Goal: Transaction & Acquisition: Purchase product/service

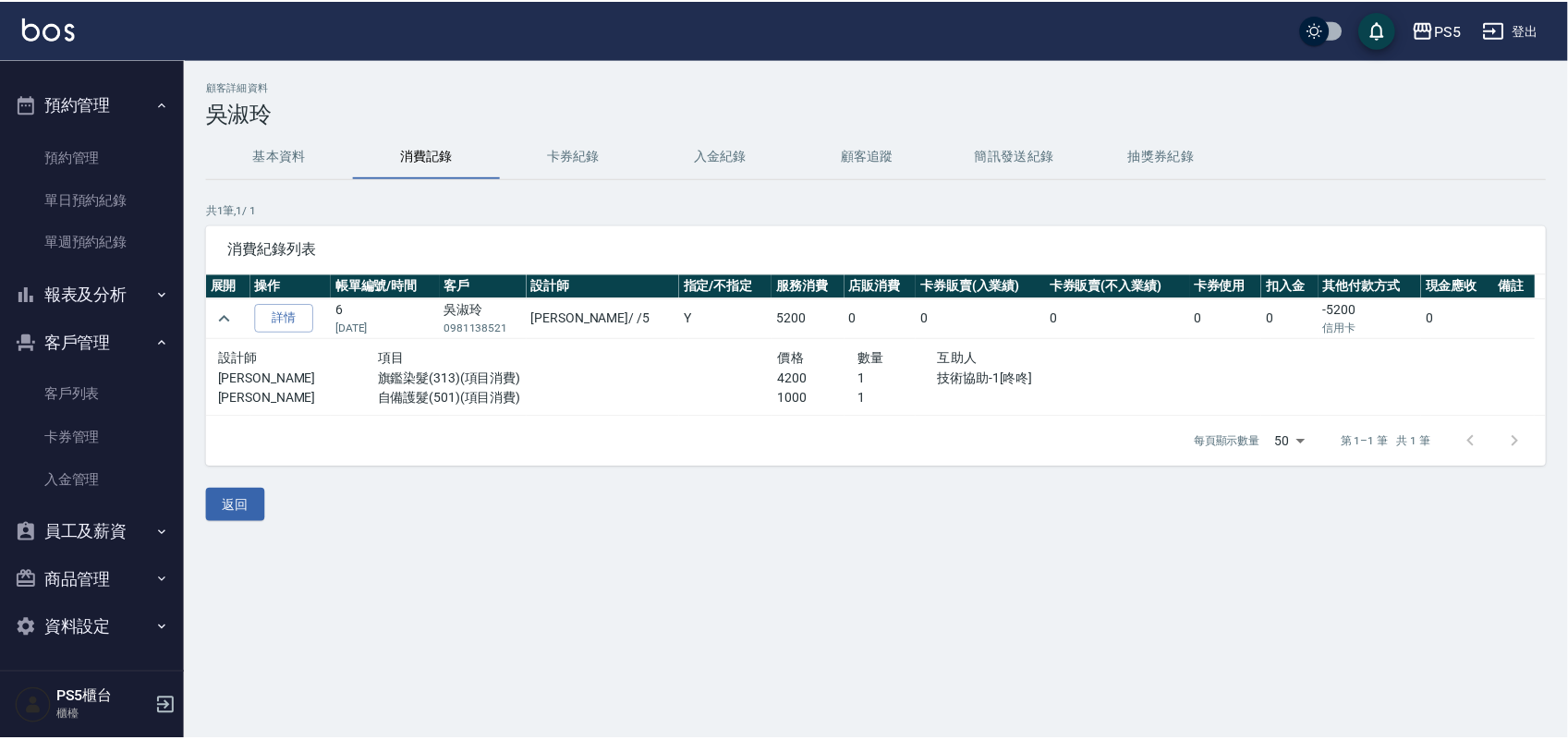
scroll to position [477, 0]
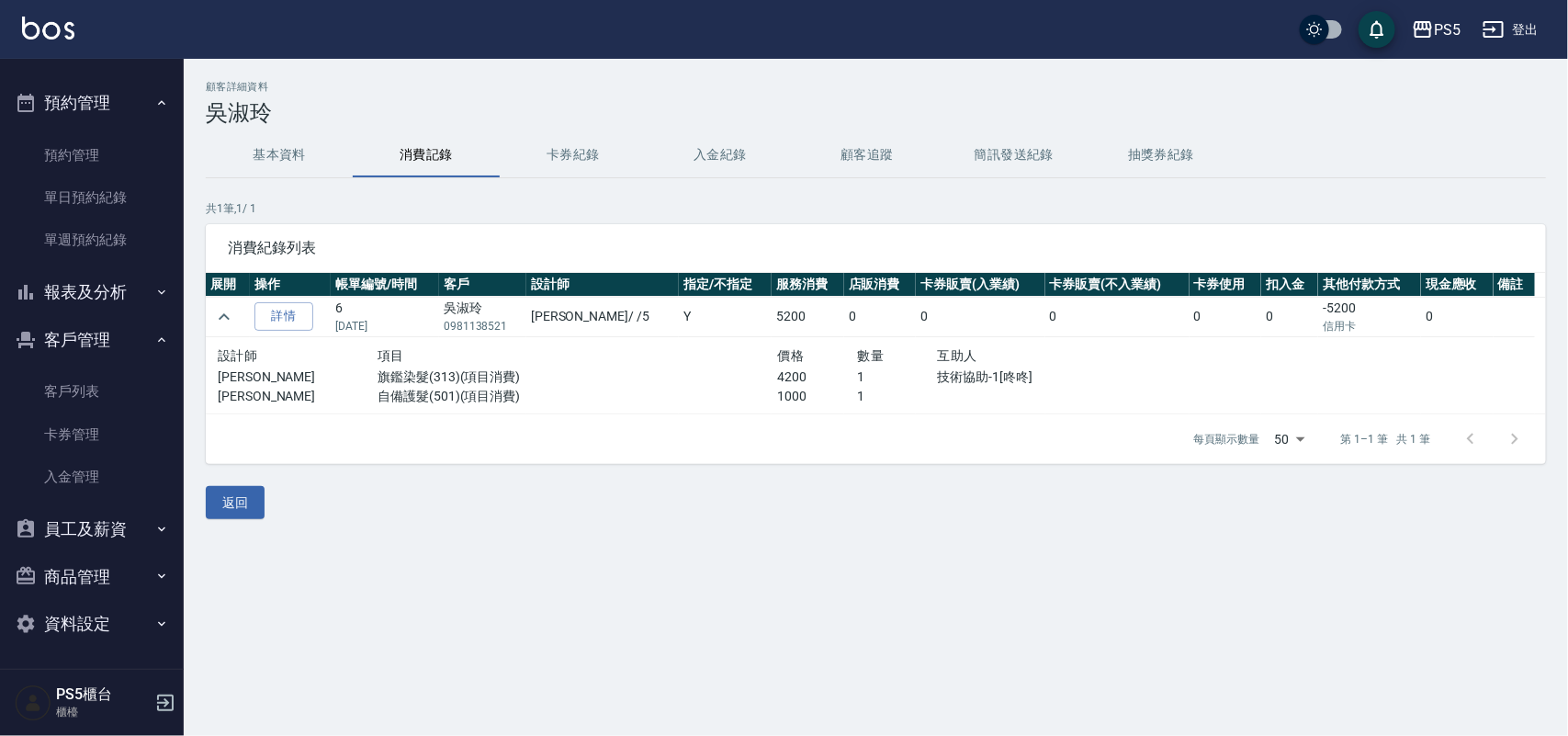
click at [96, 534] on button "員工及薪資" at bounding box center [92, 529] width 169 height 48
click at [94, 565] on link "員工列表" at bounding box center [92, 582] width 169 height 43
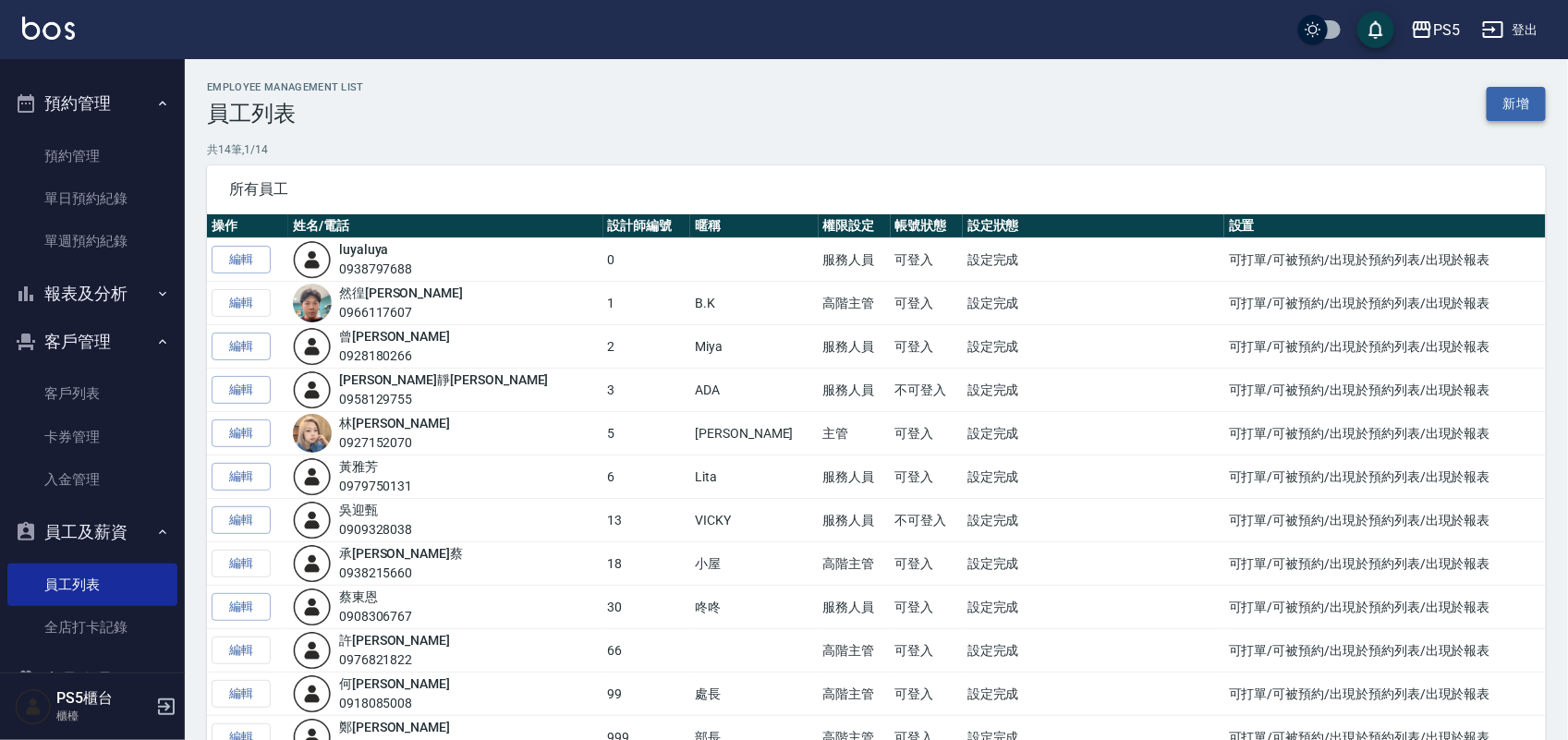
click at [1496, 111] on link "新增" at bounding box center [1517, 103] width 60 height 34
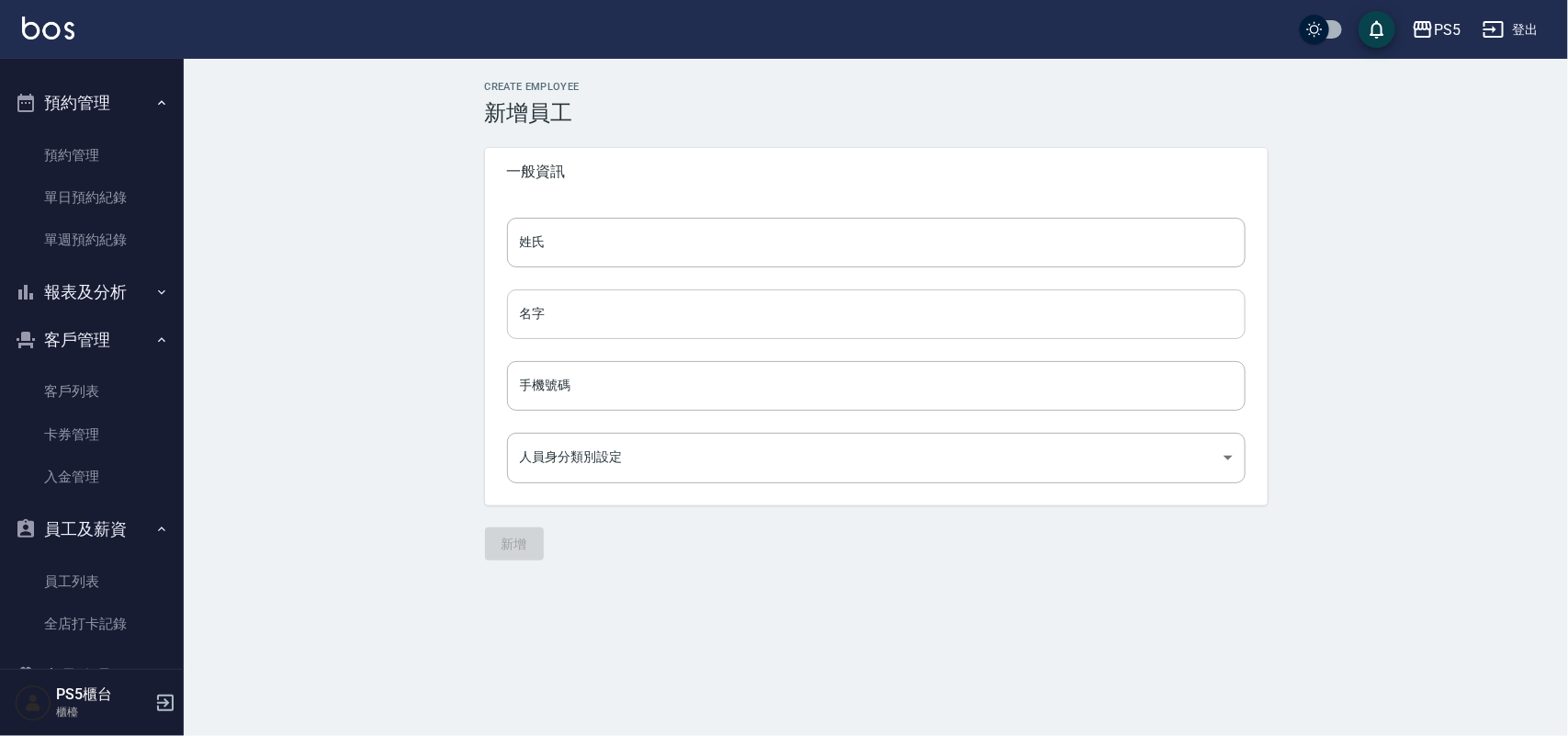
type input "a5dcf62a-bcc0-4a6e-9400-9ffe67135263"
click at [710, 245] on input "姓氏" at bounding box center [876, 242] width 739 height 50
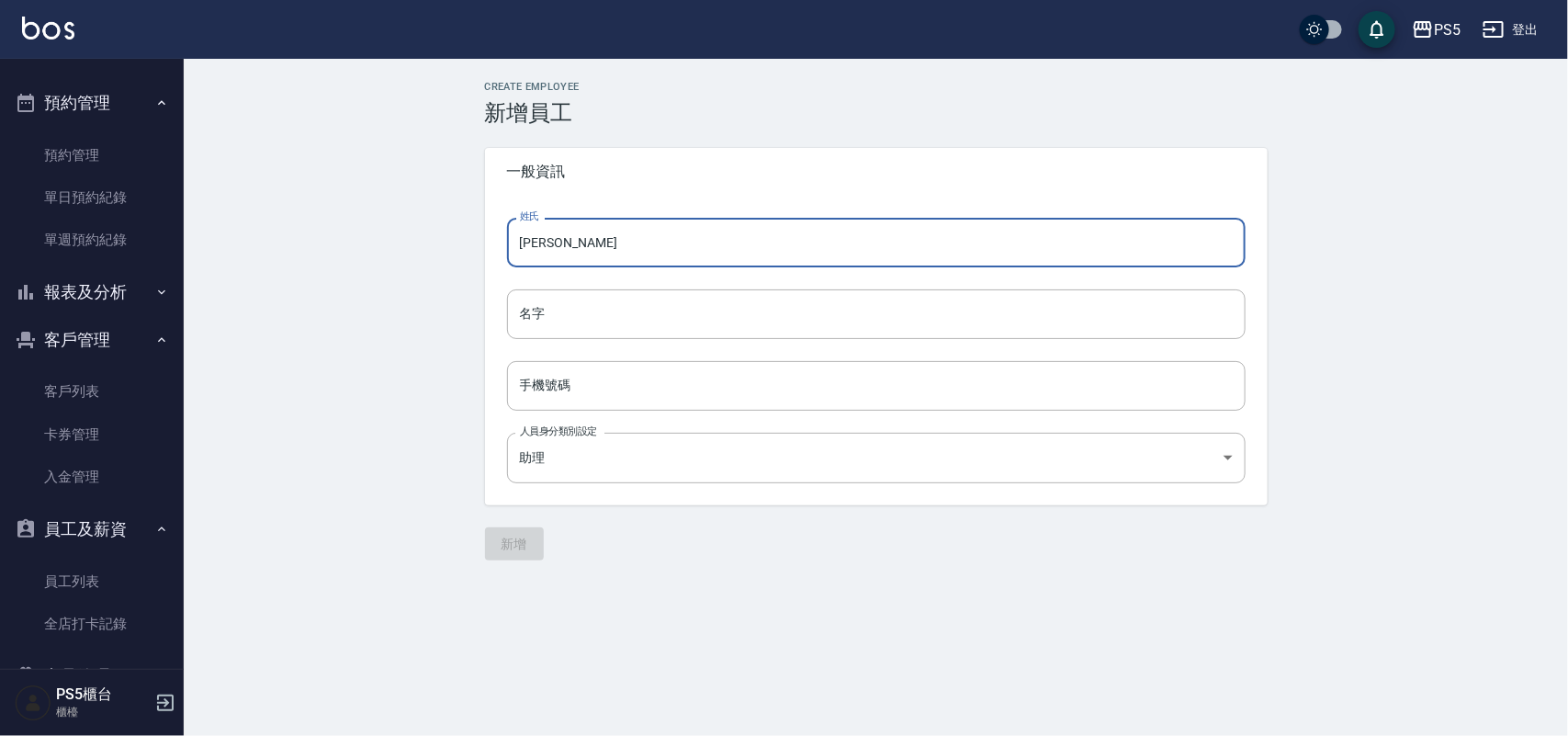
drag, startPoint x: 658, startPoint y: 244, endPoint x: 535, endPoint y: 241, distance: 123.0
click at [535, 241] on input "[PERSON_NAME]" at bounding box center [876, 242] width 739 height 50
type input "黃"
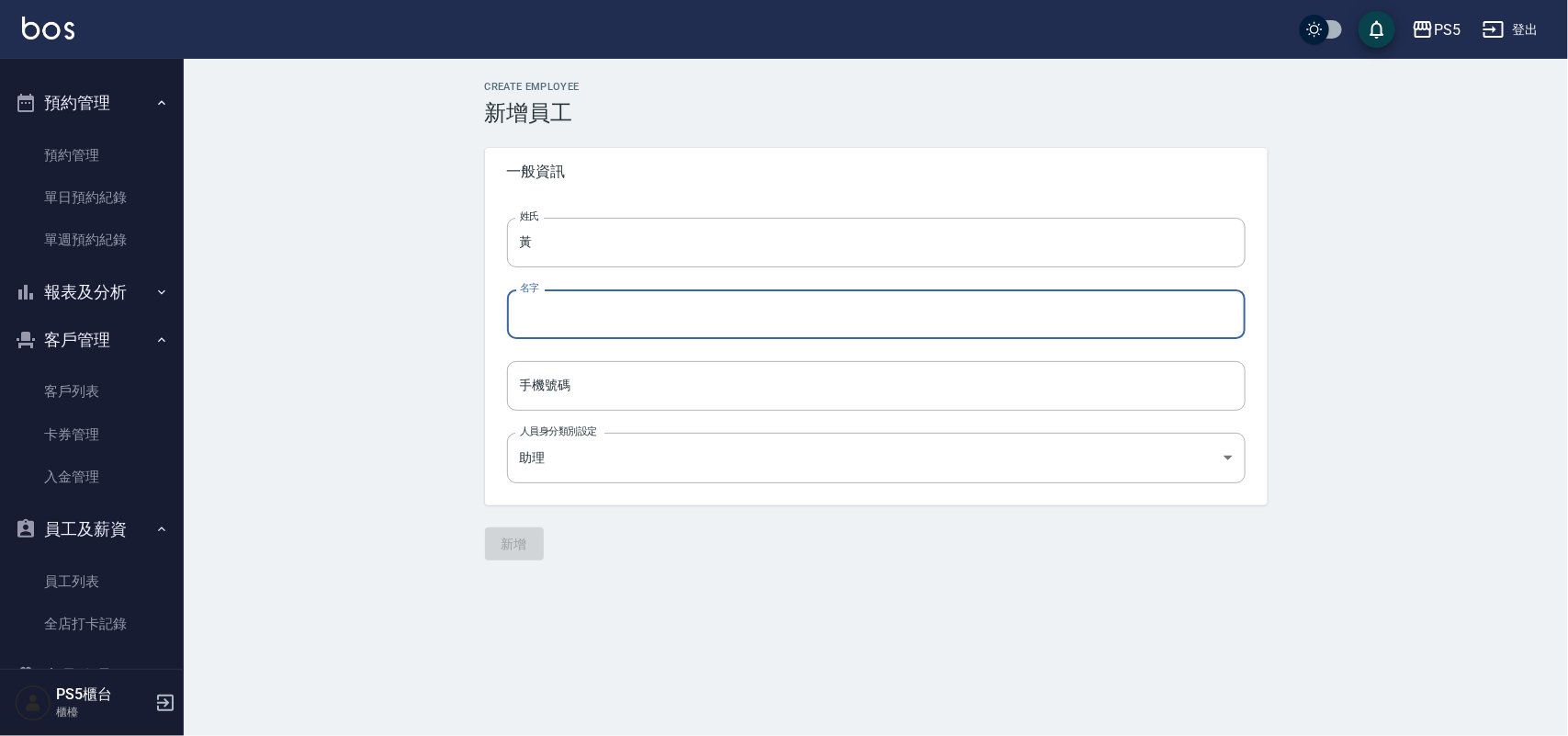
paste input "晨凱"
type input "晨凱"
click at [584, 393] on input "手機號碼" at bounding box center [876, 386] width 739 height 50
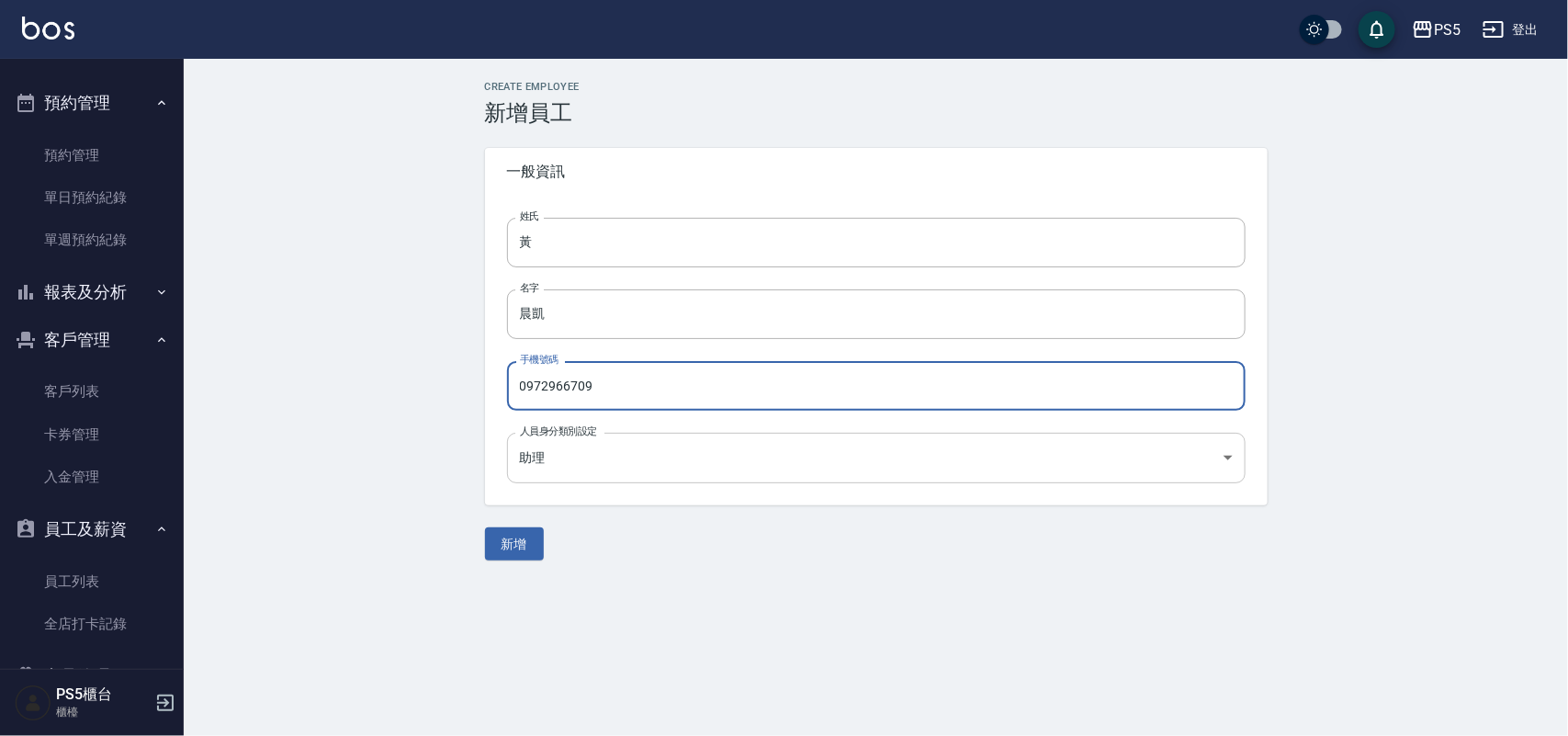
type input "0972966709"
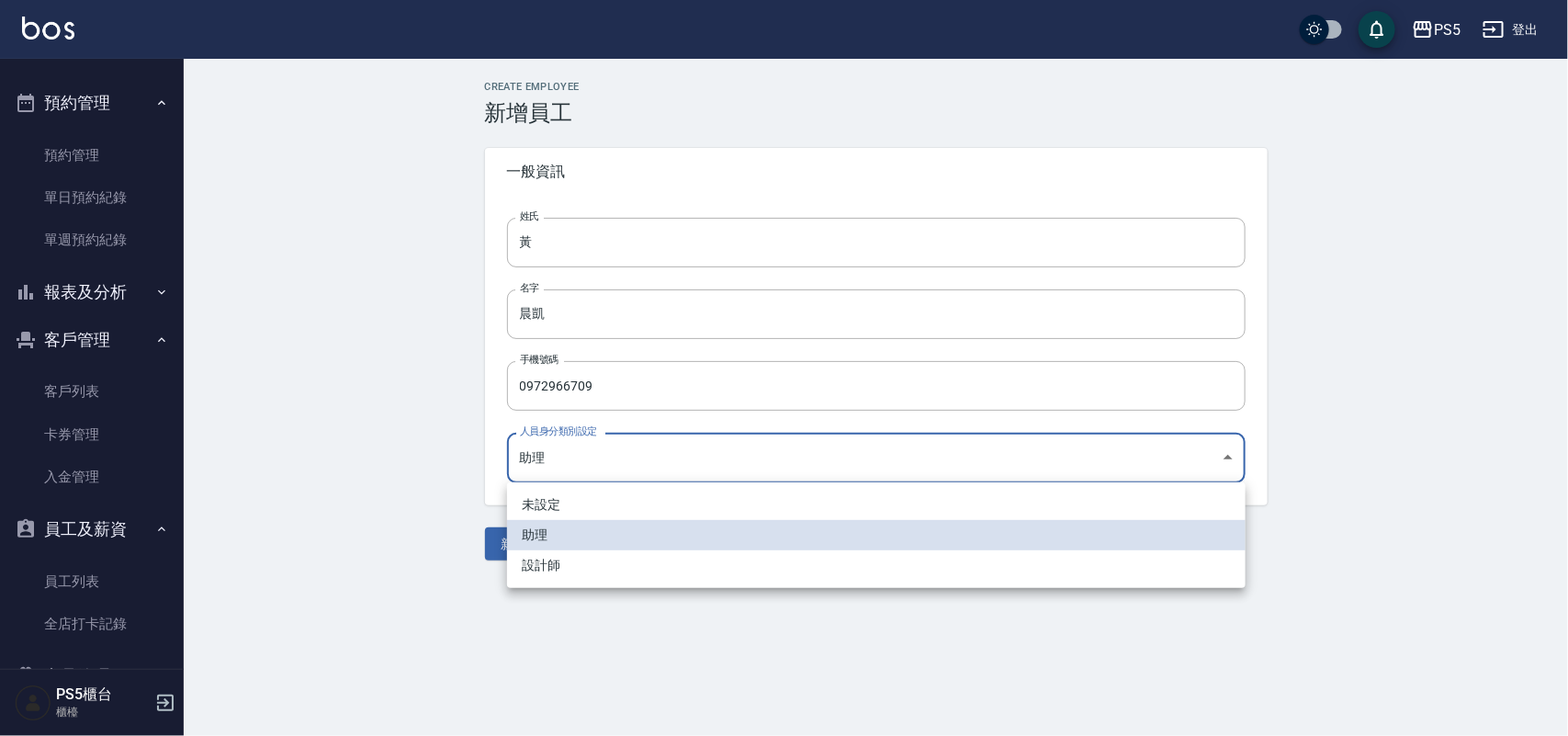
click at [589, 466] on body "PS5 登出 櫃檯作業 打帳單 帳單列表 掛單列表 座位開單 營業儀表板 現金收支登錄 材料自購登錄 每日結帳 排班表 掃碼打卡 預約管理 預約管理 單日預約…" at bounding box center [784, 368] width 1568 height 736
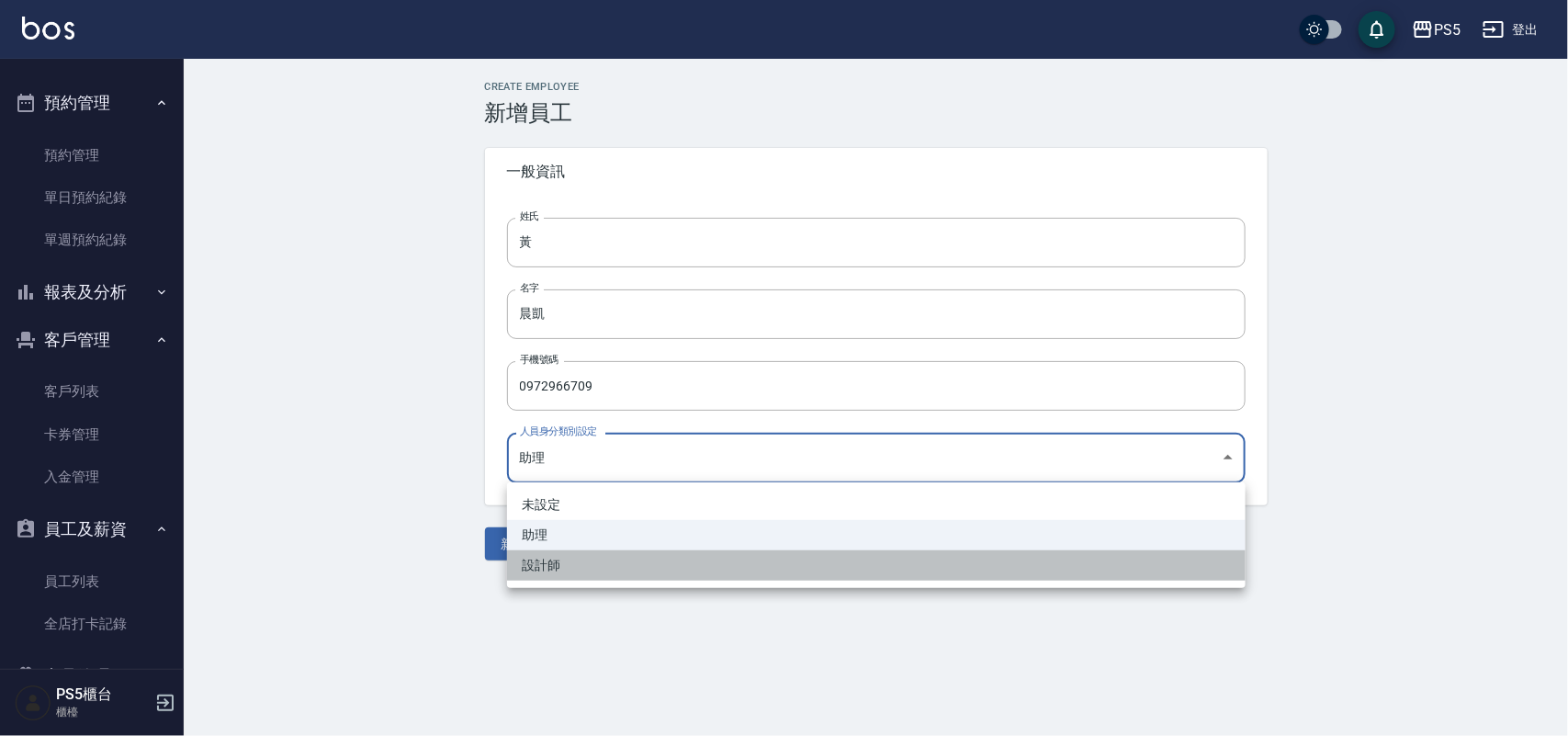
click at [547, 566] on li "設計師" at bounding box center [876, 565] width 739 height 31
type input "58aea8f4-139e-4105-85b7-395b1e969c77"
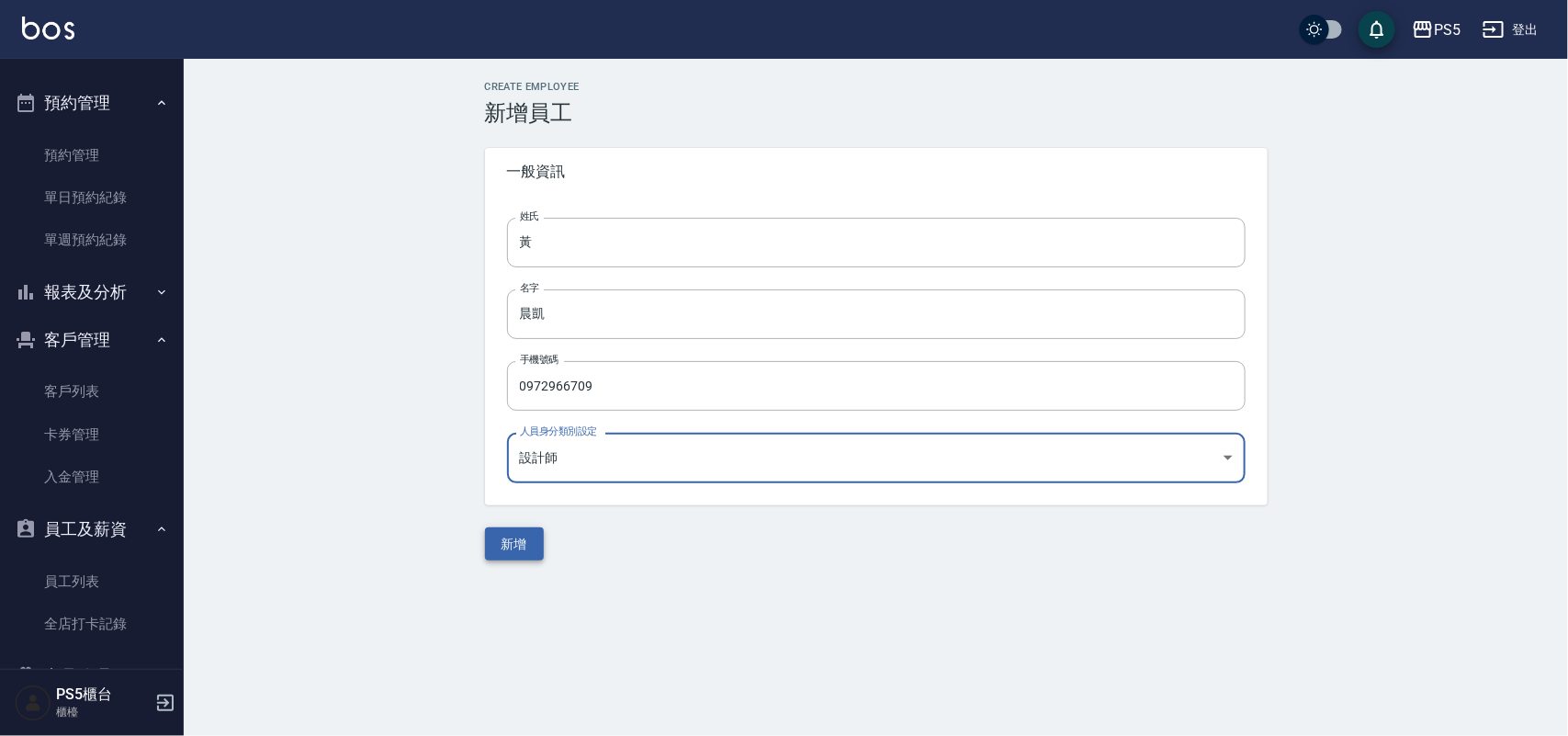
click at [524, 547] on button "新增" at bounding box center [515, 544] width 59 height 34
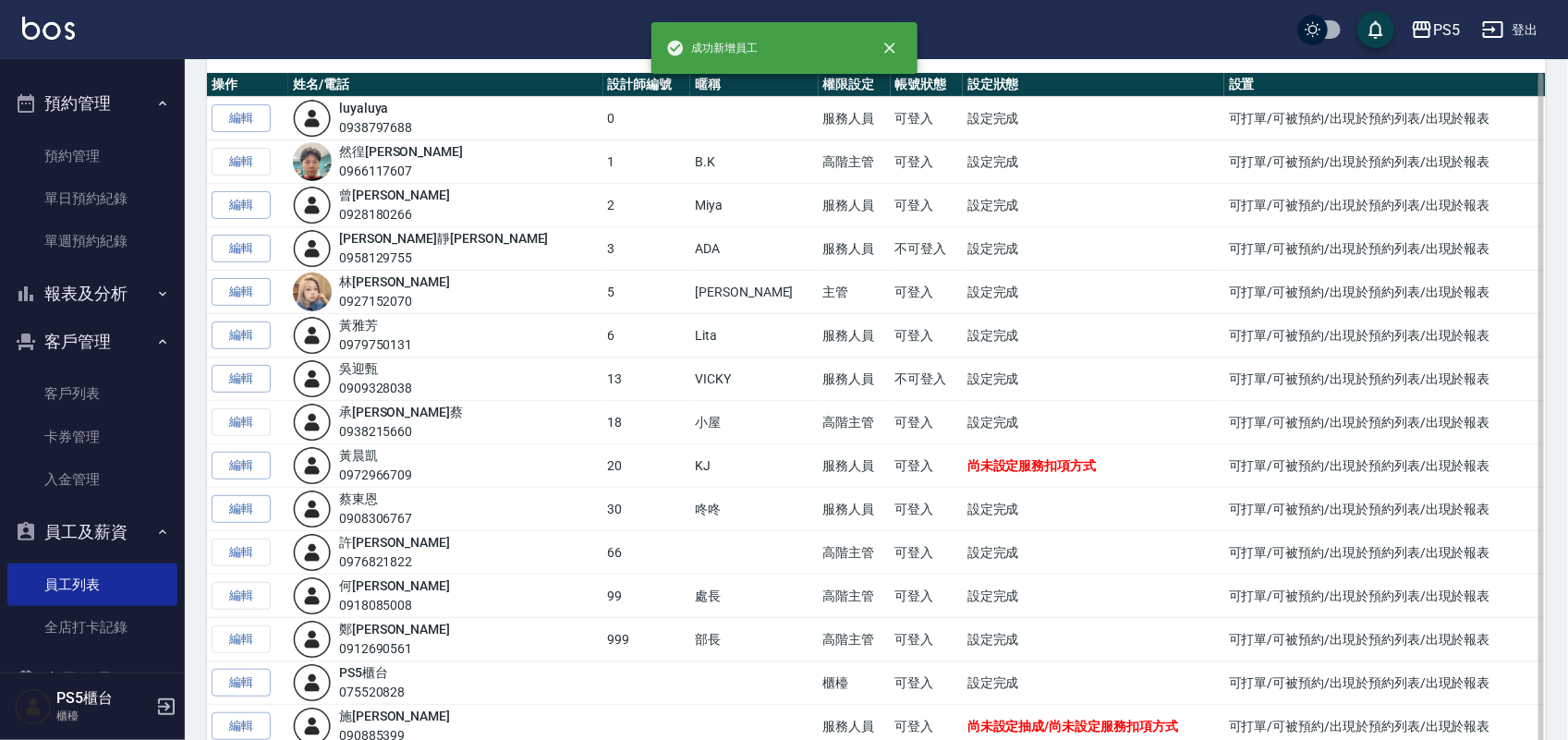
scroll to position [224, 0]
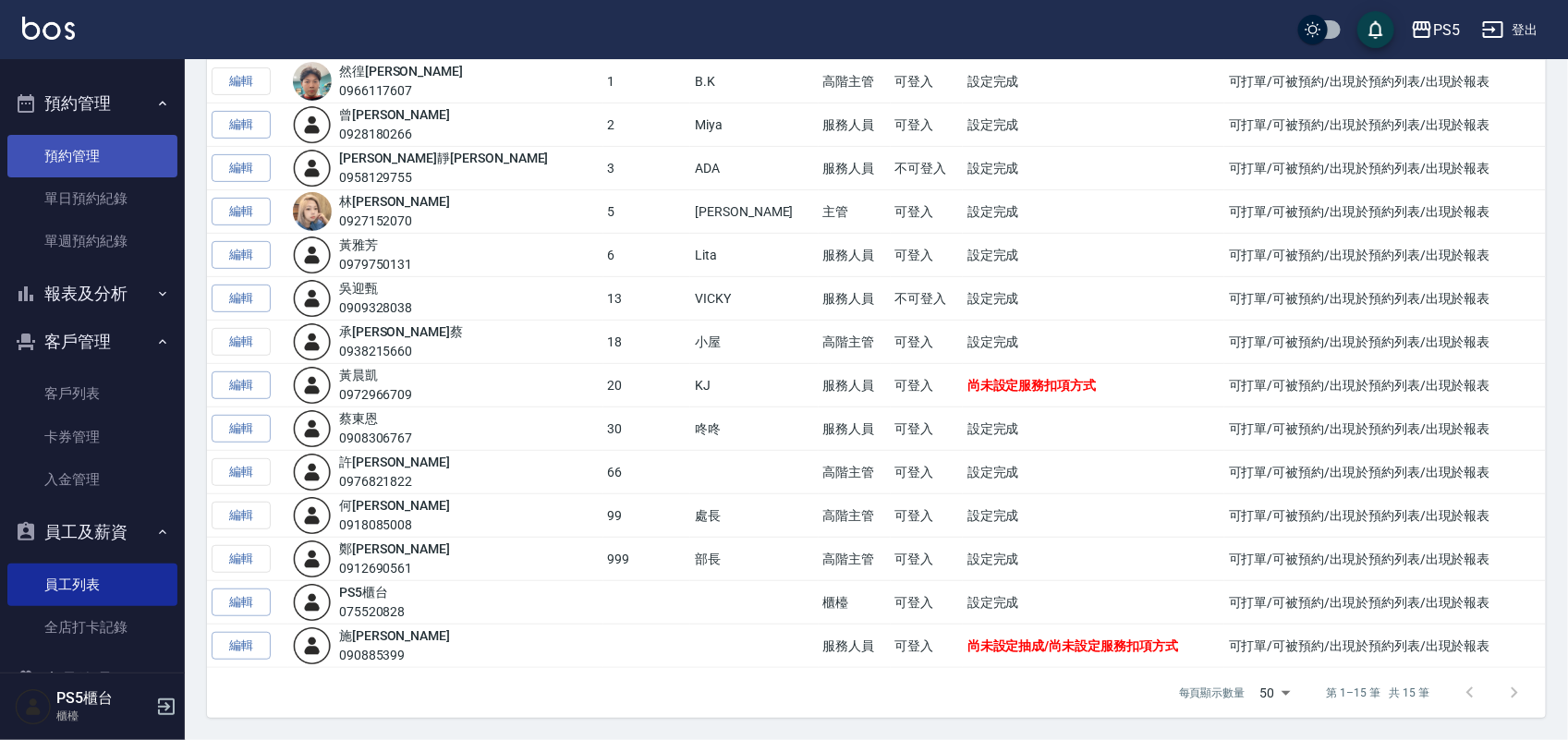
click at [106, 136] on link "預約管理" at bounding box center [92, 156] width 170 height 43
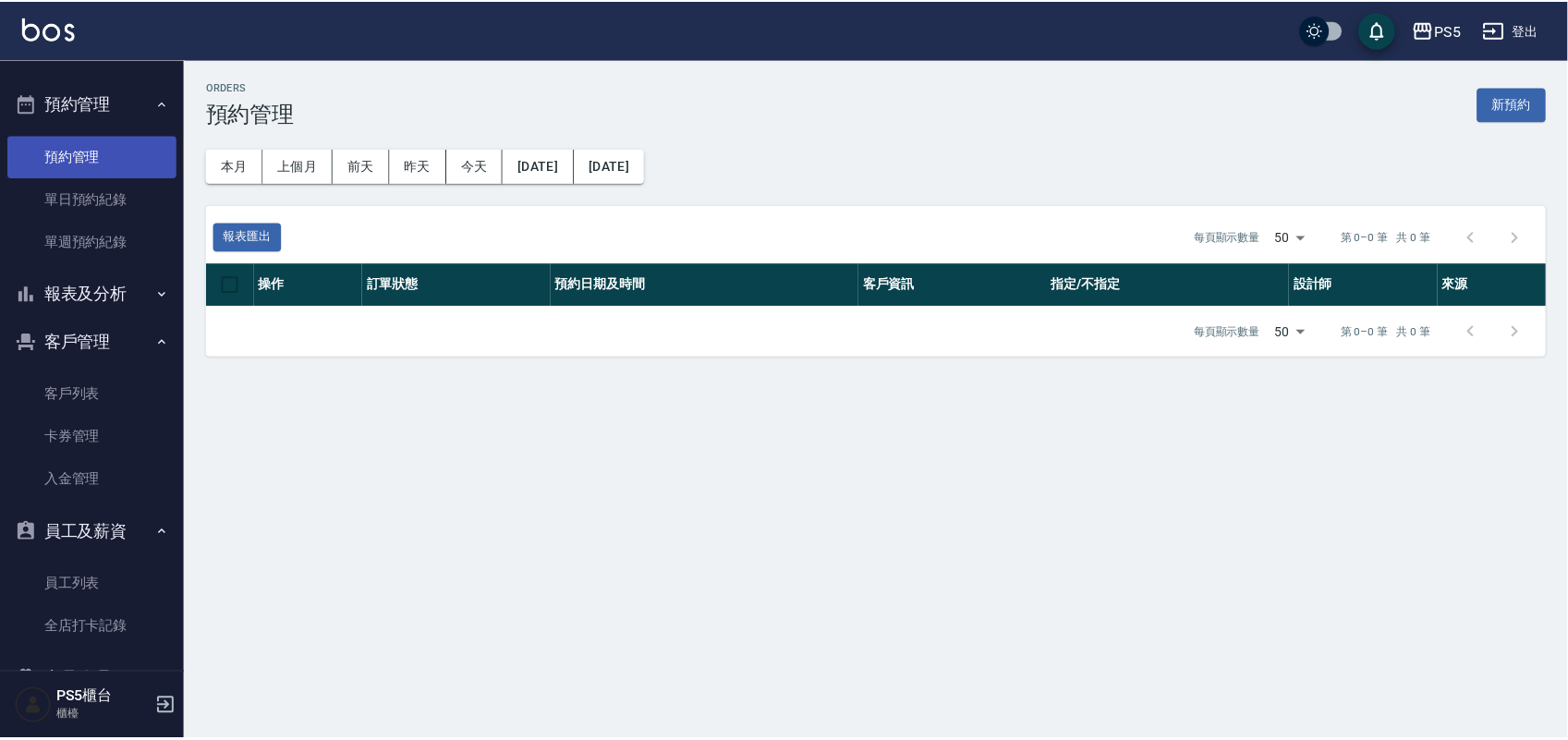
scroll to position [15, 0]
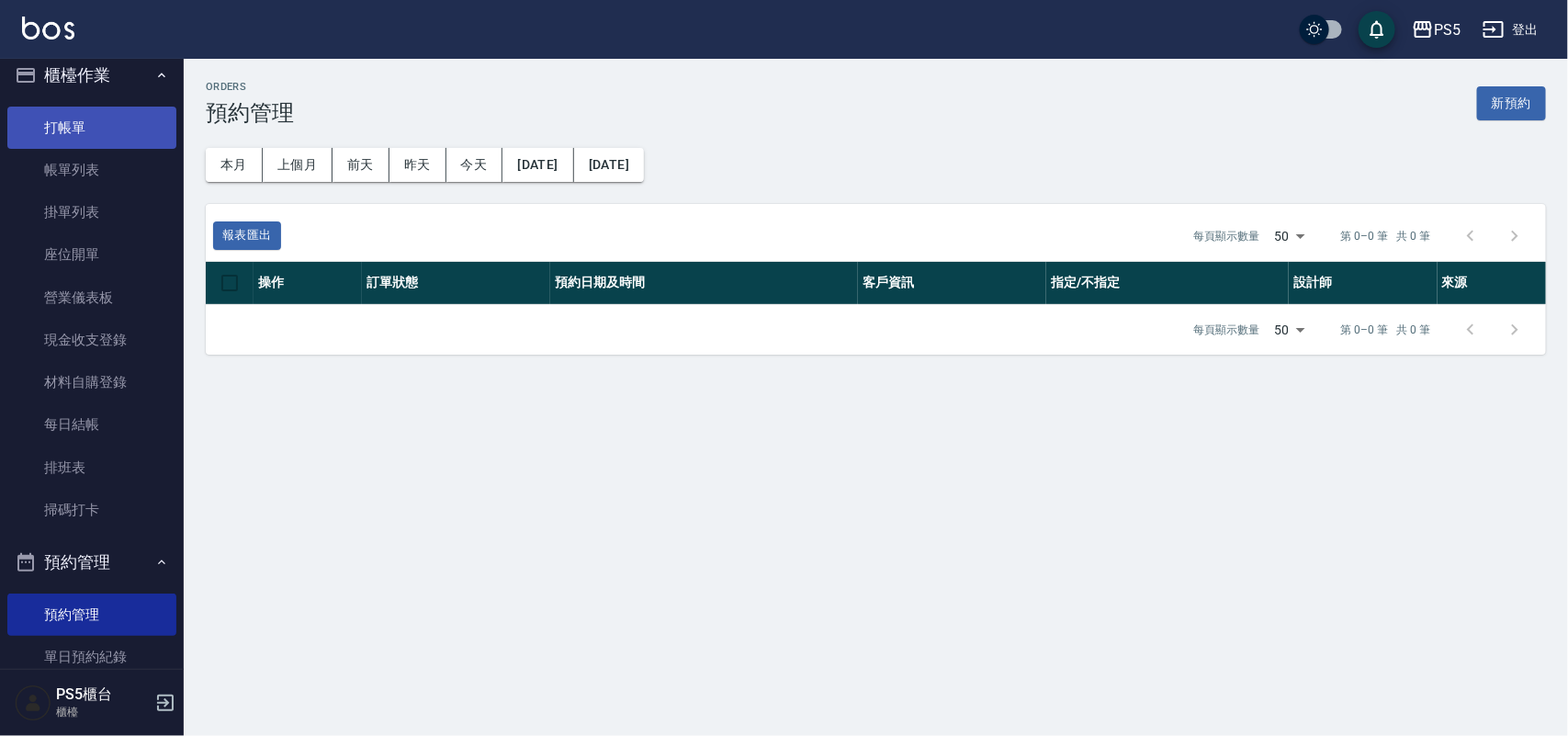
click at [113, 124] on link "打帳單" at bounding box center [92, 128] width 169 height 43
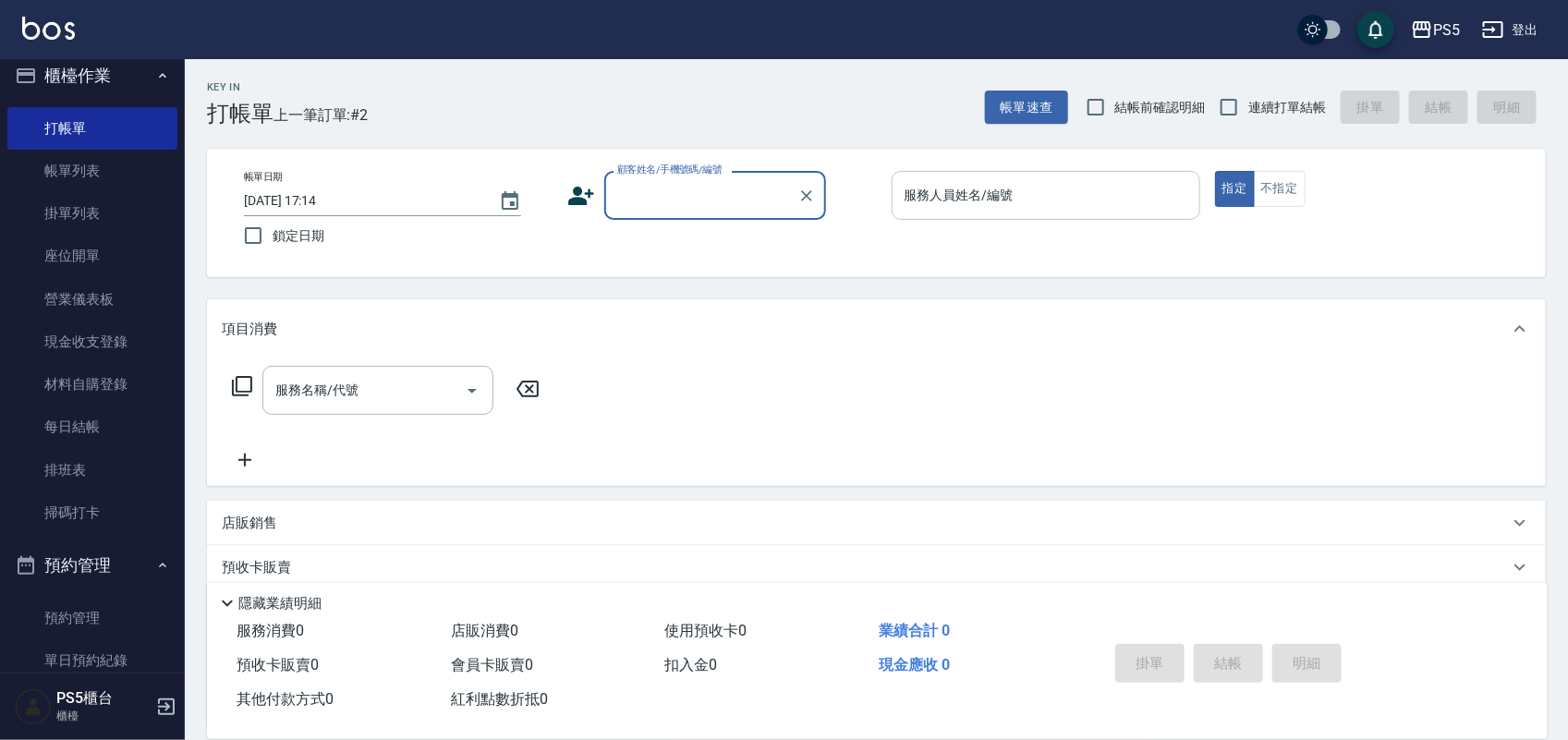
drag, startPoint x: 926, startPoint y: 226, endPoint x: 931, endPoint y: 218, distance: 9.4
click at [931, 218] on div "服務人員姓名/編號 服務人員姓名/編號" at bounding box center [1046, 205] width 309 height 69
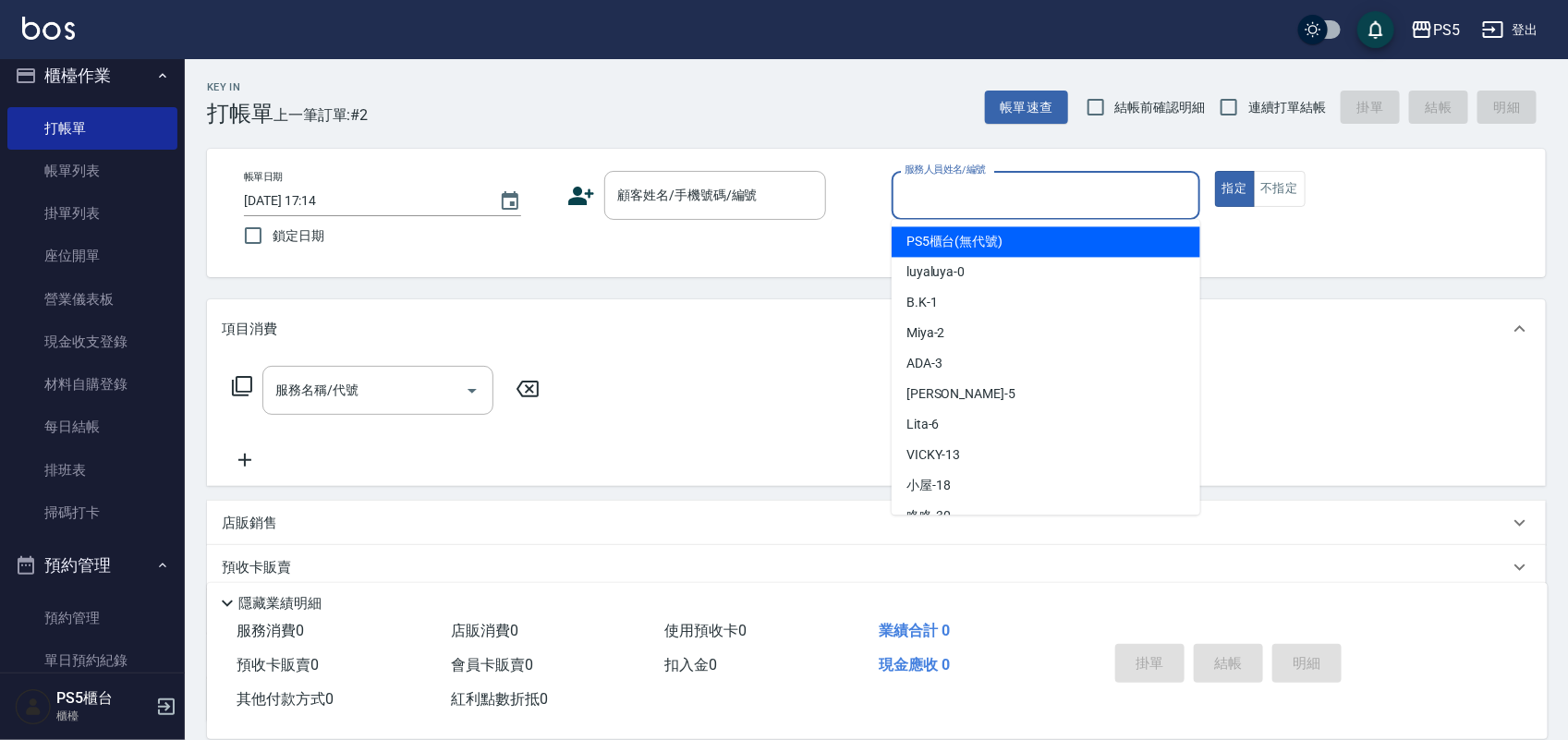
click at [937, 206] on input "服務人員姓名/編號" at bounding box center [1046, 195] width 292 height 33
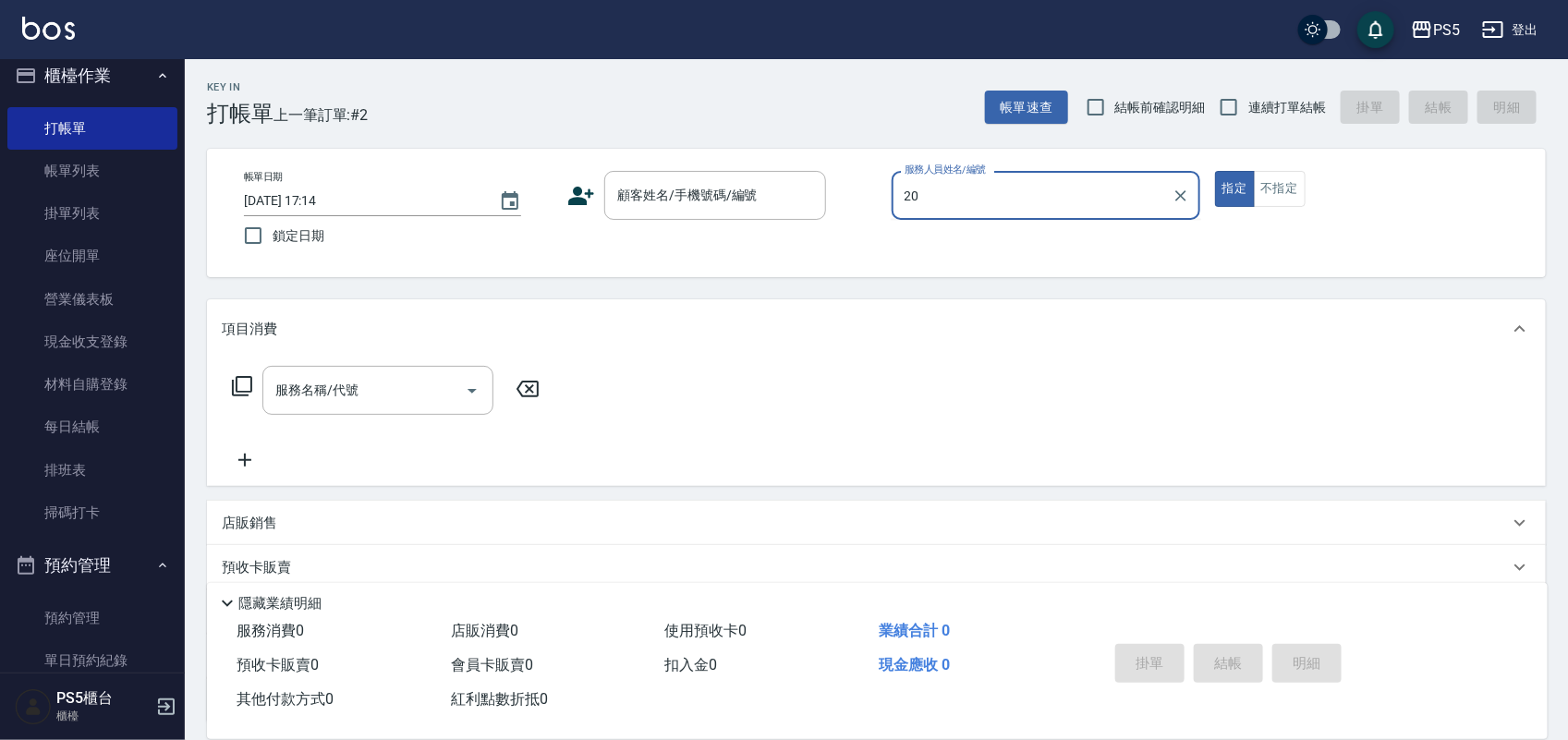
type input "20"
click at [1215, 171] on button "指定" at bounding box center [1234, 189] width 40 height 36
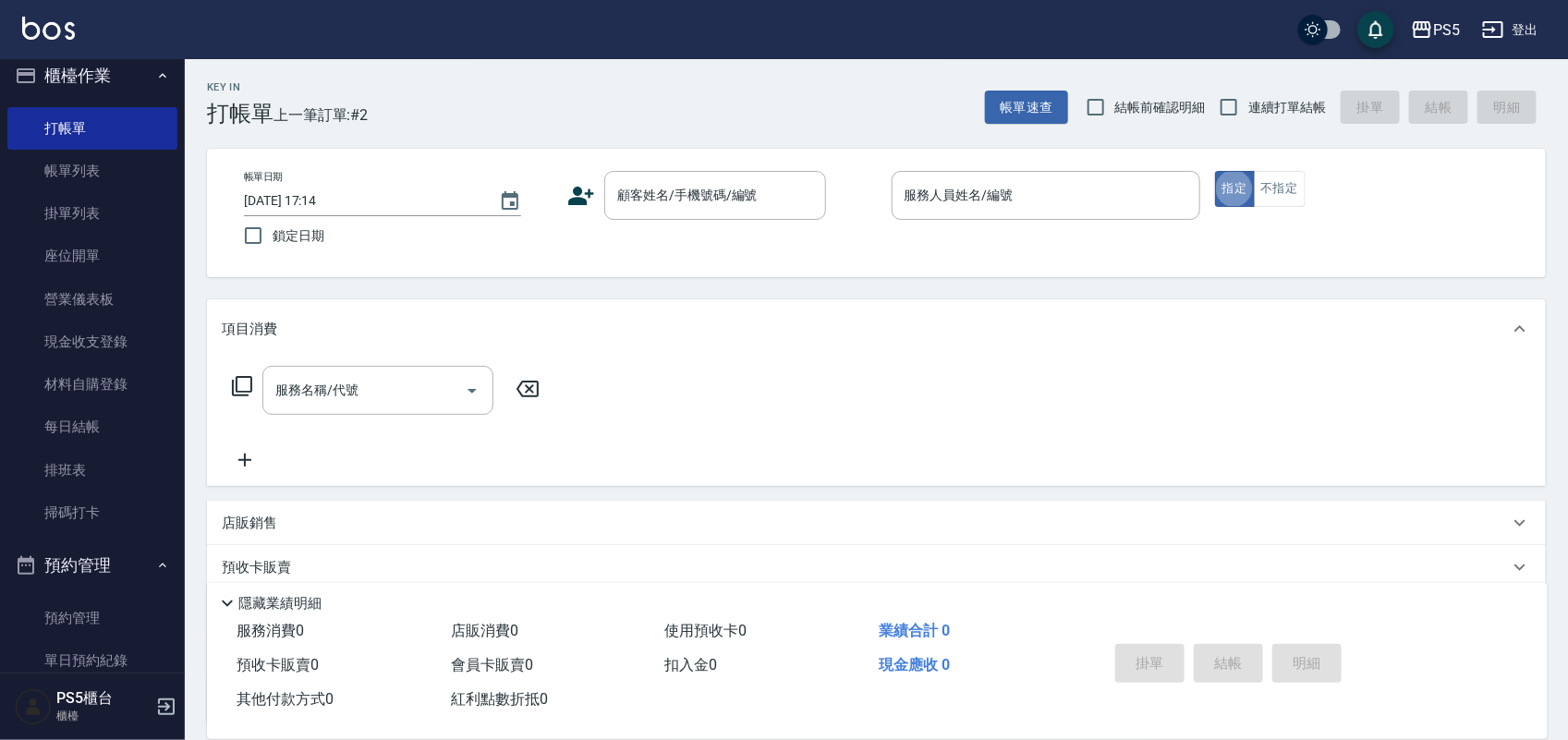
type button "true"
click at [1035, 187] on input "服務人員姓名/編號" at bounding box center [1046, 195] width 292 height 33
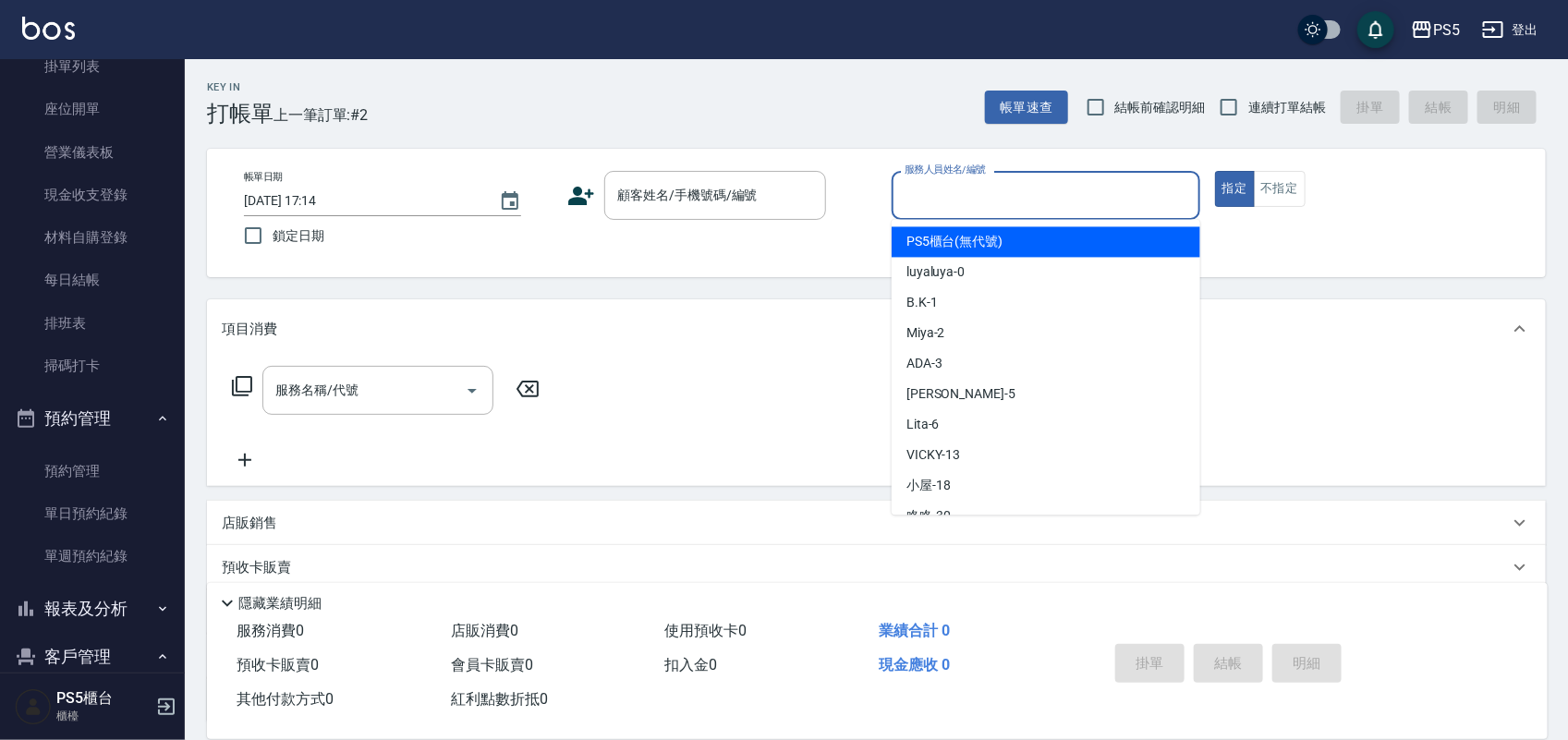
scroll to position [577, 0]
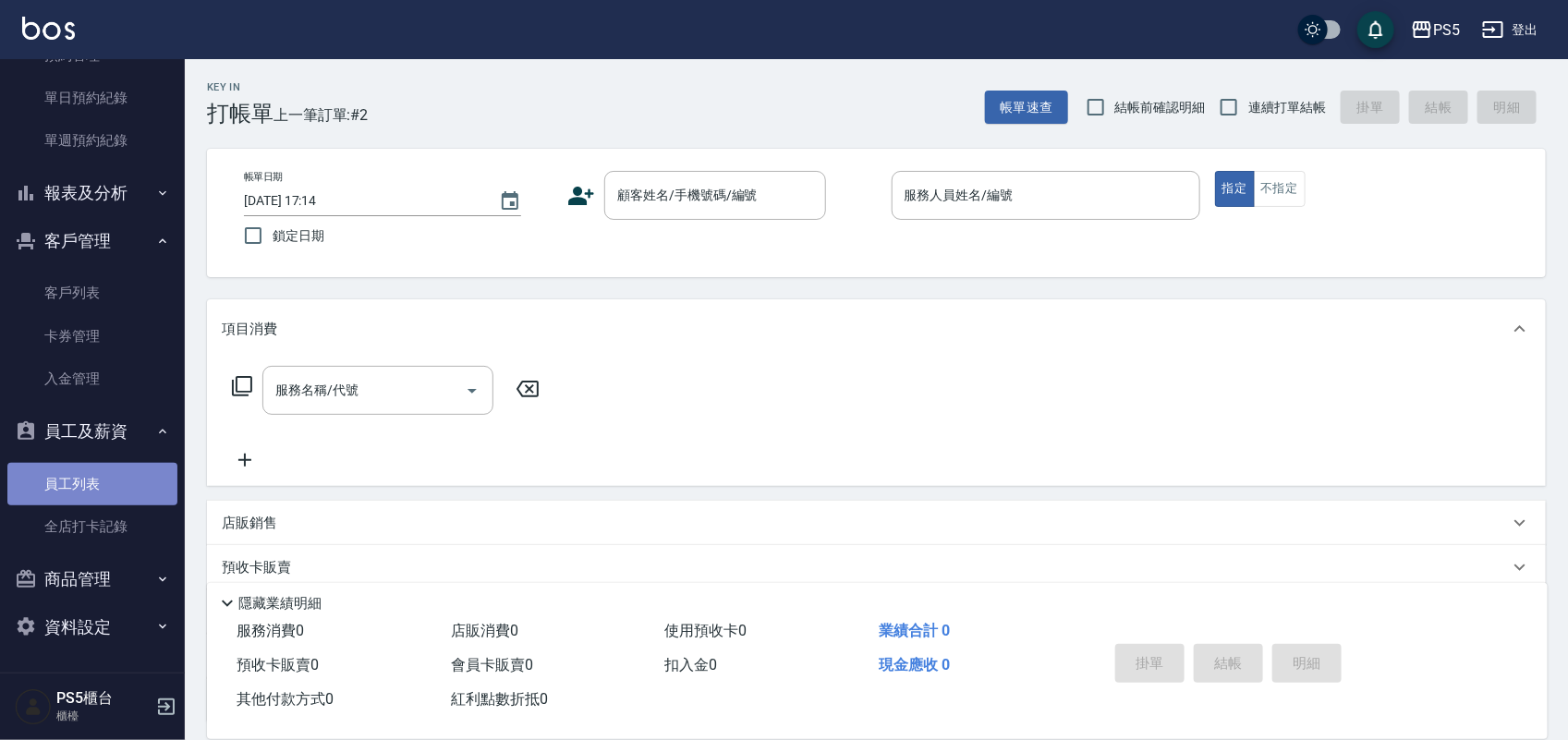
click at [109, 491] on link "員工列表" at bounding box center [92, 484] width 170 height 43
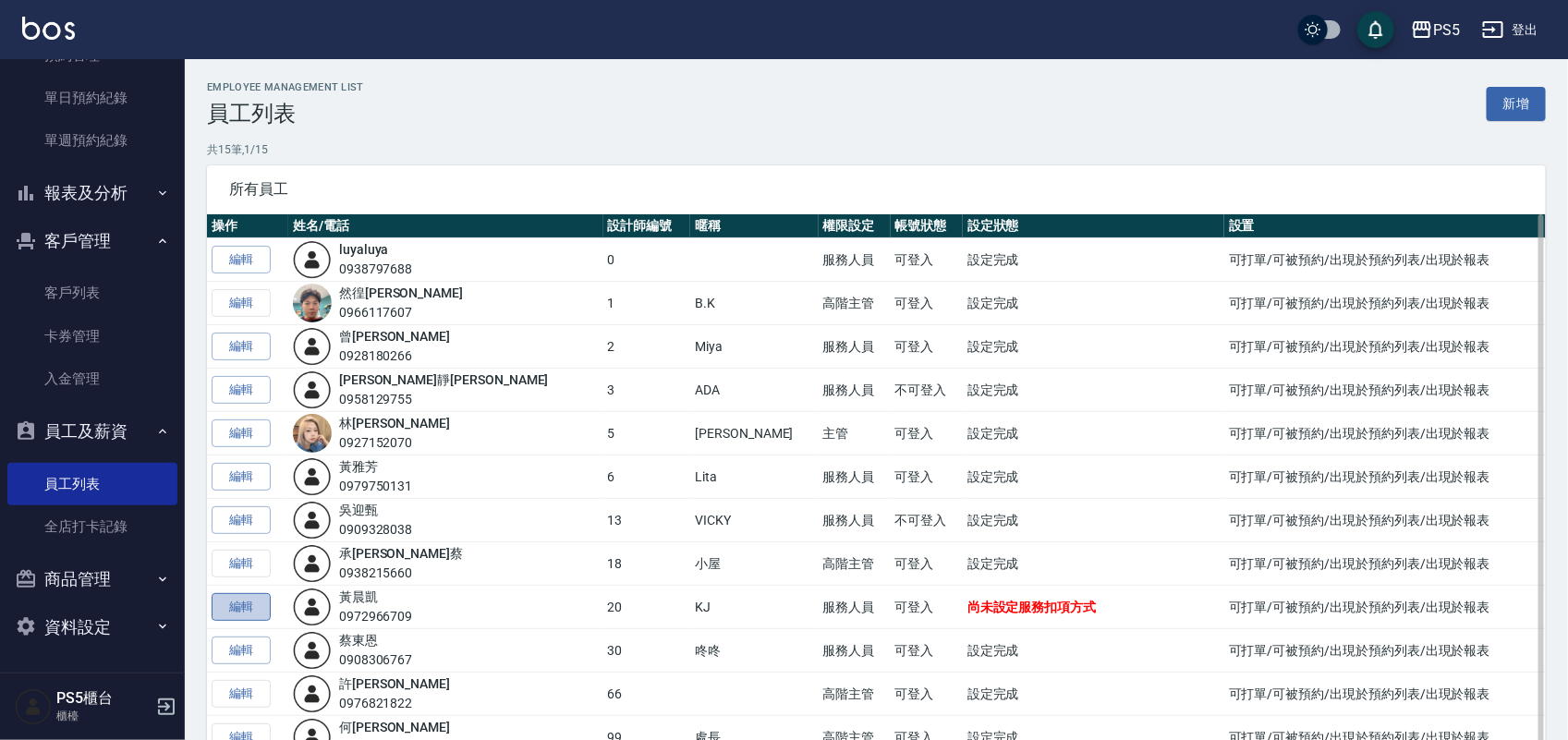
click at [251, 608] on link "編輯" at bounding box center [242, 607] width 60 height 29
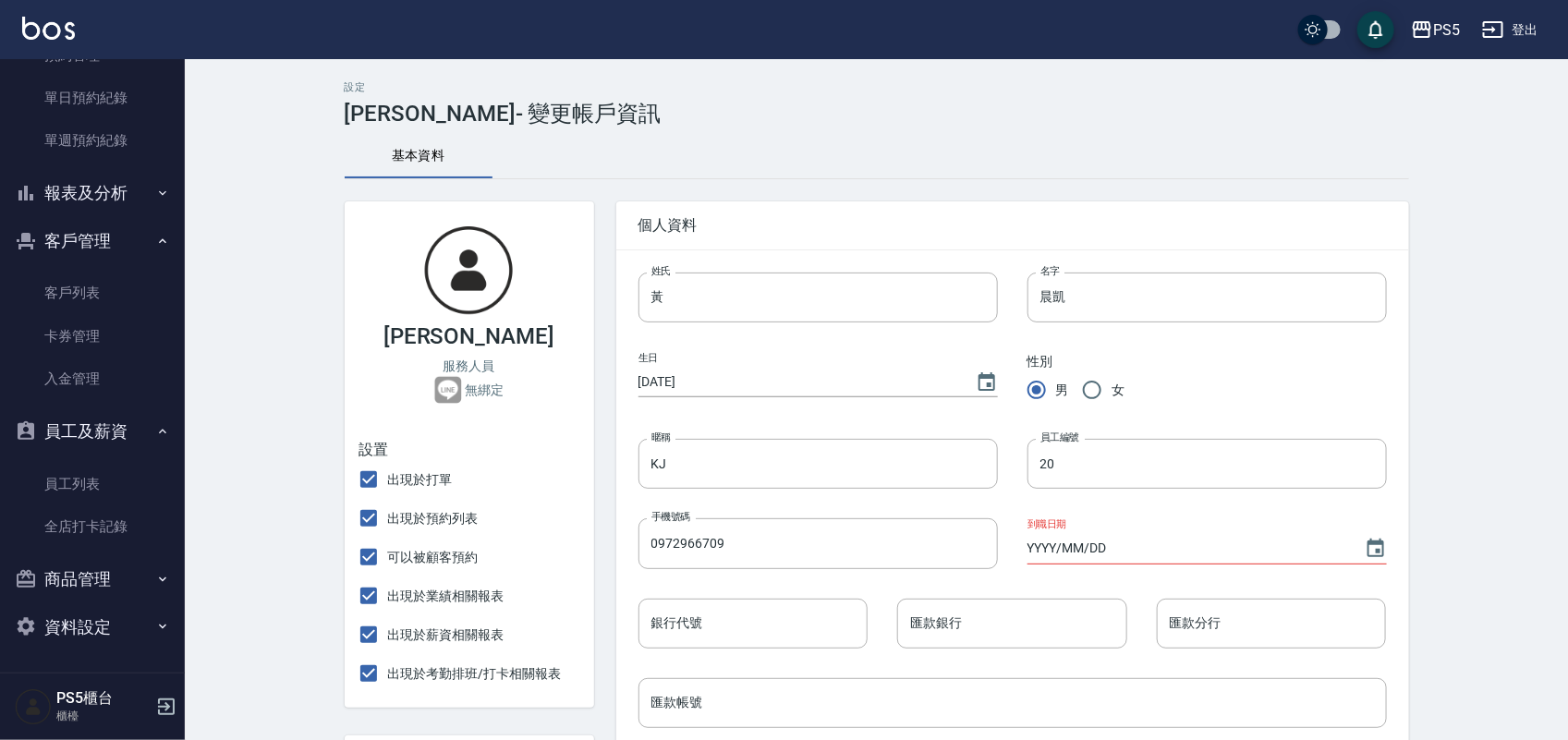
click at [1125, 538] on input "YYYY/MM/DD" at bounding box center [1187, 548] width 319 height 31
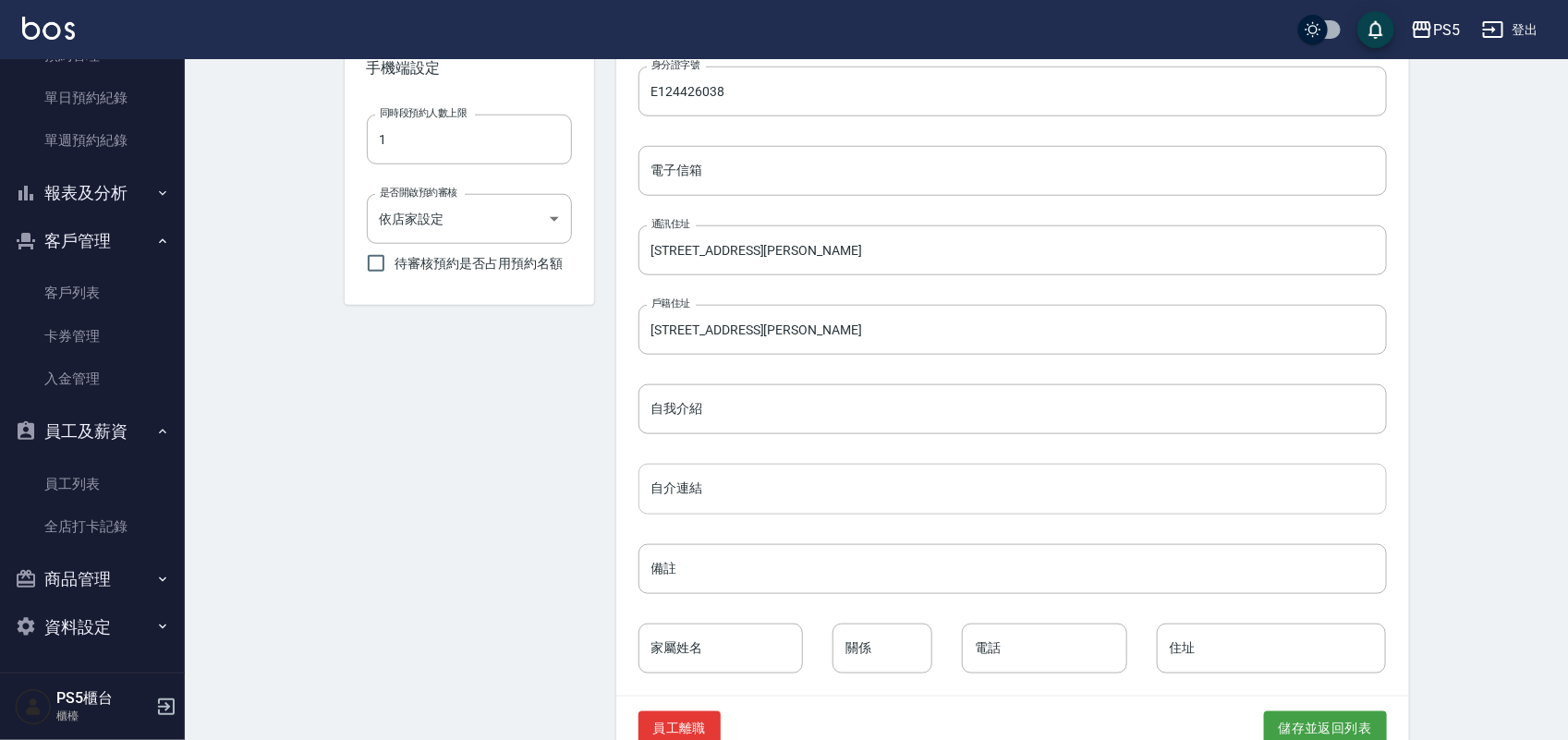
scroll to position [732, 0]
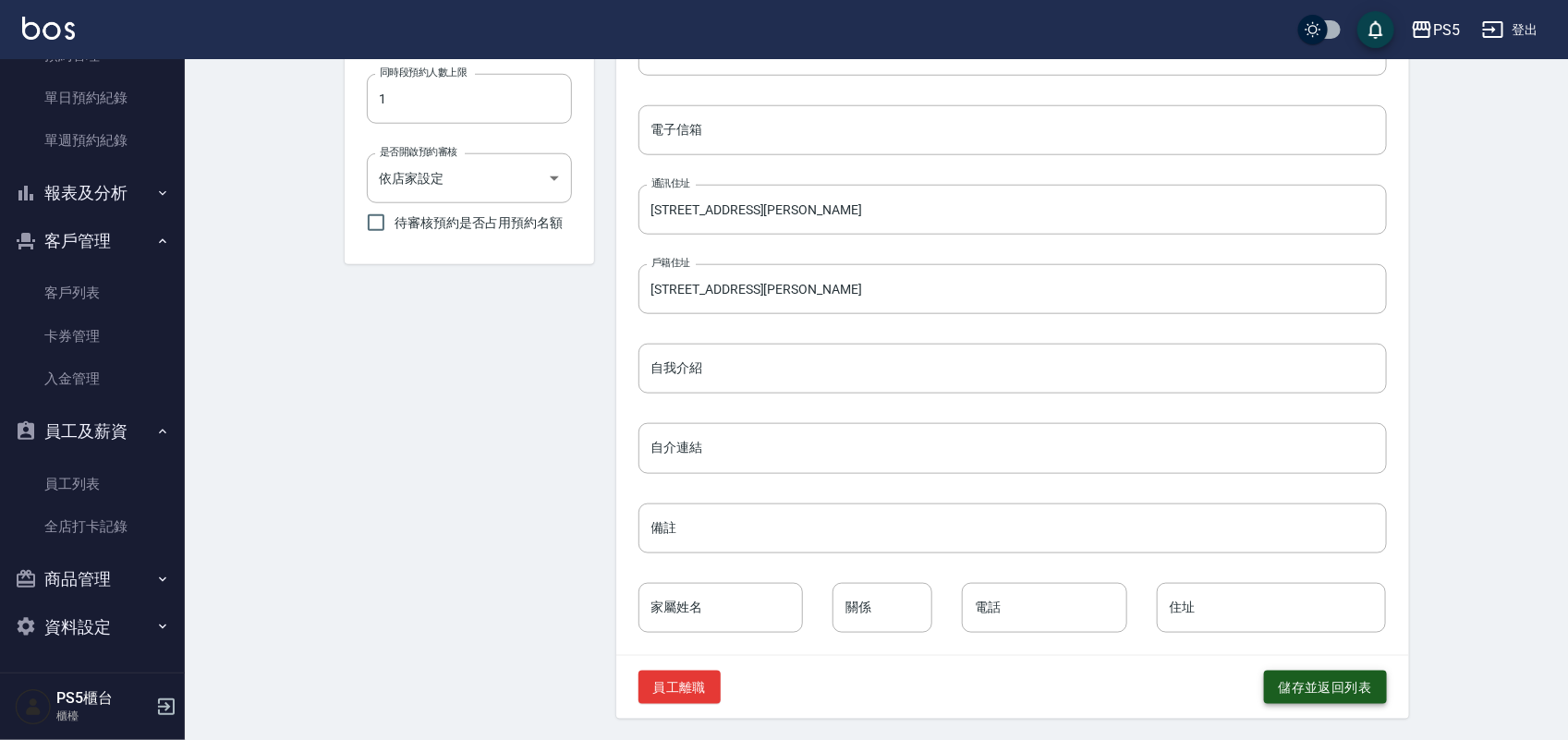
type input "[DATE]"
click at [1354, 681] on button "儲存並返回列表" at bounding box center [1325, 687] width 123 height 34
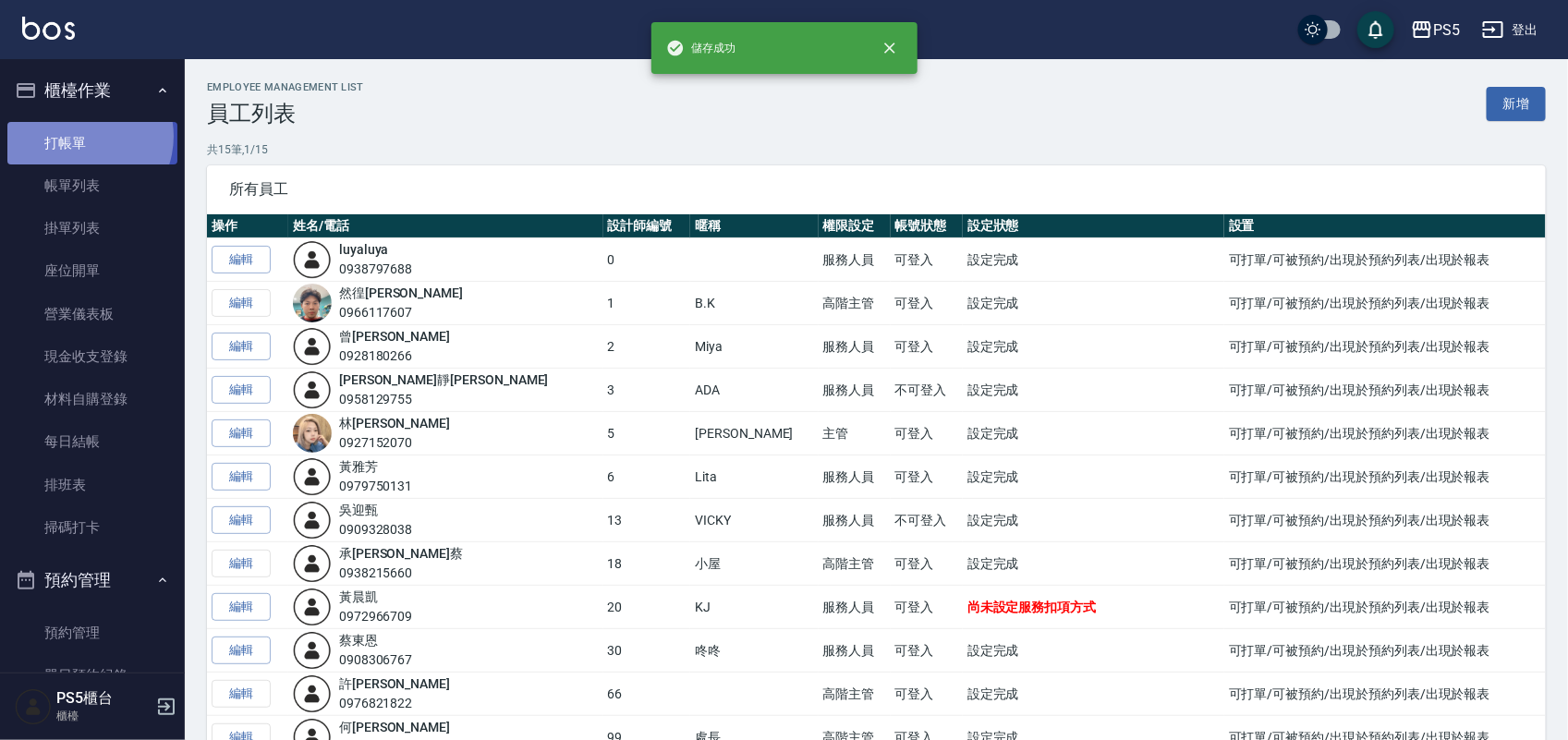
click at [79, 136] on link "打帳單" at bounding box center [92, 143] width 170 height 43
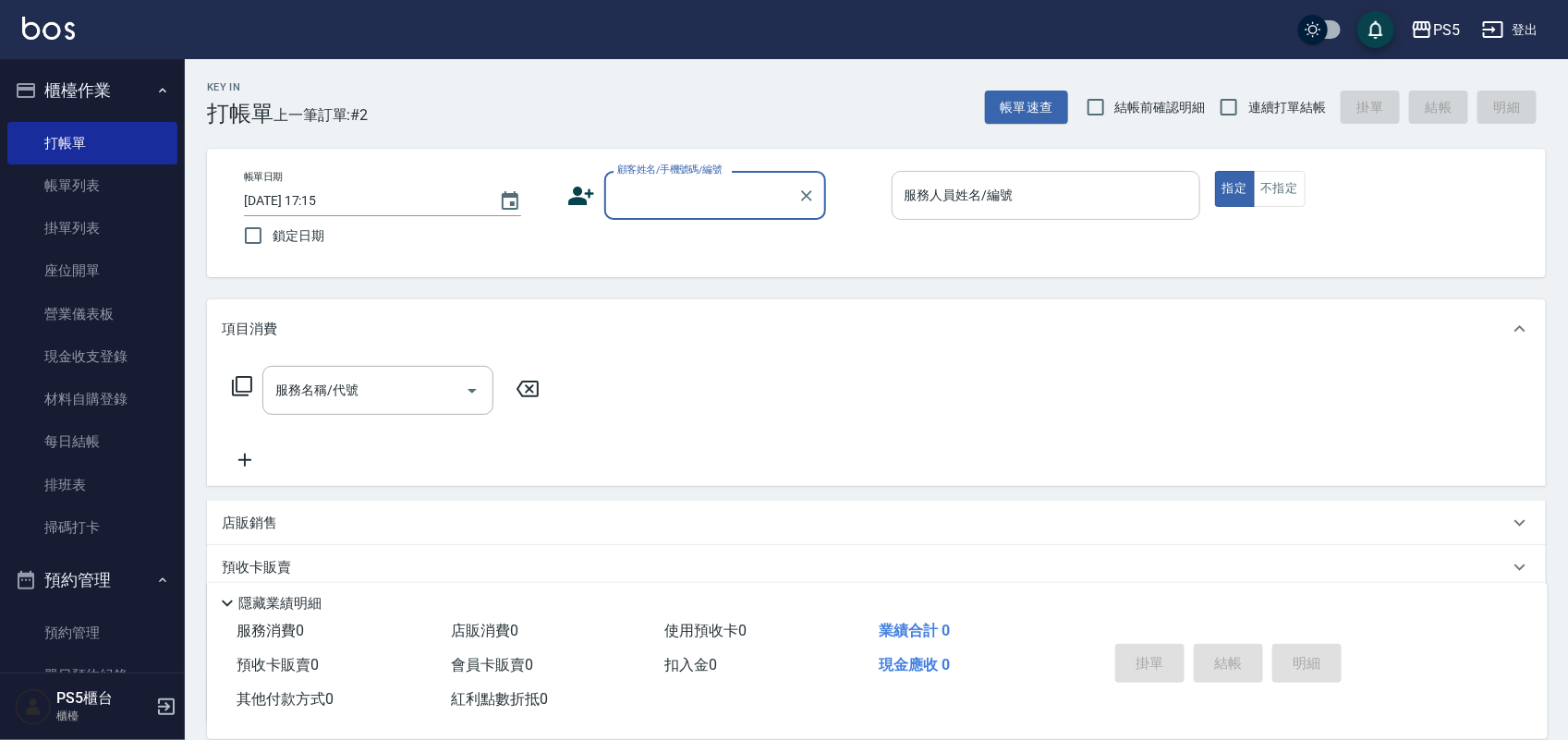
click at [950, 204] on input "服務人員姓名/編號" at bounding box center [1046, 195] width 292 height 33
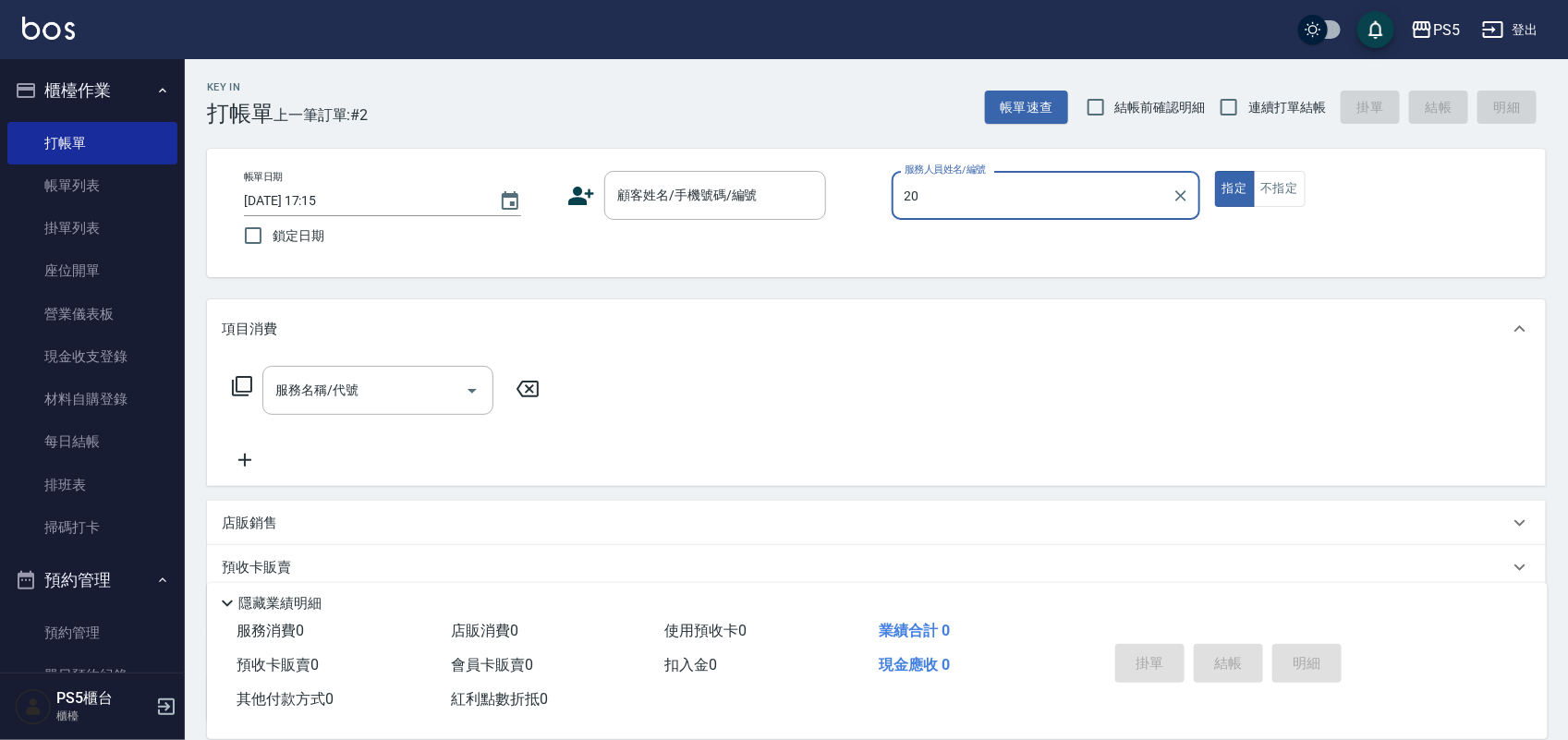
type input "2"
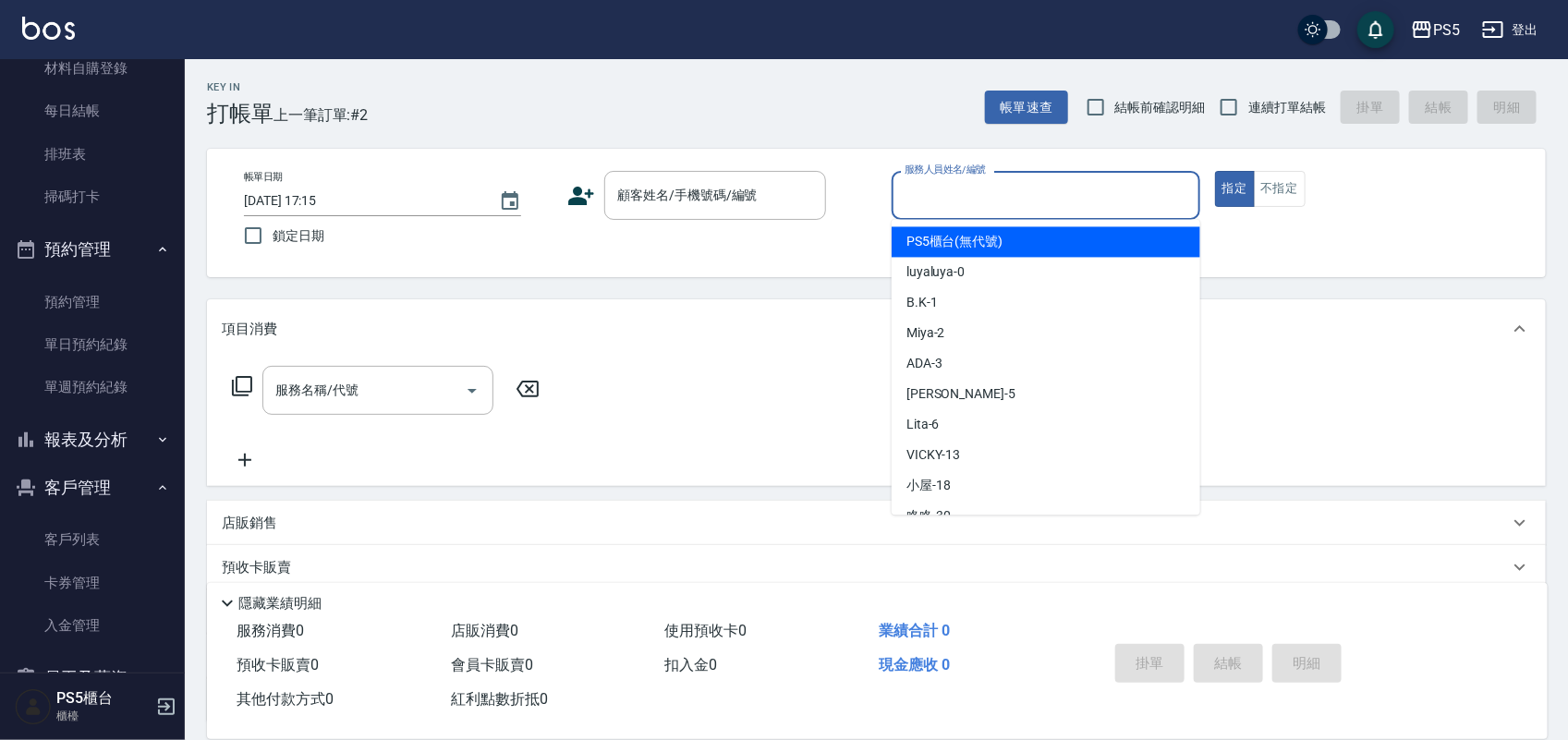
scroll to position [462, 0]
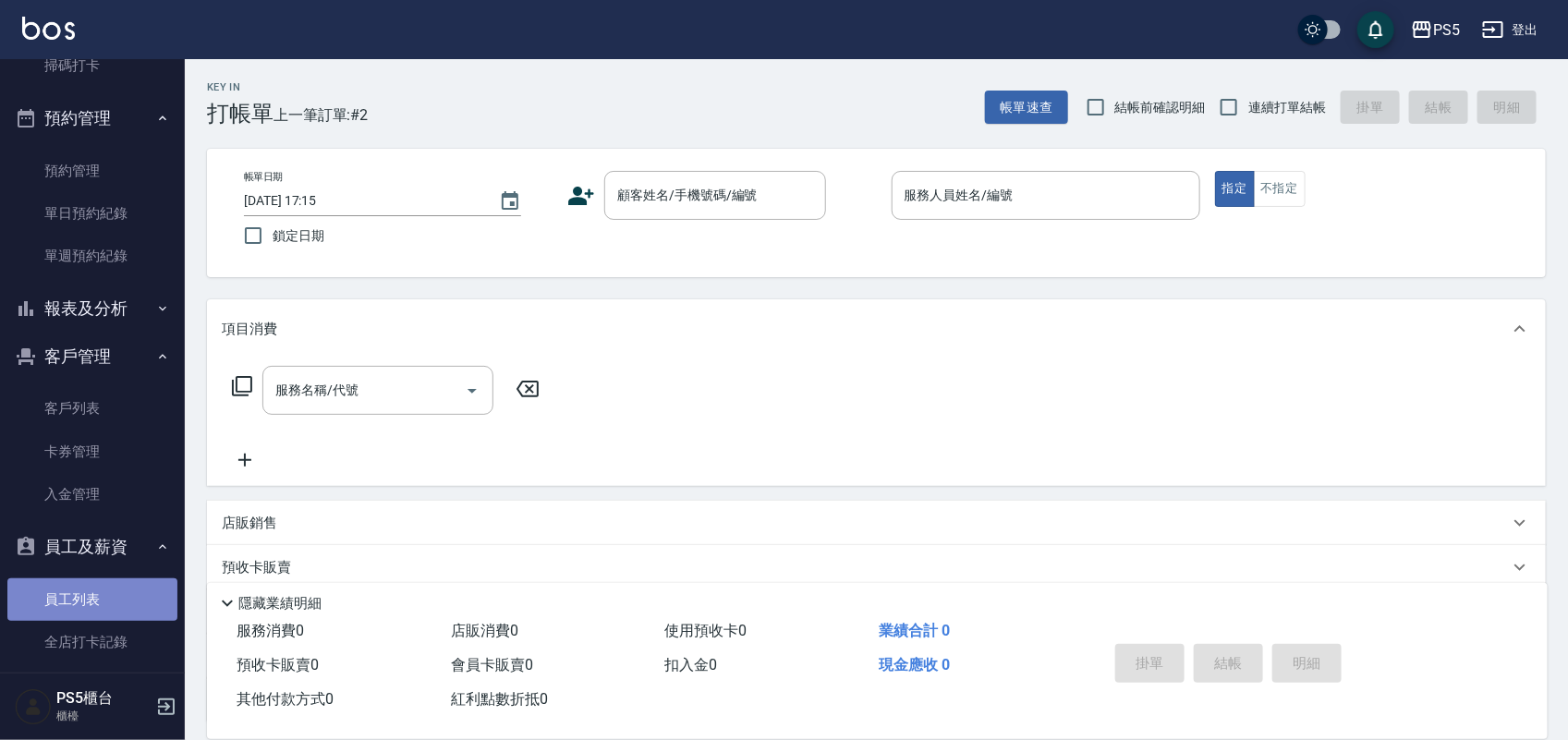
click at [100, 579] on link "員工列表" at bounding box center [92, 600] width 170 height 43
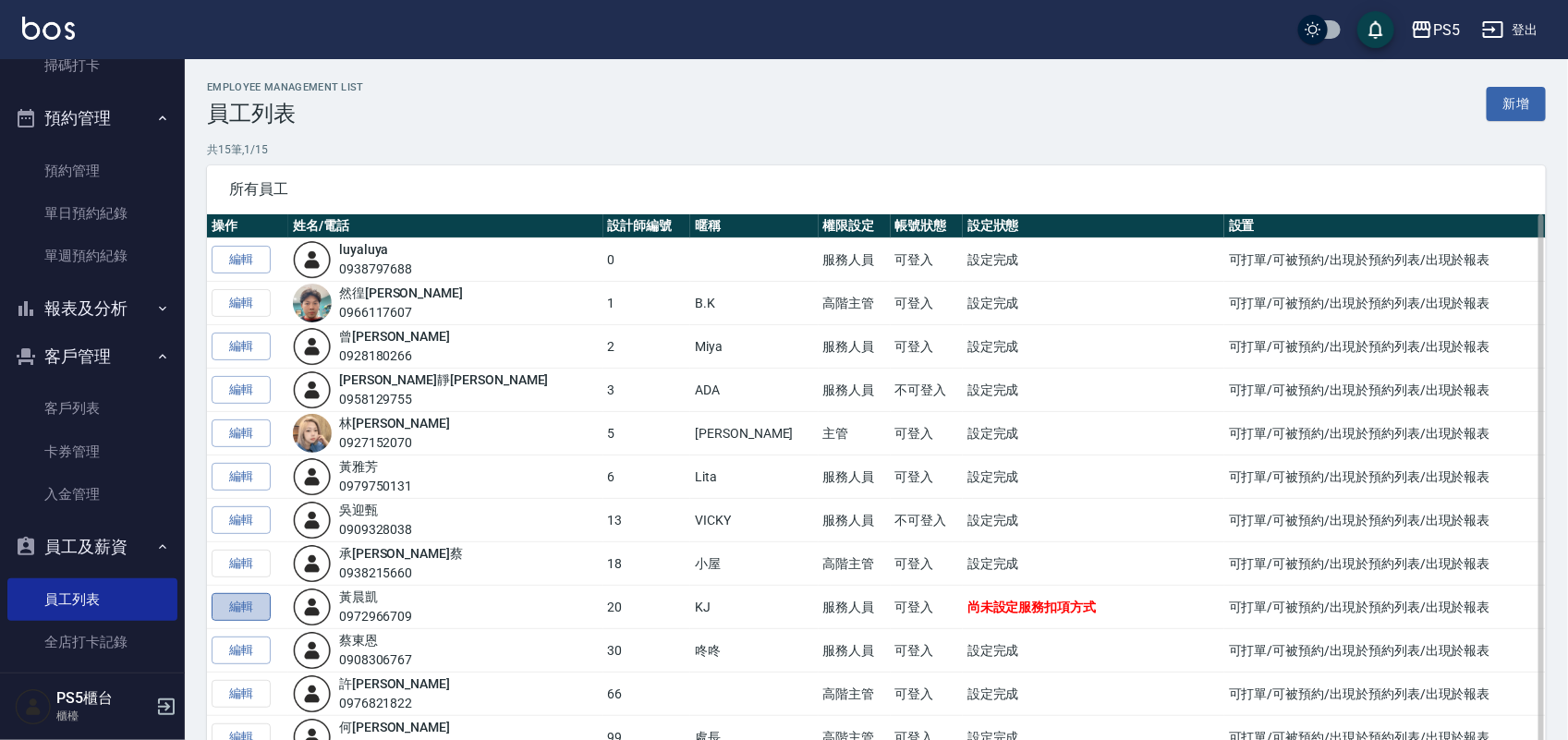
click at [237, 611] on link "編輯" at bounding box center [242, 607] width 60 height 29
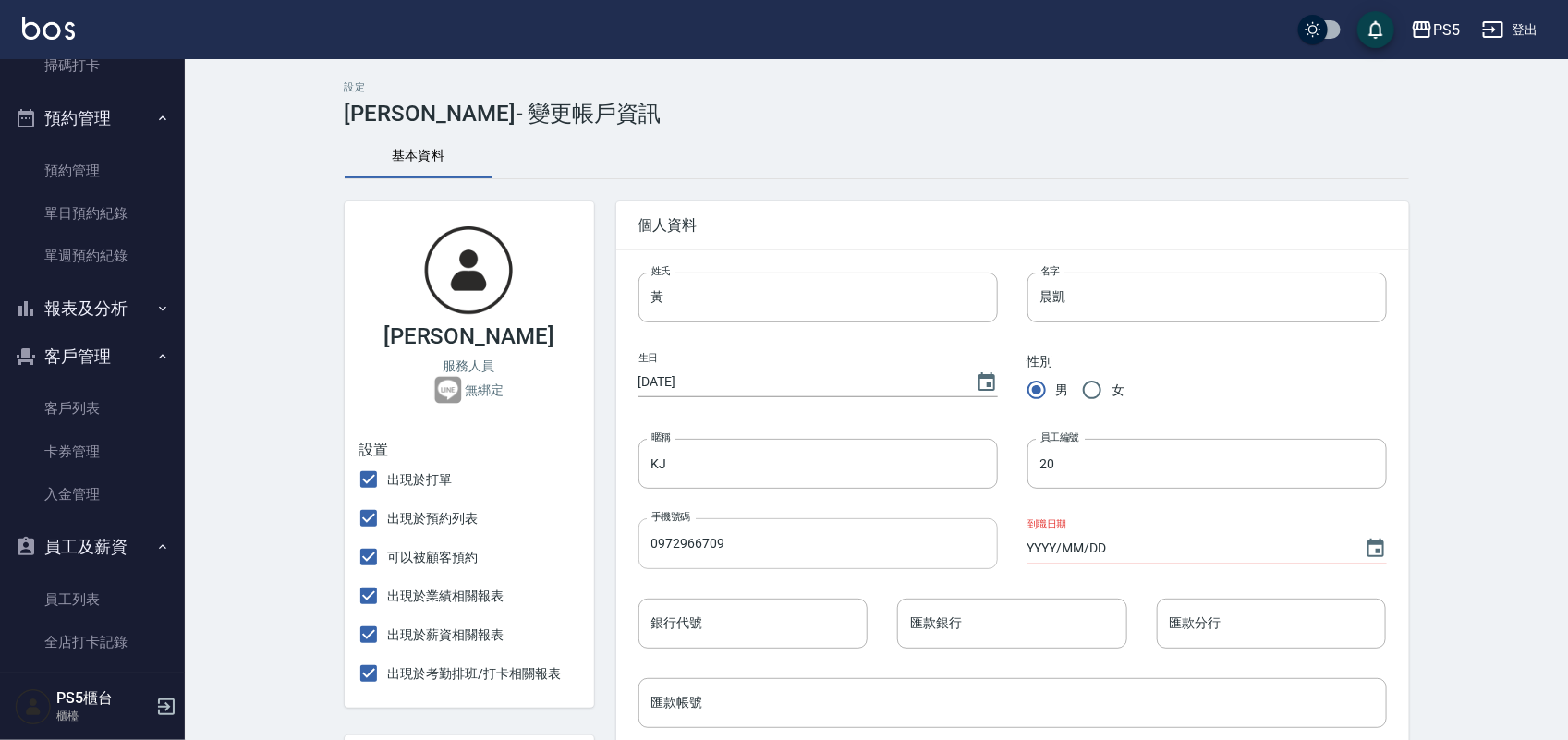
type input "[DATE]"
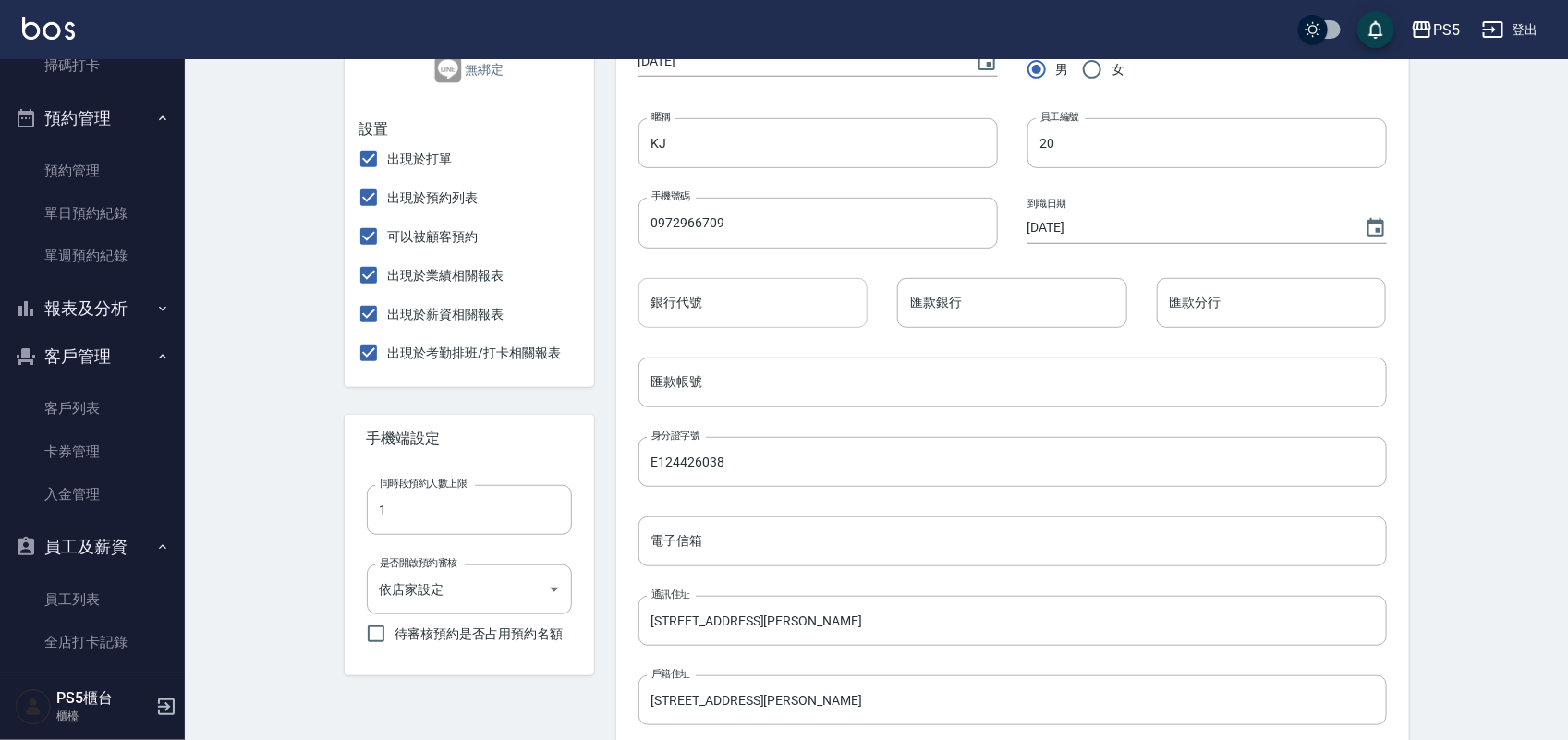
scroll to position [347, 0]
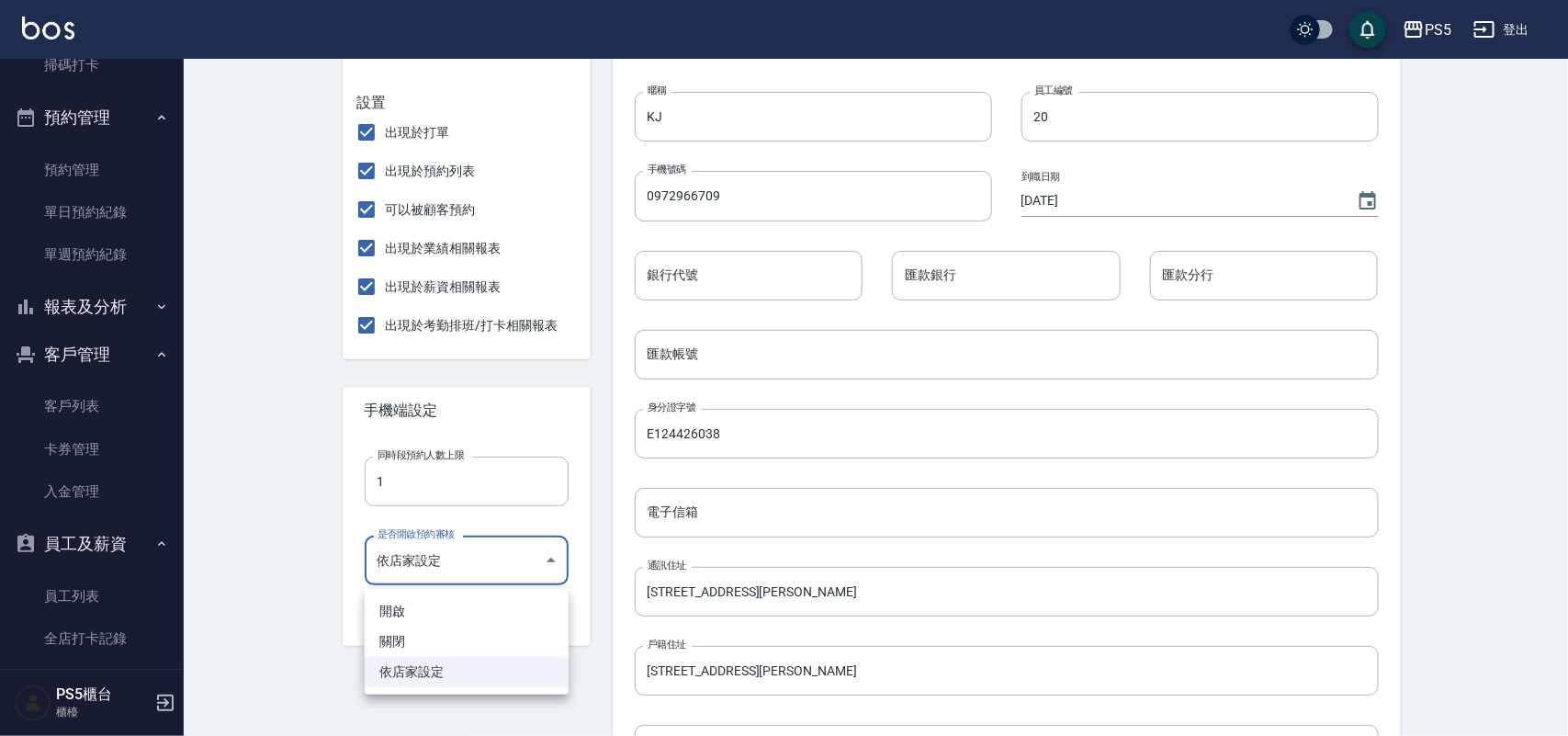
click at [539, 563] on body "PS5 登出 櫃檯作業 打帳單 帳單列表 掛單列表 座位開單 營業儀表板 現金收支登錄 材料自購登錄 每日結帳 排班表 掃碼打卡 預約管理 預約管理 單日預約…" at bounding box center [784, 387] width 1568 height 1465
click at [464, 612] on li "開啟" at bounding box center [466, 611] width 204 height 31
type input "TRUE"
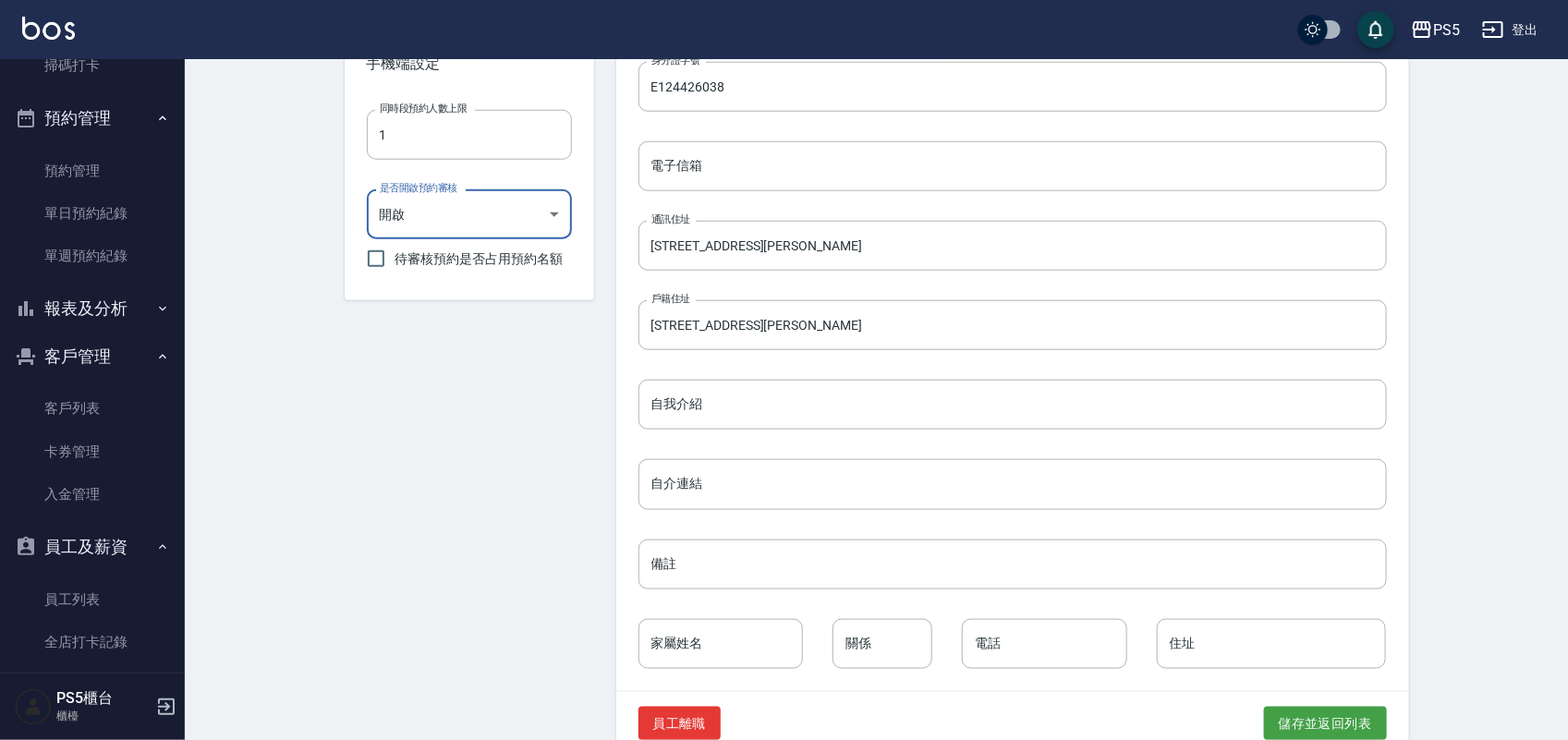
scroll to position [732, 0]
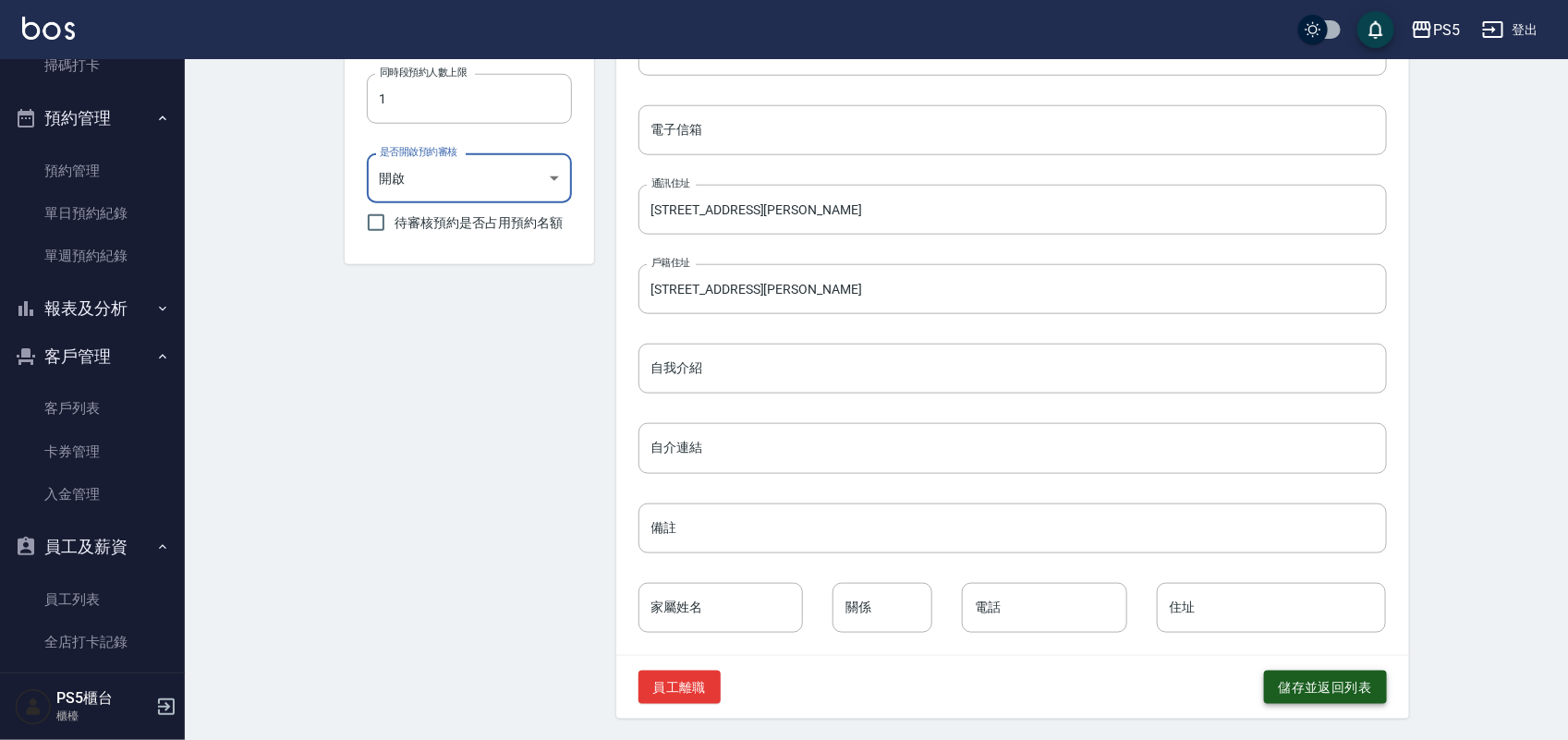
click at [1303, 685] on button "儲存並返回列表" at bounding box center [1325, 687] width 123 height 34
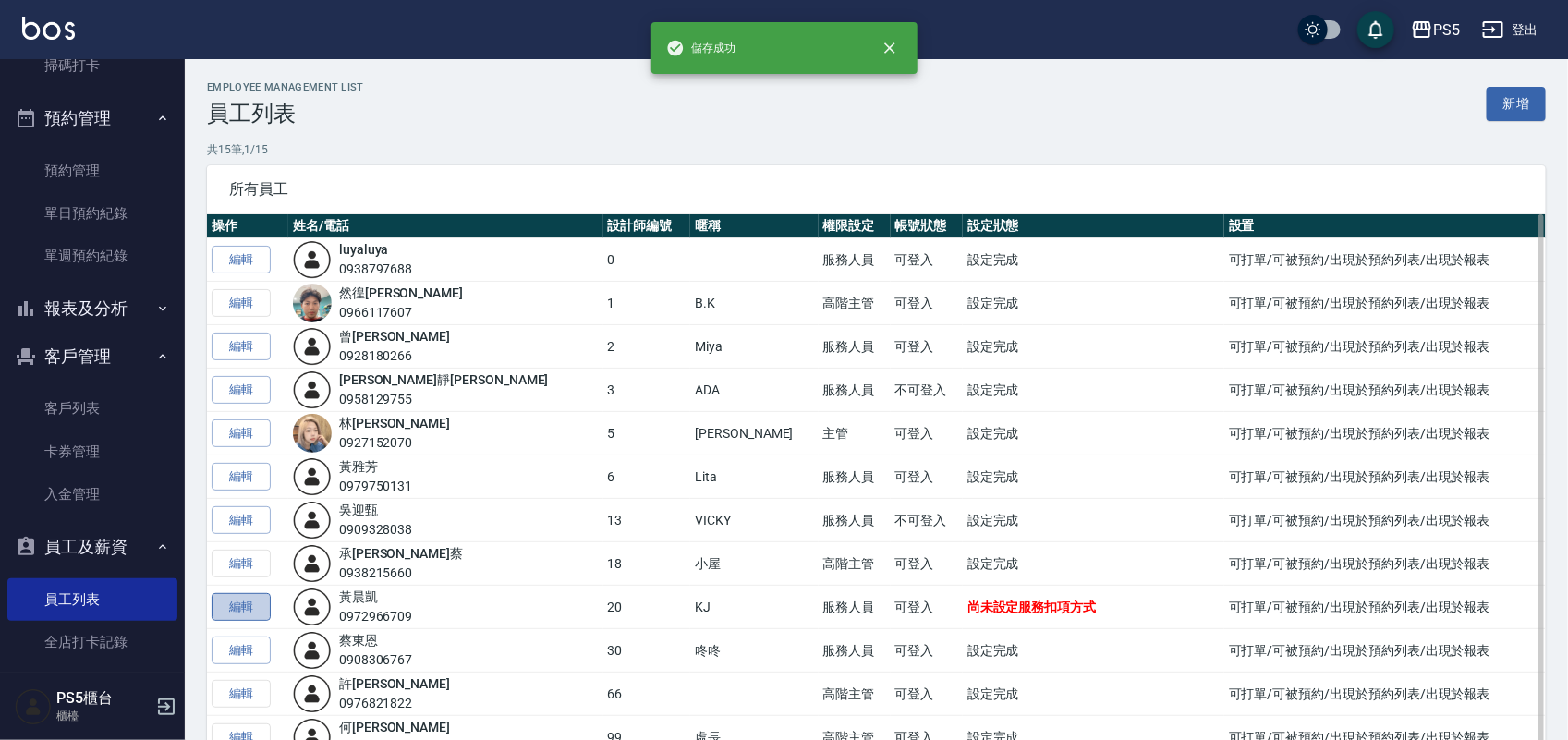
click at [256, 605] on link "編輯" at bounding box center [242, 607] width 60 height 29
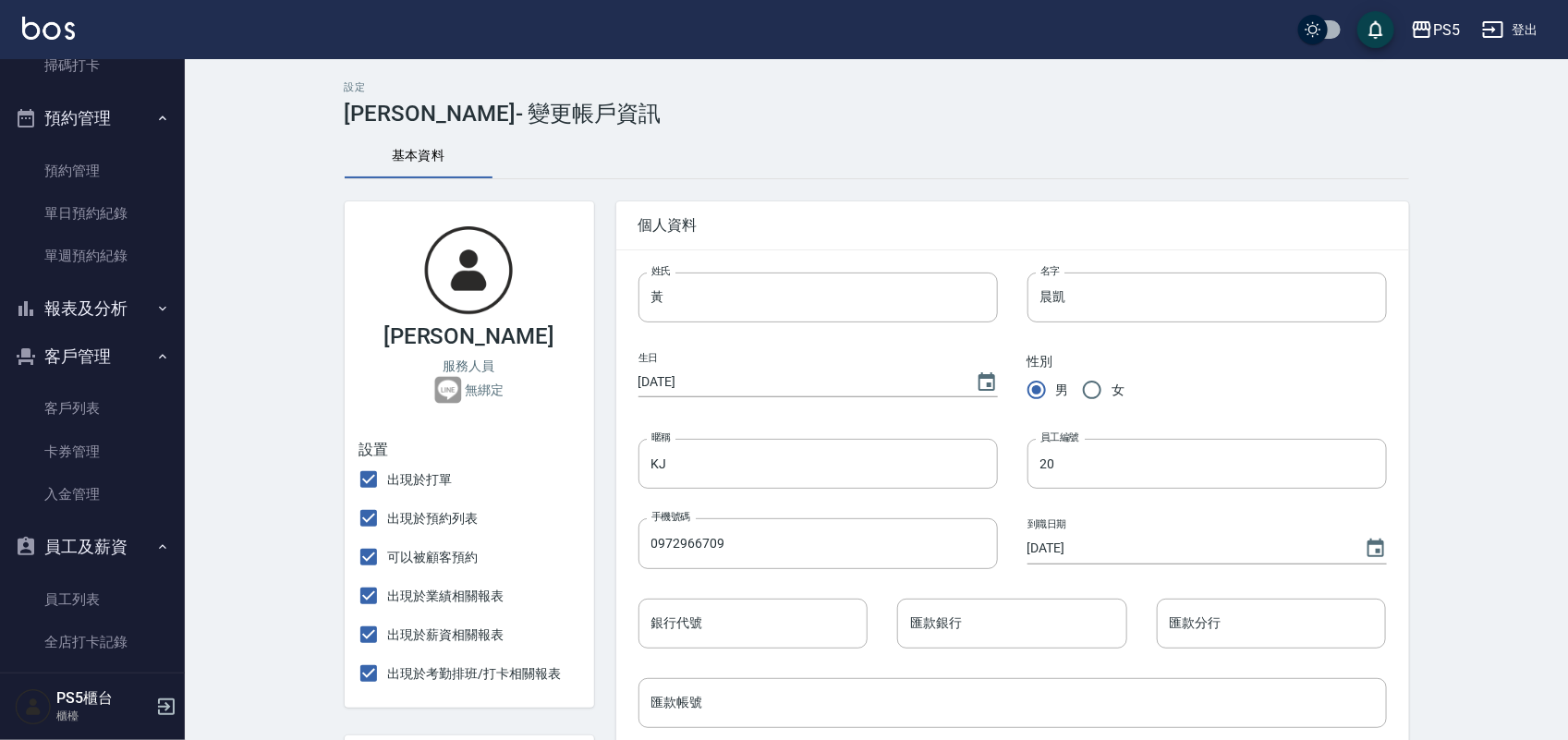
type input "TRUE"
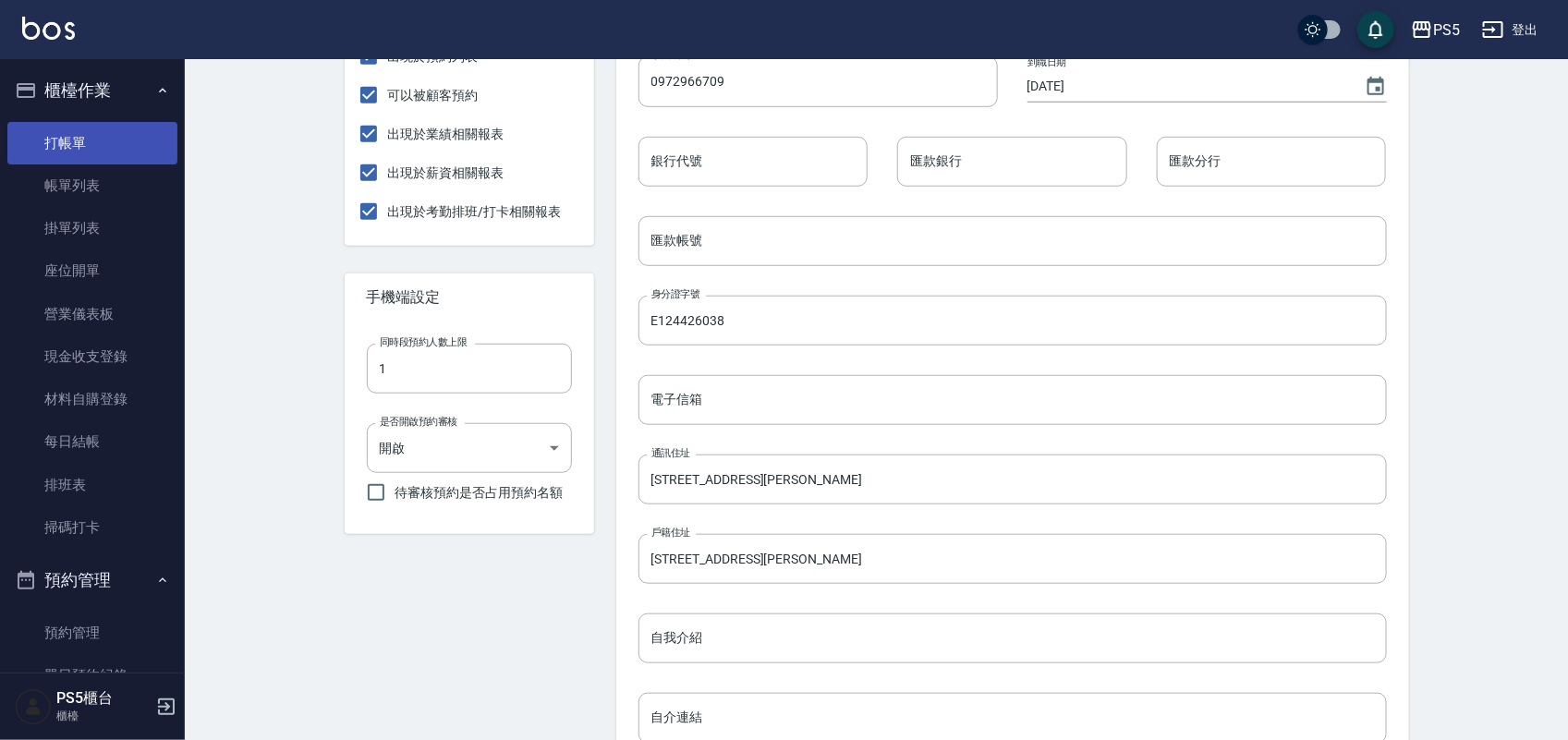
click at [85, 144] on link "打帳單" at bounding box center [92, 143] width 170 height 43
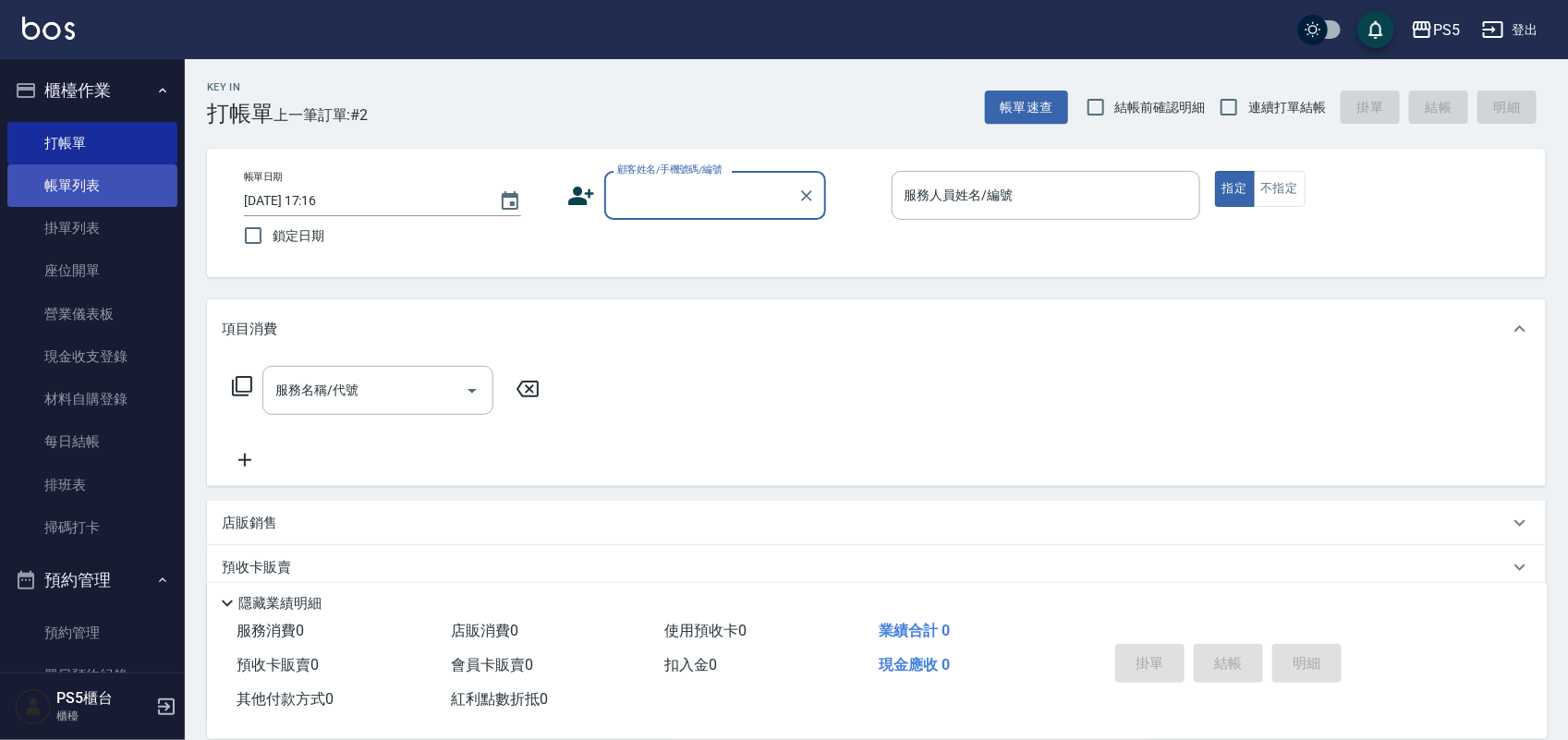
click at [59, 183] on link "帳單列表" at bounding box center [92, 186] width 170 height 43
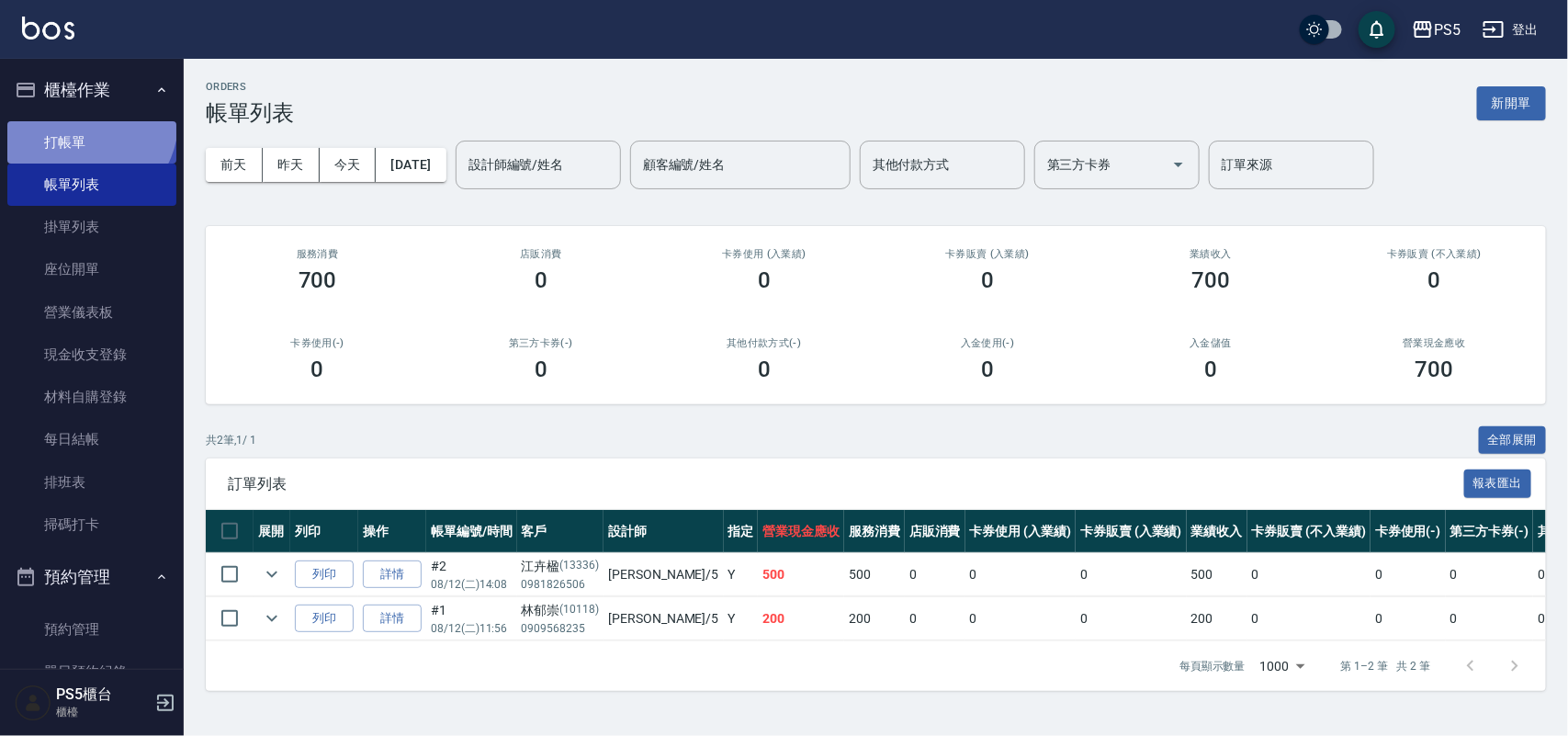
click at [83, 121] on link "打帳單" at bounding box center [92, 142] width 169 height 43
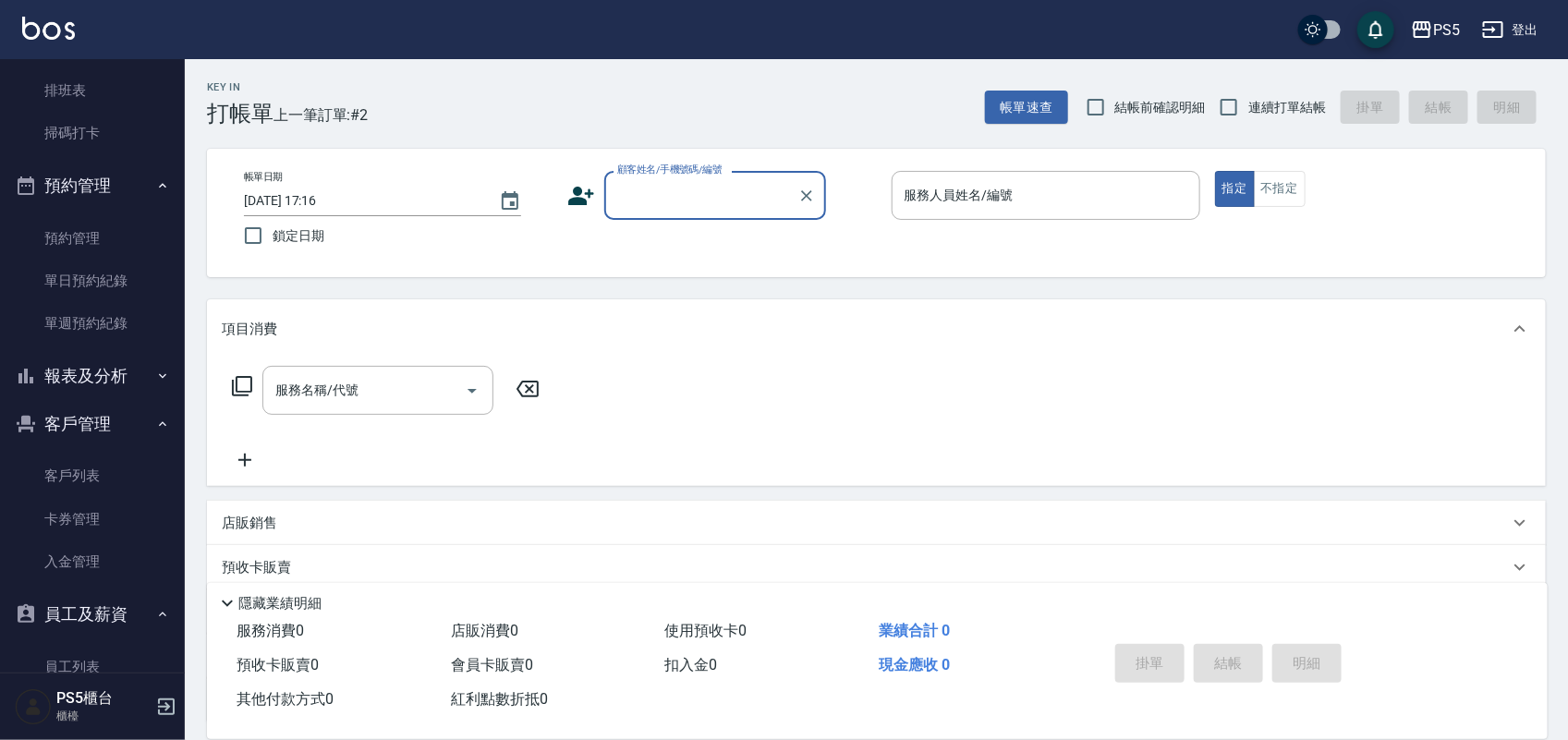
scroll to position [115, 0]
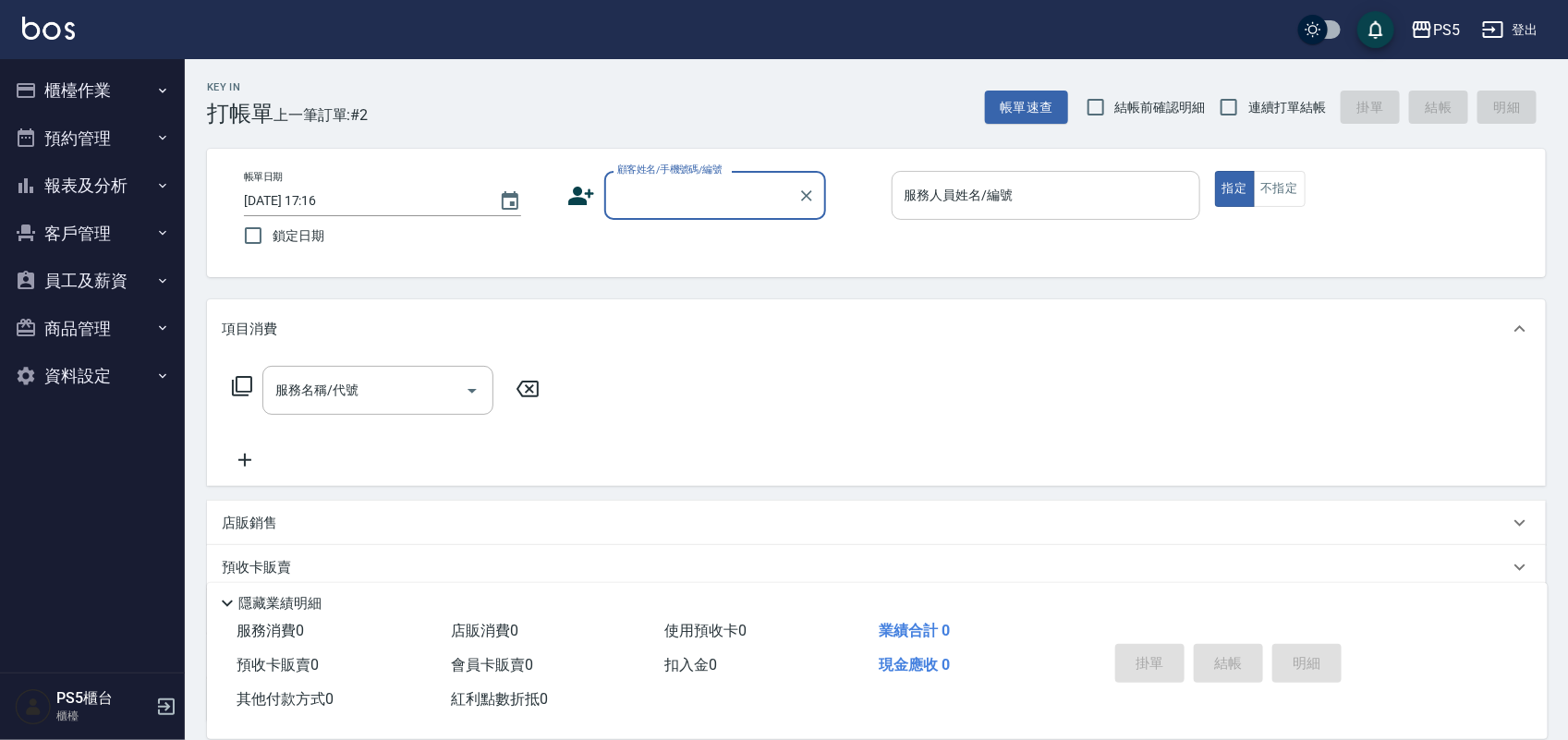
click at [1003, 211] on input "服務人員姓名/編號" at bounding box center [1046, 195] width 292 height 33
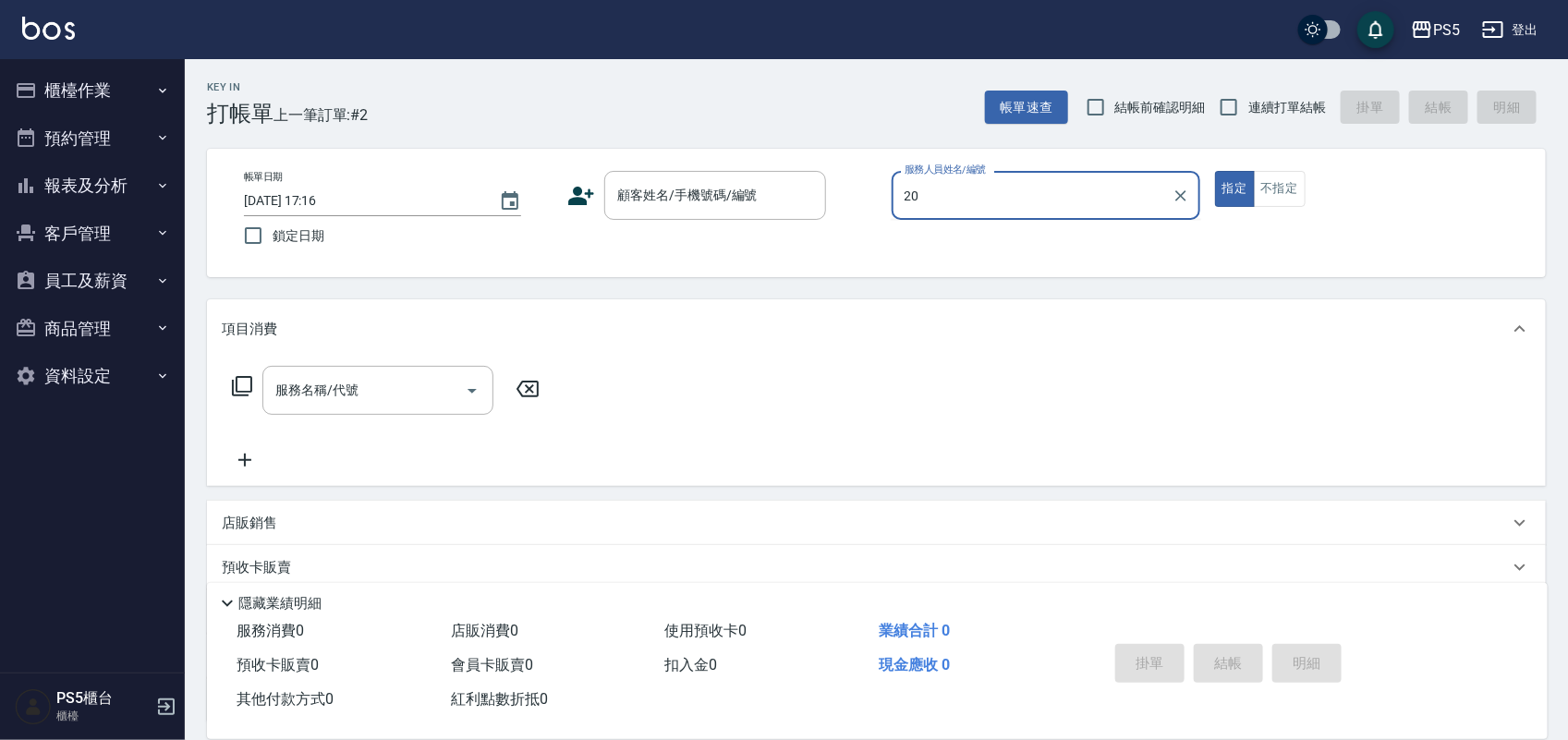
type input "2"
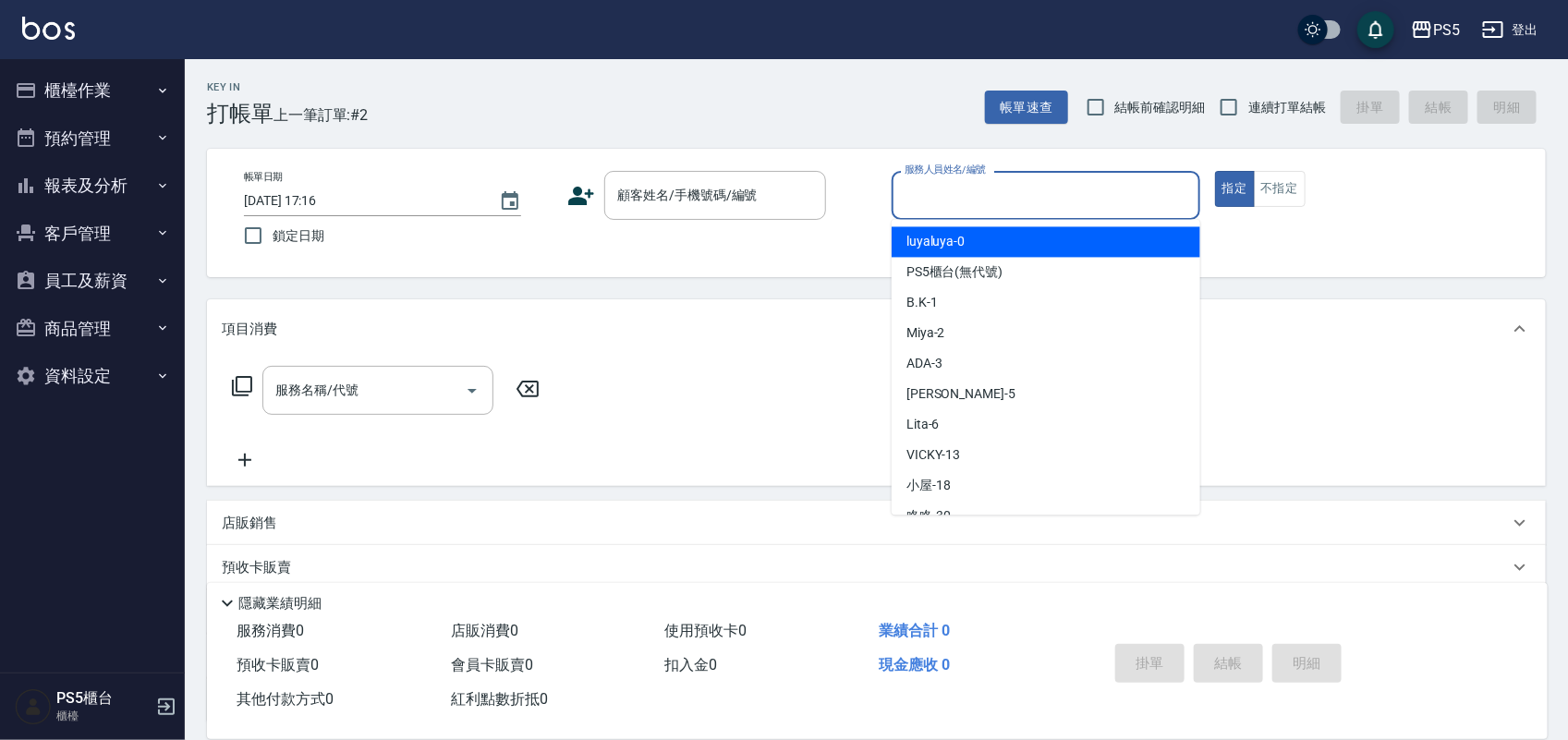
type input "2"
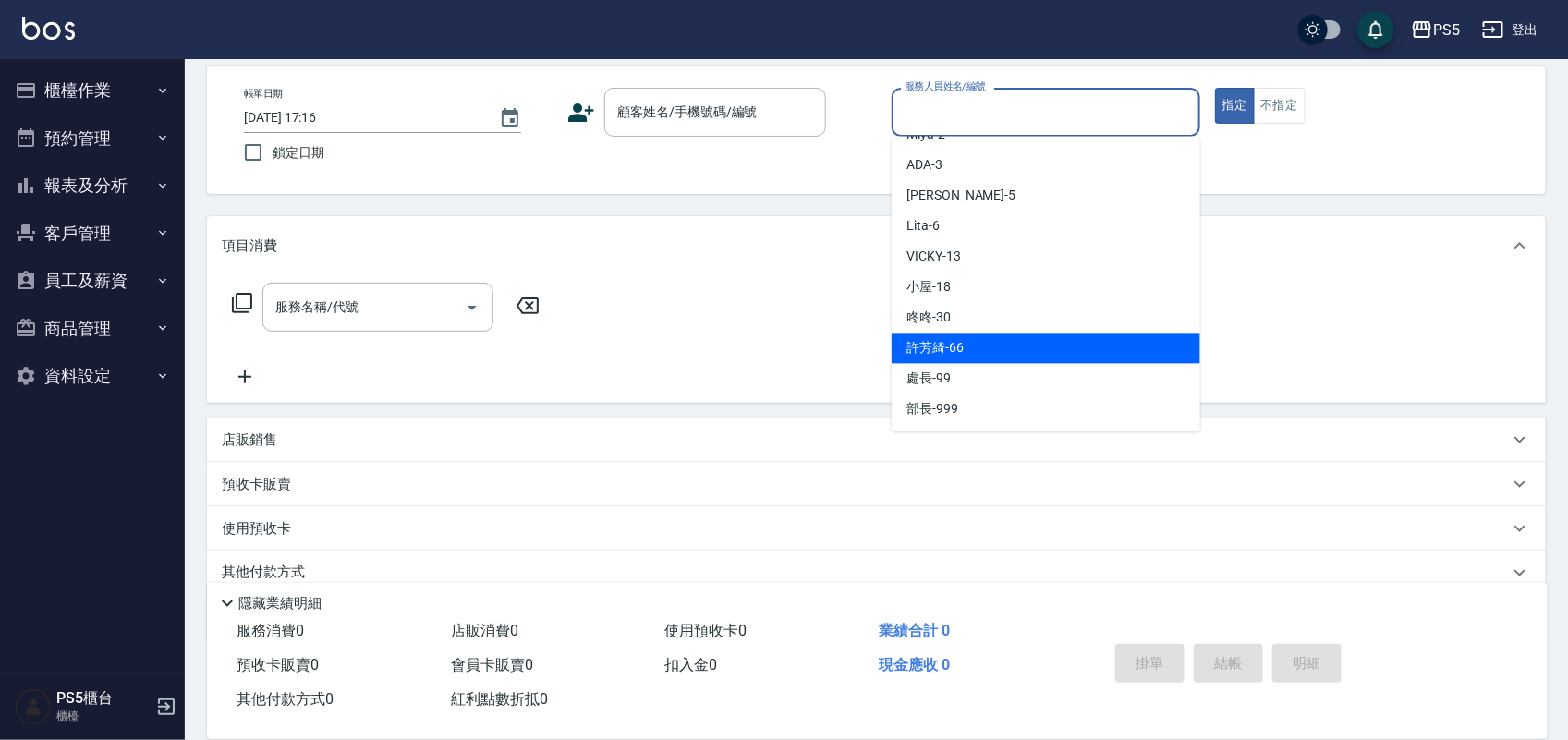
scroll to position [43, 0]
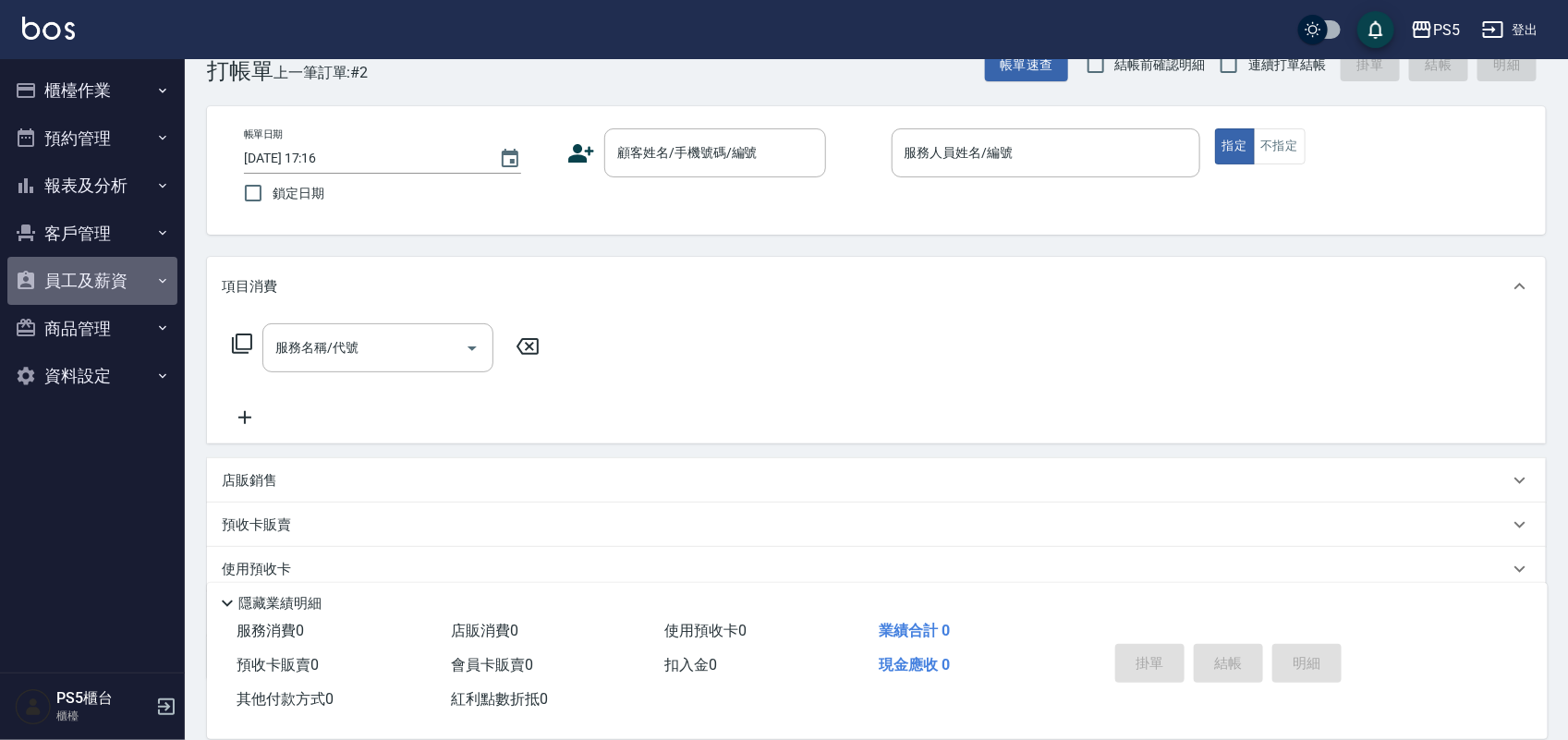
click at [111, 287] on button "員工及薪資" at bounding box center [92, 281] width 170 height 48
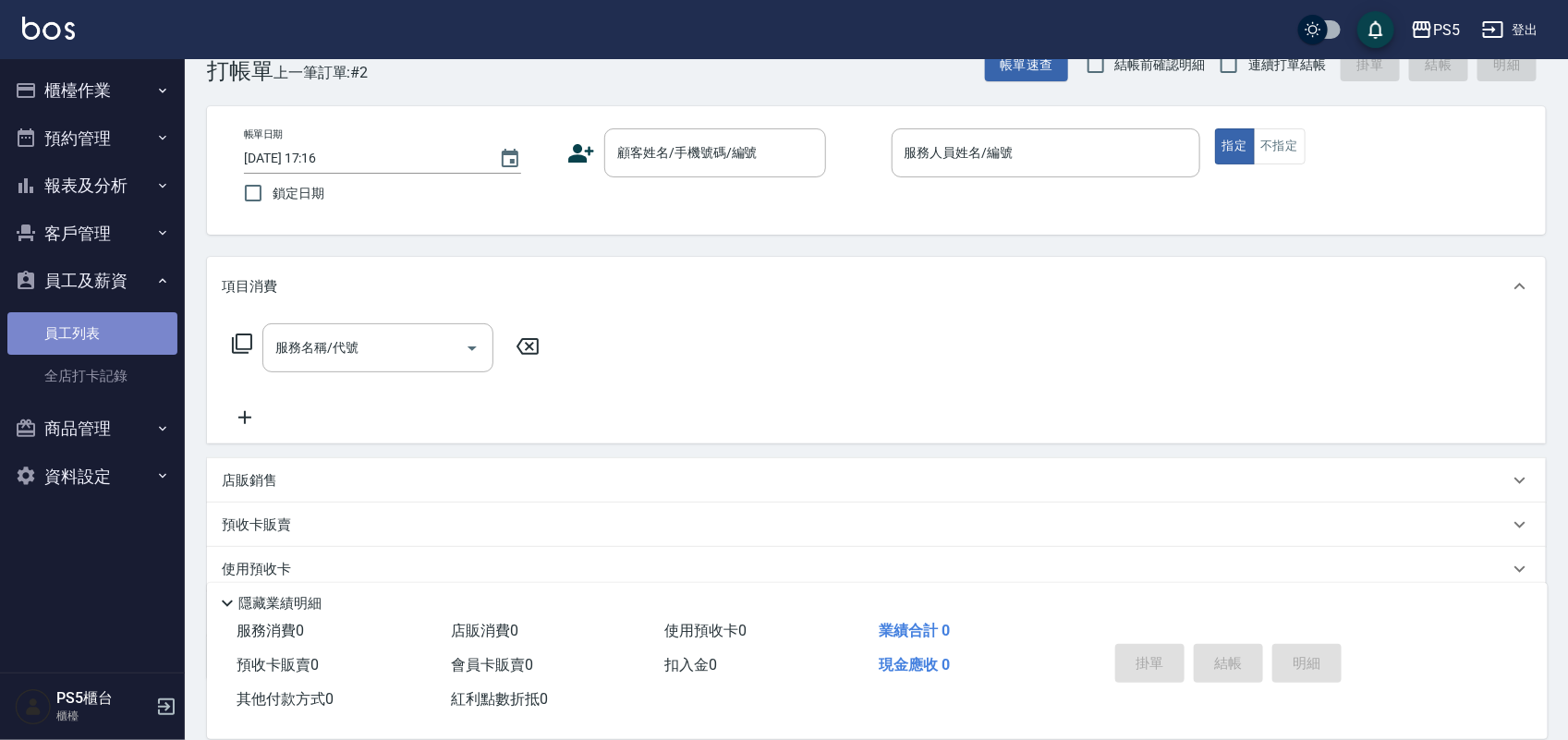
click at [117, 347] on link "員工列表" at bounding box center [92, 334] width 170 height 43
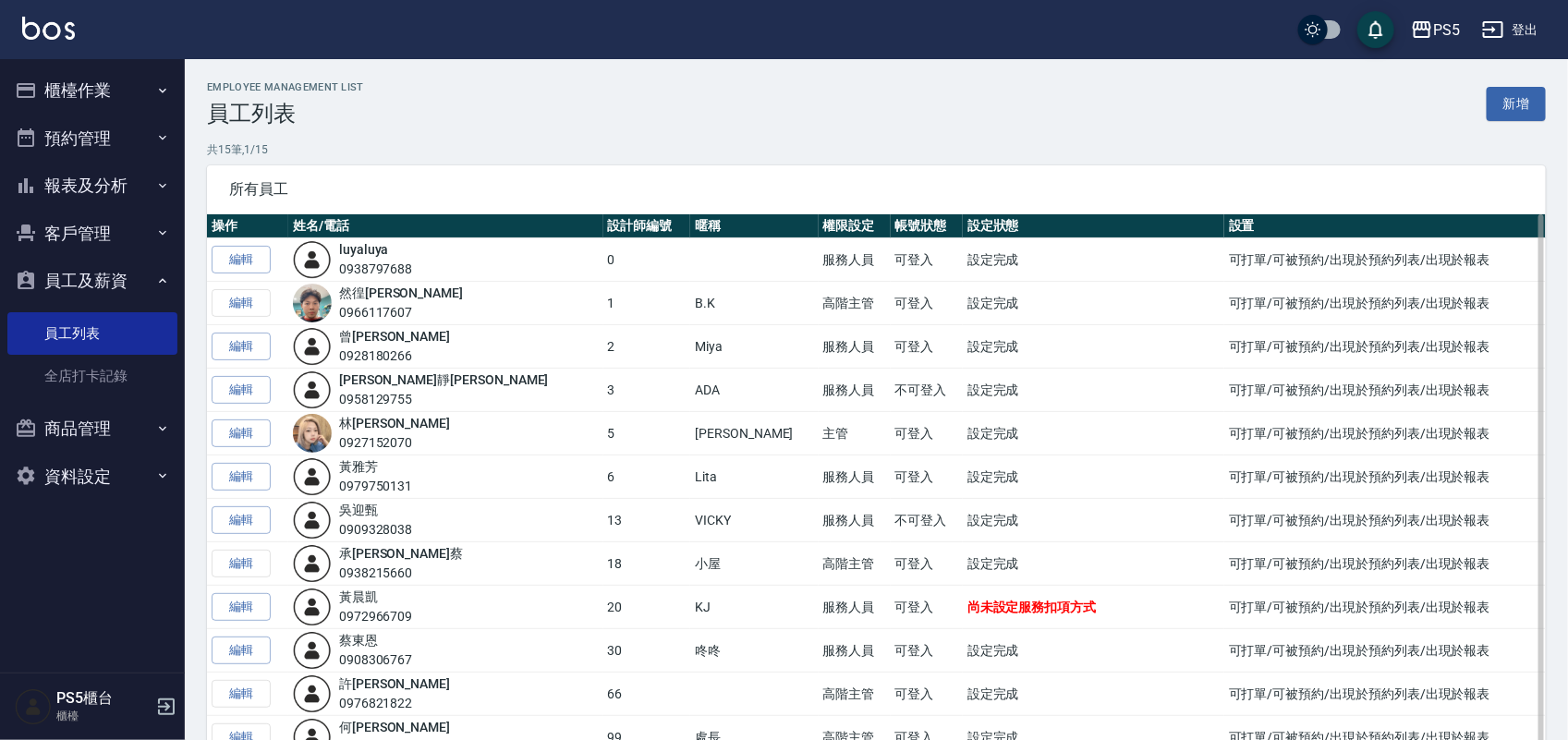
scroll to position [224, 0]
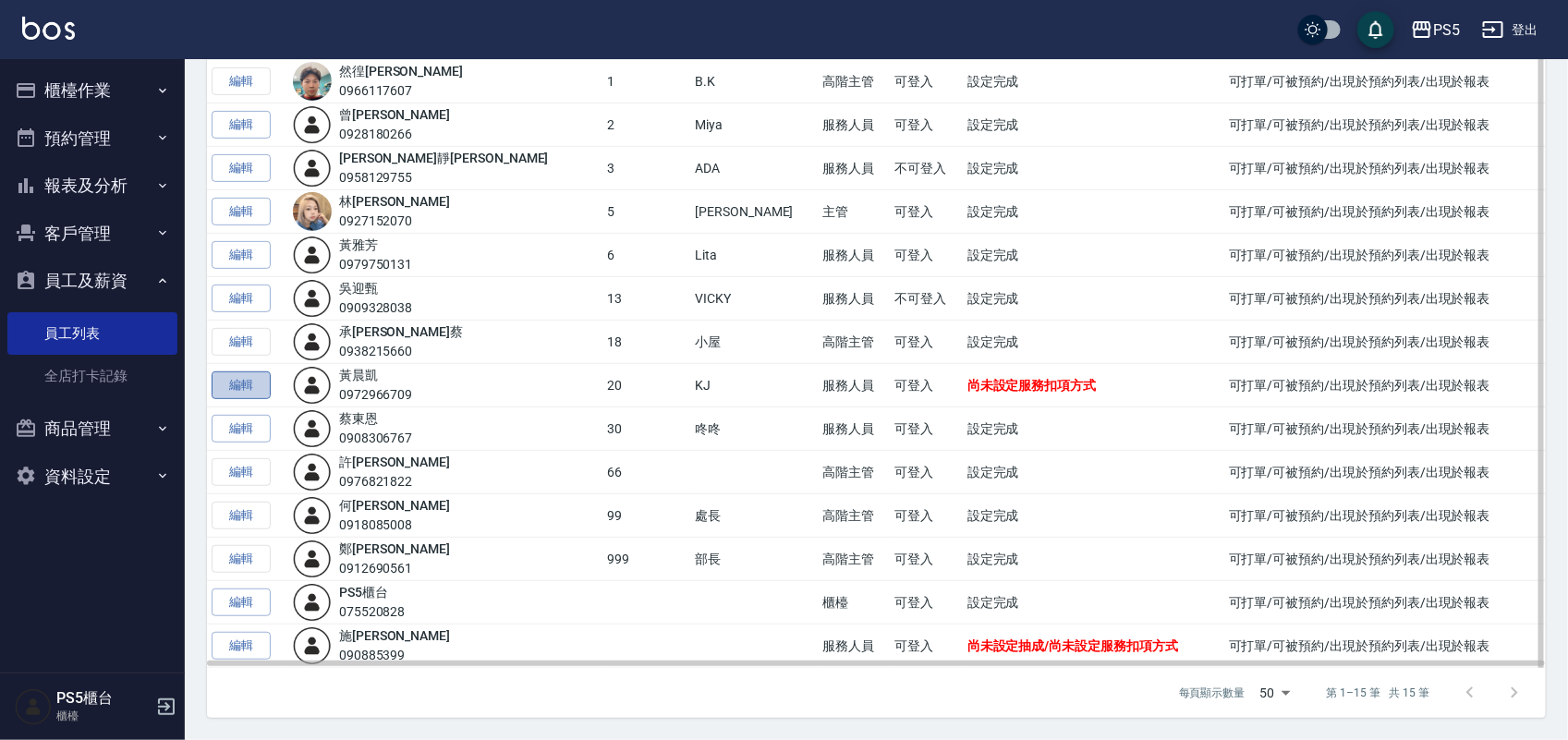
click at [264, 384] on link "編輯" at bounding box center [242, 385] width 60 height 29
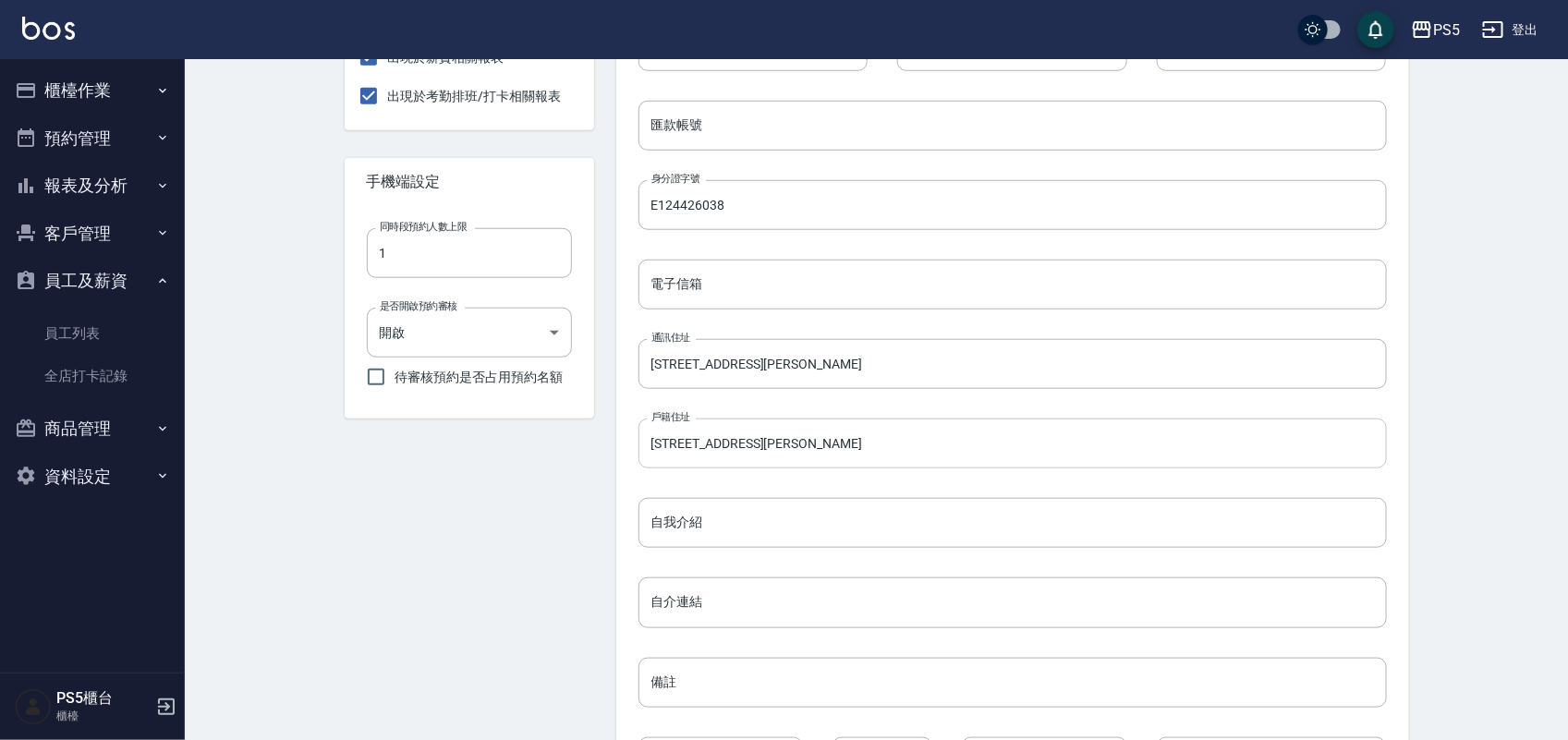
scroll to position [732, 0]
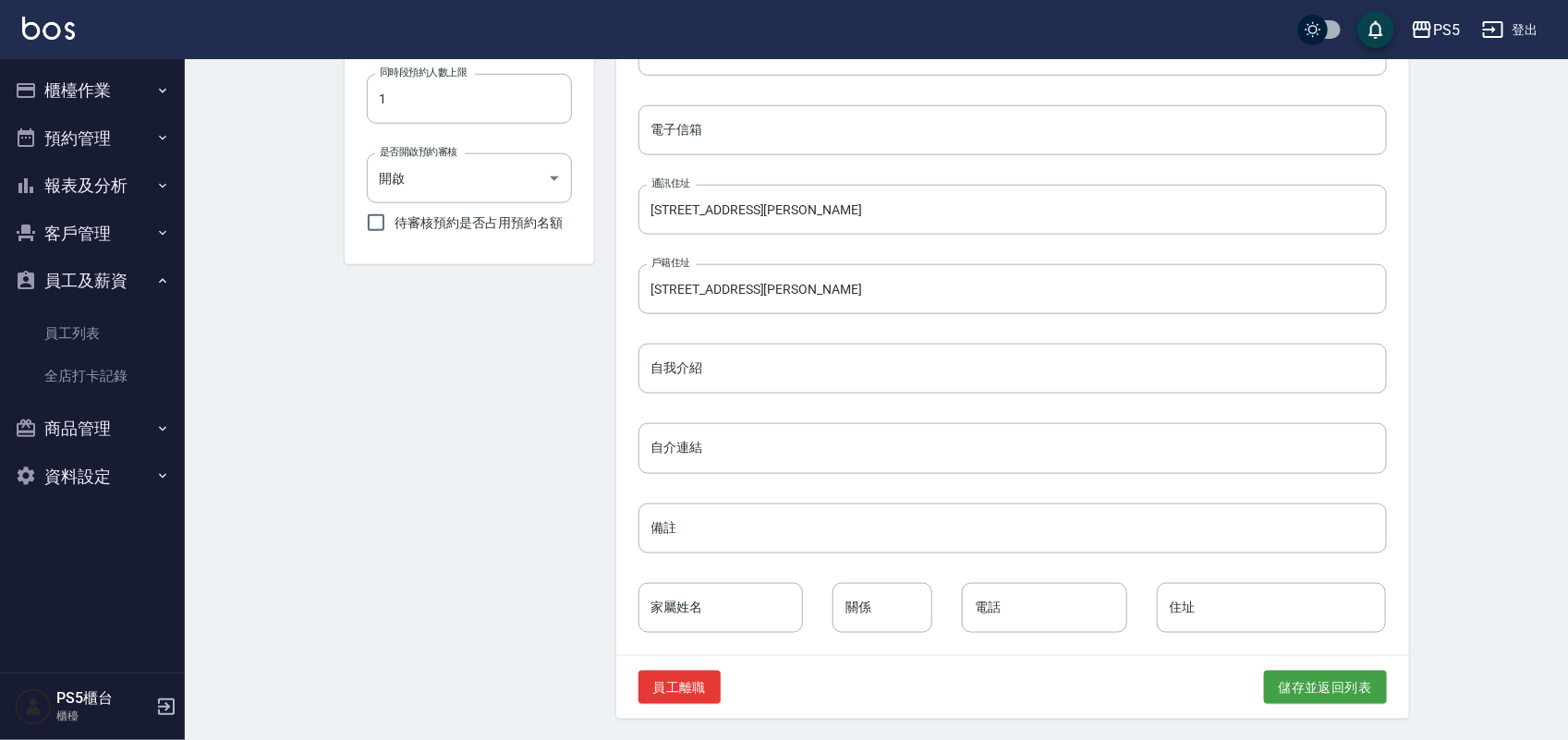
click at [109, 478] on button "資料設定" at bounding box center [92, 477] width 170 height 48
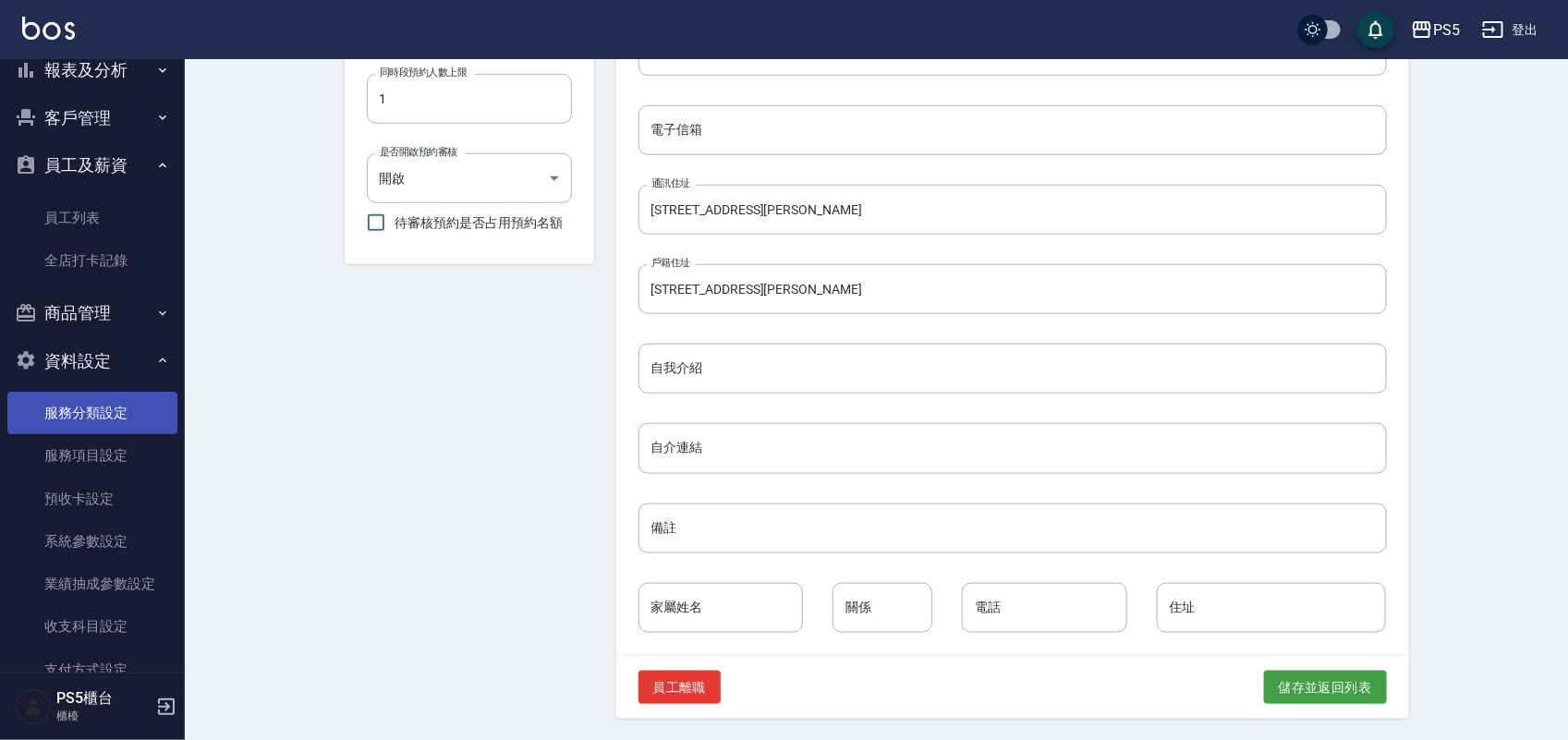
scroll to position [206, 0]
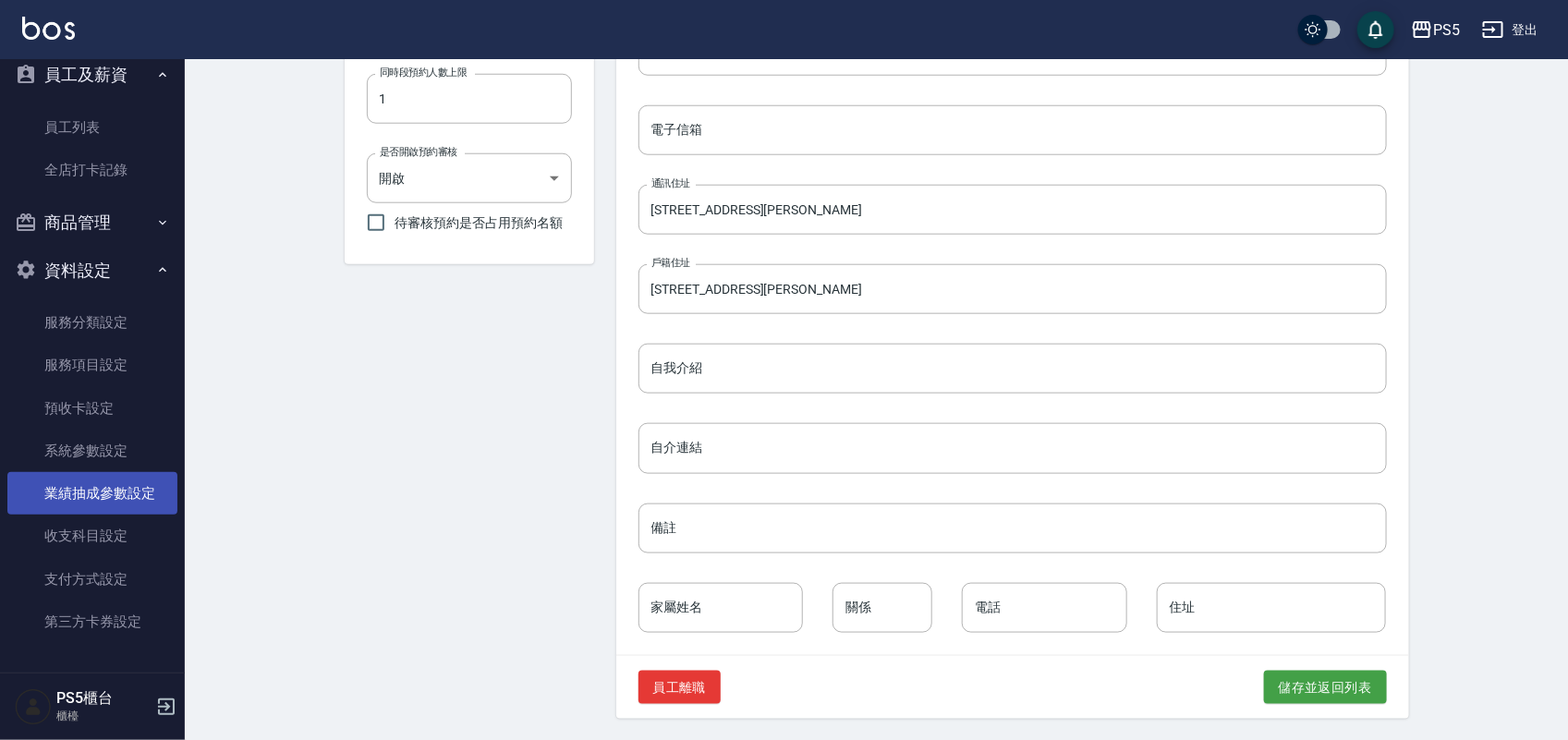
click at [130, 482] on link "業績抽成參數設定" at bounding box center [92, 494] width 170 height 43
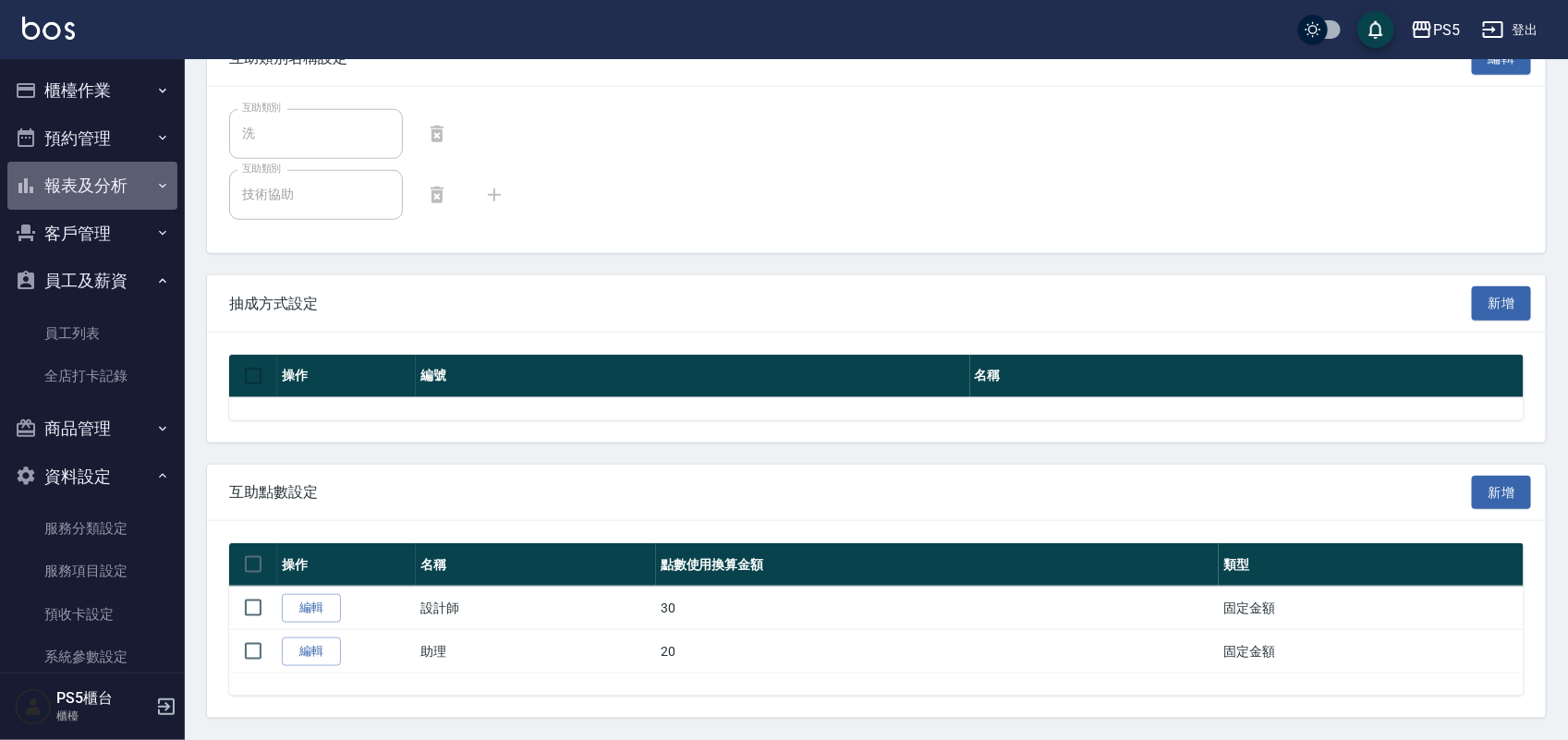
click at [122, 181] on button "報表及分析" at bounding box center [92, 186] width 170 height 48
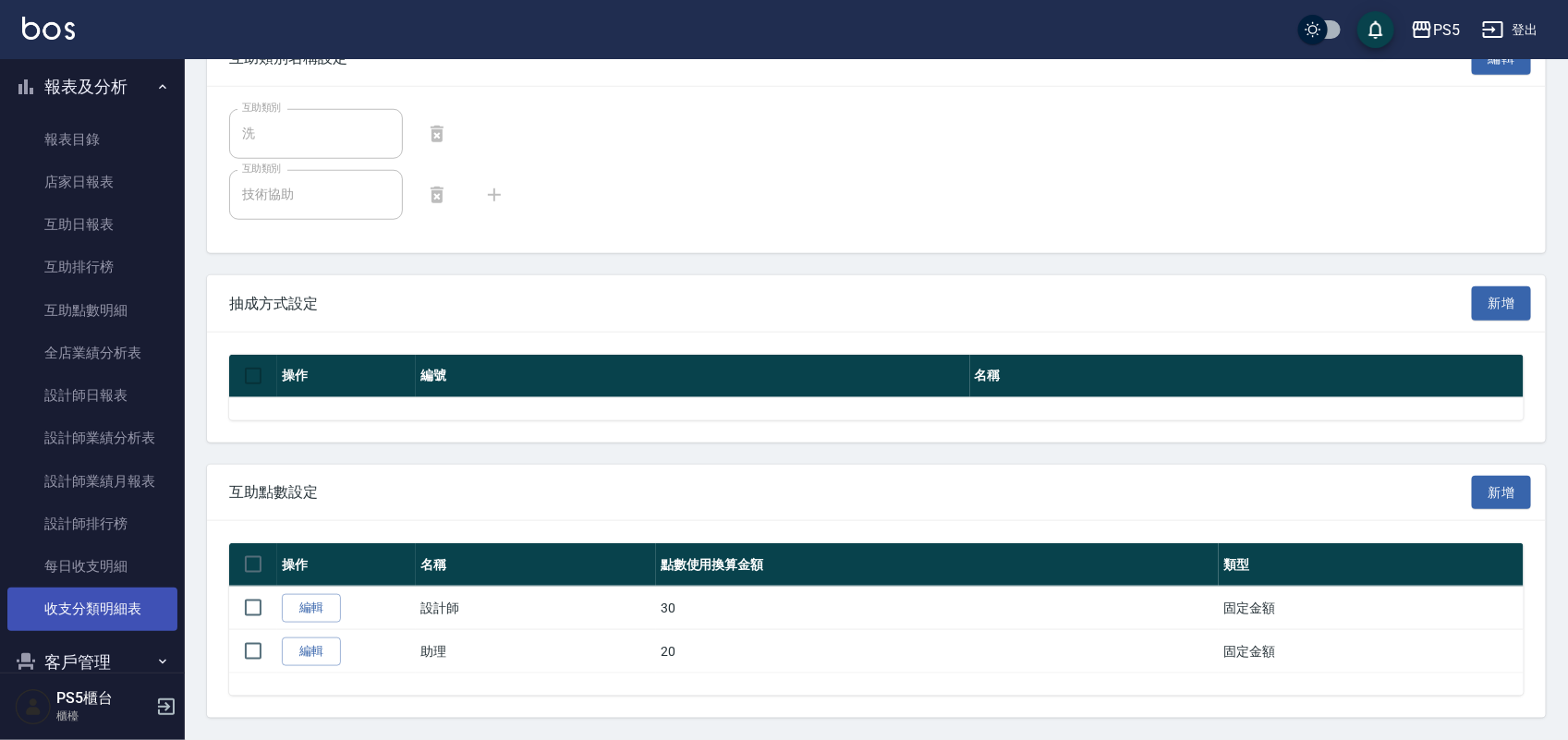
scroll to position [231, 0]
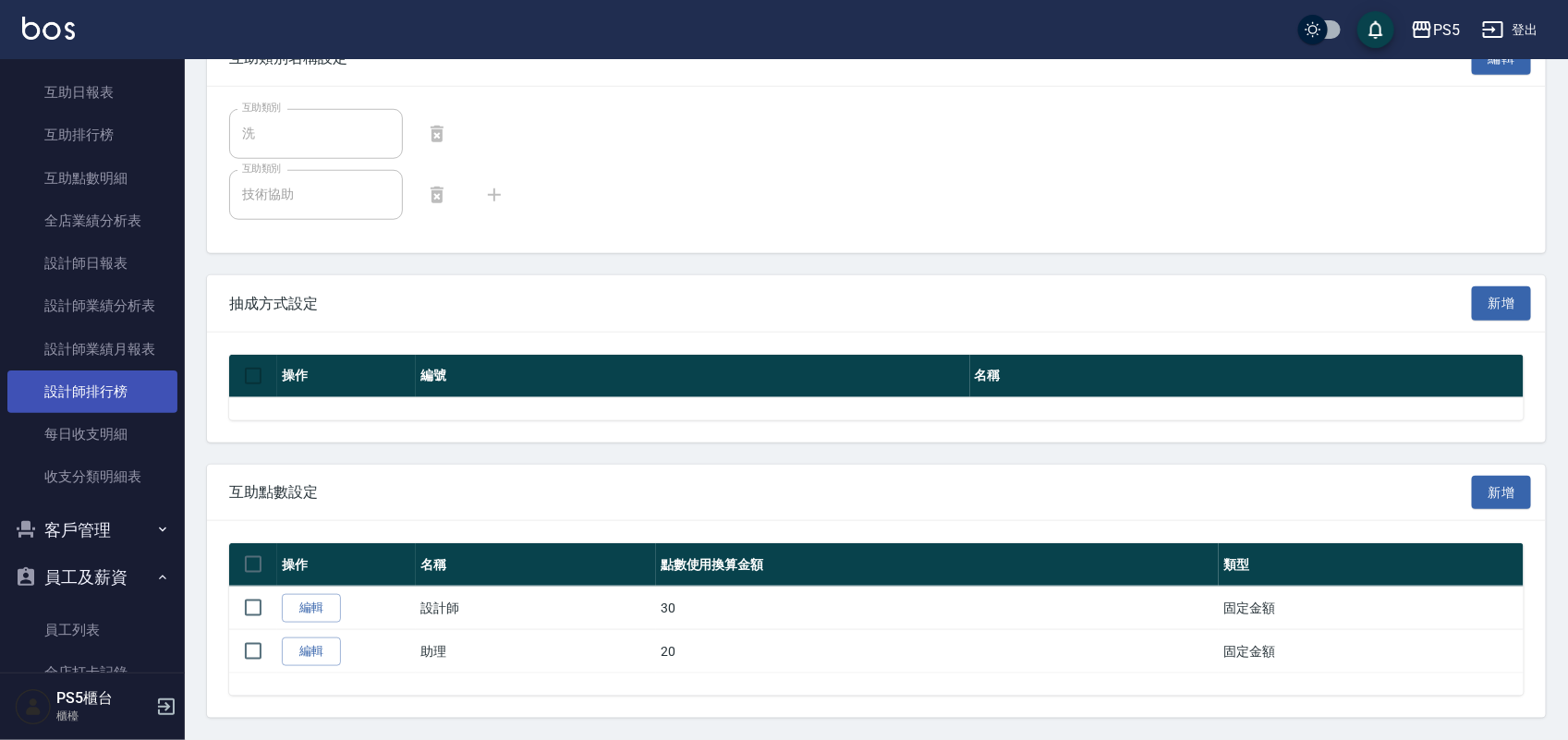
click at [104, 389] on link "設計師排行榜" at bounding box center [92, 391] width 170 height 43
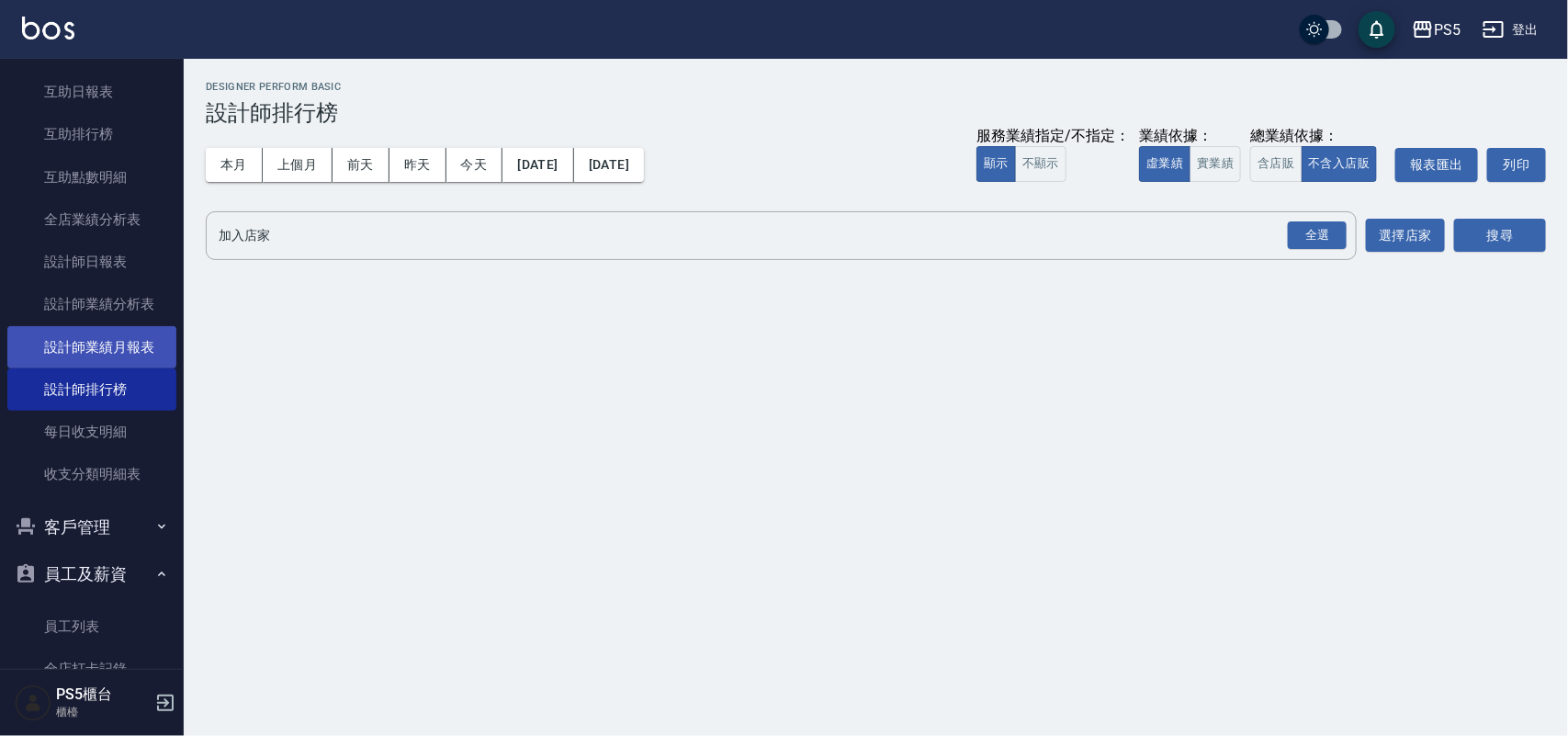
click at [134, 343] on link "設計師業績月報表" at bounding box center [92, 348] width 169 height 43
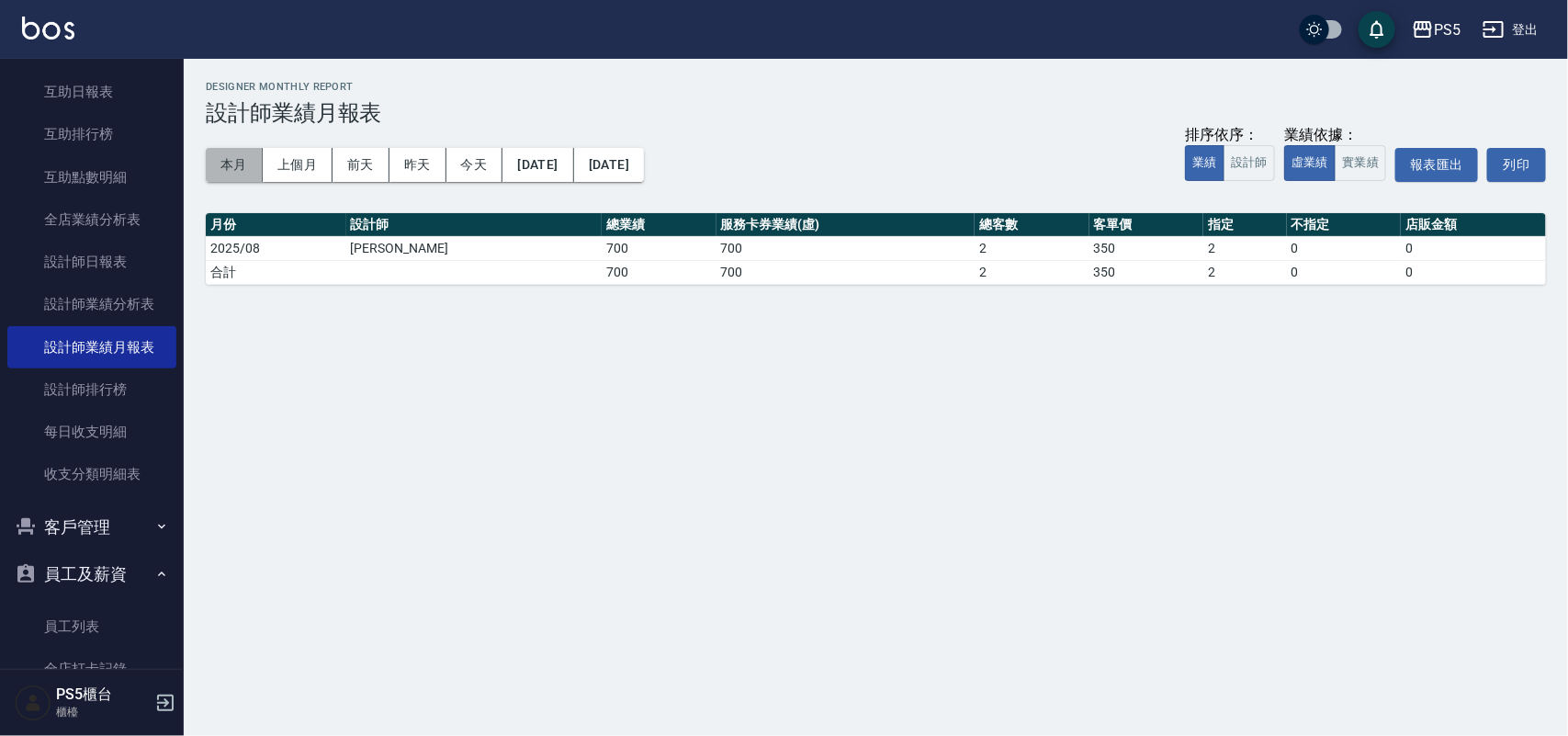
click at [234, 172] on button "本月" at bounding box center [235, 165] width 57 height 34
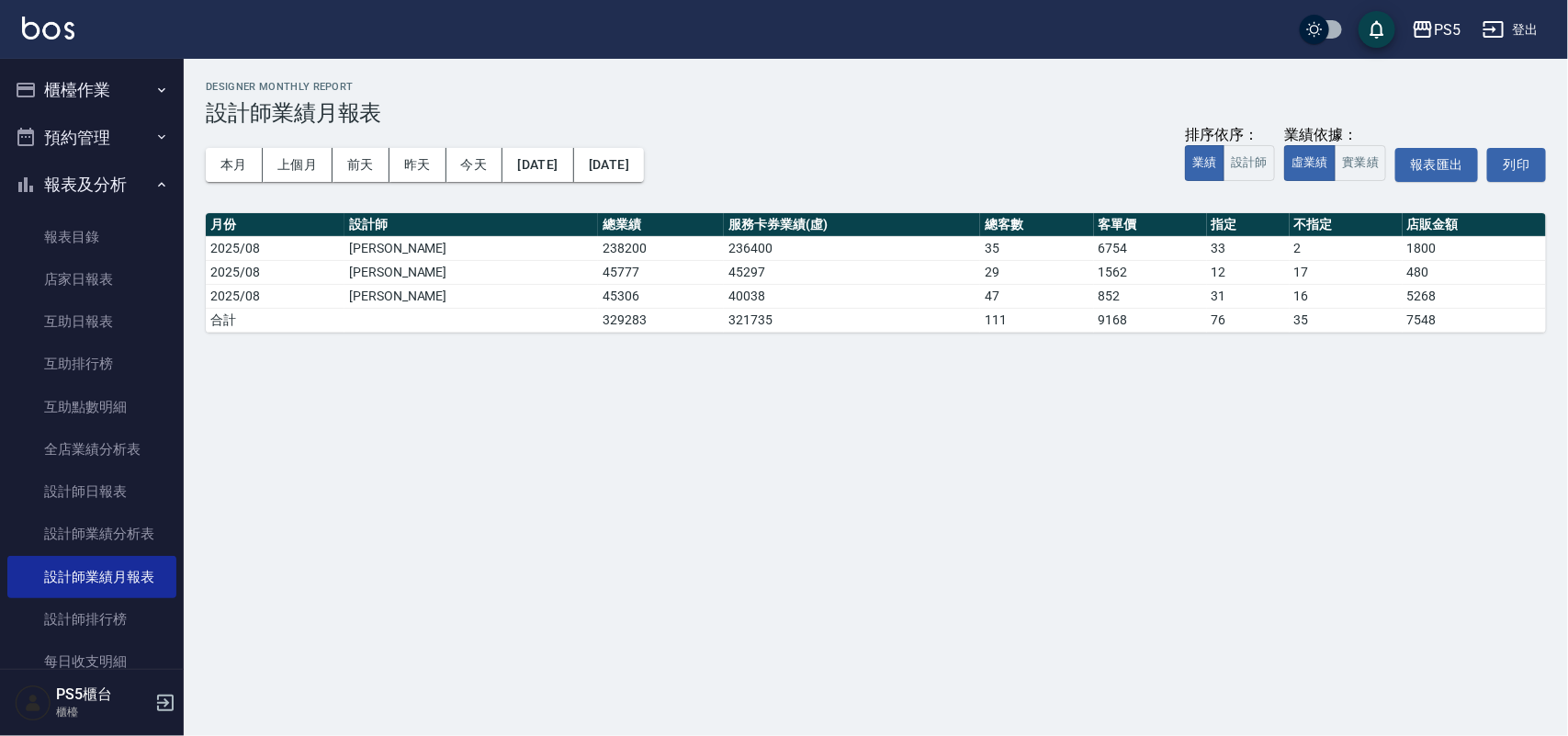
click at [105, 83] on button "櫃檯作業" at bounding box center [92, 91] width 169 height 48
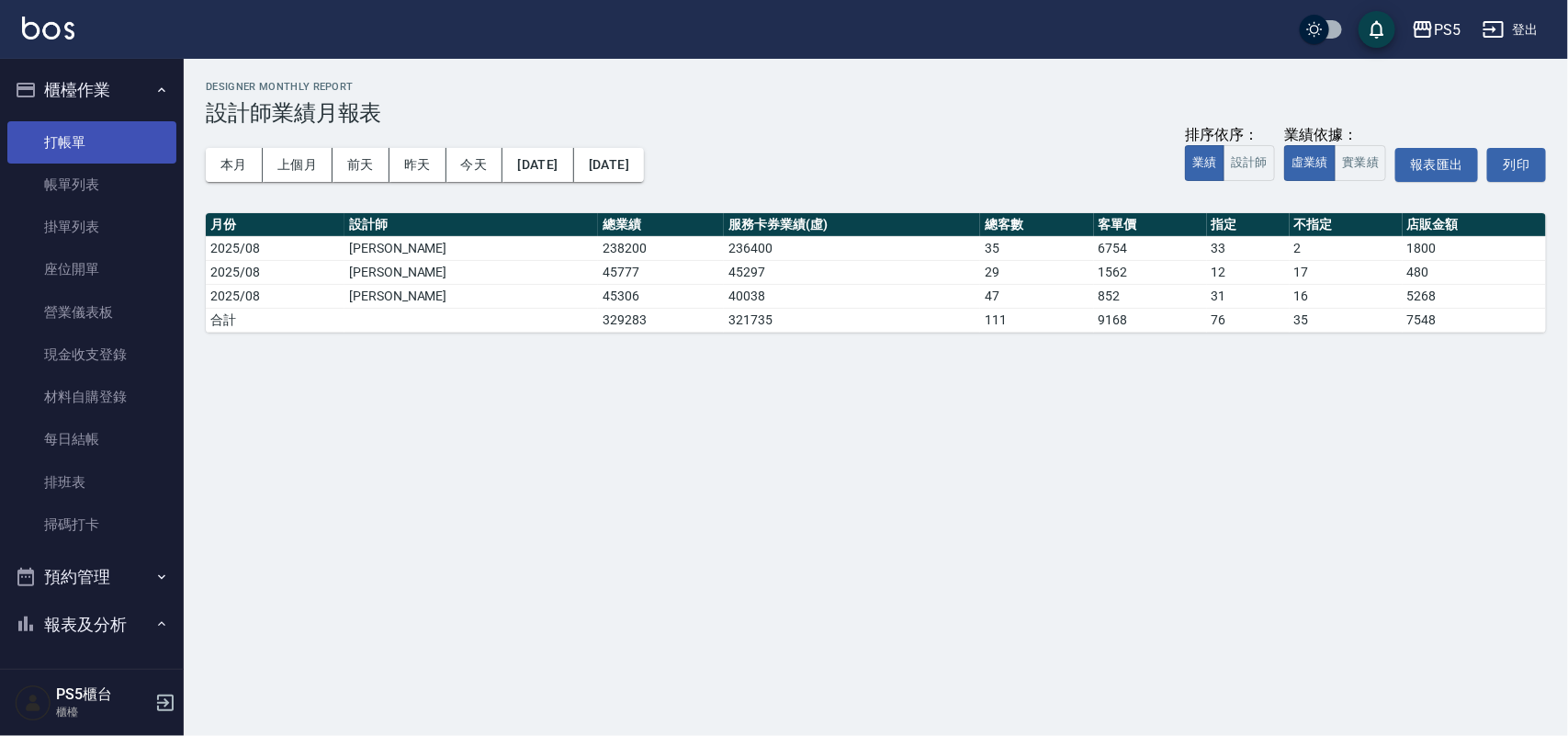
click at [89, 149] on link "打帳單" at bounding box center [92, 142] width 169 height 43
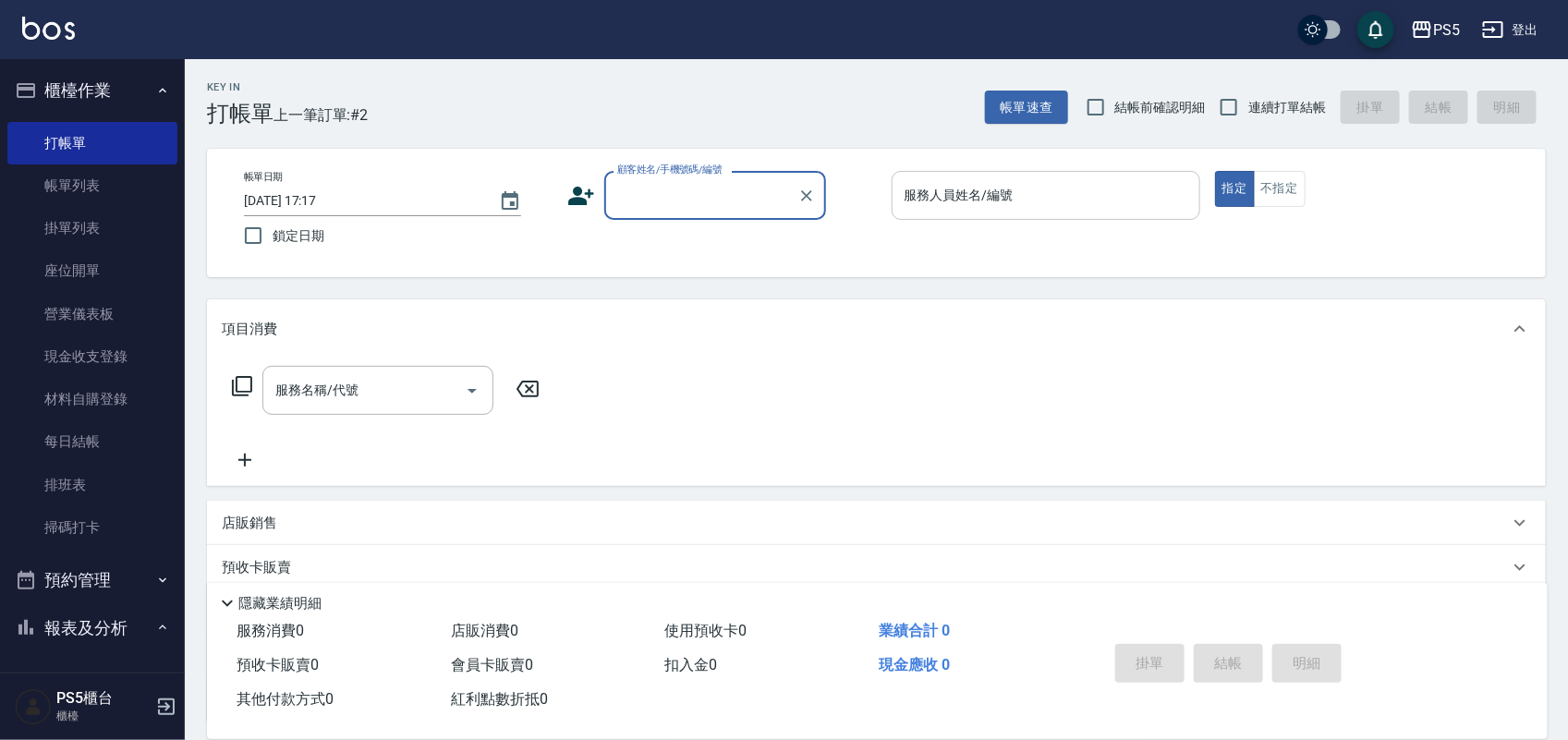
click at [926, 192] on input "服務人員姓名/編號" at bounding box center [1046, 195] width 292 height 33
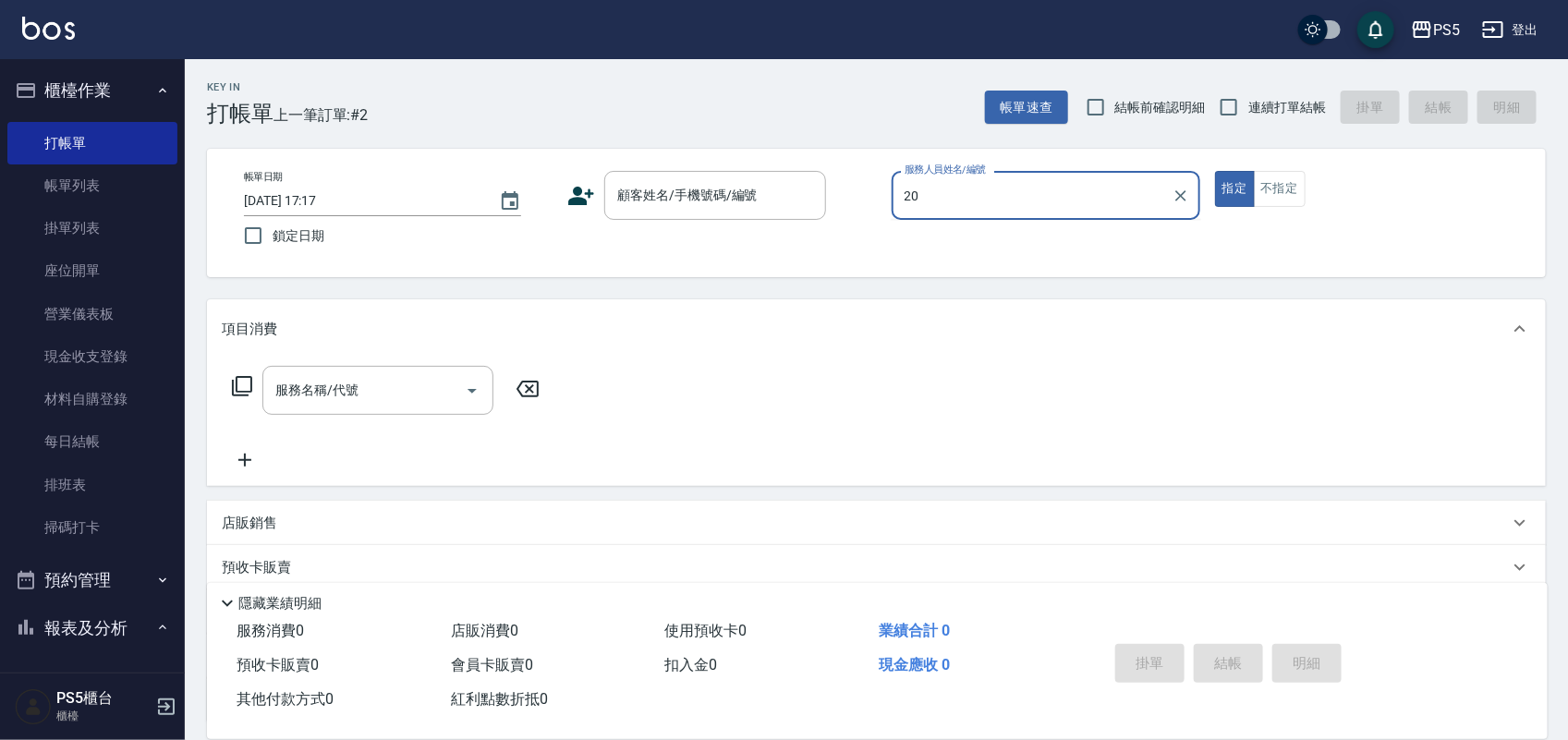
type input "20"
click at [1215, 171] on button "指定" at bounding box center [1234, 189] width 40 height 36
type button "true"
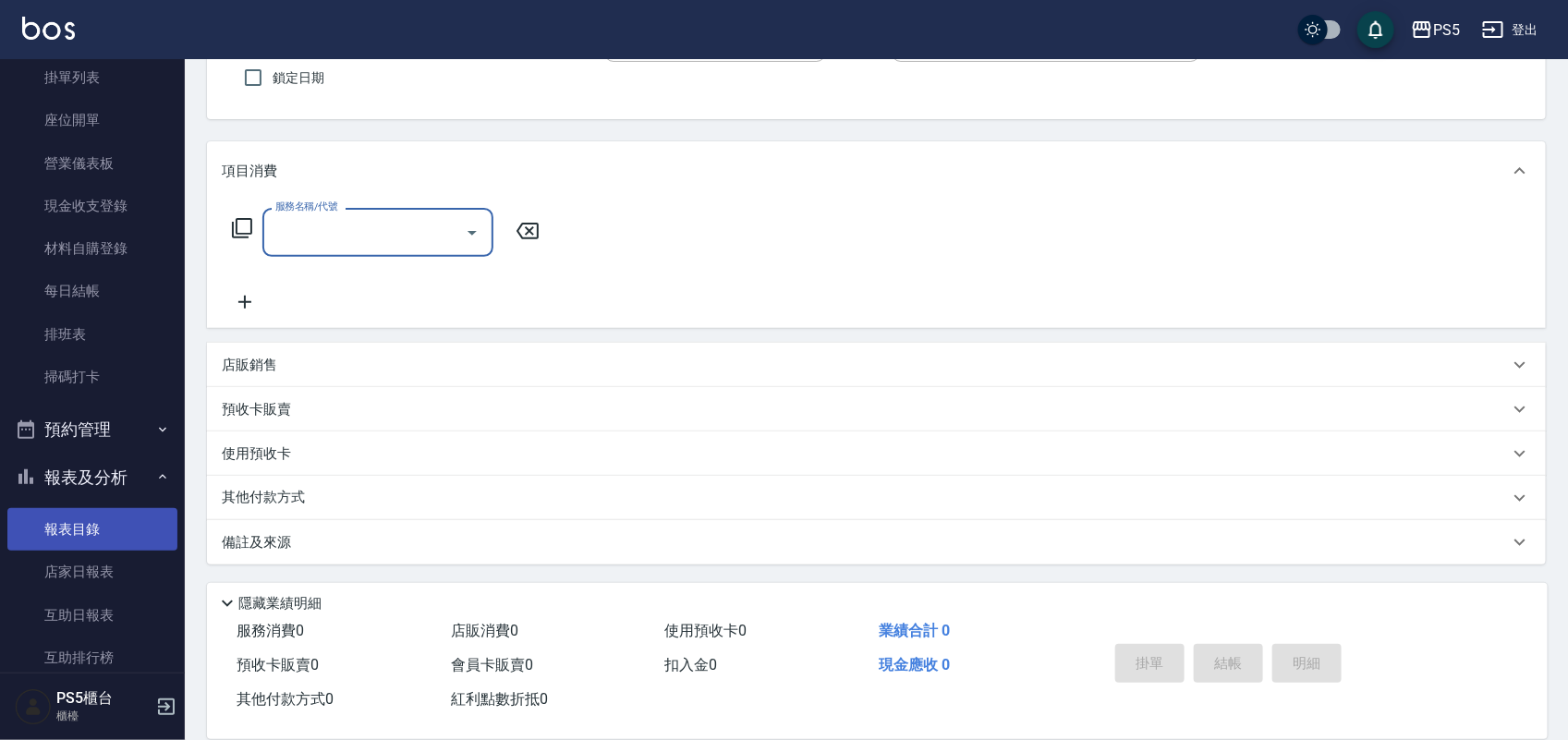
scroll to position [347, 0]
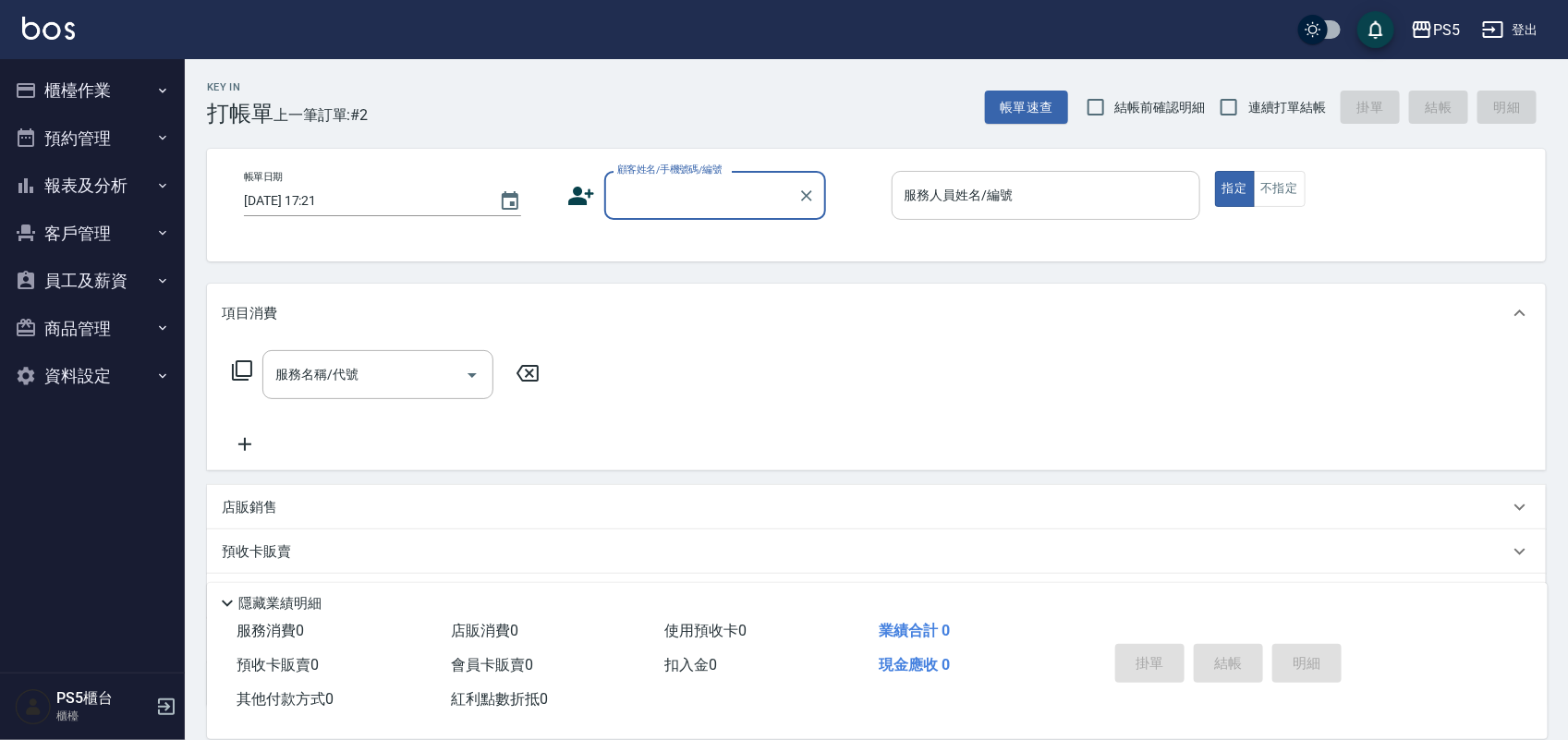
click at [1076, 218] on div "服務人員姓名/編號" at bounding box center [1046, 195] width 309 height 49
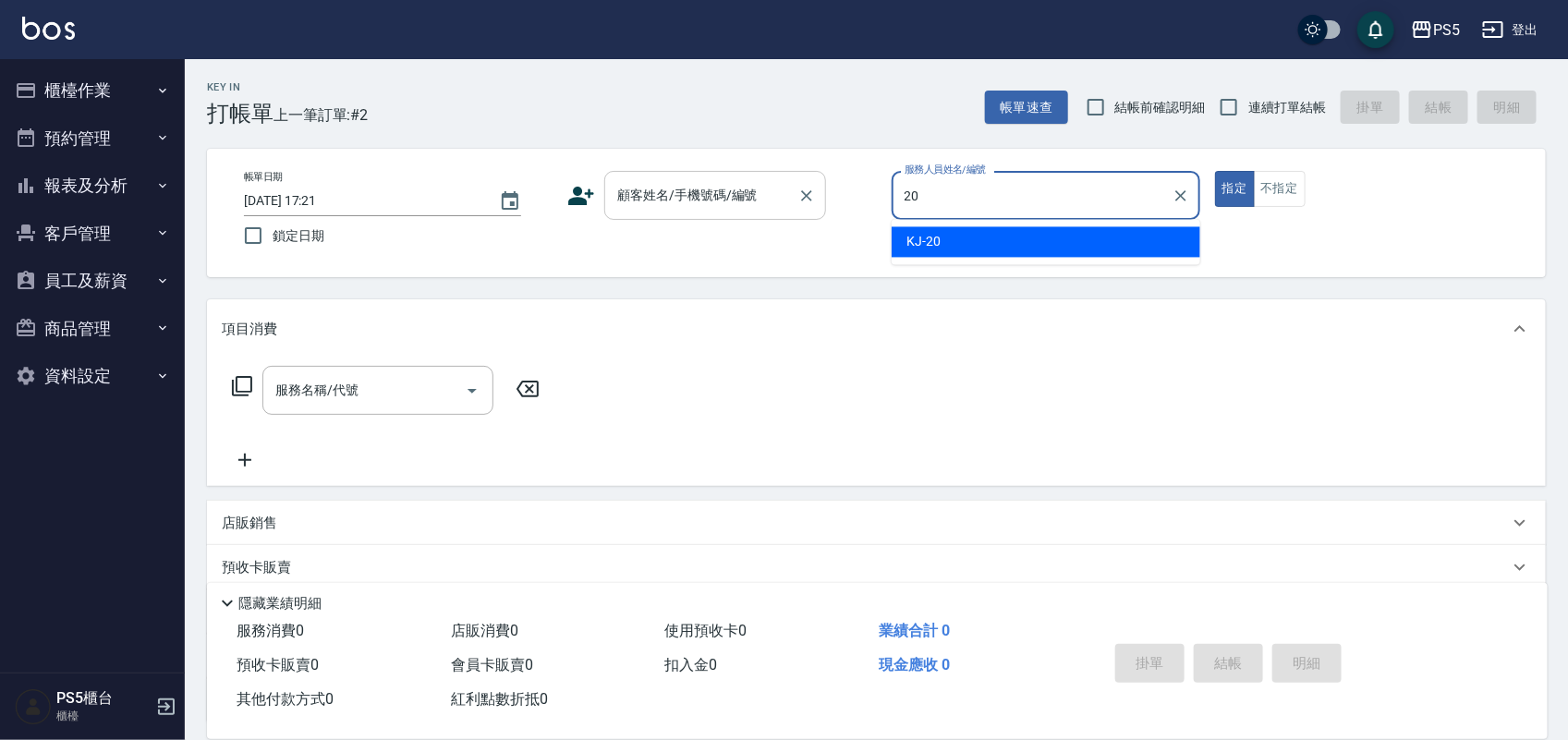
type input "20"
click at [778, 185] on input "顧客姓名/手機號碼/編號" at bounding box center [701, 195] width 178 height 33
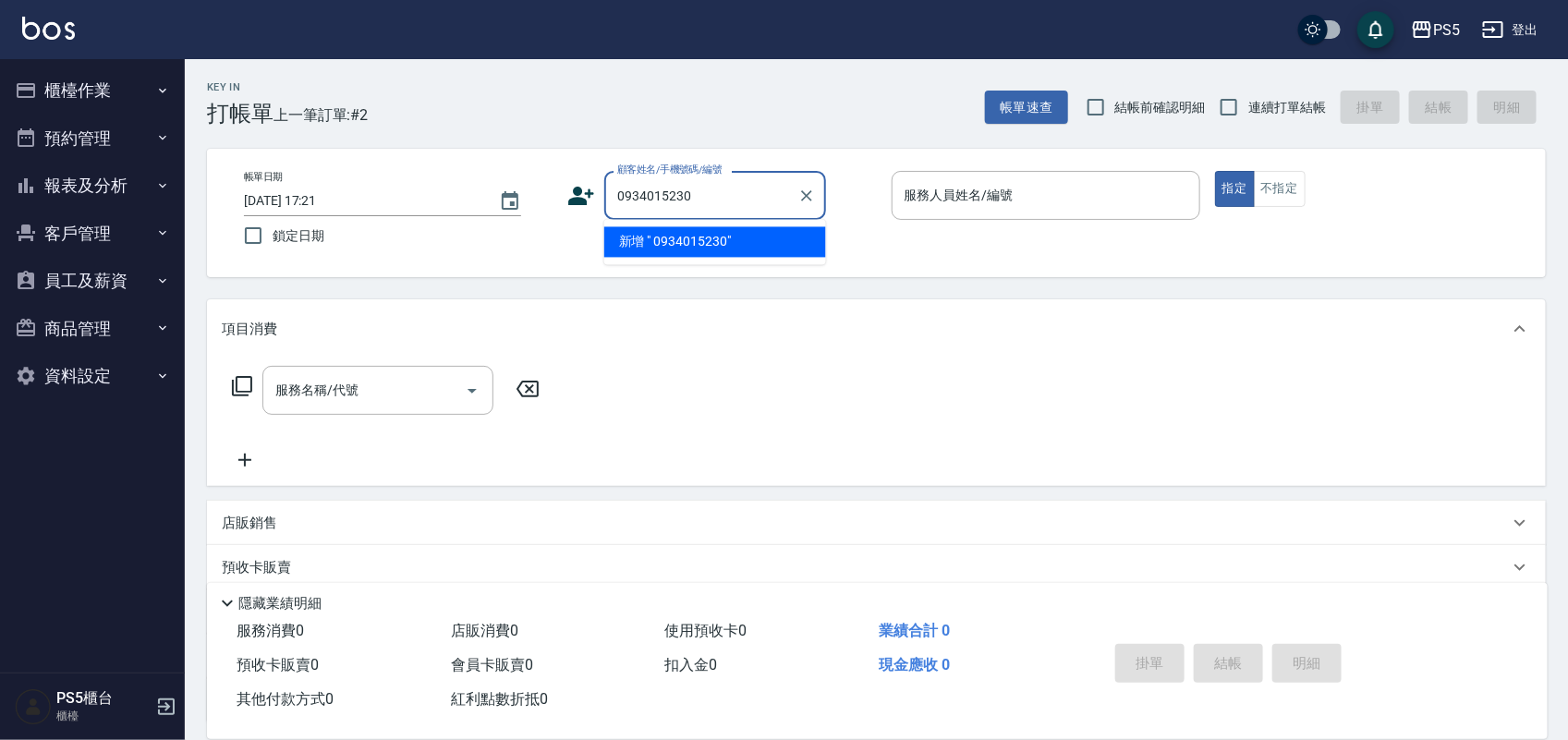
drag, startPoint x: 736, startPoint y: 199, endPoint x: 611, endPoint y: 197, distance: 125.0
click at [610, 196] on div "0934015230 顧客姓名/手機號碼/編號" at bounding box center [715, 195] width 221 height 49
type input "0934015230"
click at [582, 192] on icon at bounding box center [582, 196] width 26 height 19
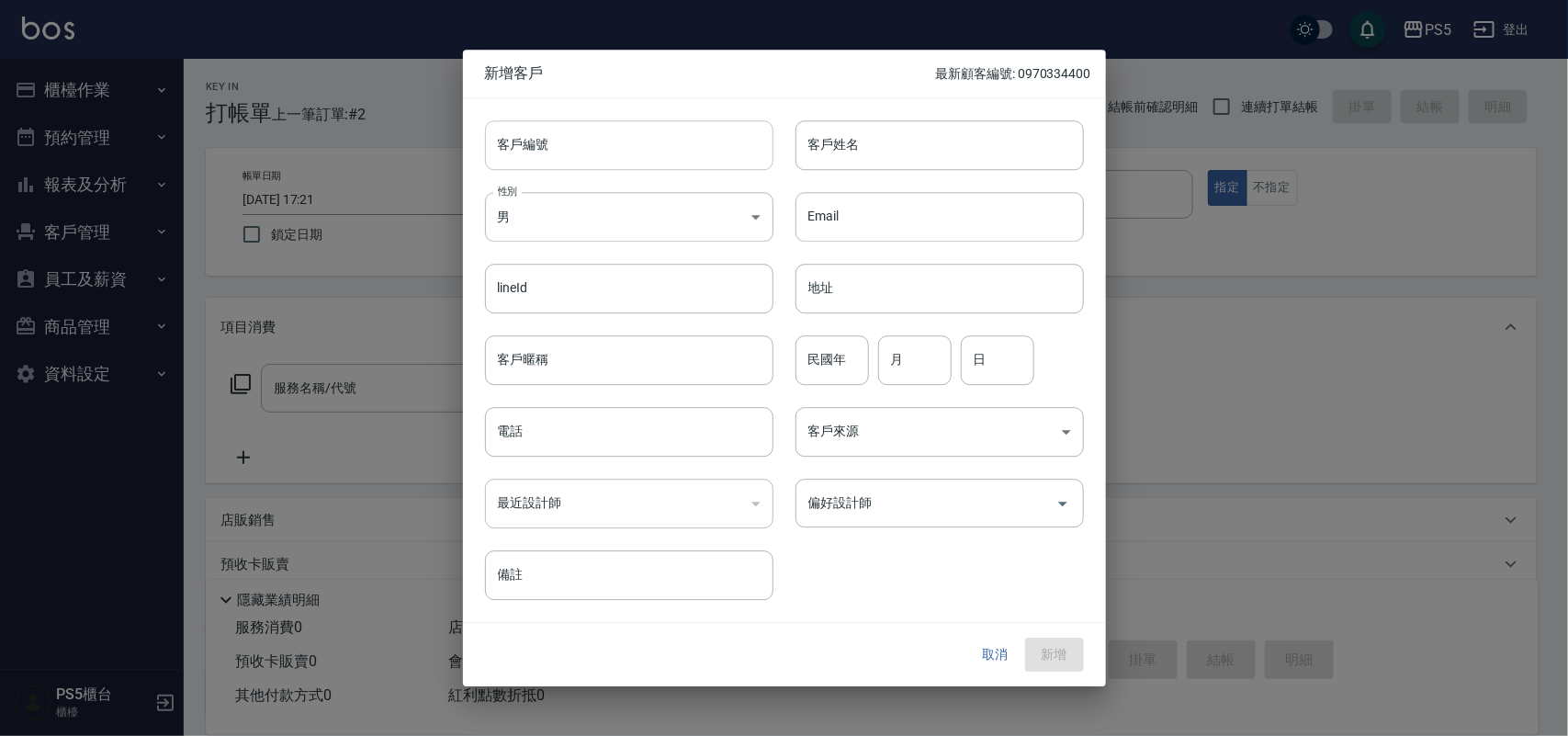
click at [575, 156] on input "客戶編號" at bounding box center [630, 145] width 288 height 50
paste input "0934015230"
type input "0934015230"
click at [594, 433] on input "電話" at bounding box center [630, 432] width 288 height 50
paste input "0934015230"
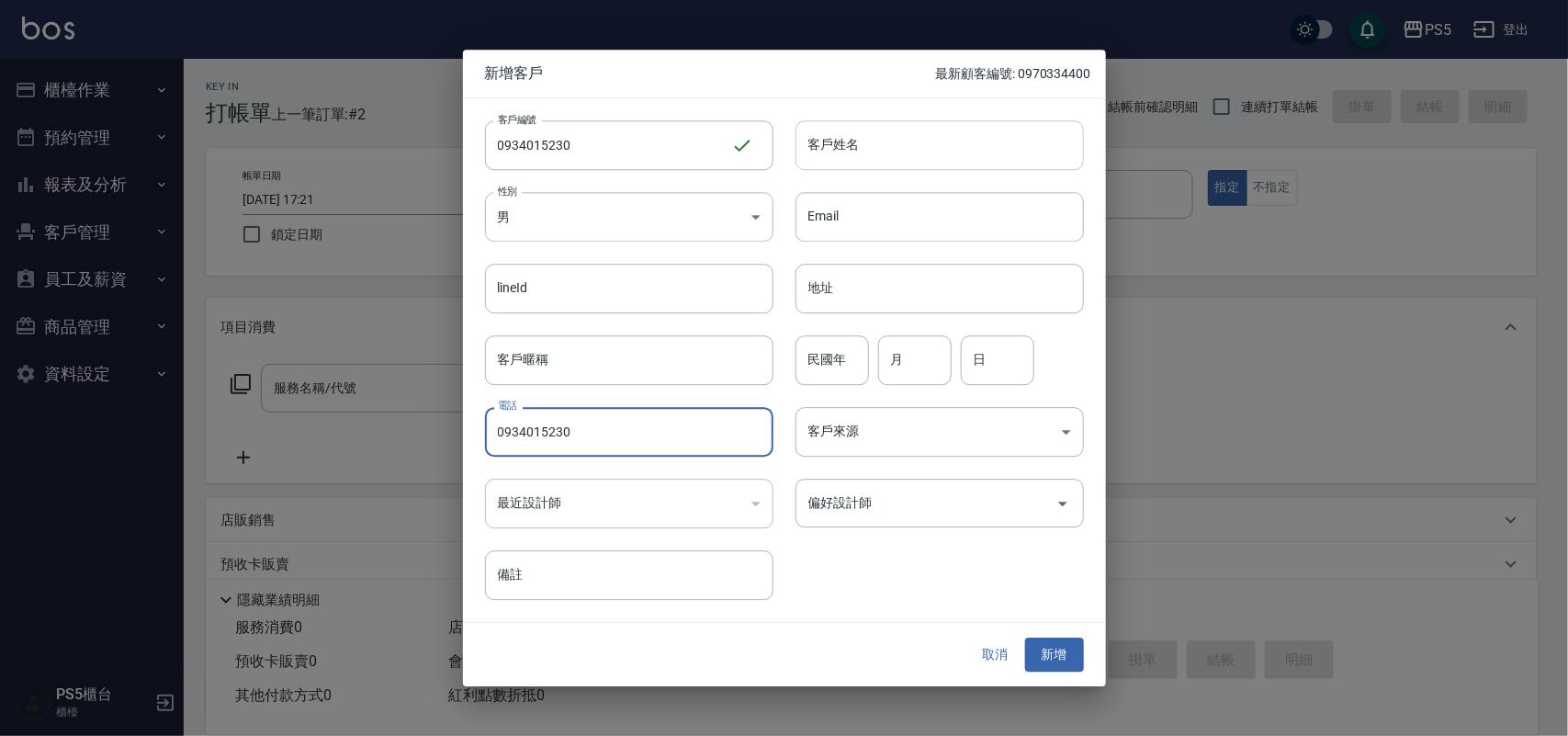
type input "0934015230"
click at [857, 135] on input "客戶姓名" at bounding box center [939, 145] width 288 height 50
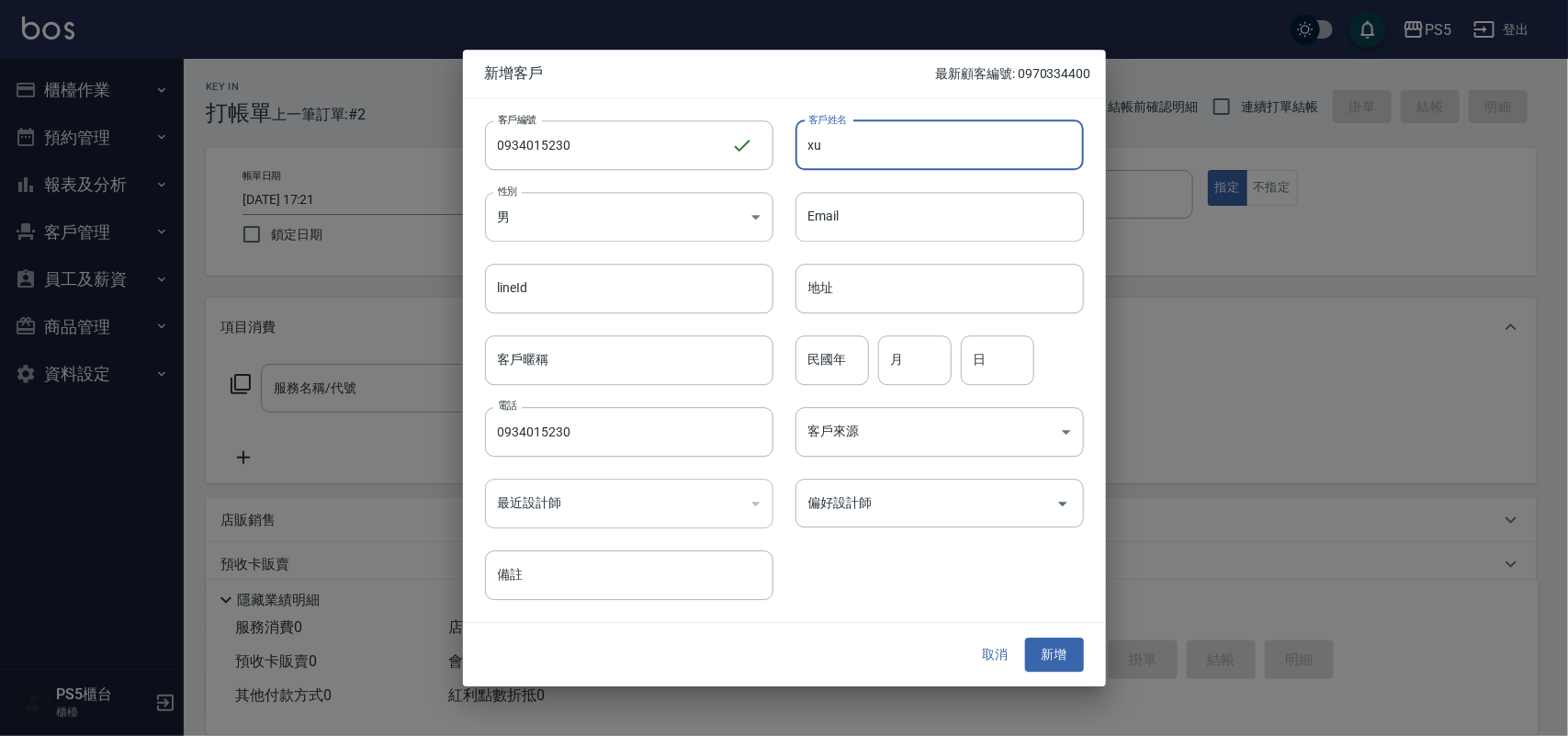
type input "x"
type input "李怡?"
click at [842, 358] on input "民國年" at bounding box center [831, 361] width 73 height 50
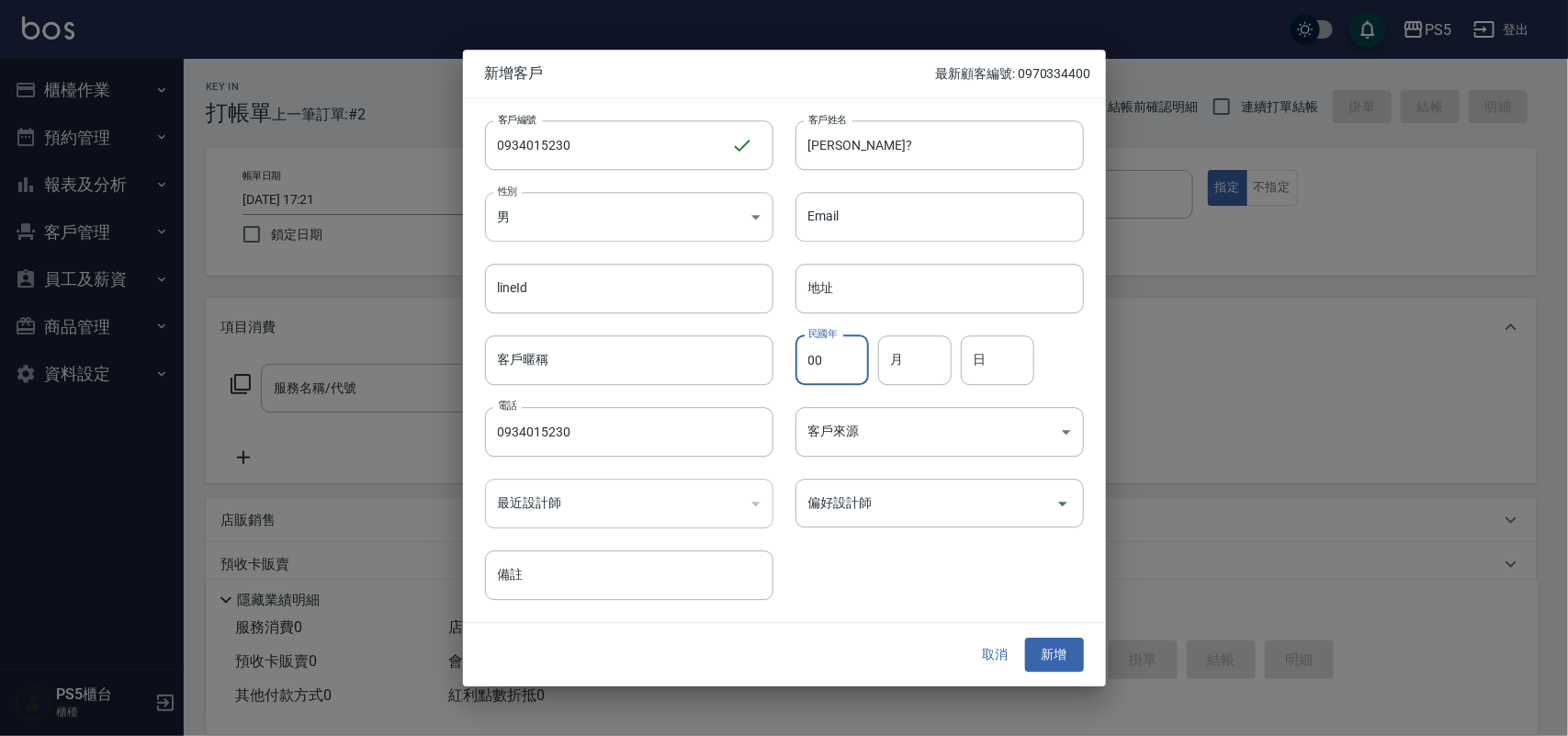
type input "00"
type input "8"
type input "13"
click at [1049, 652] on button "新增" at bounding box center [1055, 655] width 59 height 34
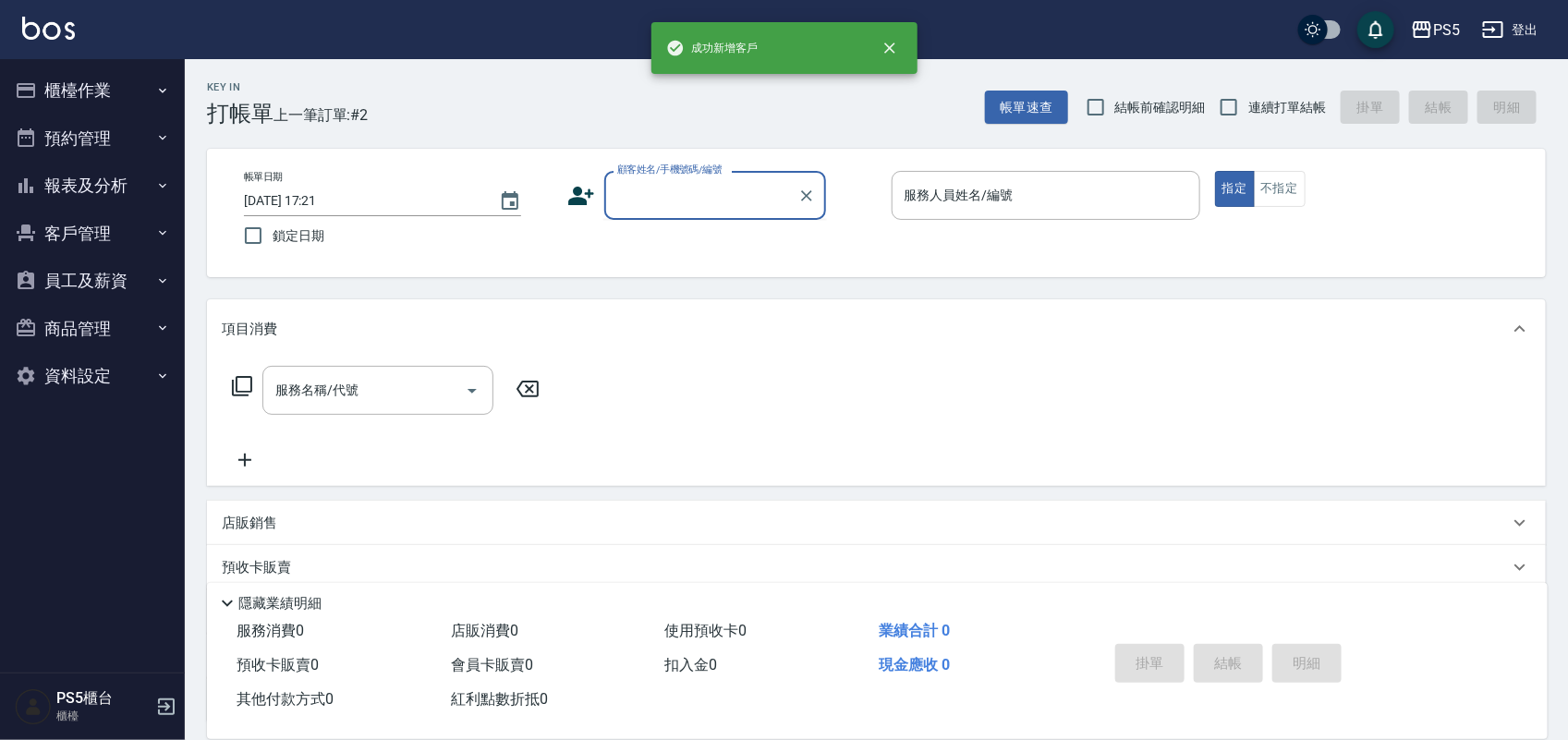
click at [718, 192] on input "顧客姓名/手機號碼/編號" at bounding box center [701, 195] width 178 height 33
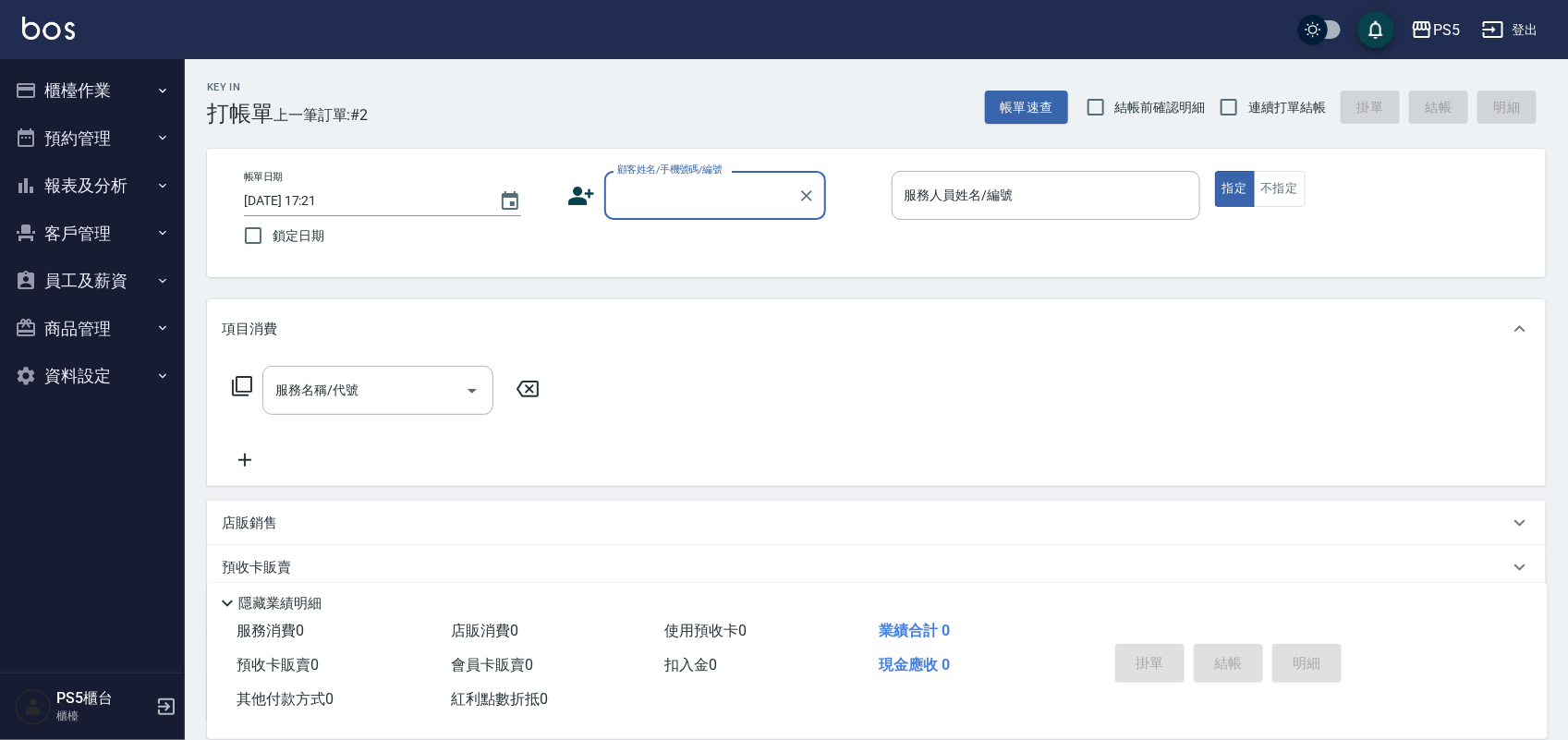
paste input "0934015230"
type input "0934015230"
click at [782, 469] on div "服務名稱/代號 服務名稱/代號" at bounding box center [877, 421] width 1339 height 127
click at [696, 201] on input "顧客姓名/手機號碼/編號" at bounding box center [701, 195] width 178 height 33
paste input "0934015230"
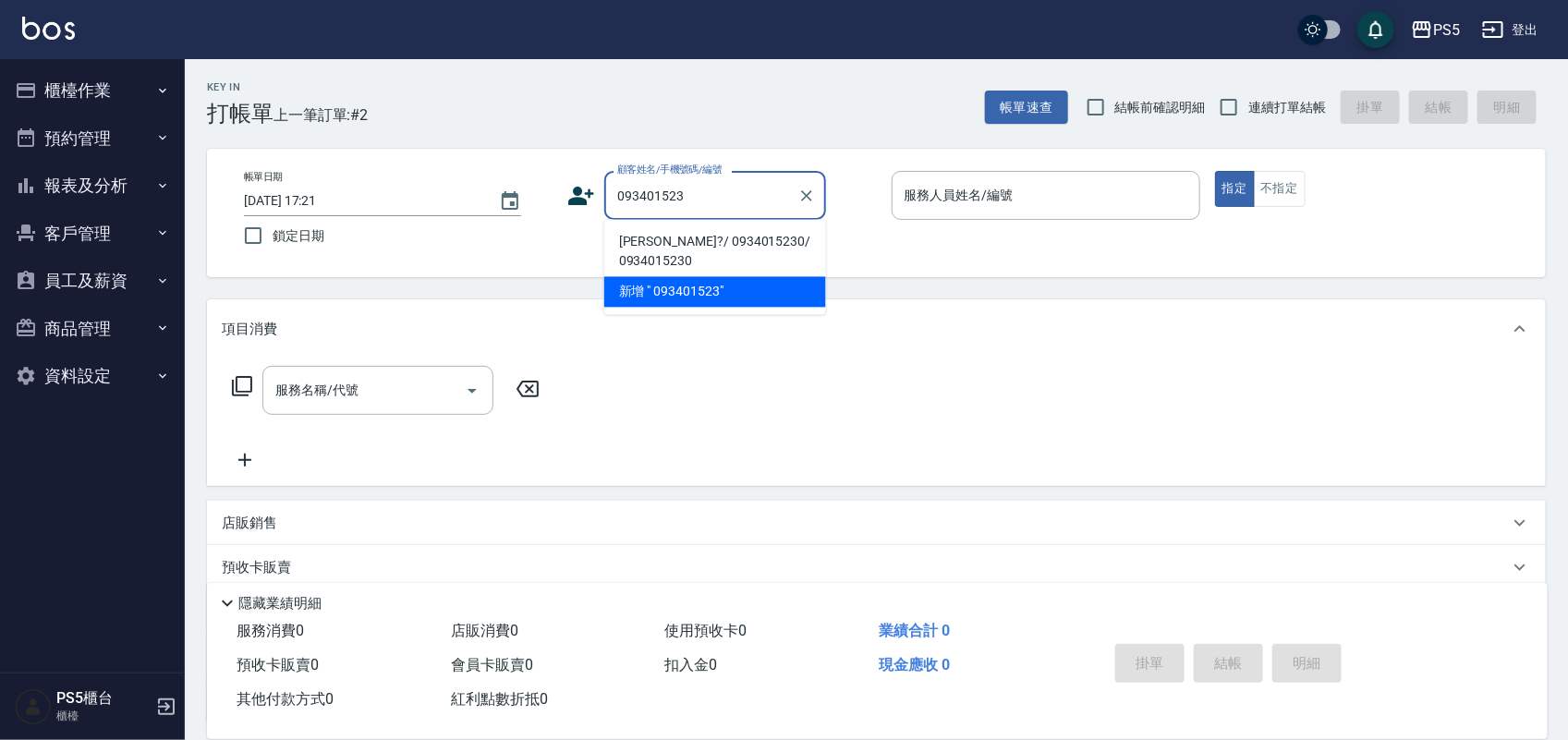
click at [737, 231] on li "李怡?/ 0934015230/ 0934015230" at bounding box center [715, 252] width 221 height 50
type input "李怡?/ 0934015230/ 0934015230"
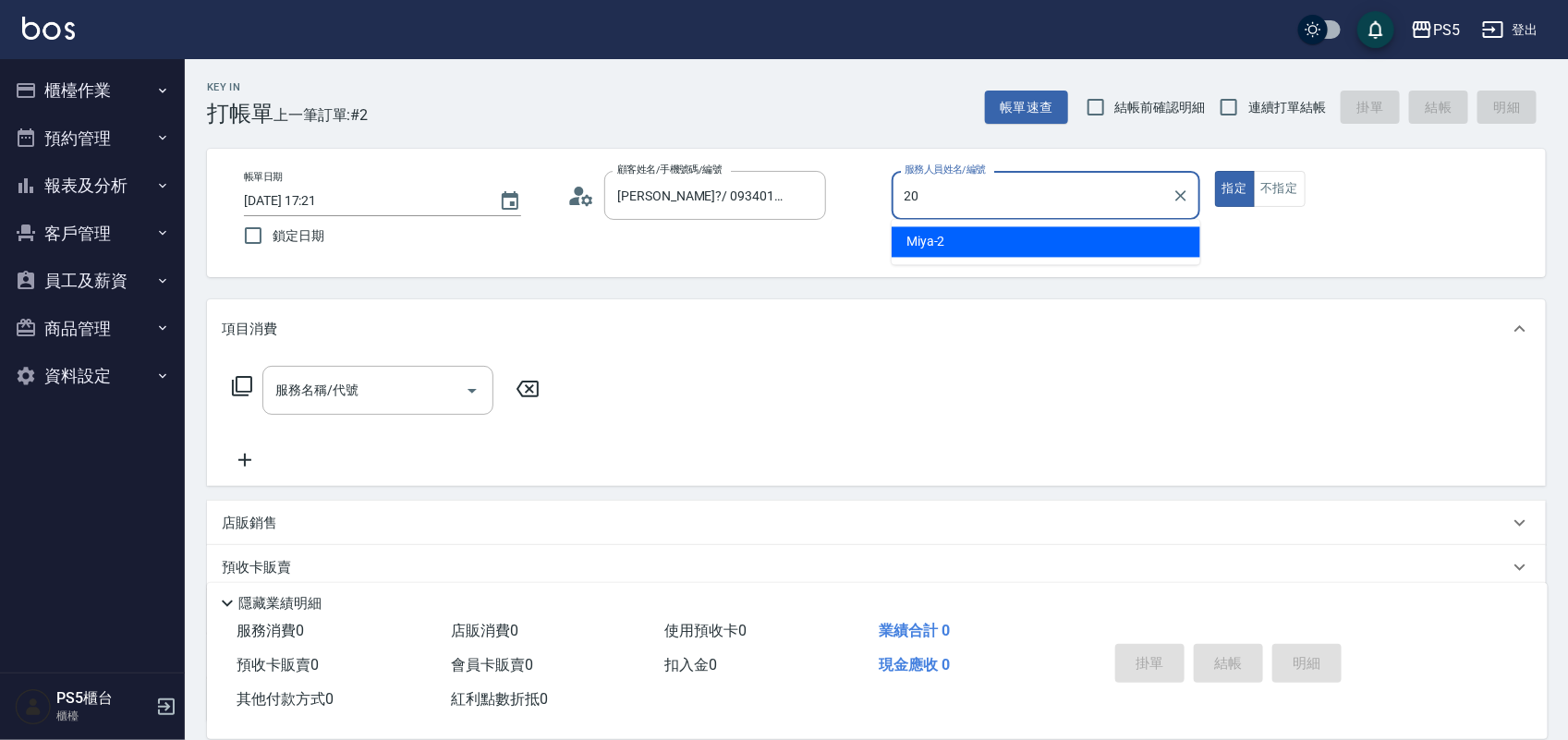
type input "KJ-20"
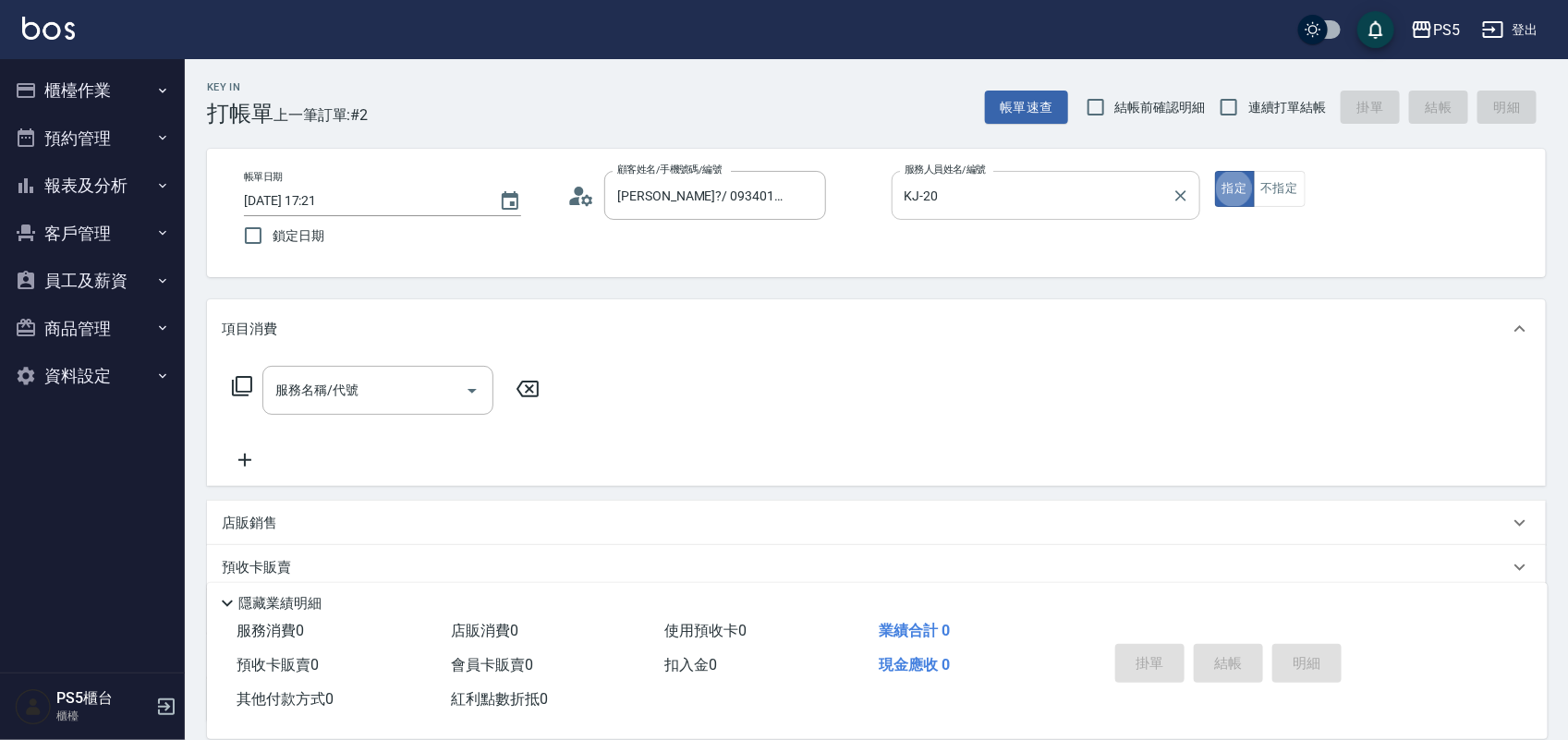
type button "true"
click at [1298, 205] on button "不指定" at bounding box center [1280, 189] width 52 height 36
click at [1292, 200] on button "不指定" at bounding box center [1280, 189] width 52 height 36
click at [372, 398] on input "服務名稱/代號" at bounding box center [364, 390] width 187 height 33
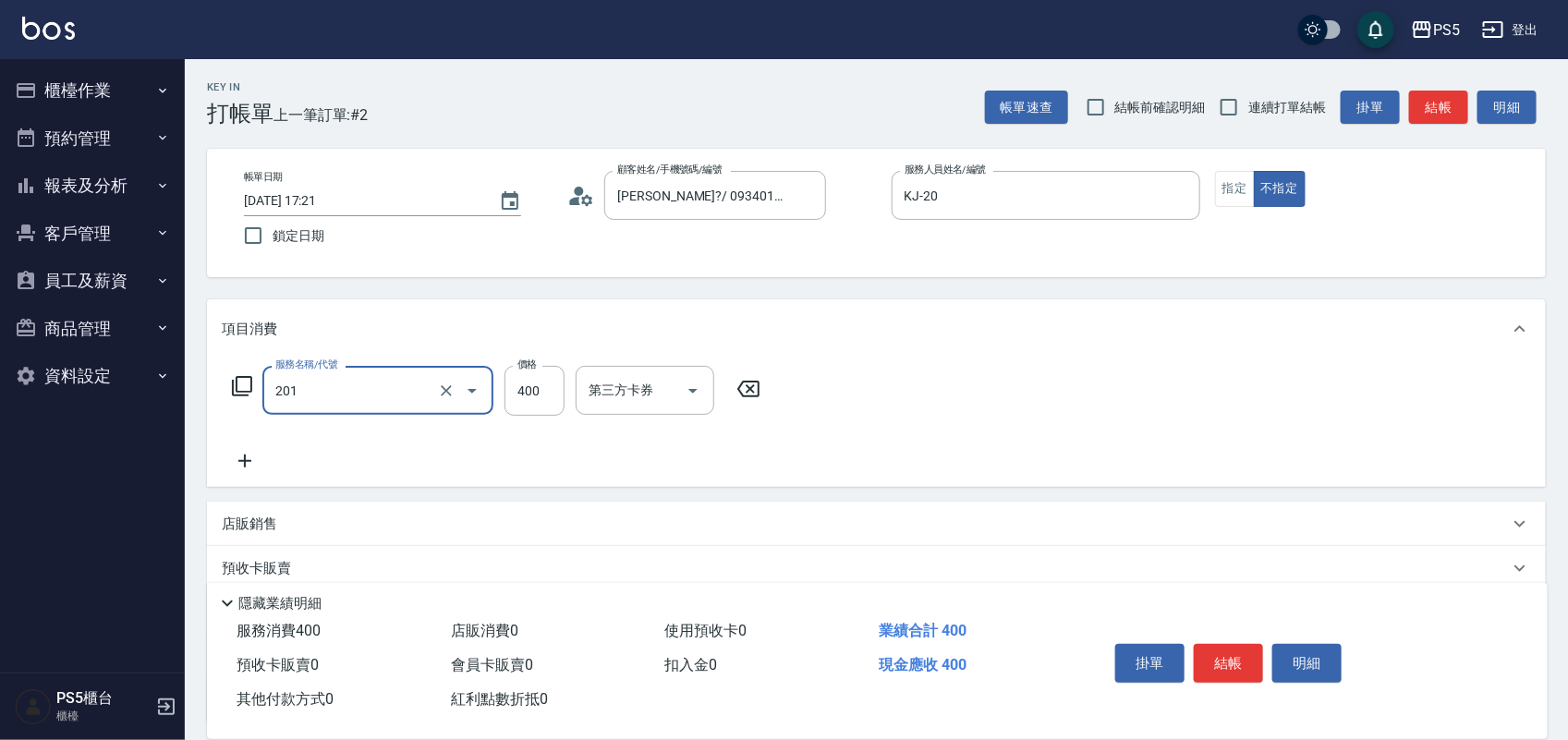
type input "洗剪400(201)"
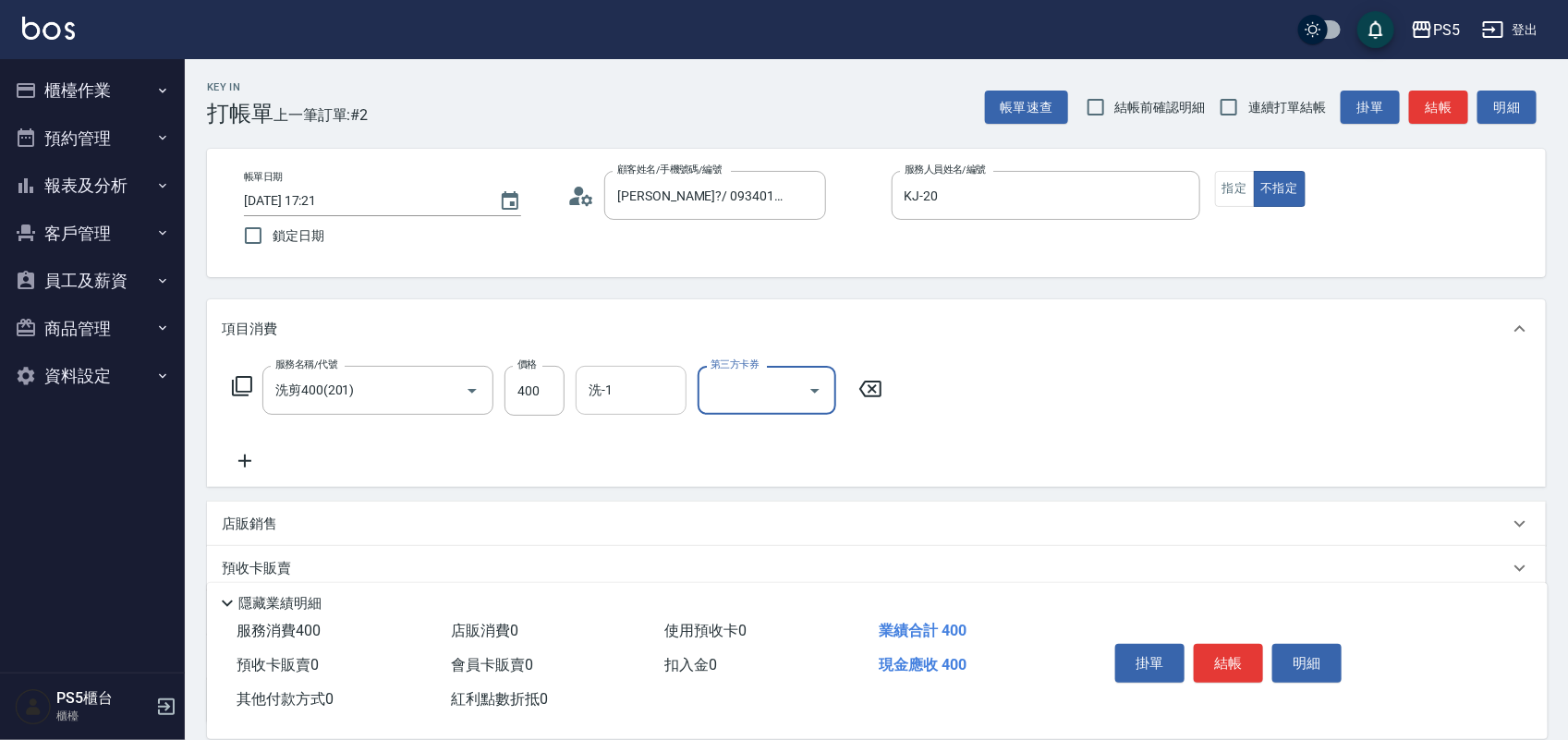
click at [593, 398] on input "洗-1" at bounding box center [631, 390] width 94 height 33
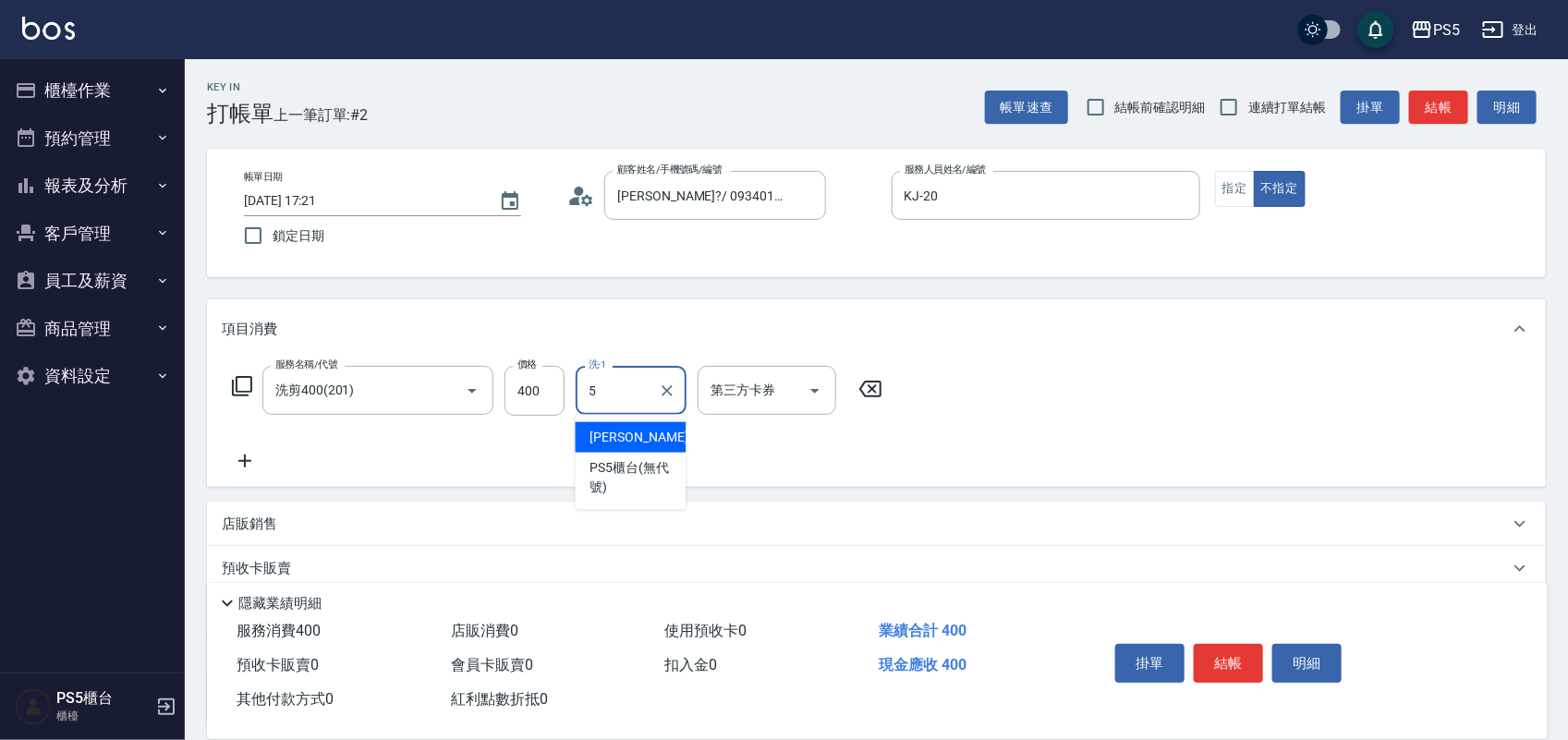
type input "Jolie-5"
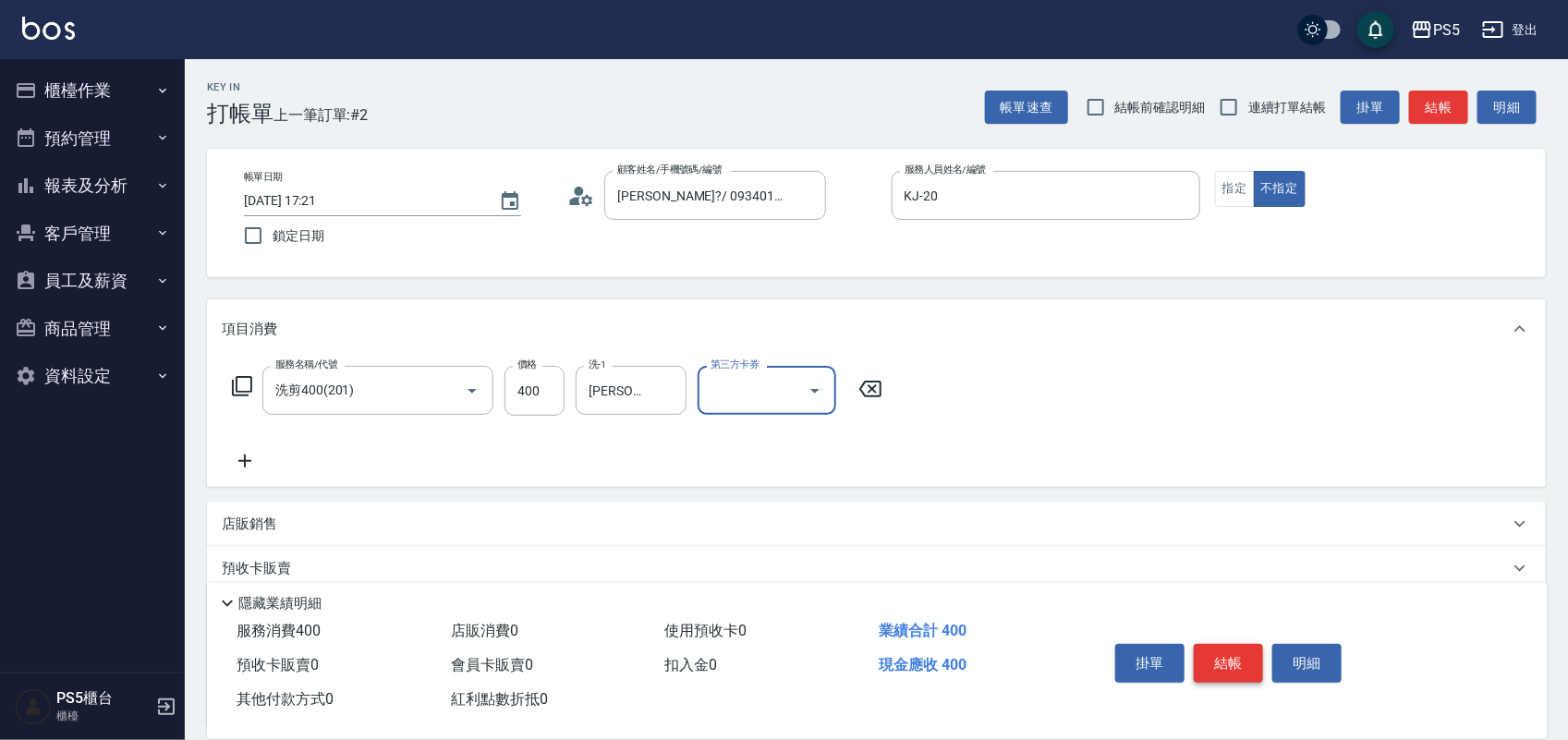
click at [1227, 653] on button "結帳" at bounding box center [1229, 663] width 70 height 39
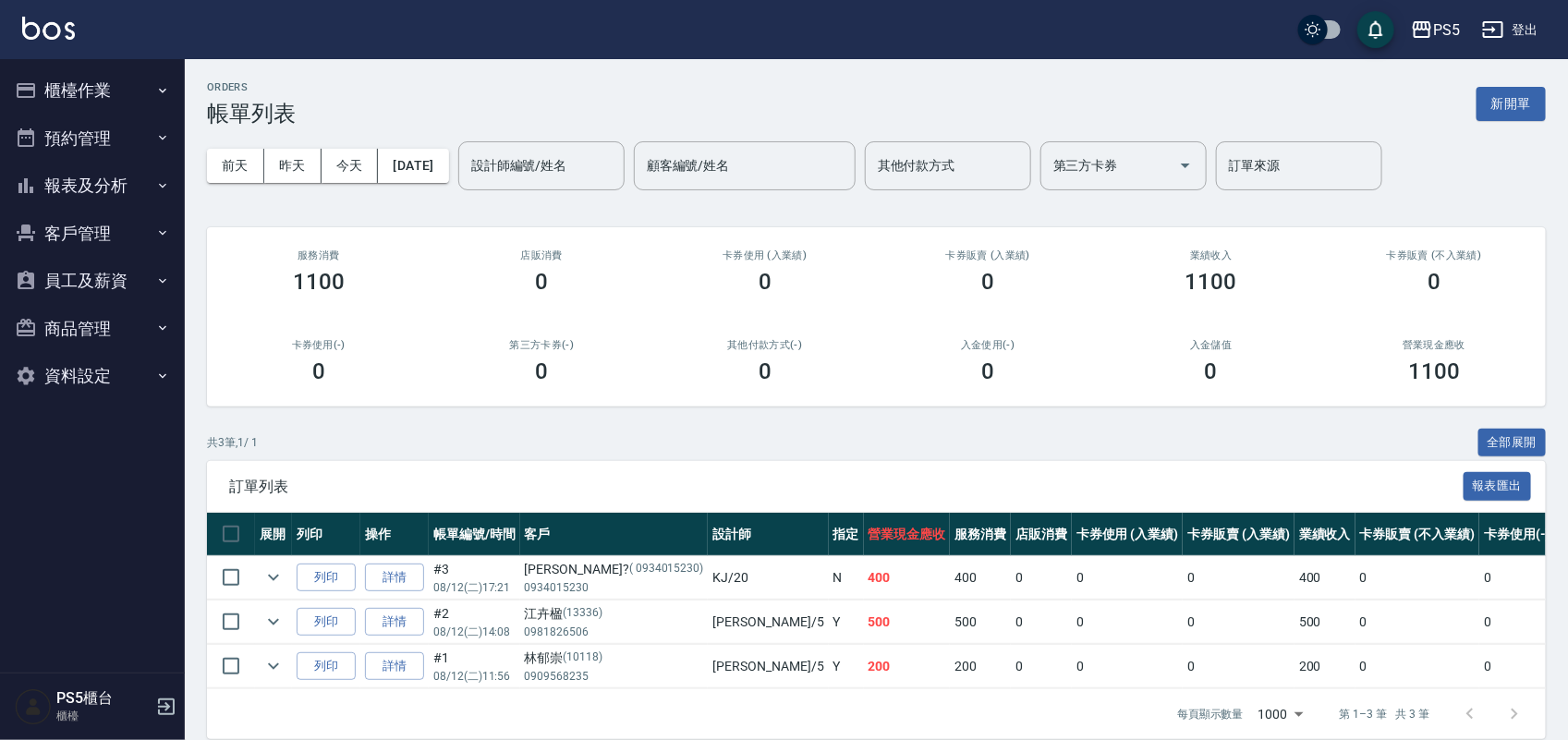
click at [107, 103] on button "櫃檯作業" at bounding box center [92, 91] width 170 height 48
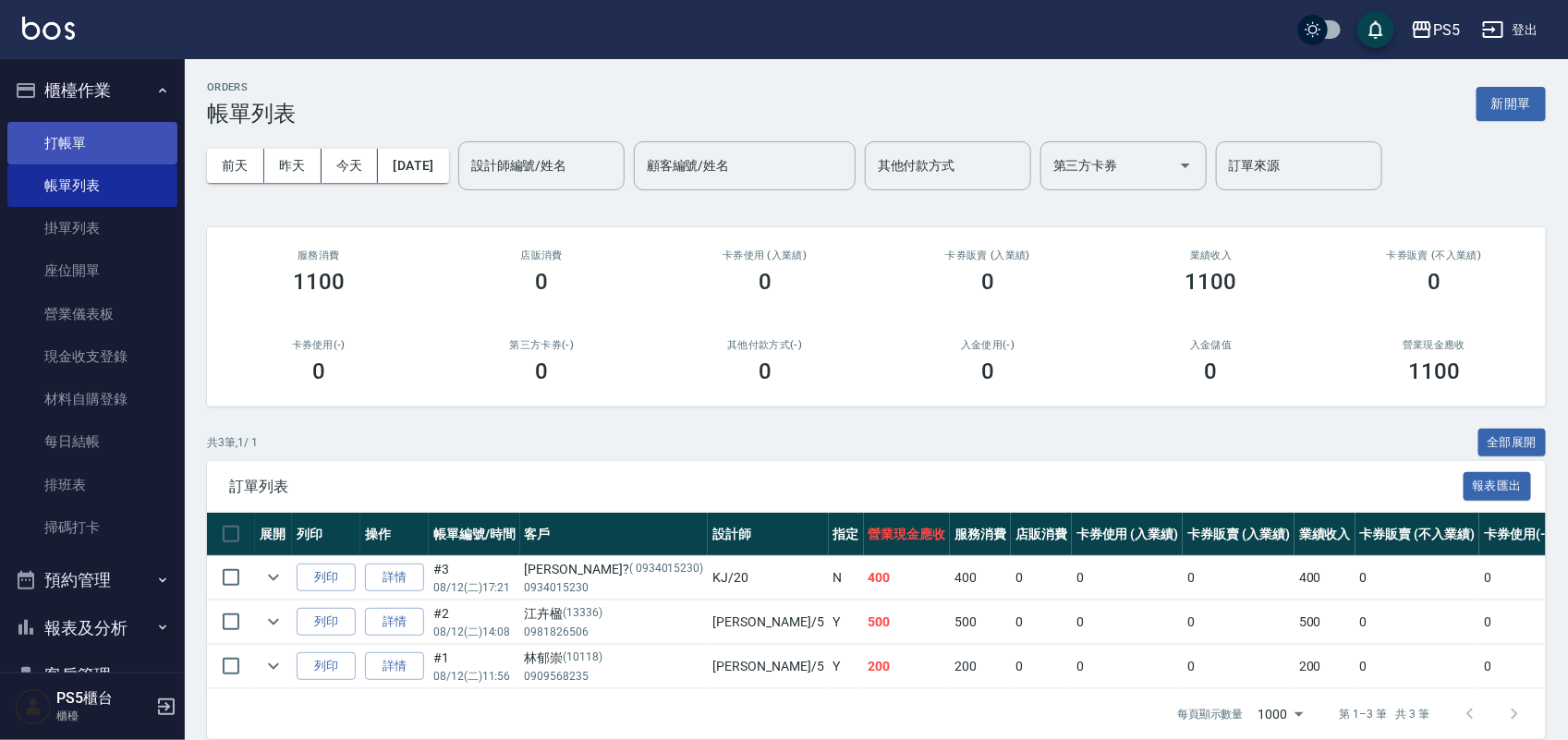
click at [104, 139] on link "打帳單" at bounding box center [92, 143] width 170 height 43
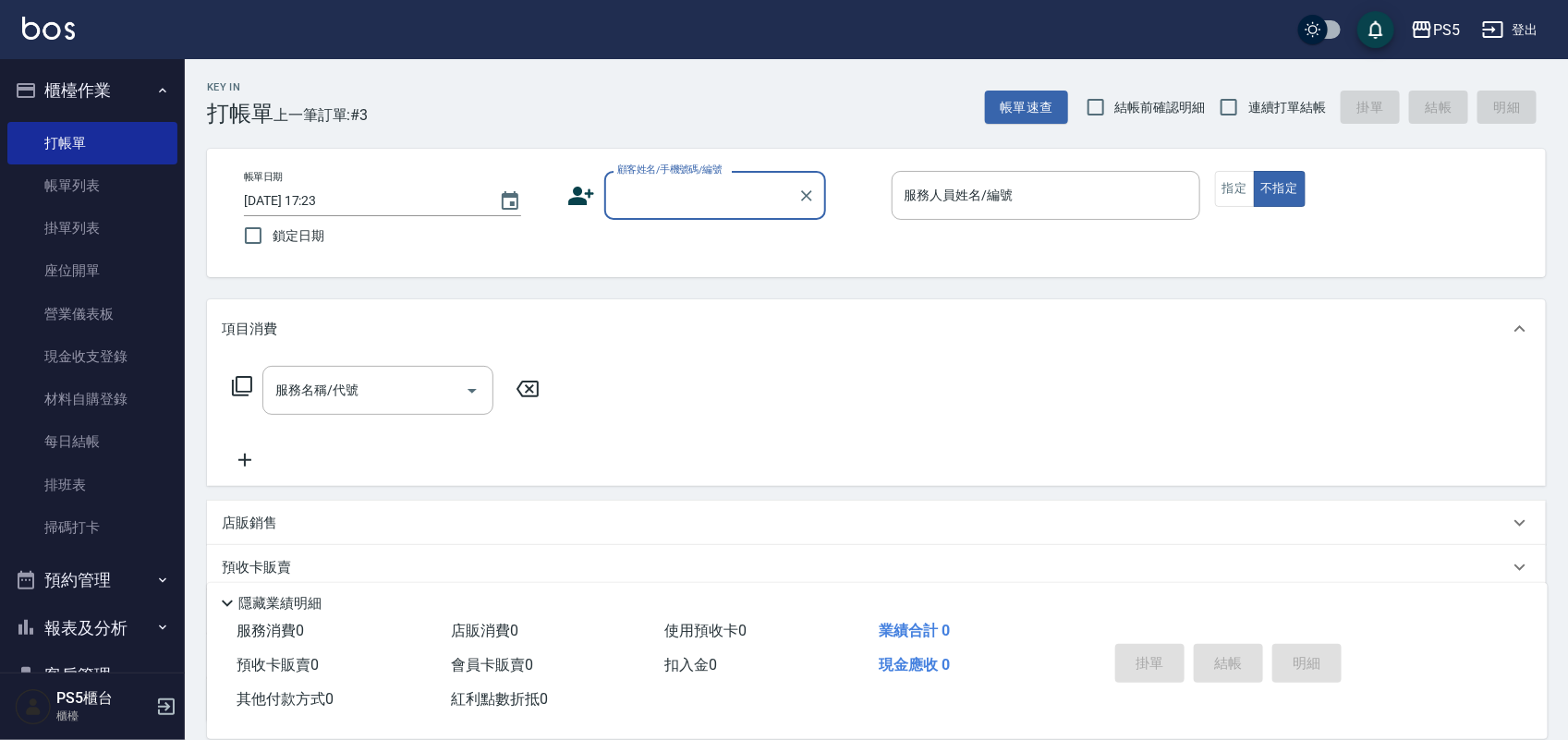
click at [644, 208] on input "顧客姓名/手機號碼/編號" at bounding box center [701, 195] width 178 height 33
click at [675, 251] on li "吳淑玲/0981138521/0981138521" at bounding box center [715, 242] width 221 height 31
type input "吳淑玲/0981138521/0981138521"
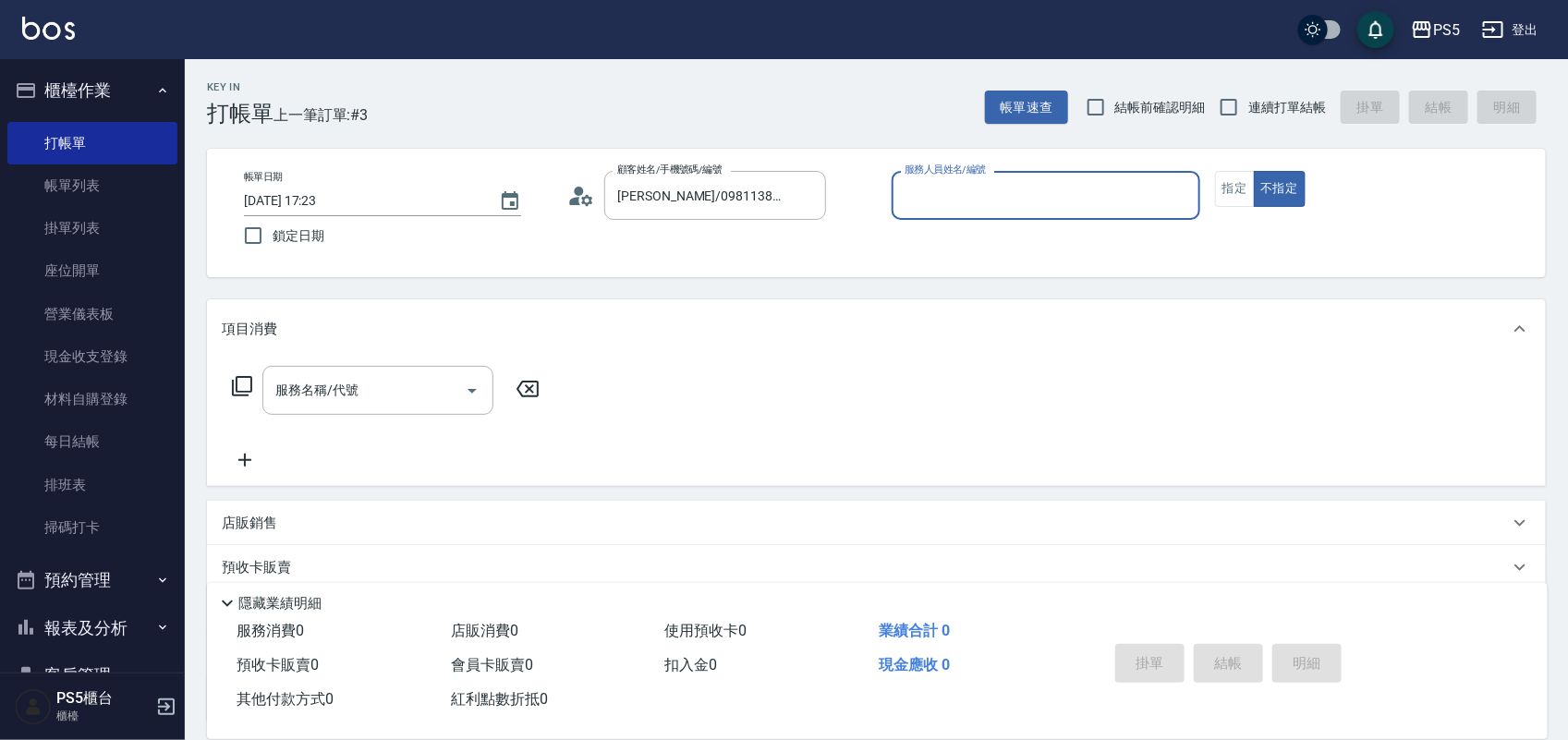
type input "Jolie-5"
click at [390, 378] on input "服務名稱/代號" at bounding box center [364, 390] width 187 height 33
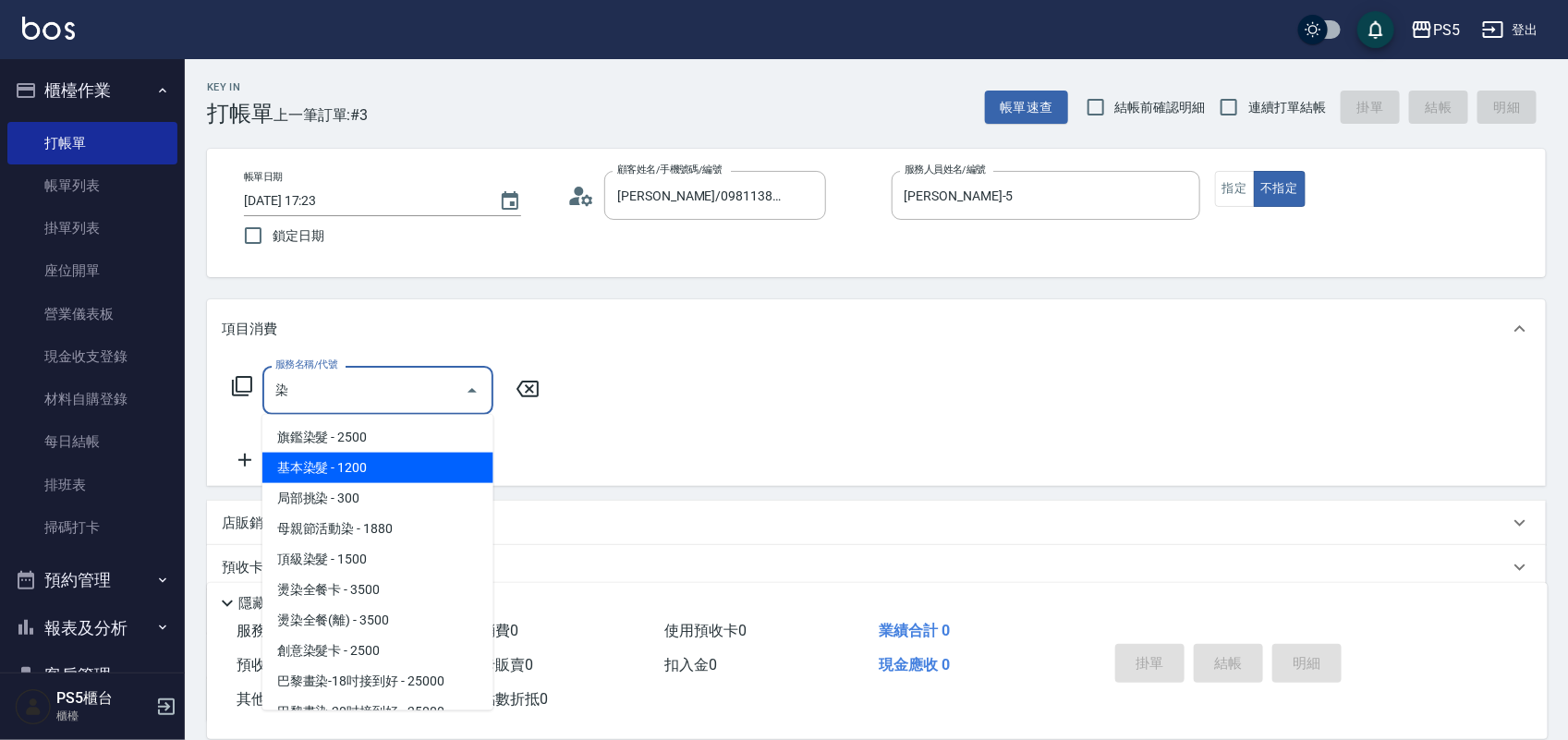
click at [338, 458] on span "基本染髮 - 1200" at bounding box center [378, 468] width 231 height 31
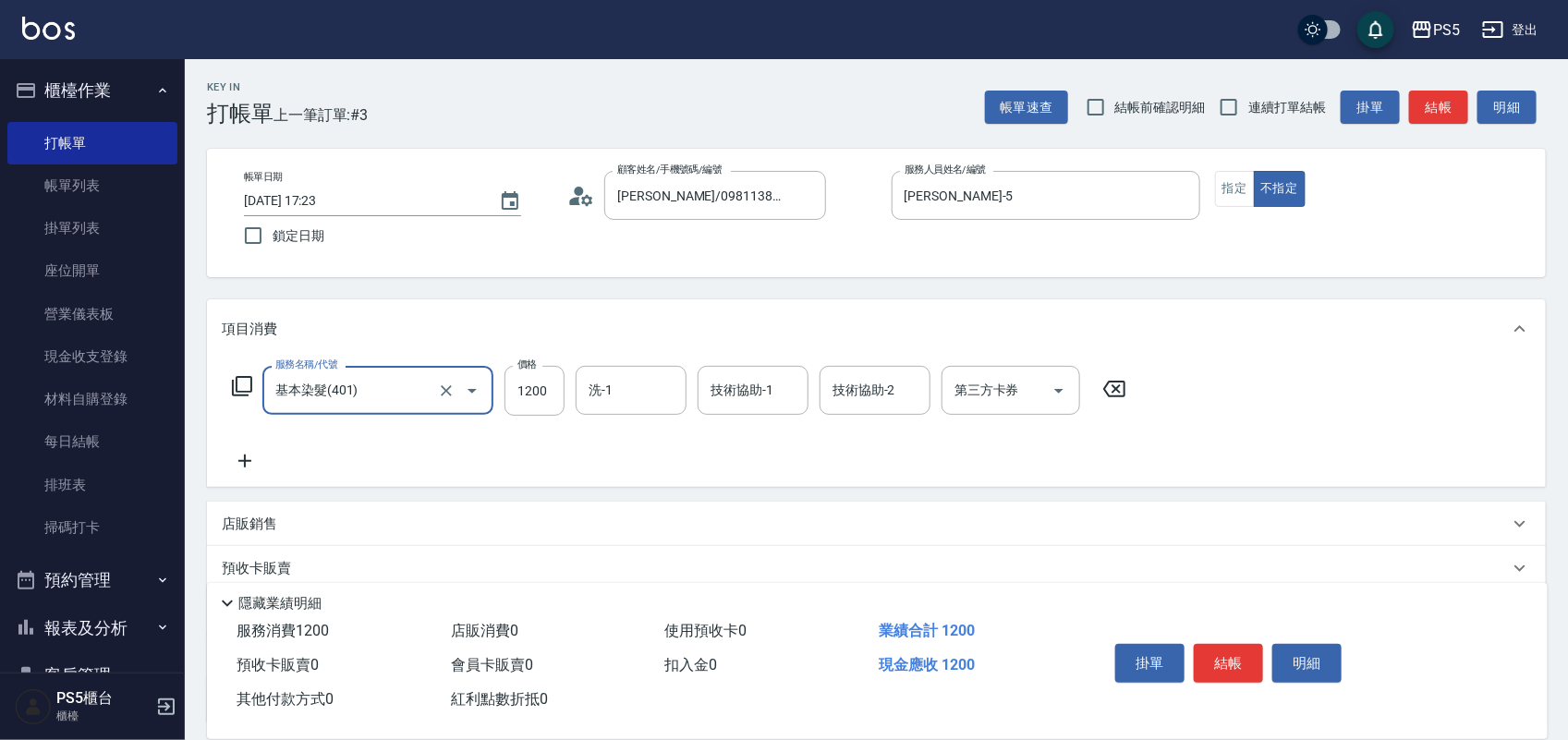
type input "基本染髮(401)"
click at [251, 454] on icon at bounding box center [245, 461] width 47 height 22
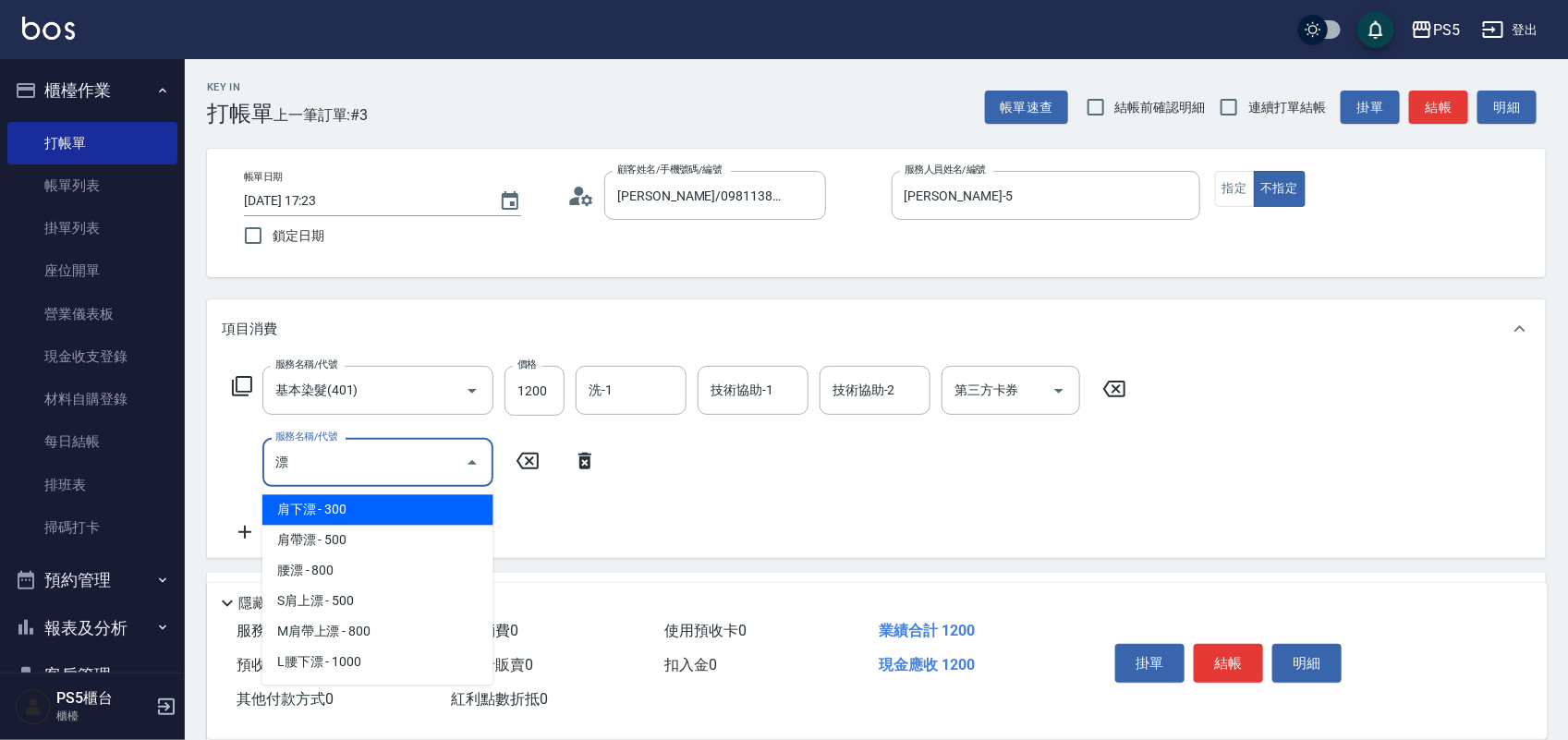
click at [285, 509] on span "肩下漂 - 300" at bounding box center [378, 510] width 231 height 31
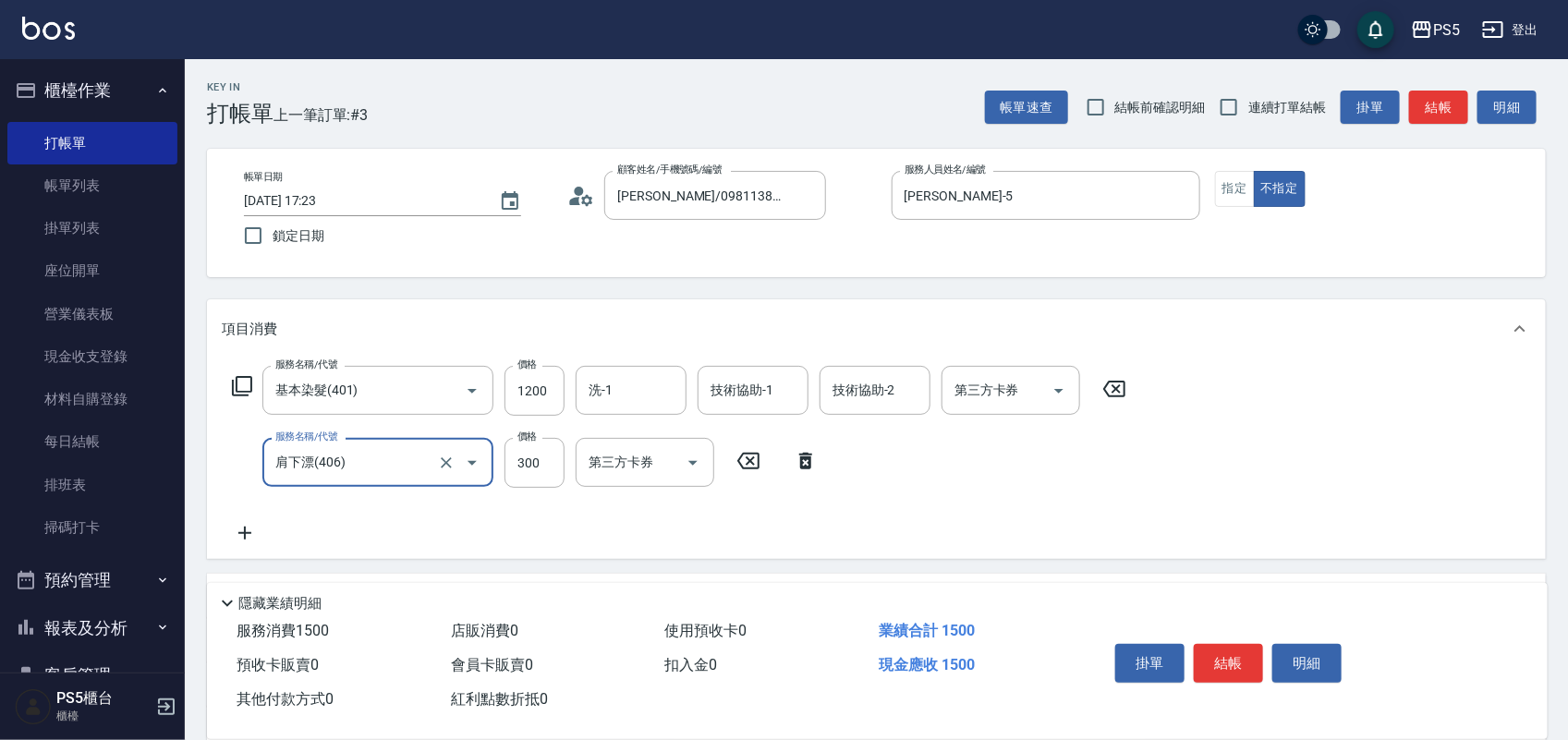
type input "肩下漂(406)"
click at [249, 526] on icon at bounding box center [245, 533] width 47 height 22
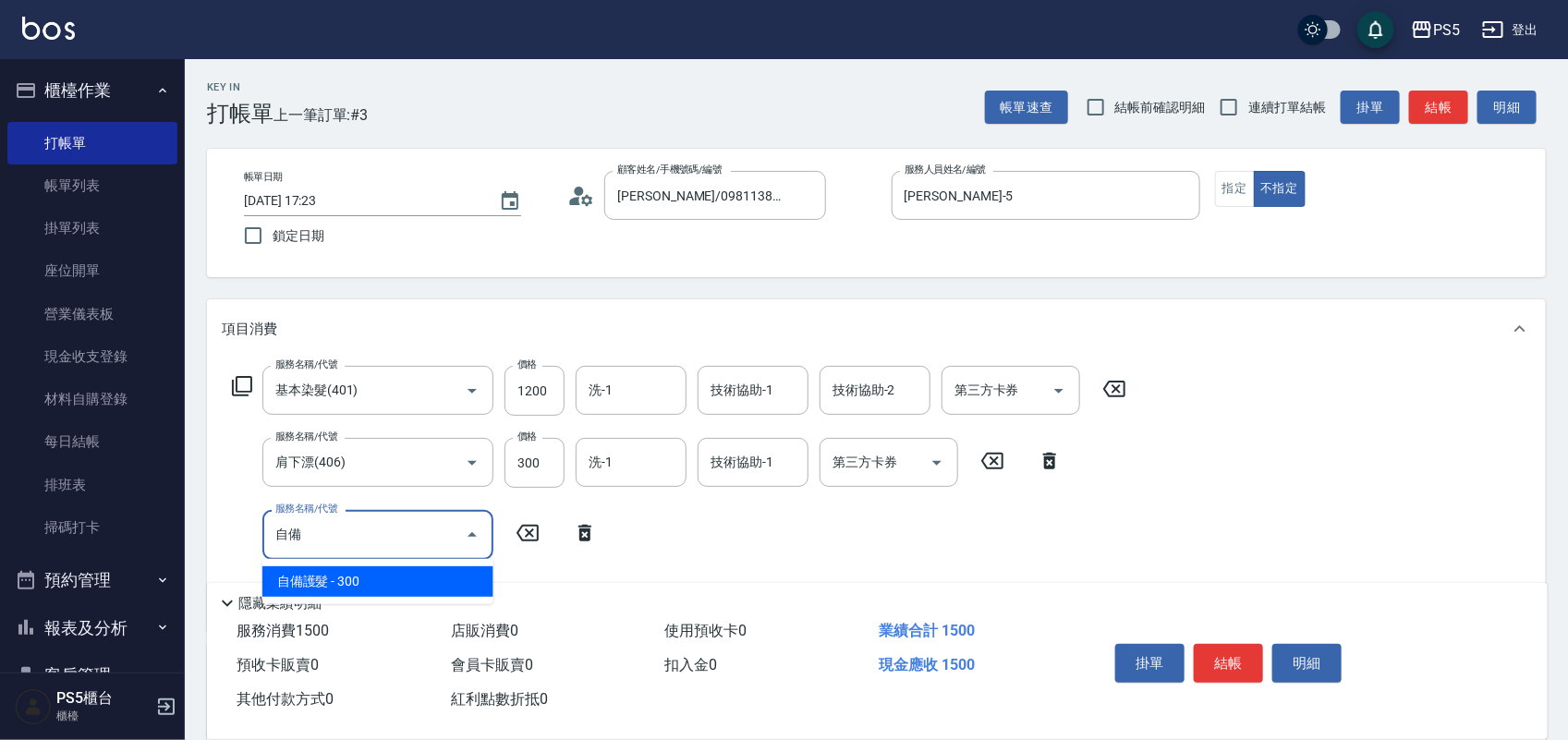
click at [336, 577] on span "自備護髮 - 300" at bounding box center [378, 581] width 231 height 31
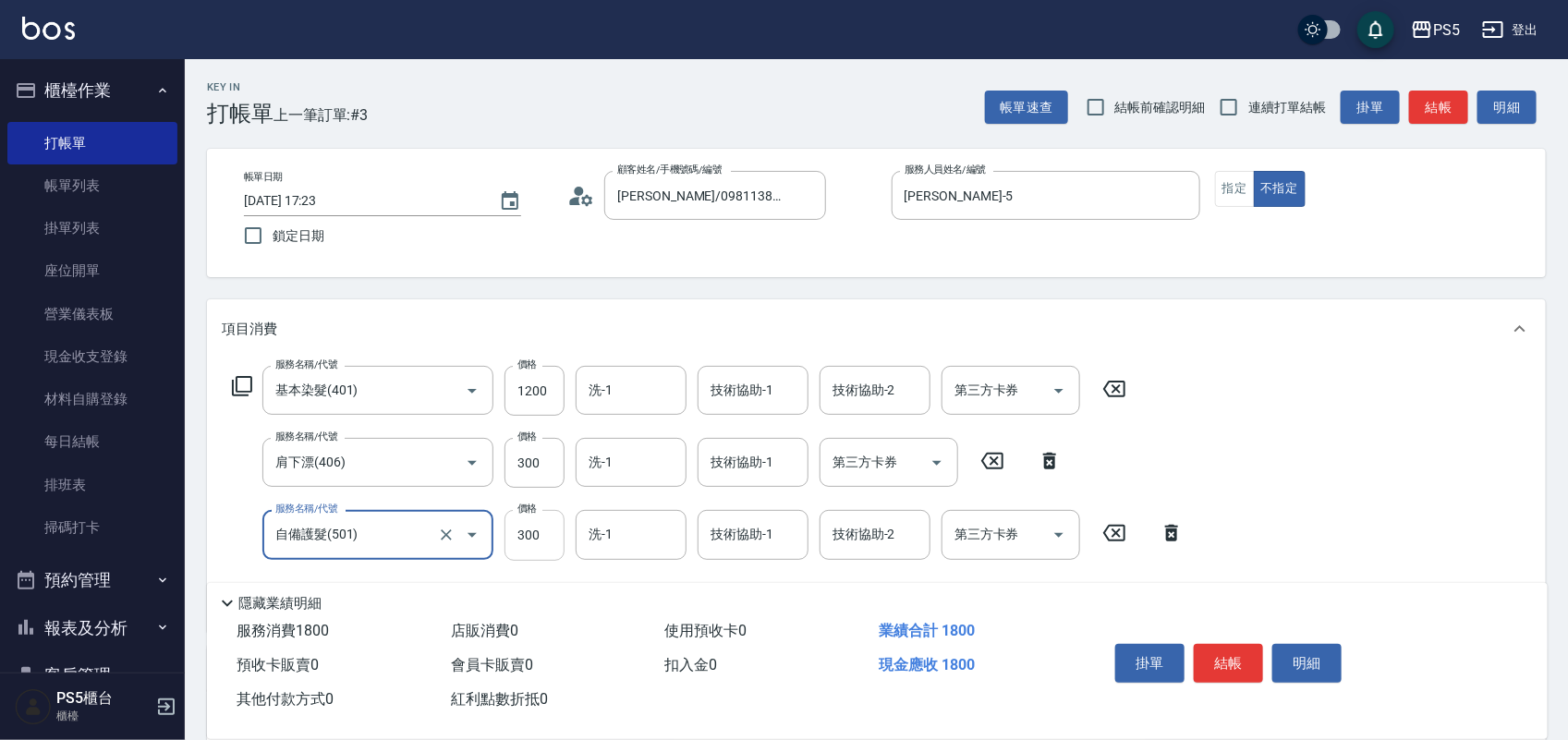
type input "自備護髮(501)"
click at [538, 543] on input "300" at bounding box center [534, 535] width 60 height 50
type input "1000"
click at [538, 399] on input "1200" at bounding box center [534, 390] width 60 height 50
type input "2000"
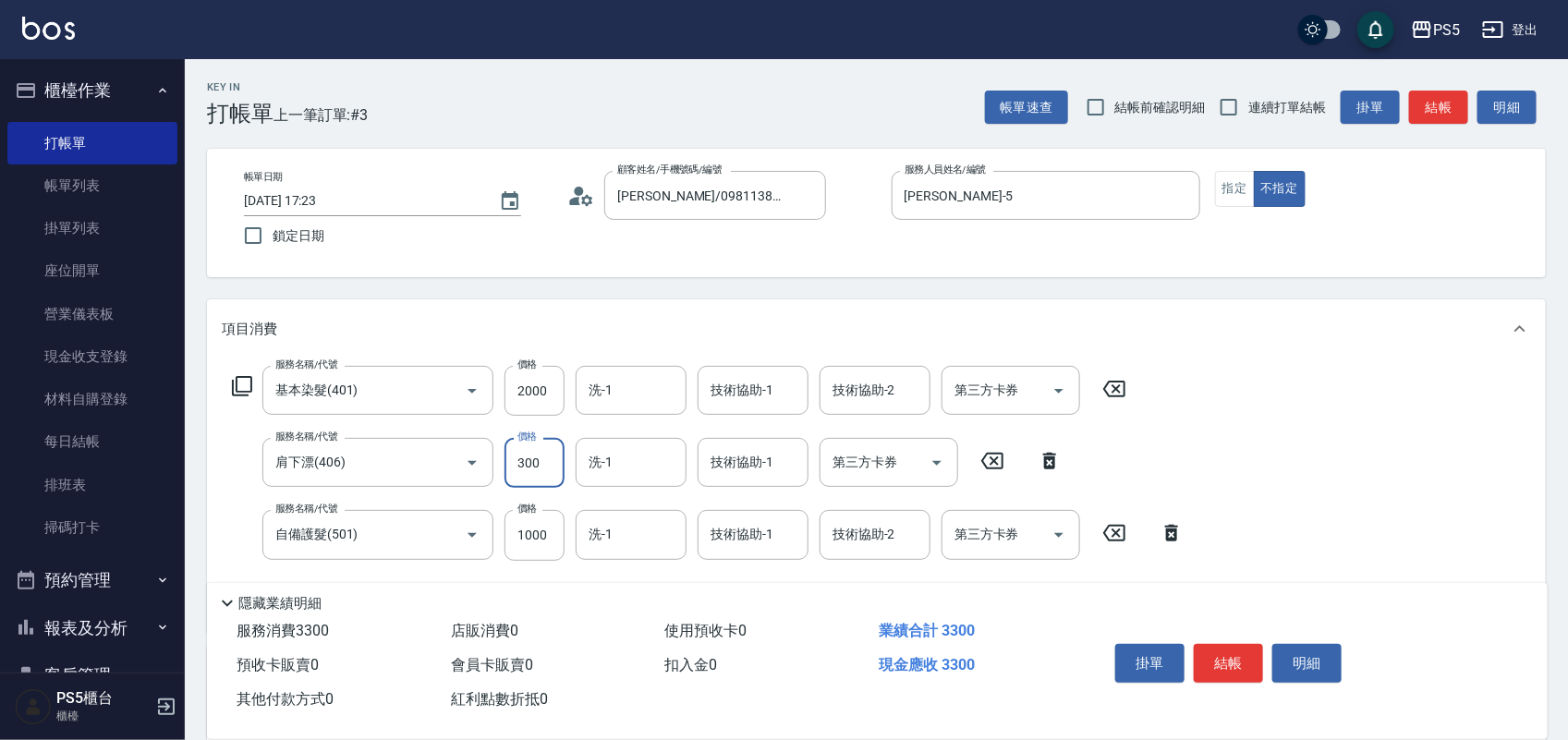
click at [550, 453] on input "300" at bounding box center [534, 463] width 60 height 50
click at [531, 463] on input "2200" at bounding box center [534, 463] width 60 height 50
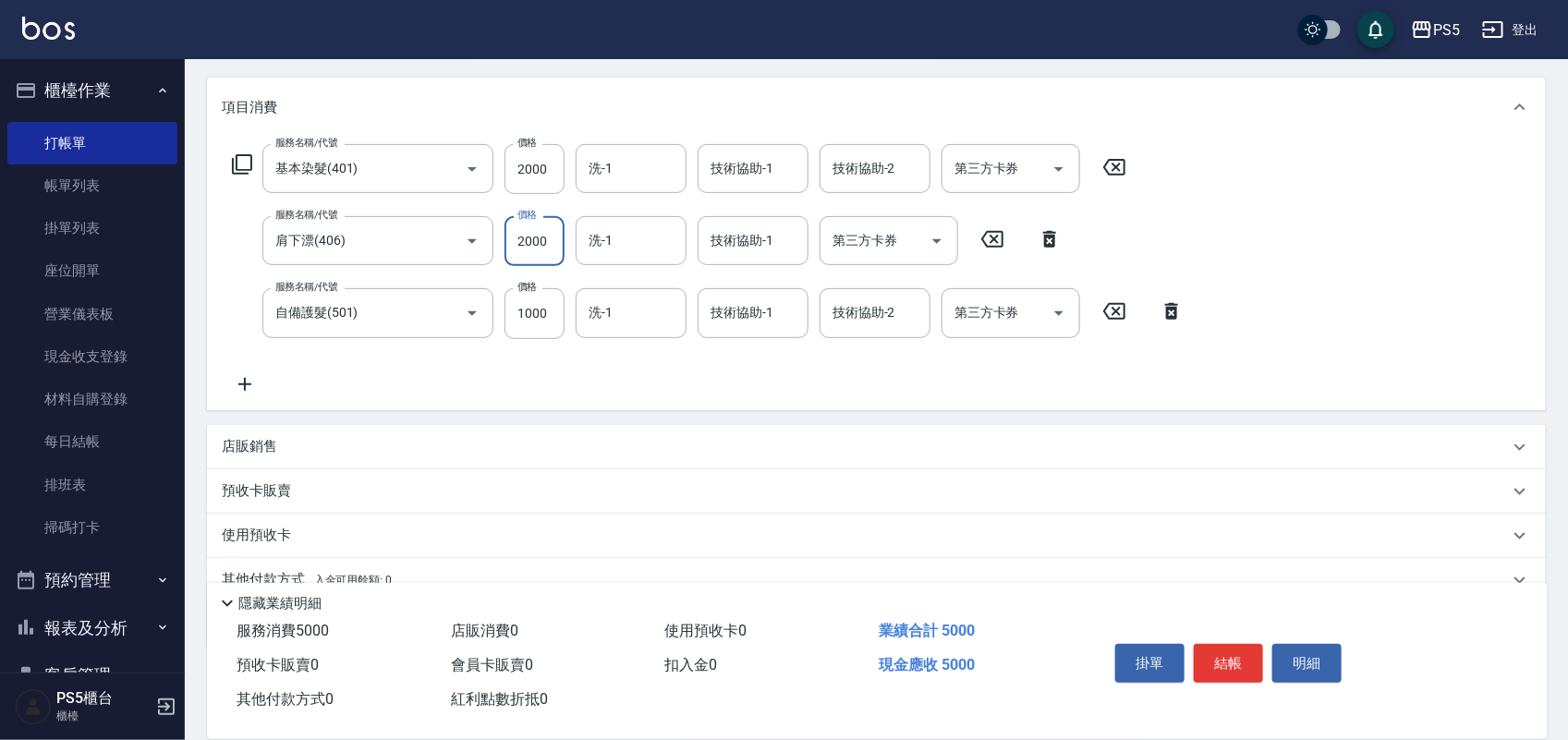
scroll to position [231, 0]
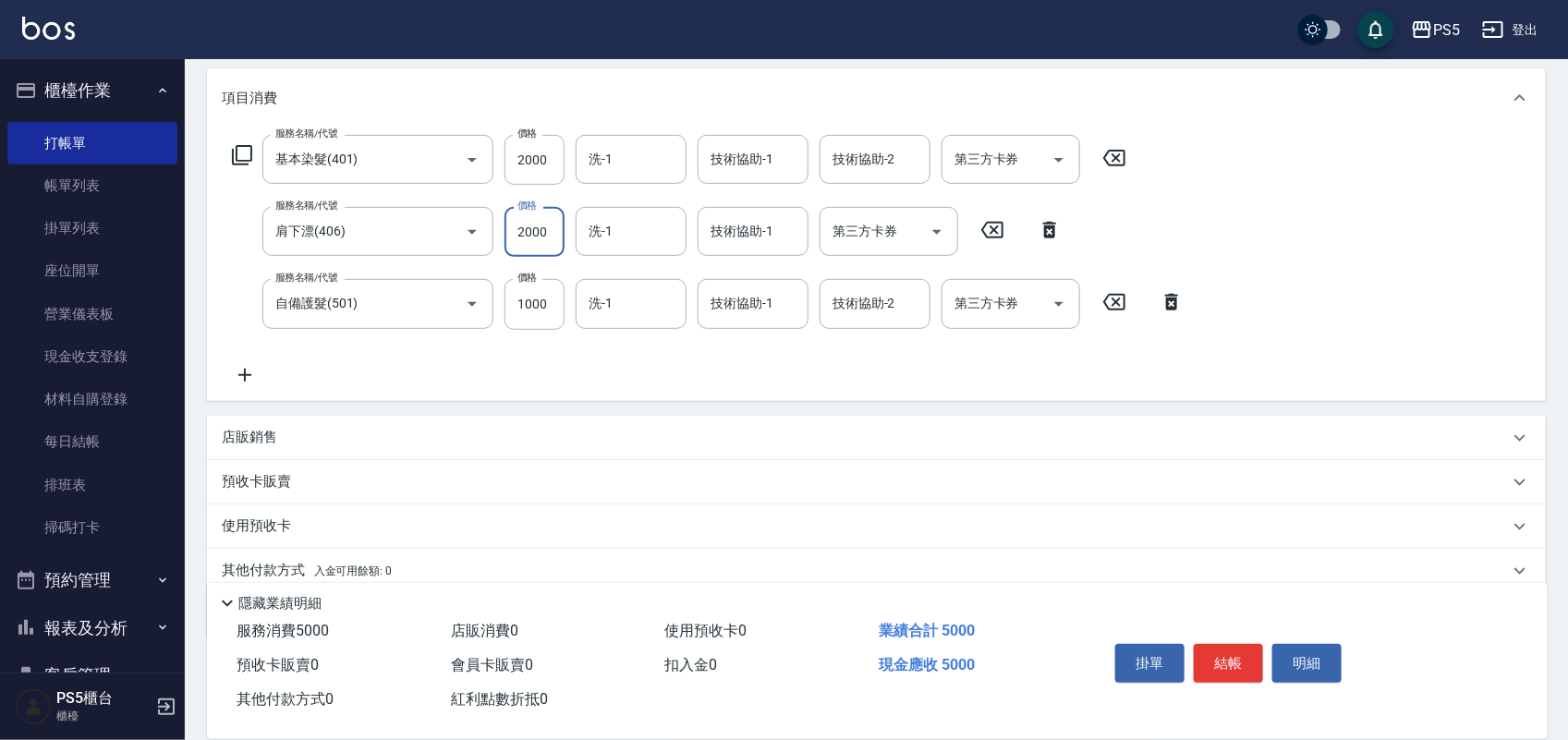
type input "2000"
click at [274, 437] on p "店販銷售" at bounding box center [249, 437] width 56 height 20
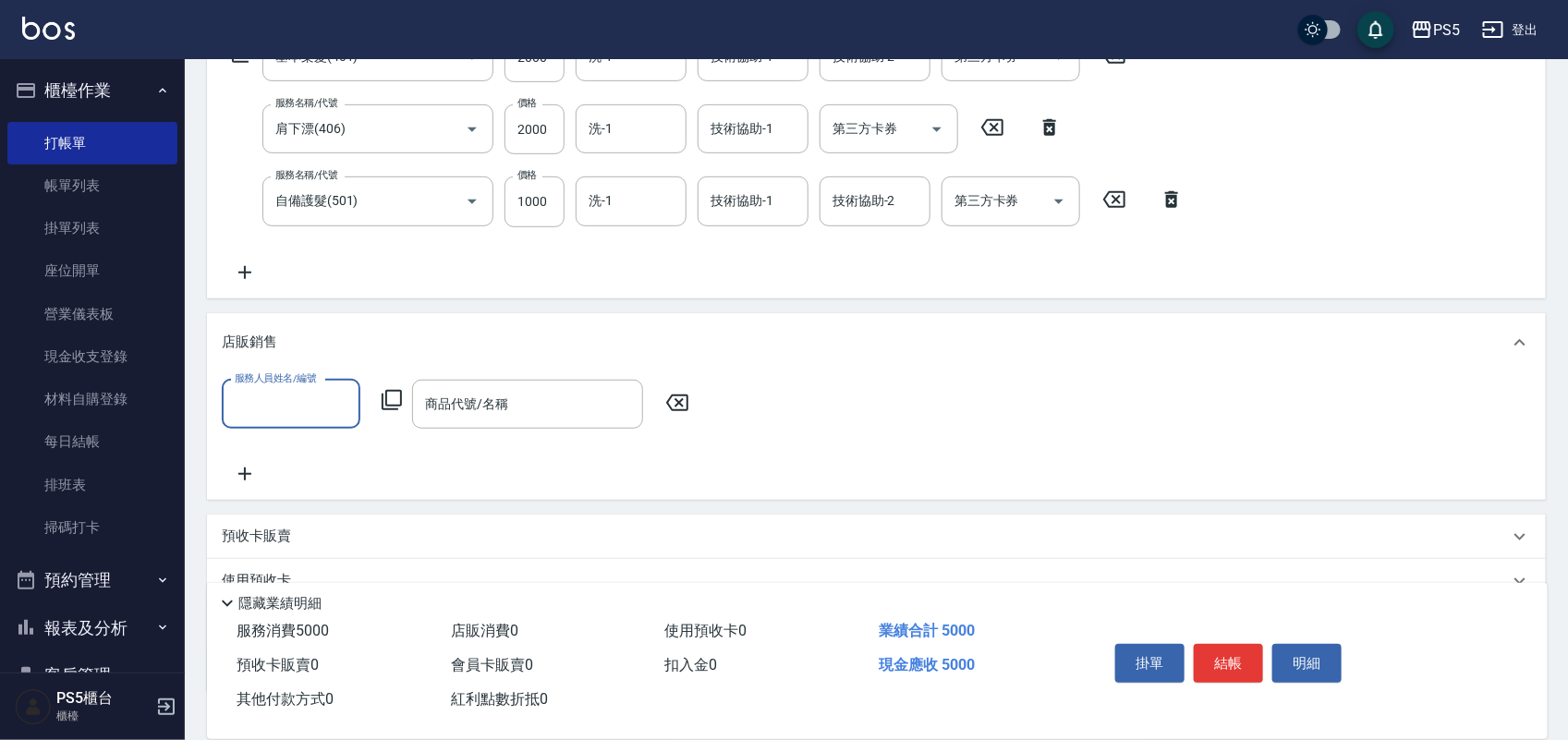
scroll to position [460, 0]
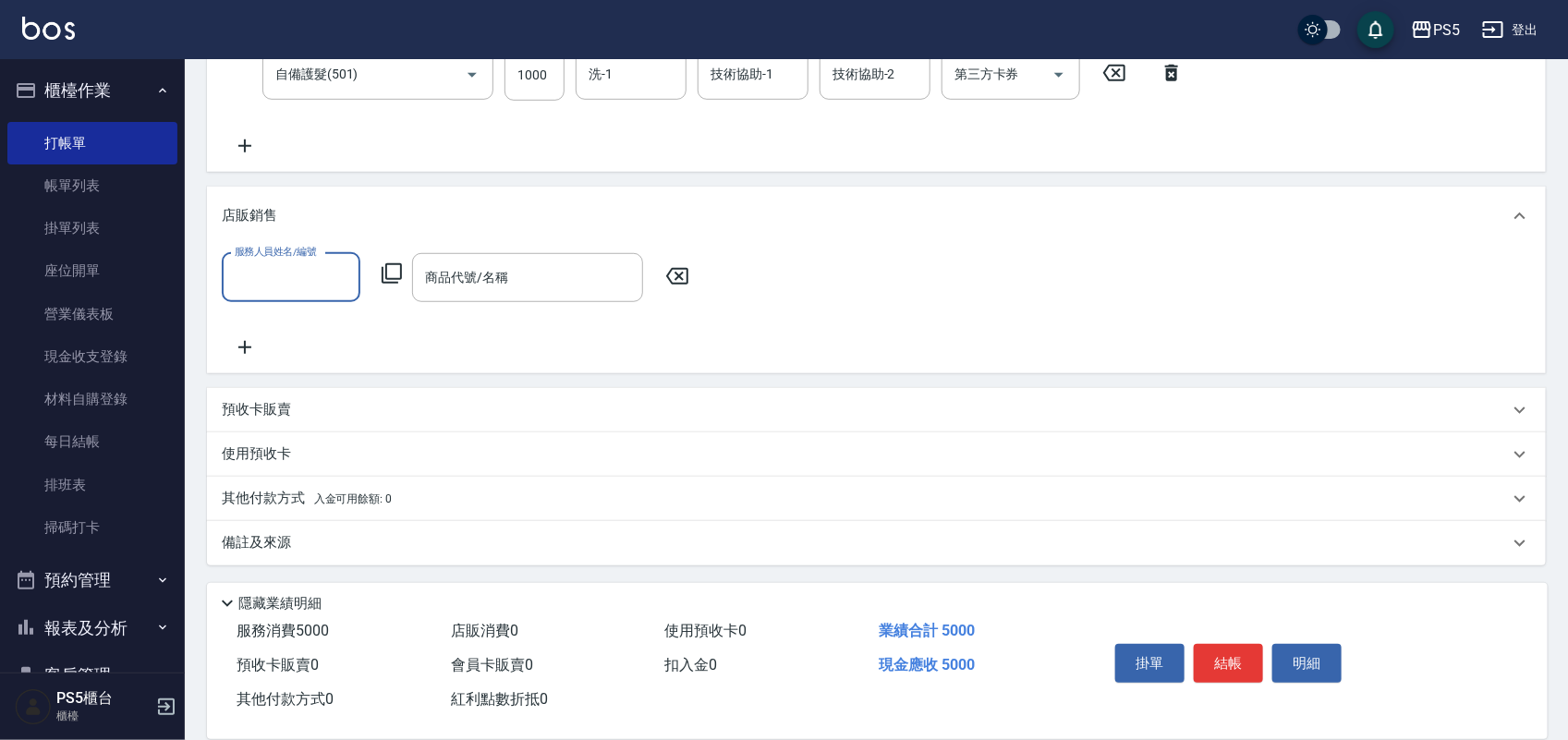
click at [270, 408] on p "預收卡販賣" at bounding box center [256, 409] width 70 height 20
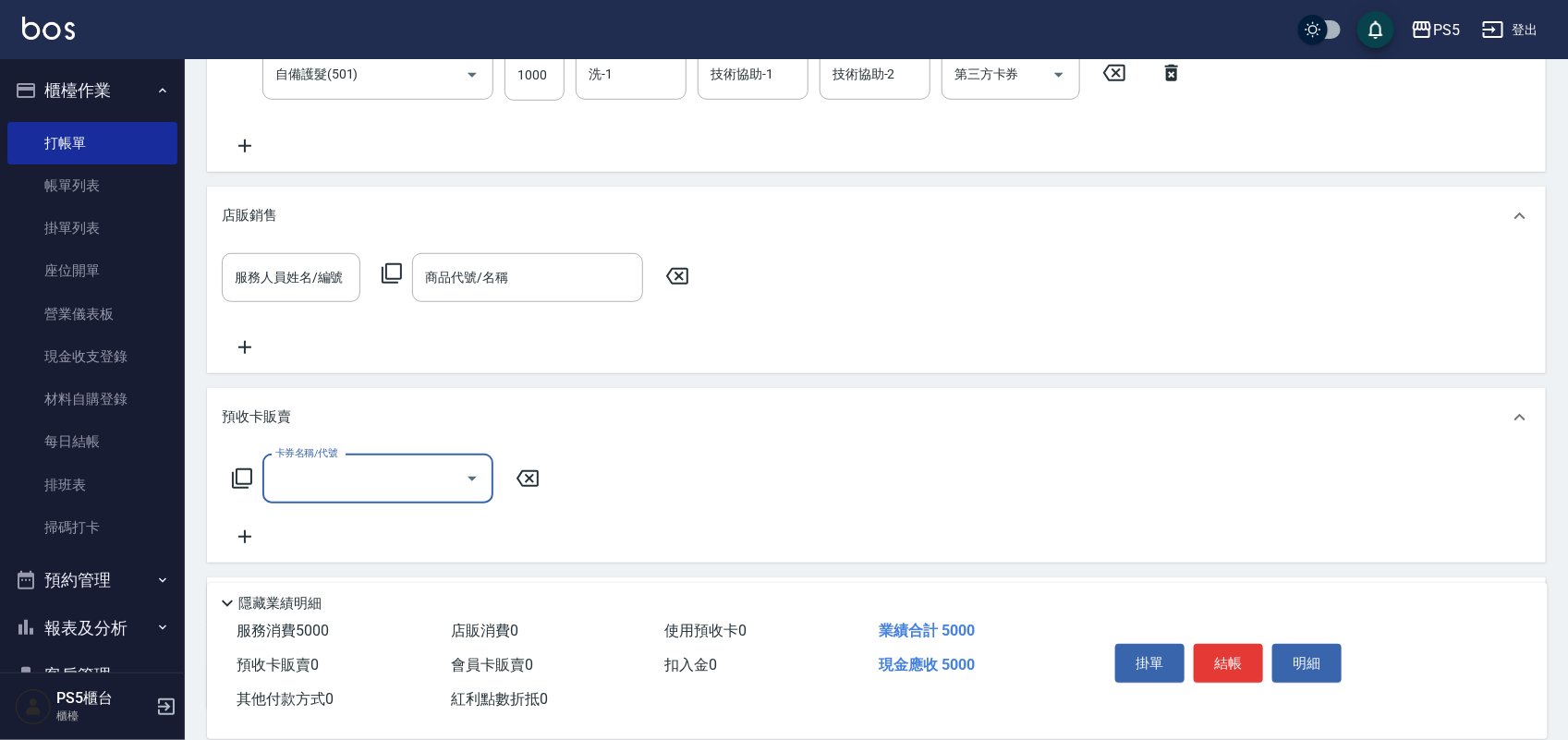
scroll to position [606, 0]
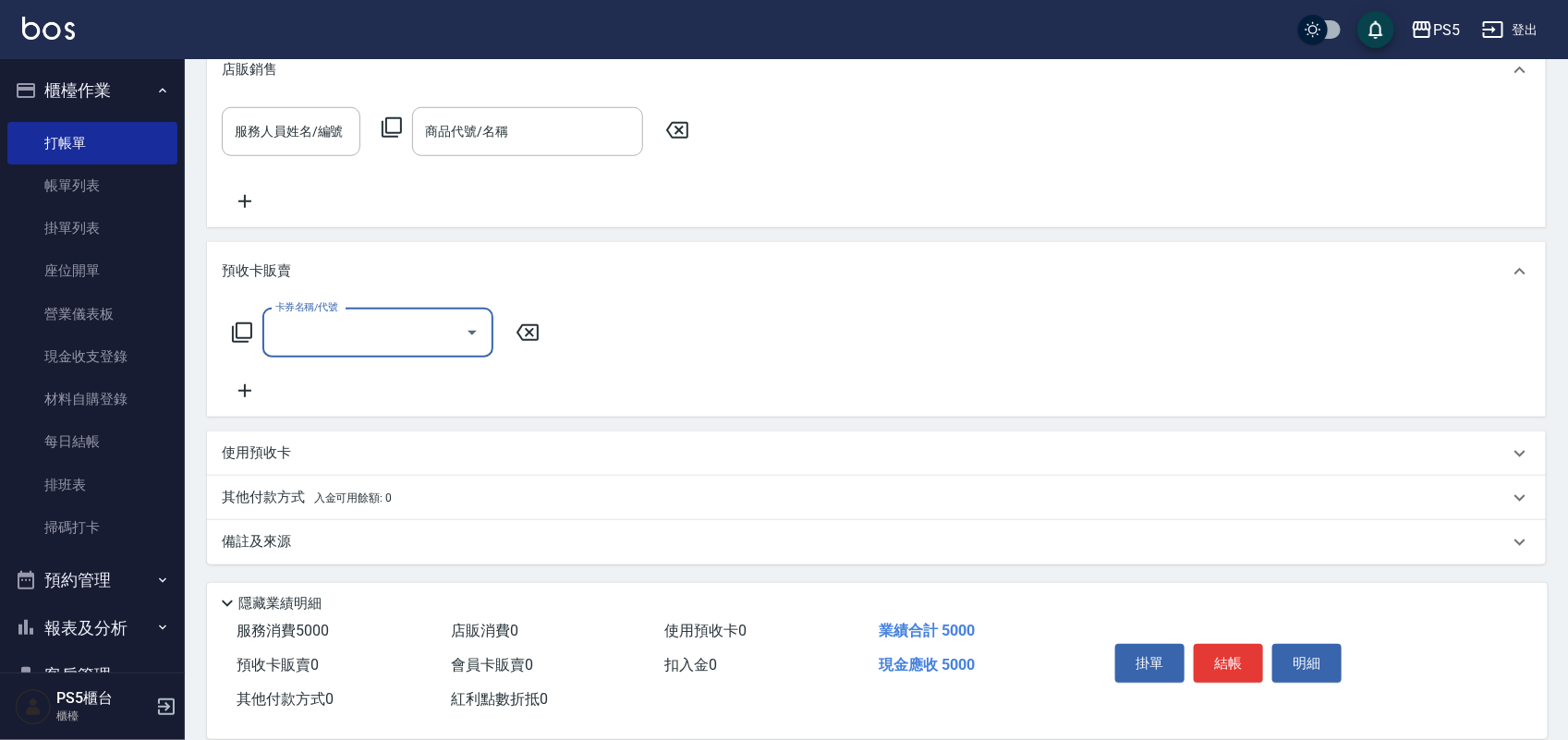
click at [280, 450] on p "使用預收卡" at bounding box center [256, 453] width 70 height 20
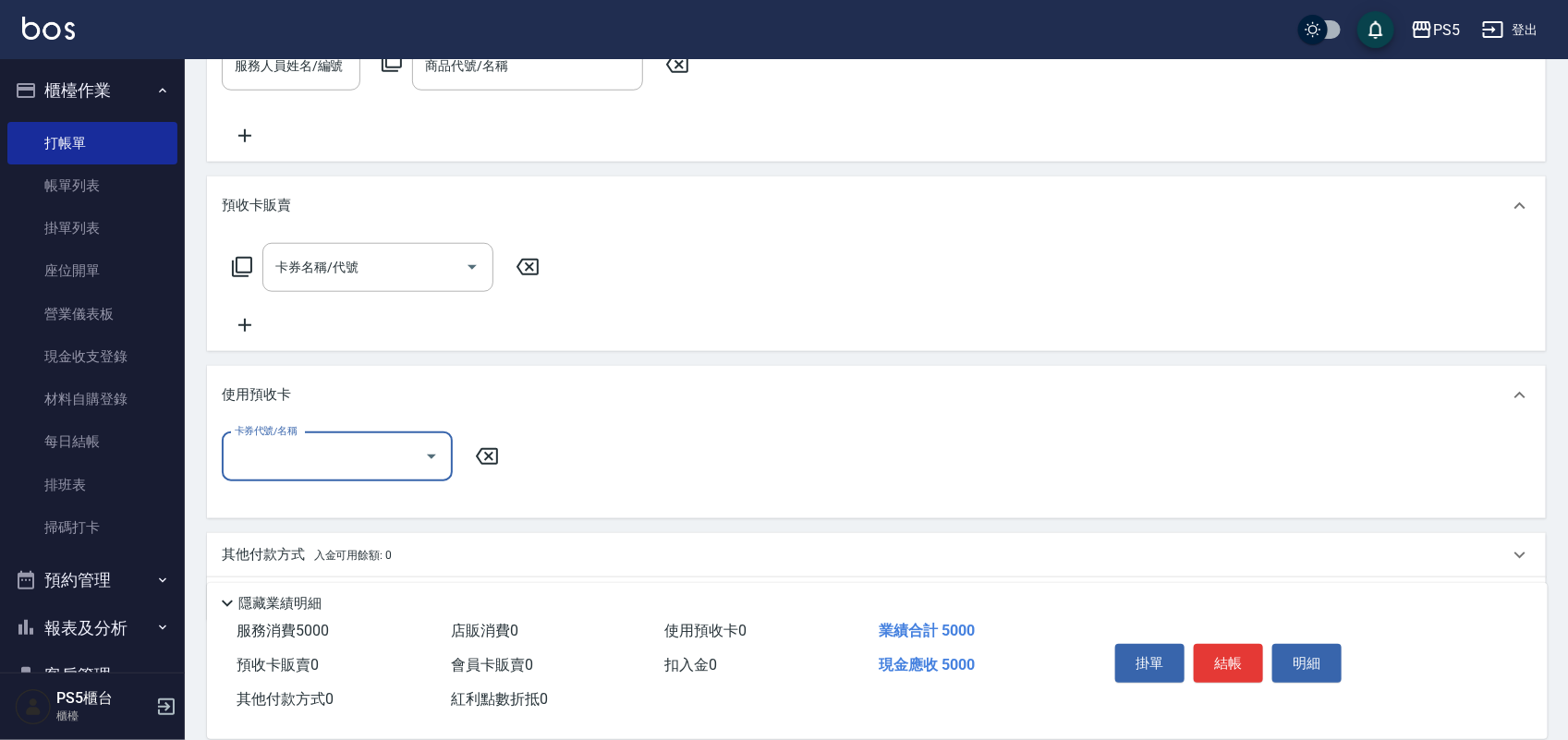
scroll to position [728, 0]
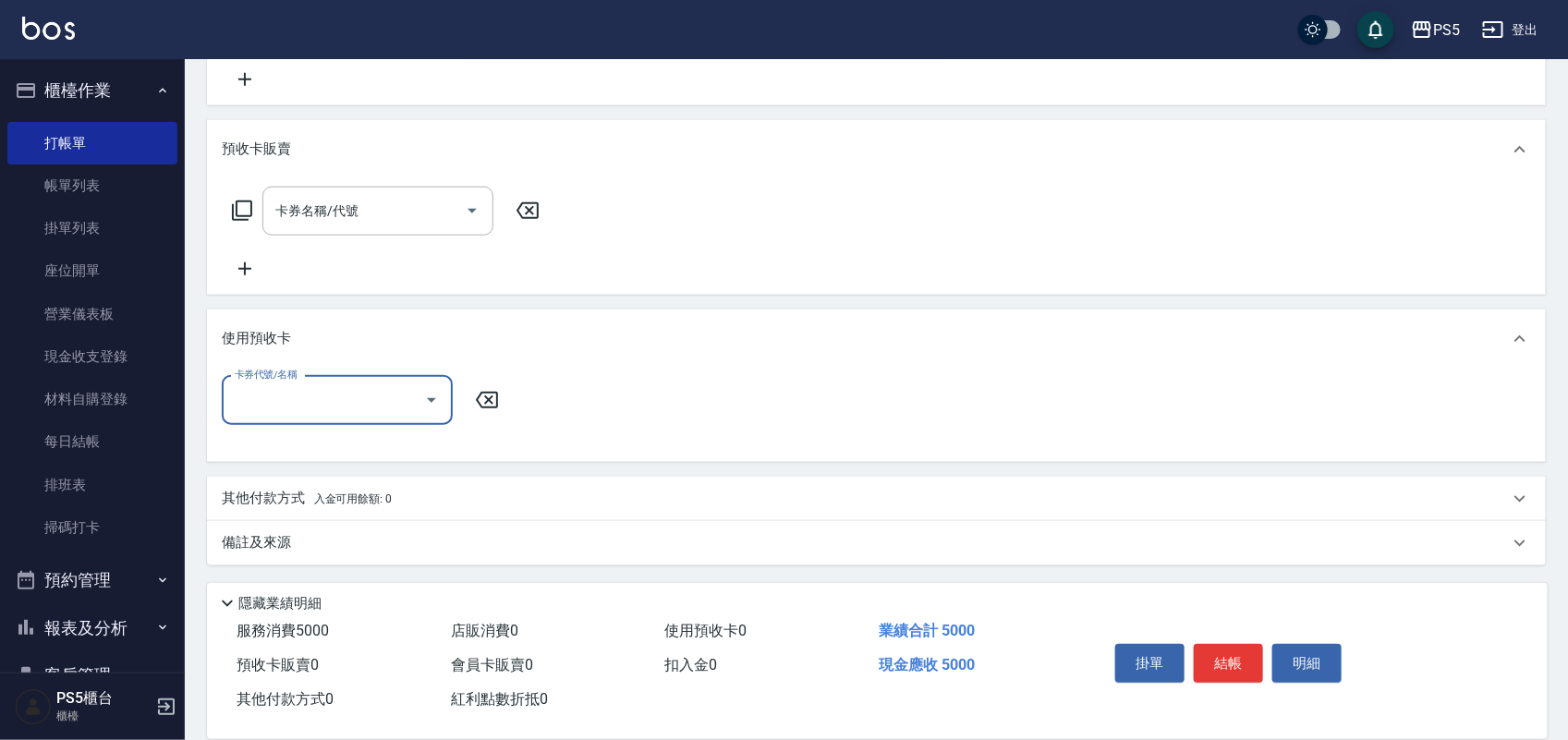
click at [249, 493] on p "其他付款方式 入金可用餘額: 0" at bounding box center [306, 499] width 170 height 20
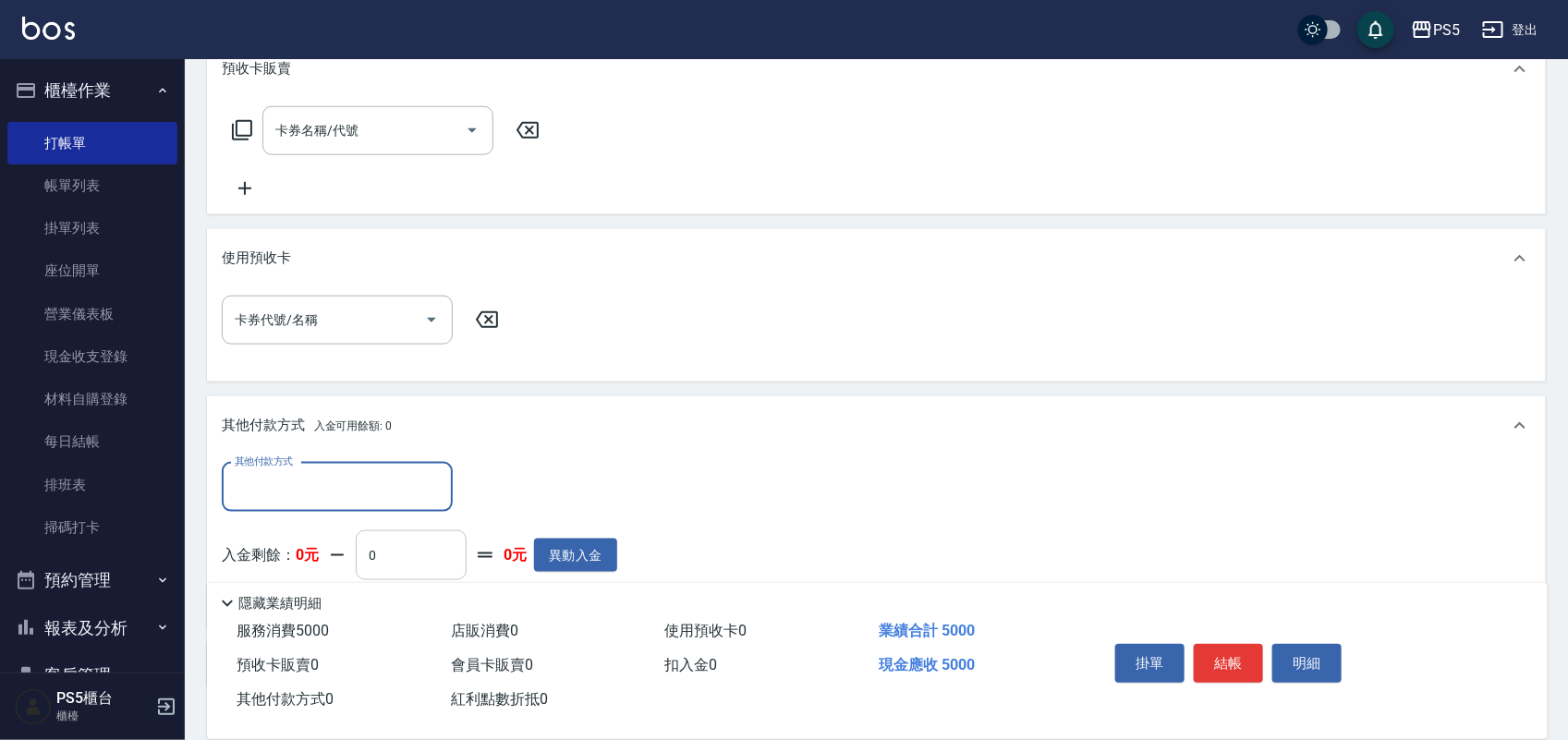
scroll to position [930, 0]
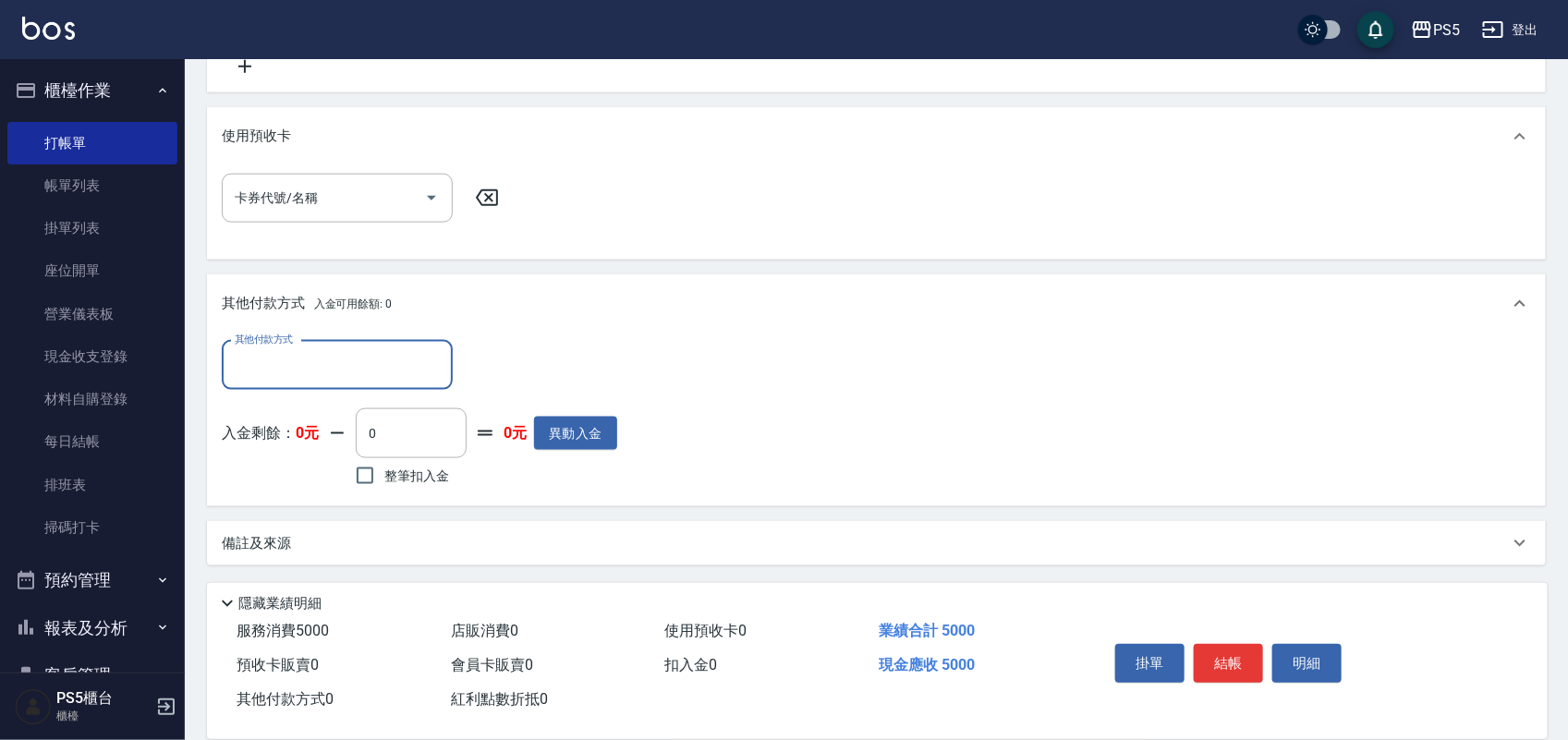
click at [347, 377] on input "其他付款方式" at bounding box center [337, 365] width 214 height 33
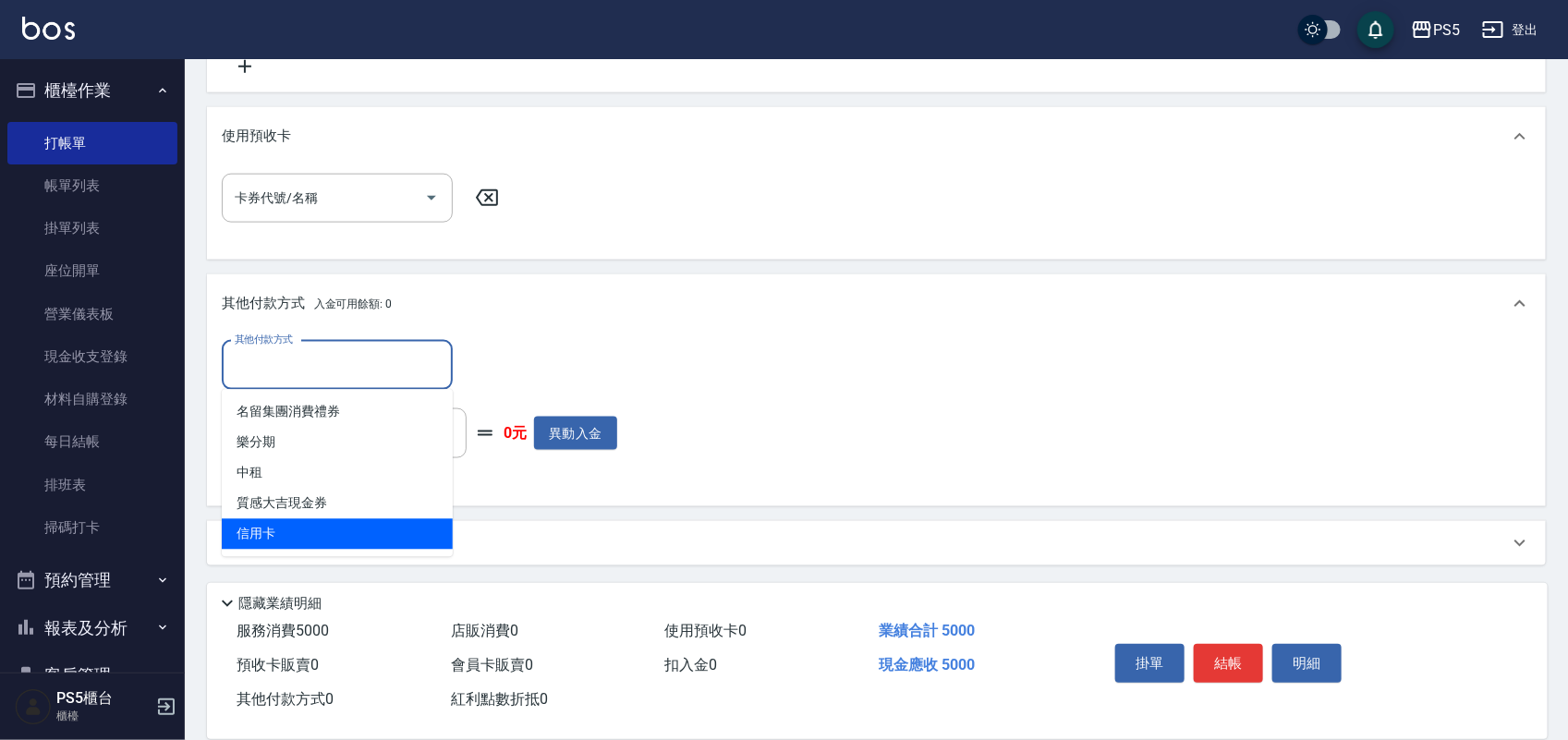
click at [321, 522] on span "信用卡" at bounding box center [337, 534] width 231 height 31
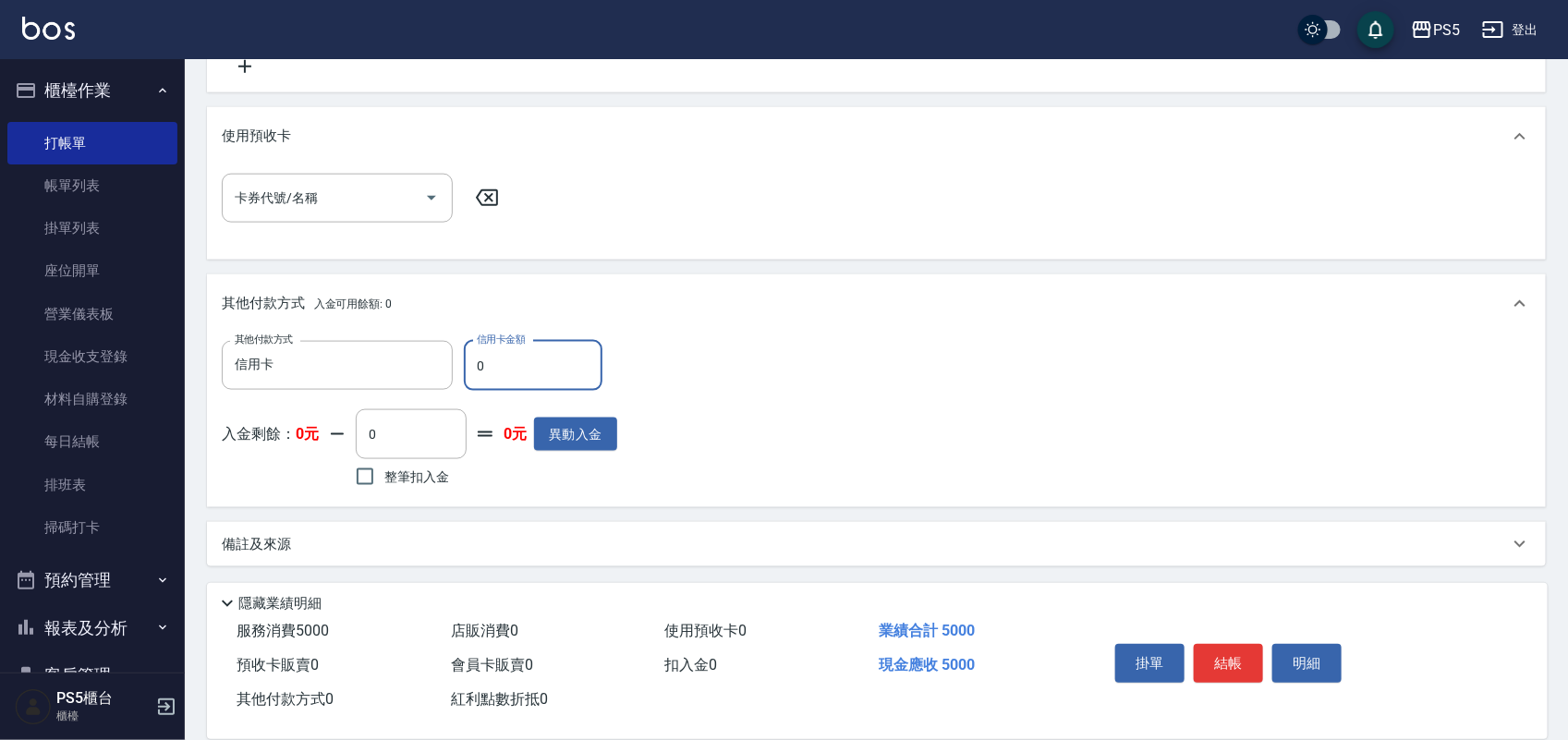
type input "信用卡"
type input "5000"
click at [1224, 660] on button "結帳" at bounding box center [1229, 663] width 70 height 39
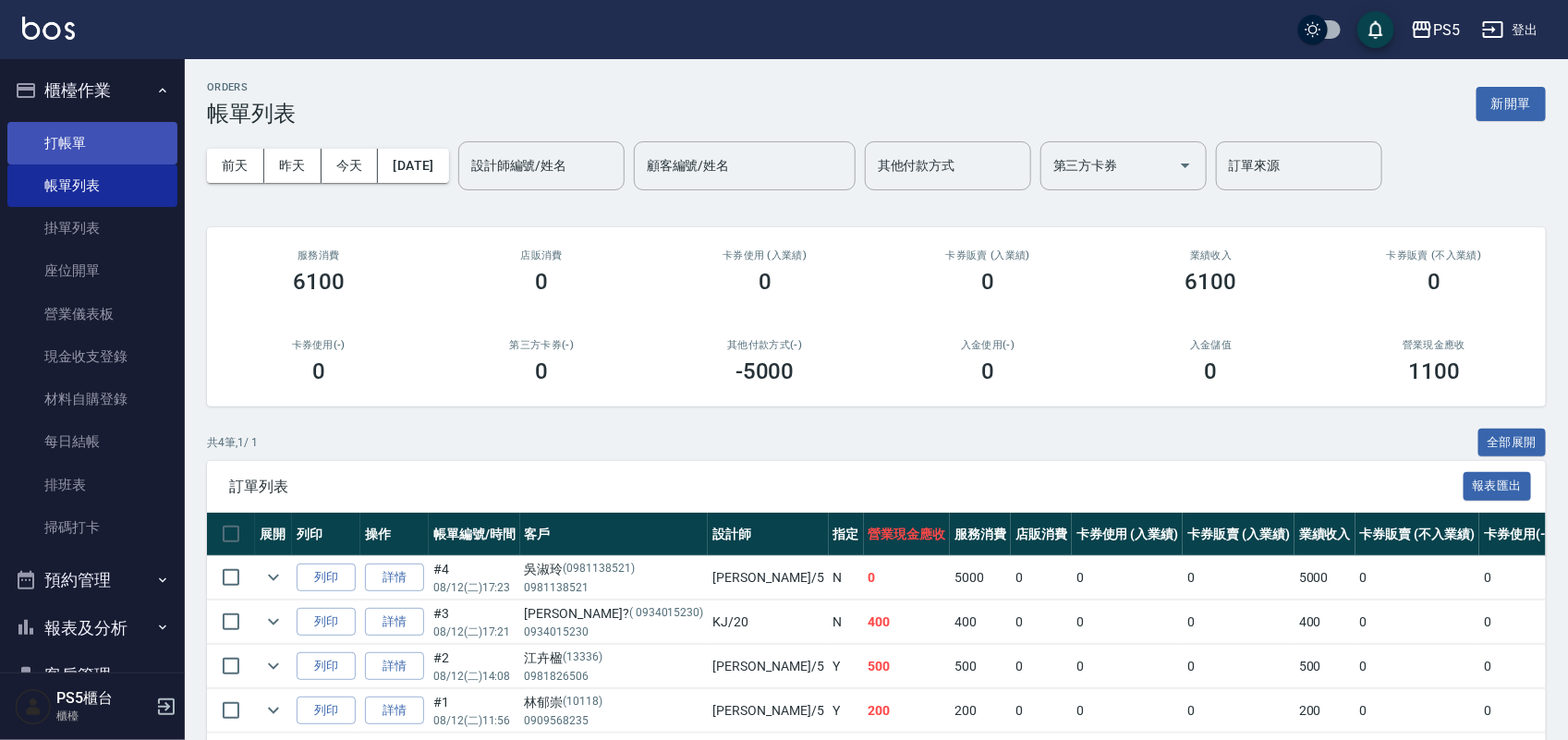
click at [85, 125] on link "打帳單" at bounding box center [92, 143] width 170 height 43
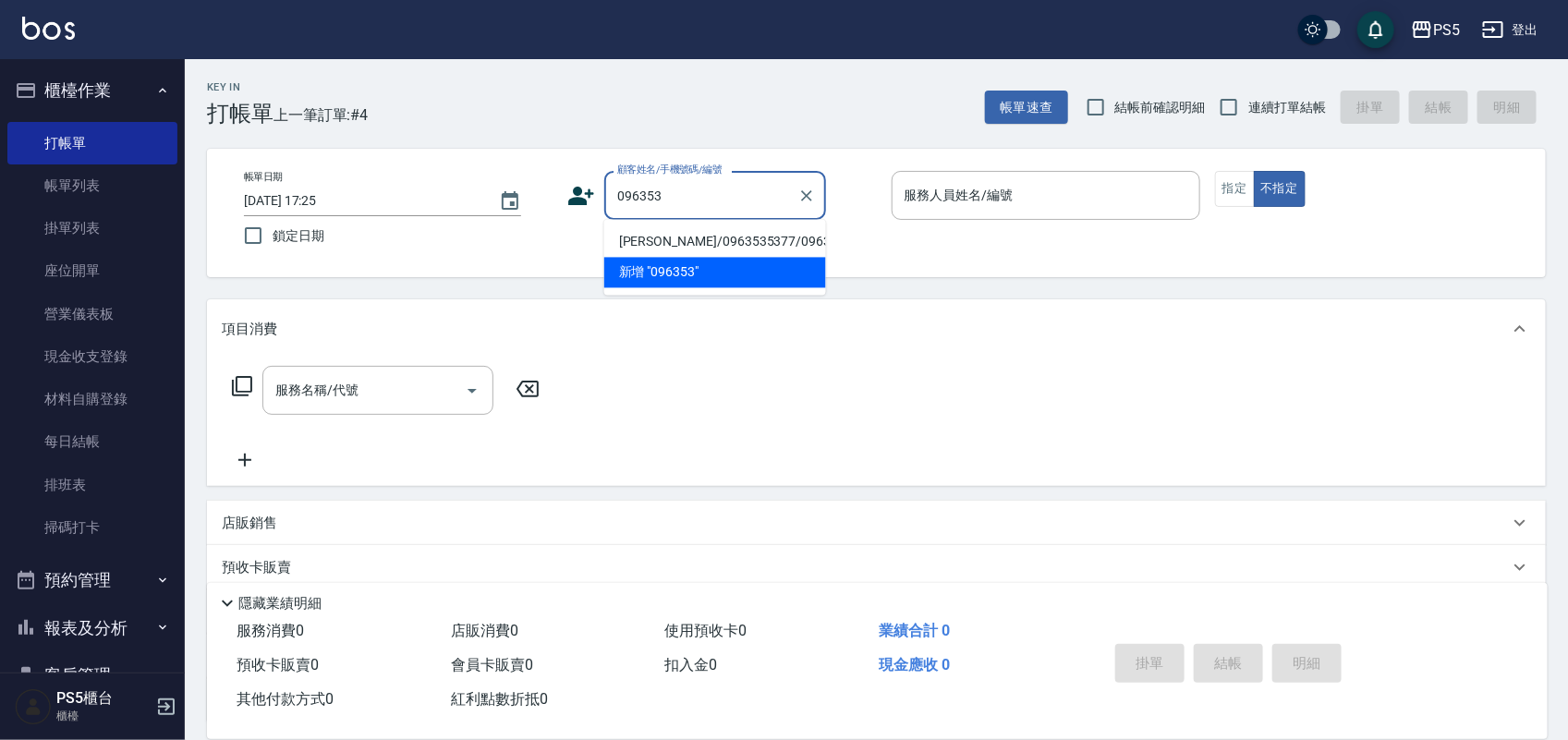
click at [685, 243] on li "洪香淇/0963535377/0963535377" at bounding box center [715, 242] width 221 height 31
type input "洪香淇/0963535377/0963535377"
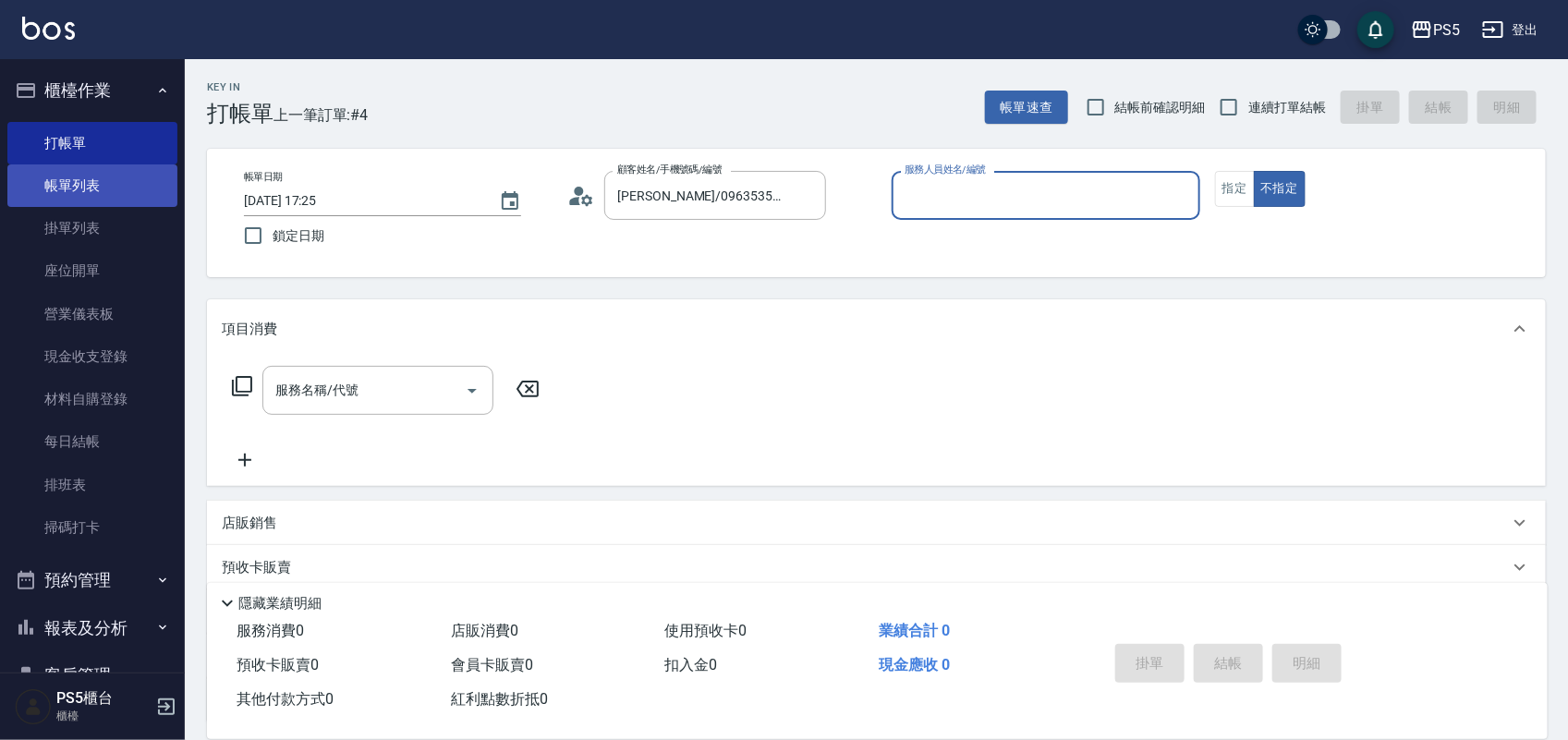
click at [94, 186] on link "帳單列表" at bounding box center [92, 186] width 170 height 43
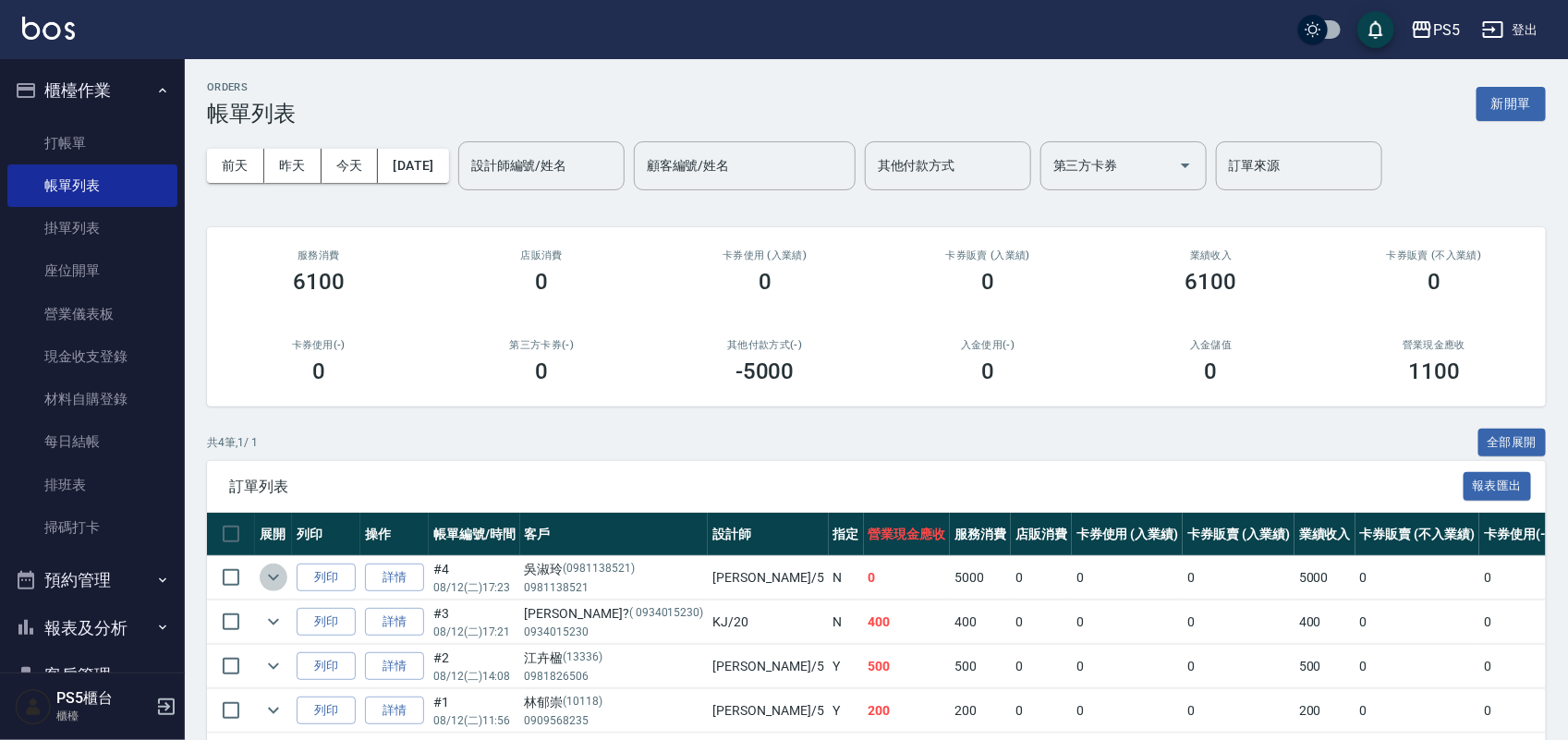
click at [263, 579] on icon "expand row" at bounding box center [273, 577] width 22 height 22
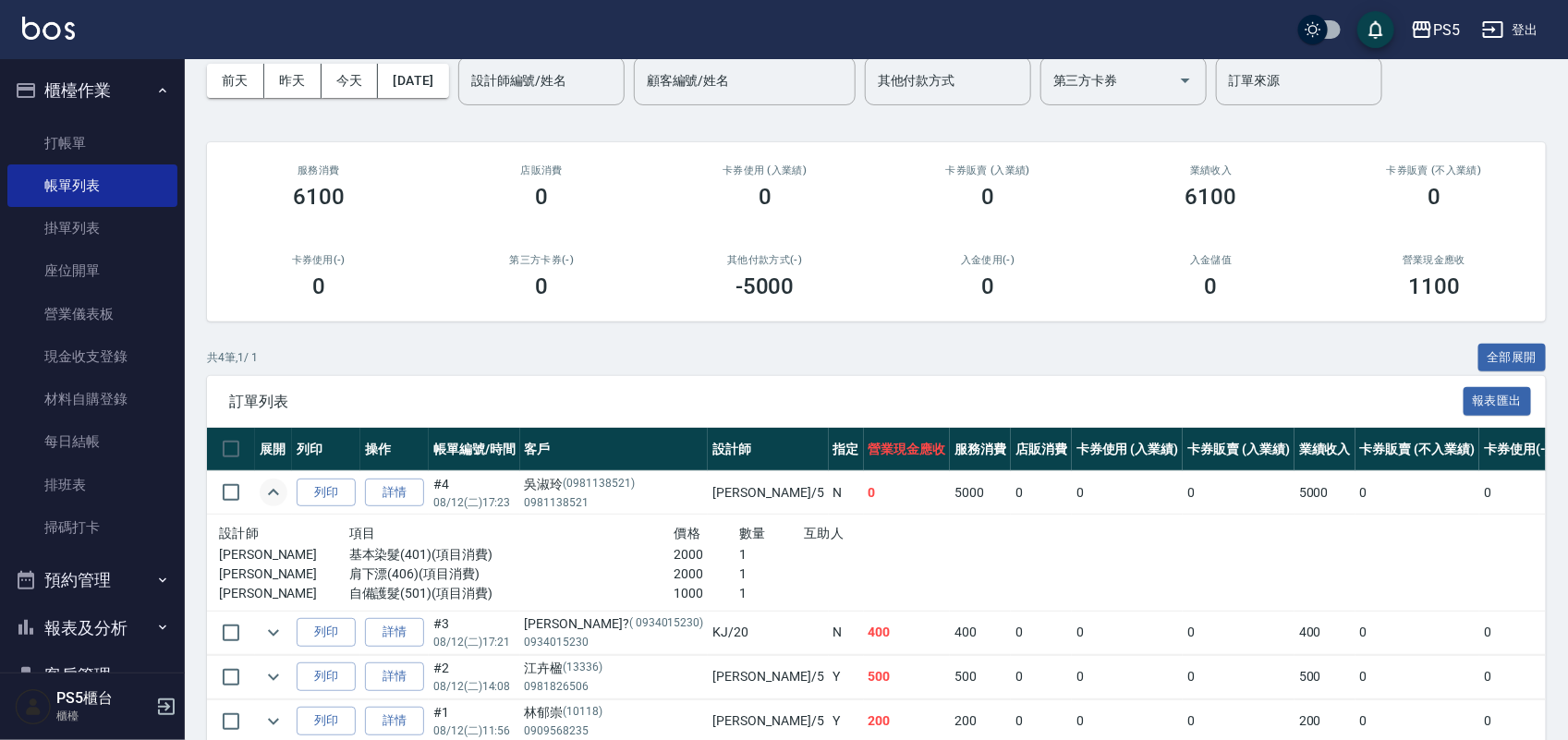
scroll to position [180, 0]
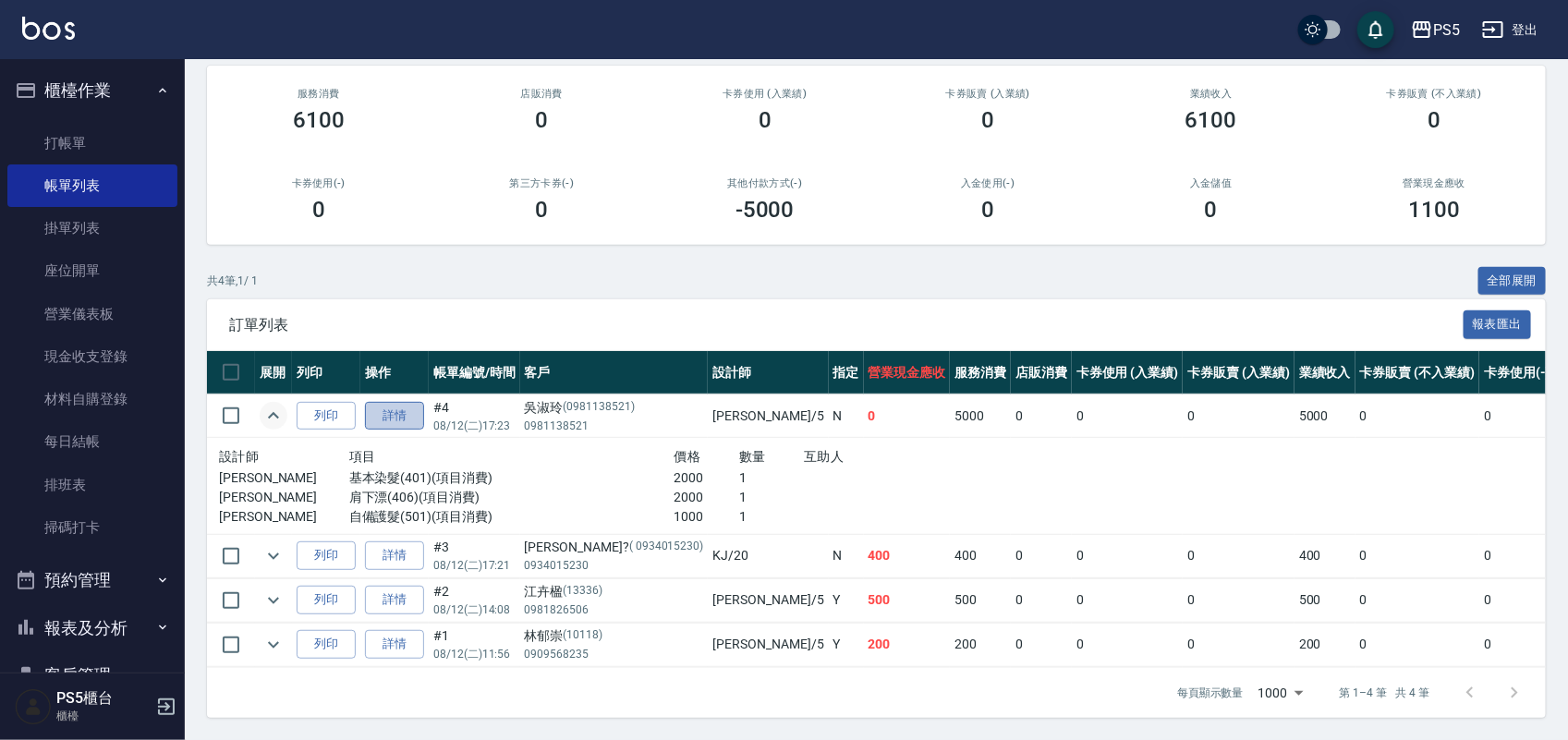
click at [392, 403] on link "詳情" at bounding box center [394, 416] width 60 height 29
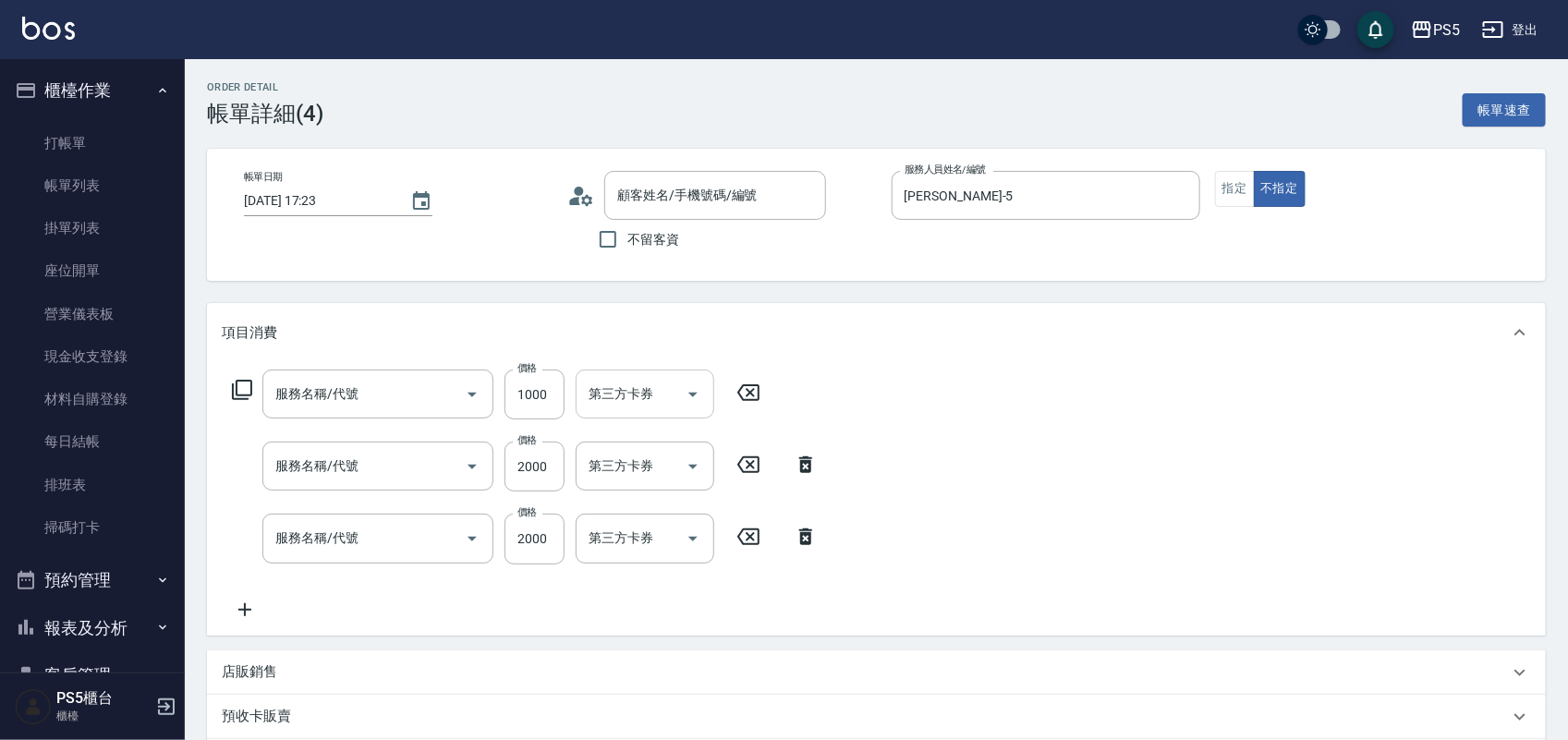
type input "2025/08/12 17:23"
type input "Jolie-5"
click at [541, 406] on input "1000" at bounding box center [534, 394] width 60 height 50
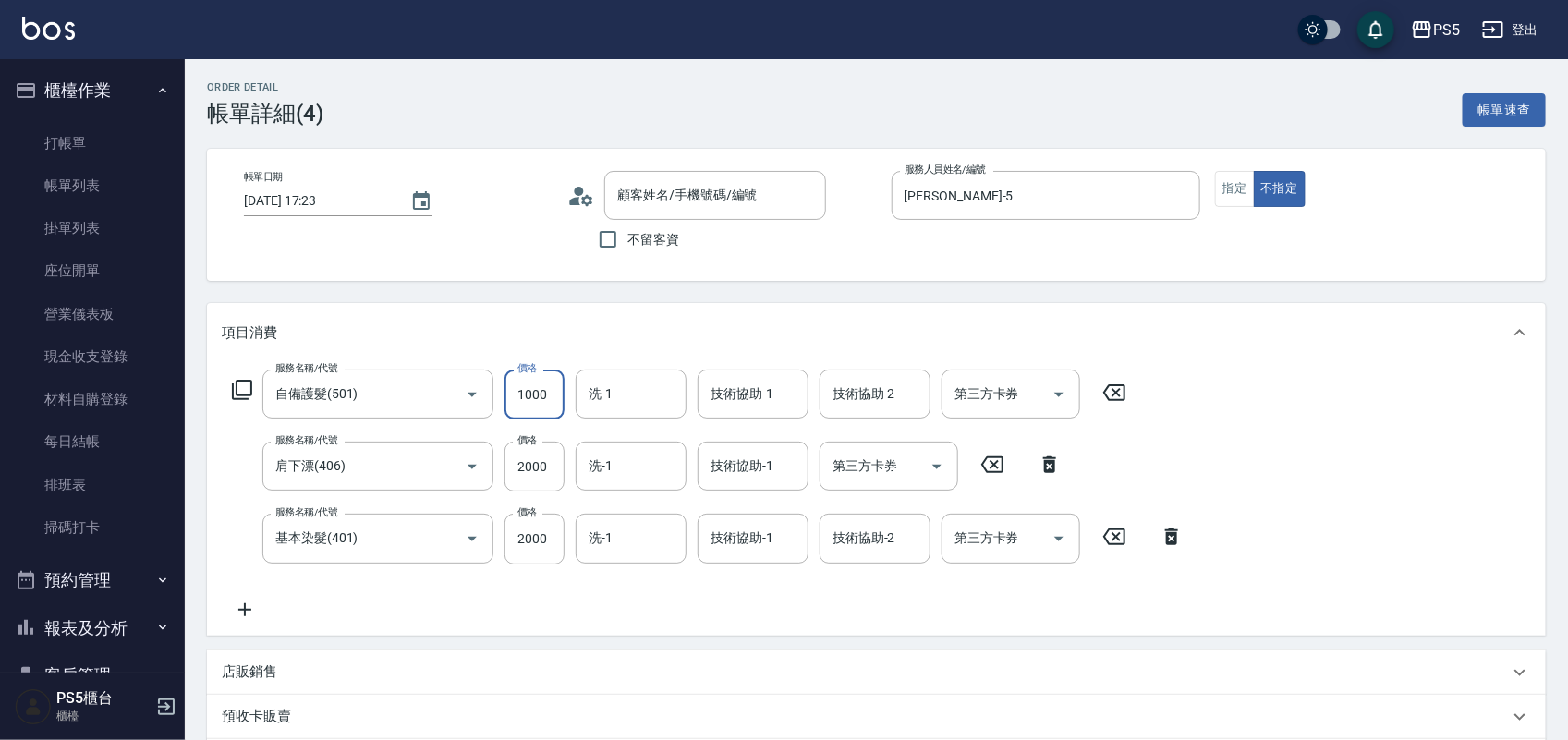
type input "吳淑玲/0981138521/0981138521"
type input "自備護髮(501)"
type input "肩下漂(406)"
type input "基本染髮(401)"
click at [545, 403] on input "1000" at bounding box center [534, 394] width 60 height 50
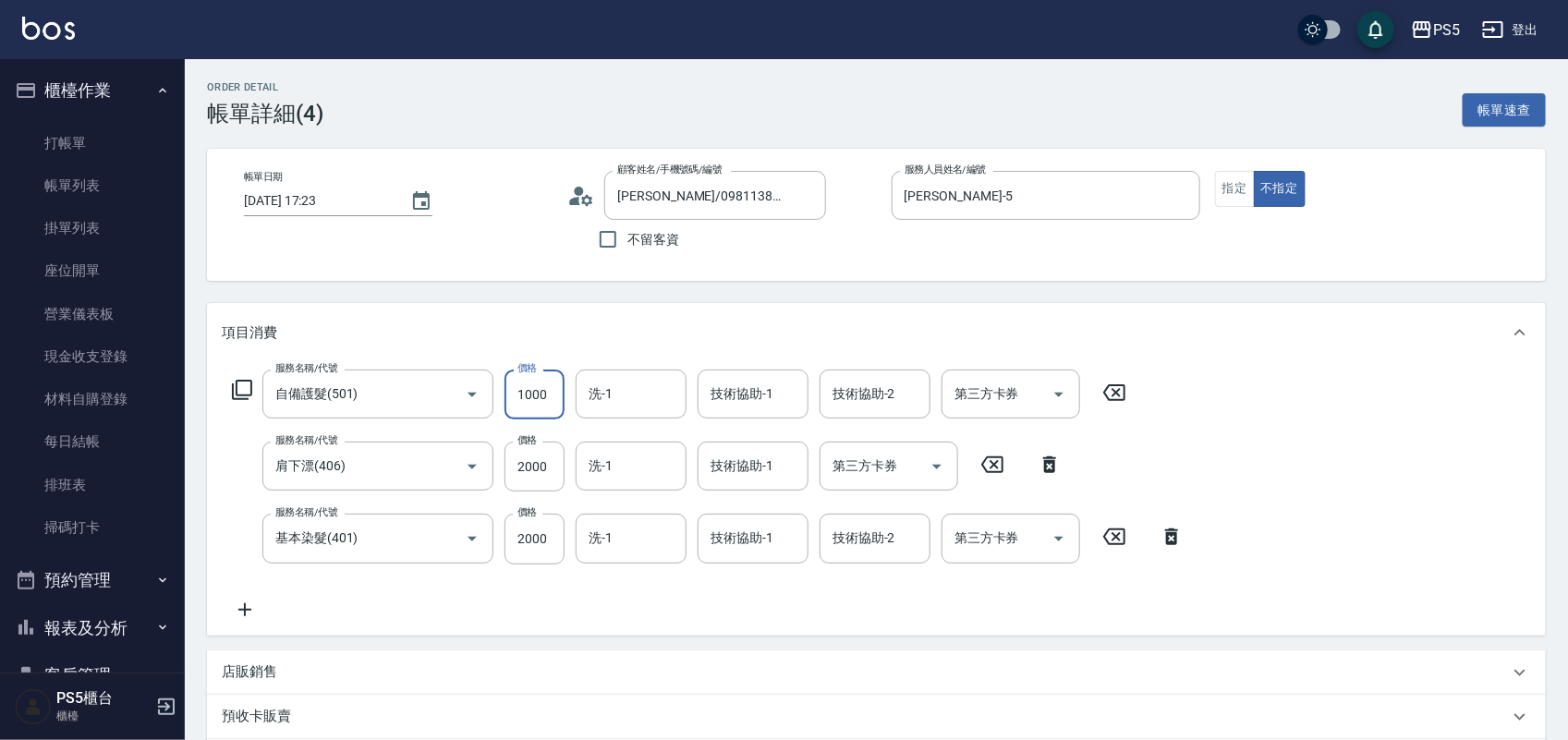
click at [514, 324] on div "項目消費" at bounding box center [865, 333] width 1287 height 20
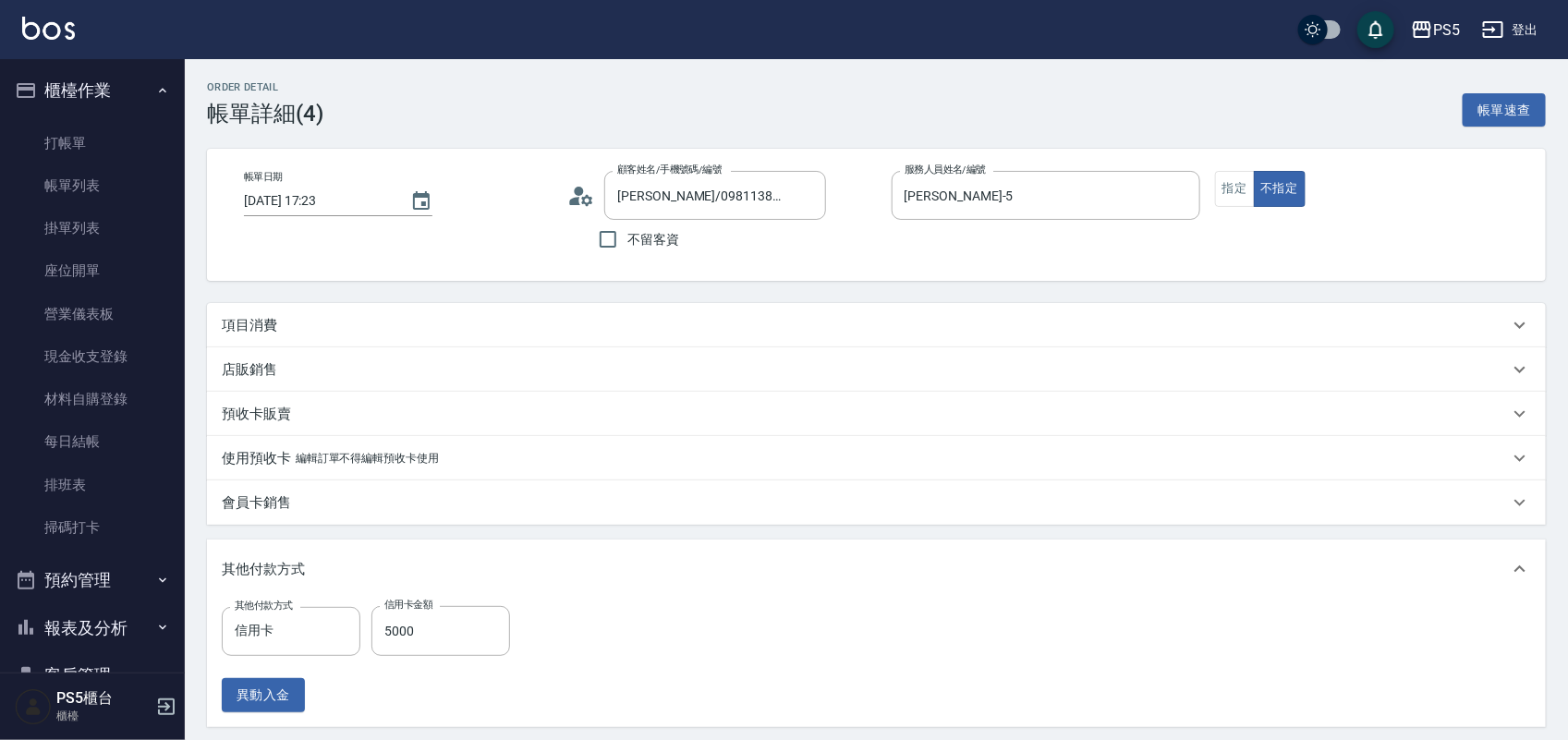
click at [330, 319] on div "項目消費" at bounding box center [865, 325] width 1287 height 20
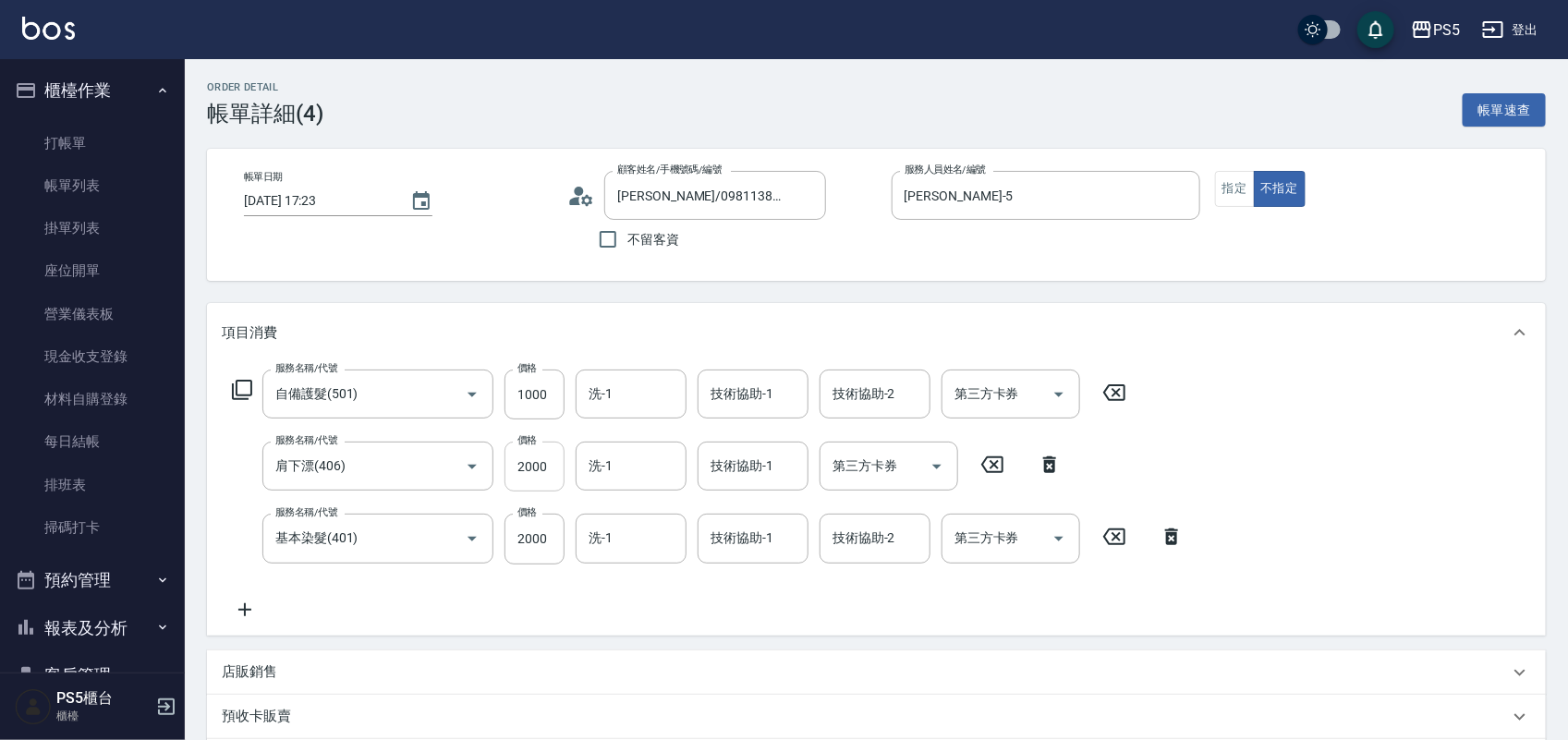
click at [542, 471] on input "2000" at bounding box center [534, 467] width 60 height 50
type input "1"
type input "0"
type input "1200"
click at [478, 585] on div "服務名稱/代號 自備護髮(501) 服務名稱/代號 價格 1000 價格 洗-1 洗-1 技術協助-1 技術協助-1 技術協助-2 技術協助-2 第三方卡券 …" at bounding box center [708, 494] width 973 height 250
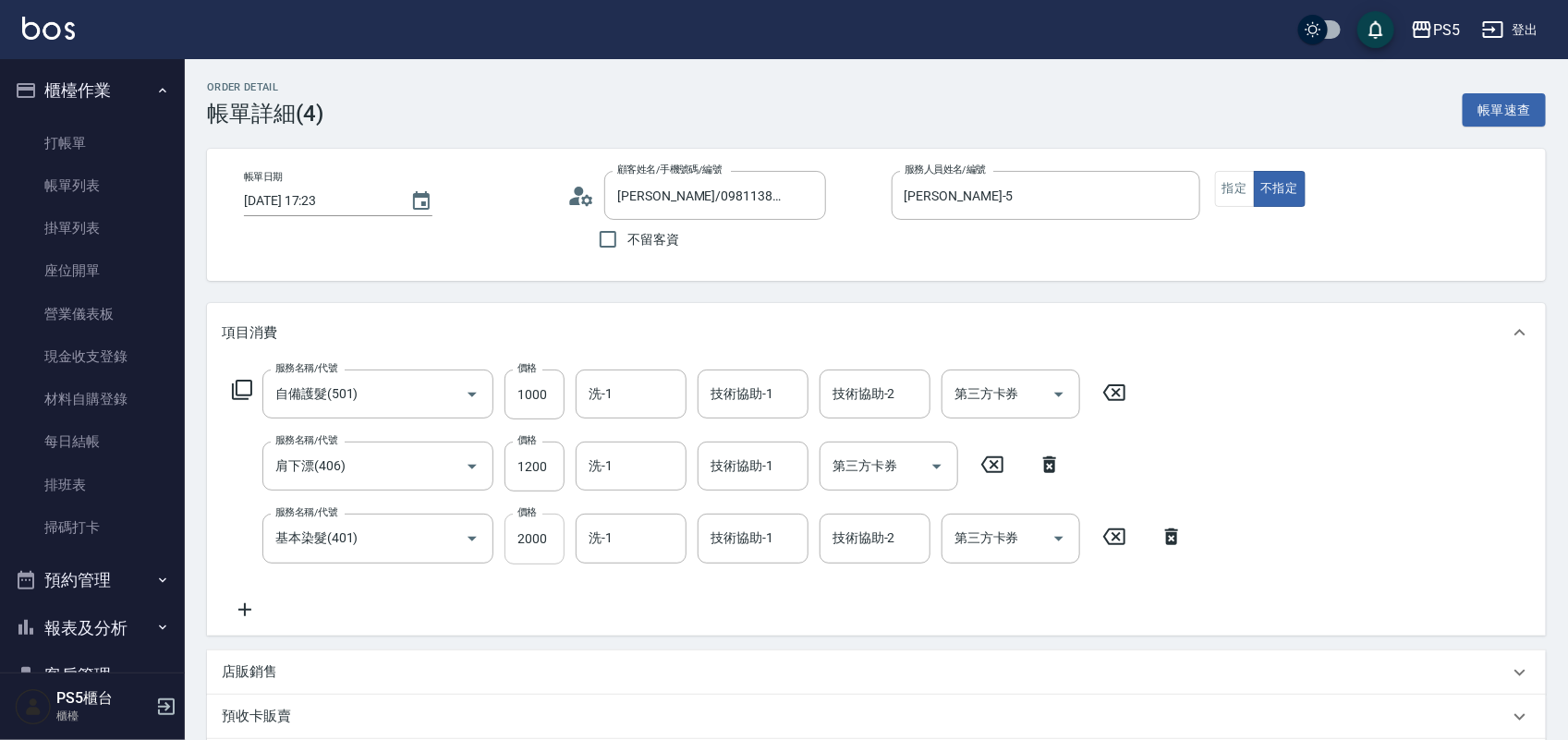
click at [548, 534] on input "2000" at bounding box center [534, 538] width 60 height 50
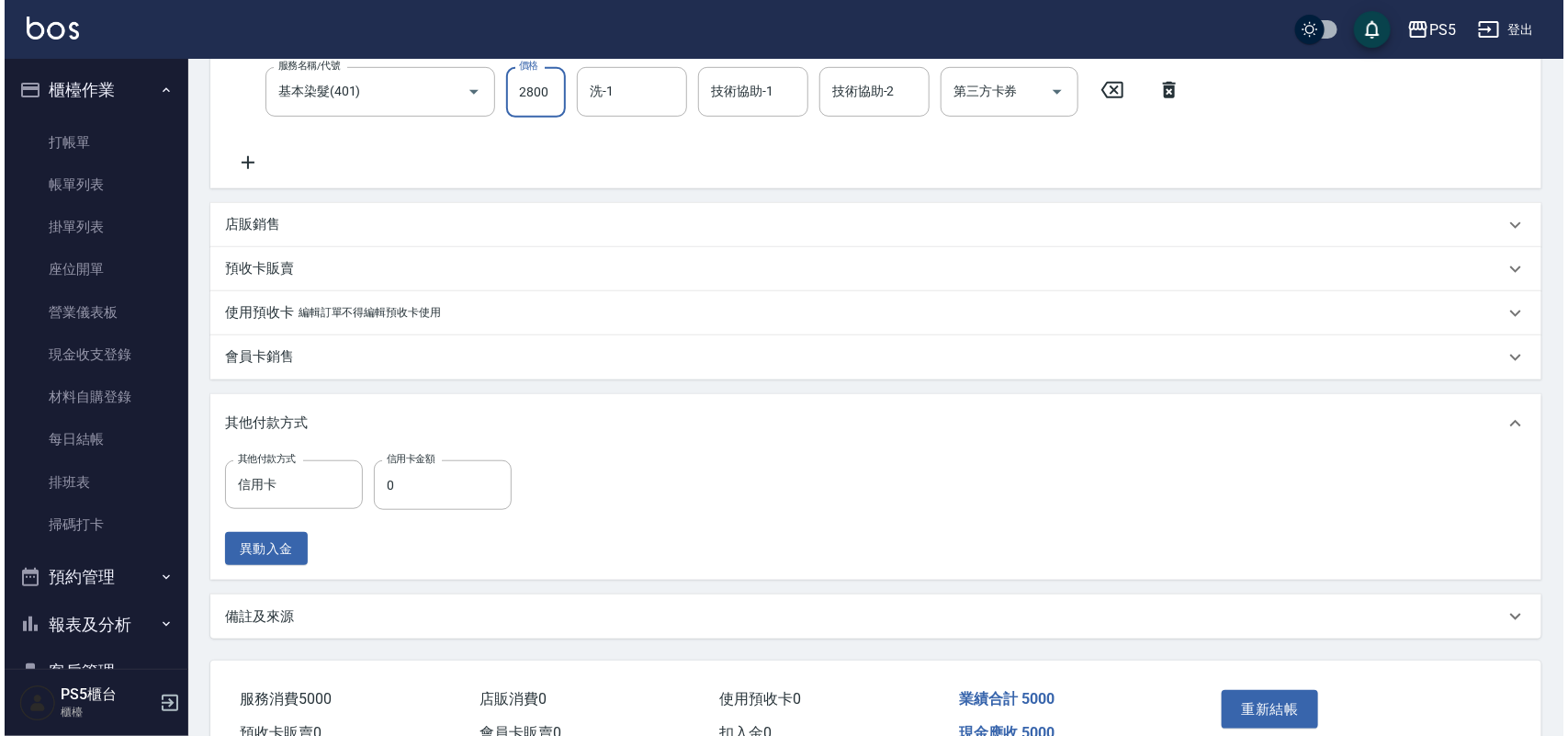
scroll to position [460, 0]
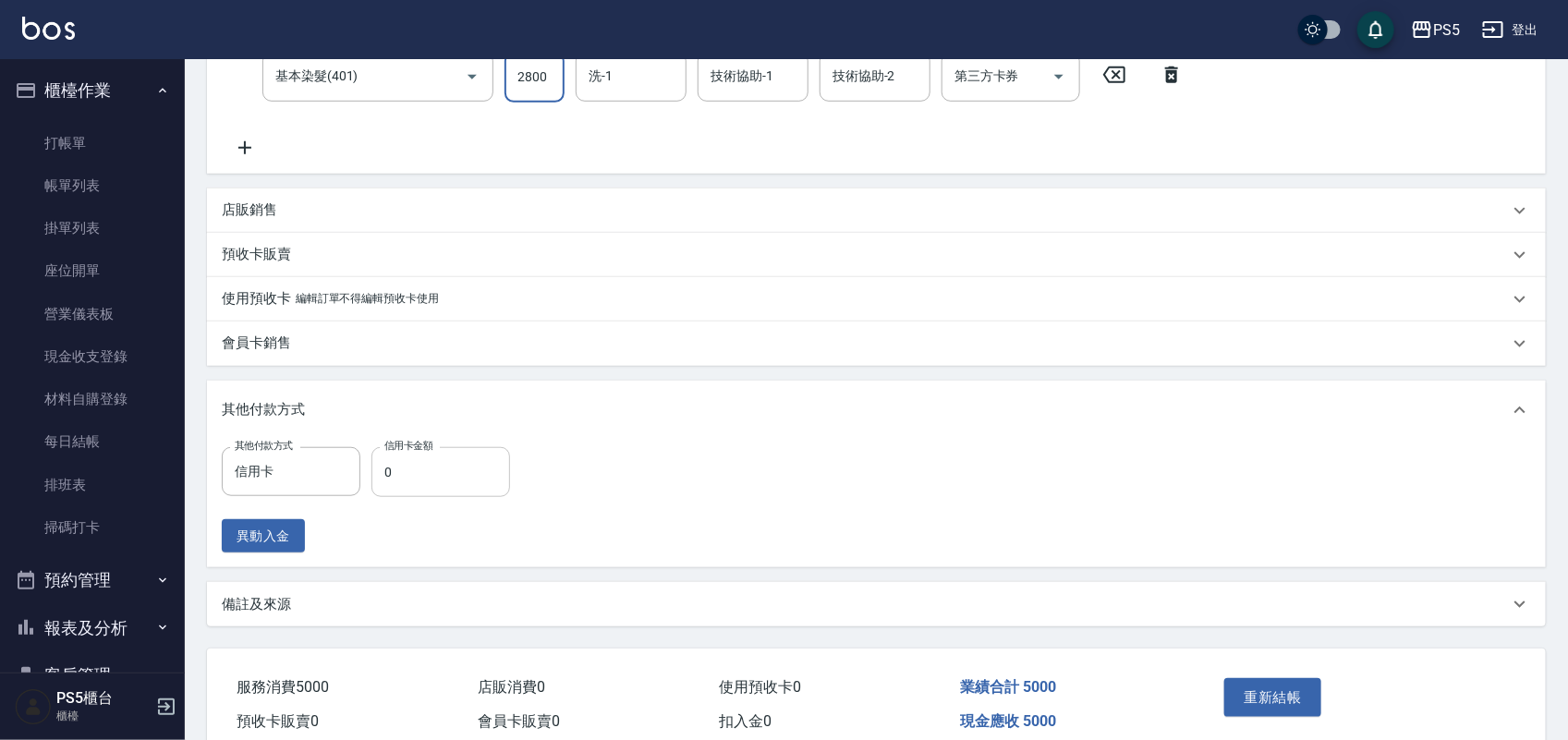
type input "2800"
click at [437, 455] on input "0" at bounding box center [440, 472] width 139 height 50
type input "5000"
click at [1266, 704] on button "重新結帳" at bounding box center [1272, 697] width 98 height 39
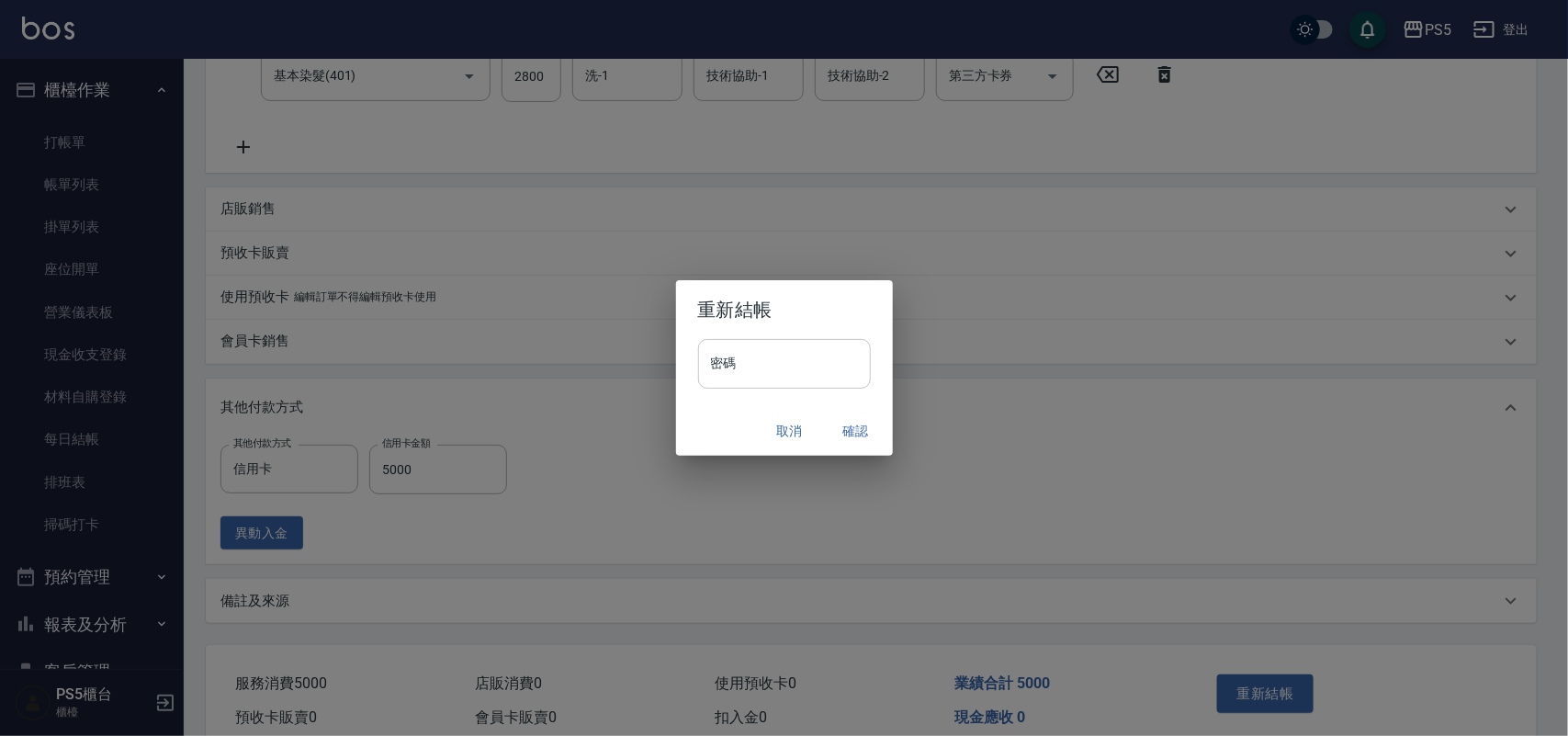
click at [825, 354] on input "密碼" at bounding box center [784, 364] width 173 height 50
type input "****"
click at [856, 428] on button "確認" at bounding box center [856, 431] width 59 height 34
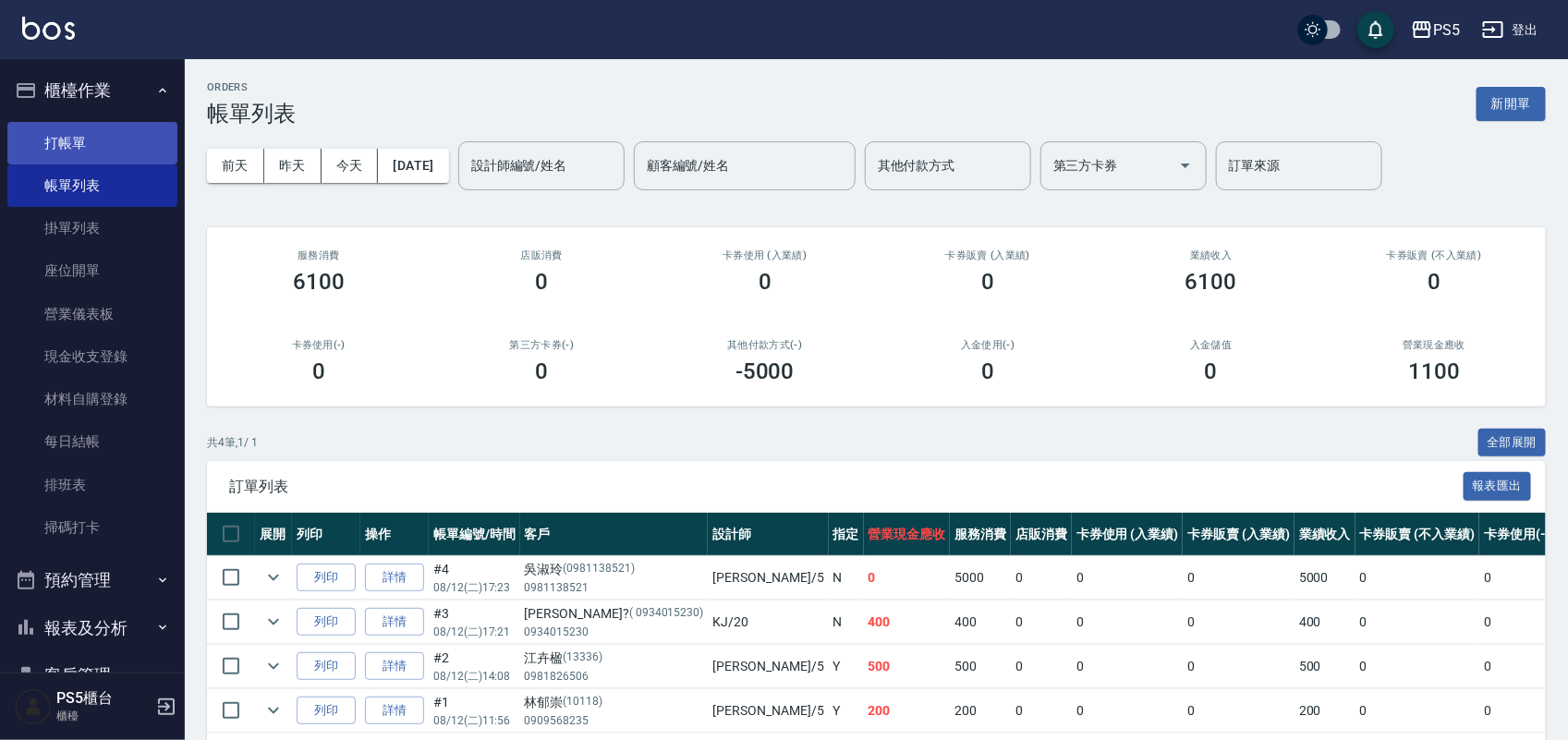
click at [111, 132] on link "打帳單" at bounding box center [92, 143] width 170 height 43
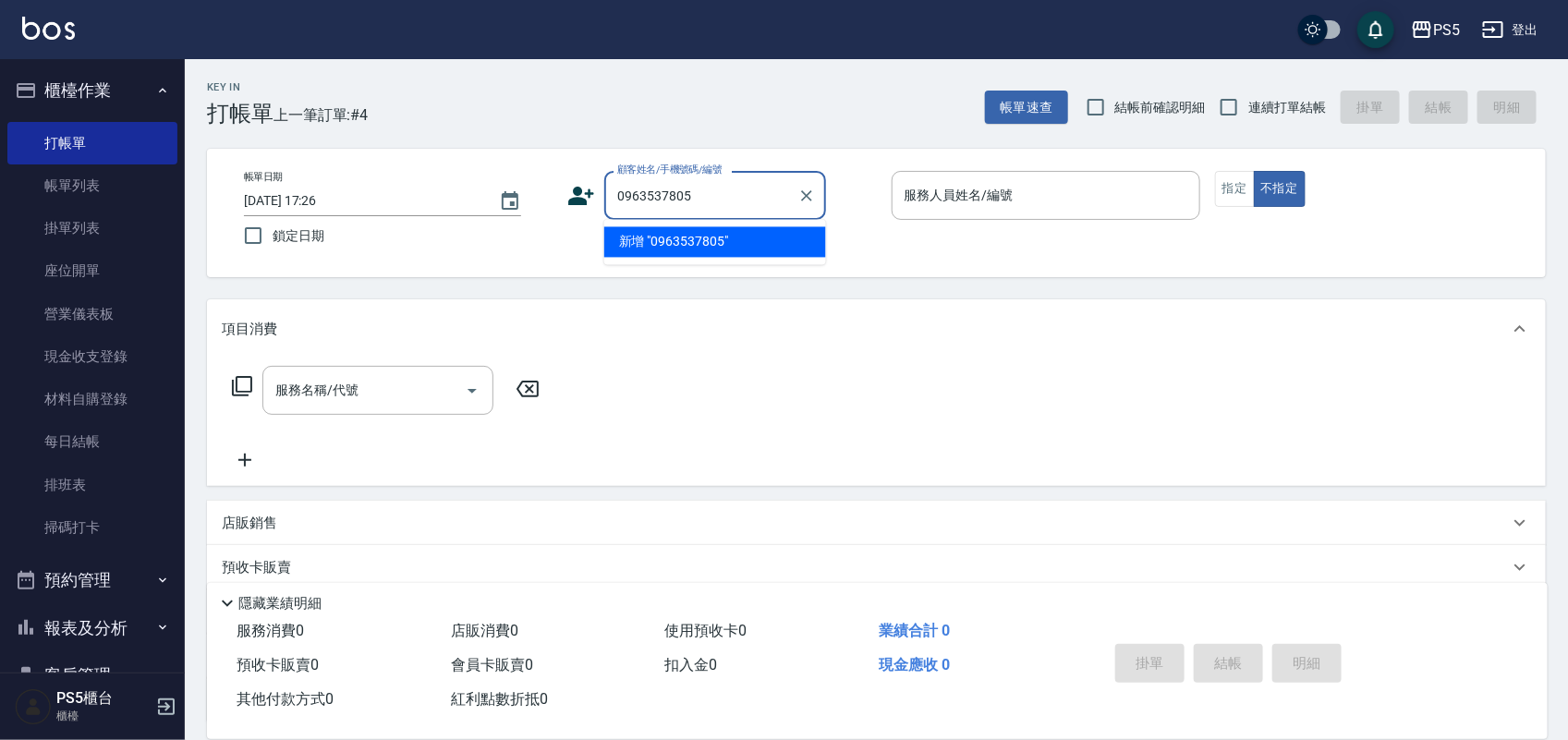
drag, startPoint x: 710, startPoint y: 191, endPoint x: 616, endPoint y: 188, distance: 94.0
click at [599, 186] on div "顧客姓名/手機號碼/編號 0963537805 顧客姓名/手機號碼/編號" at bounding box center [722, 195] width 309 height 49
type input "0963537805"
click at [585, 202] on icon at bounding box center [582, 196] width 26 height 19
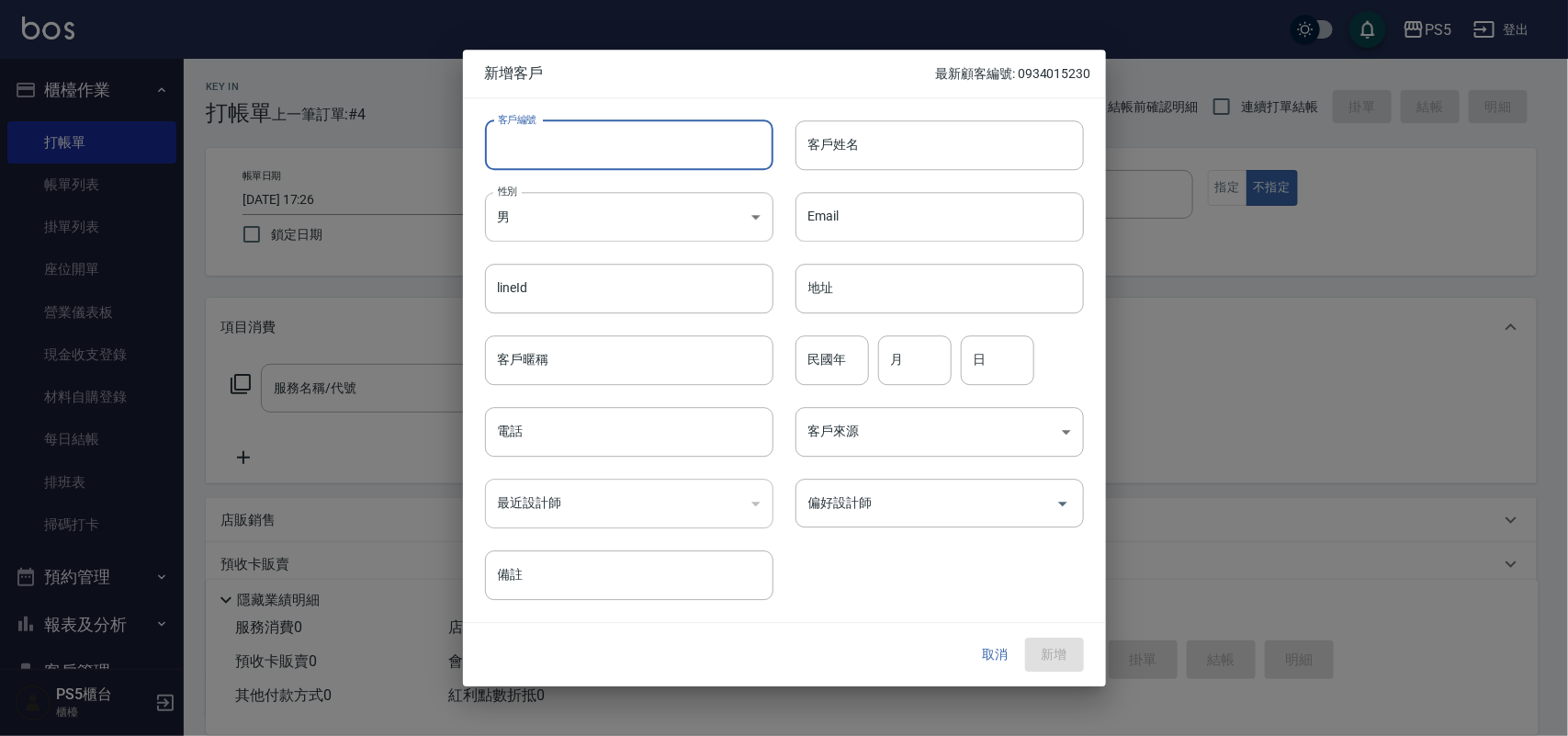
paste input "0963537805"
type input "0963537805"
click at [605, 448] on input "電話" at bounding box center [630, 432] width 288 height 50
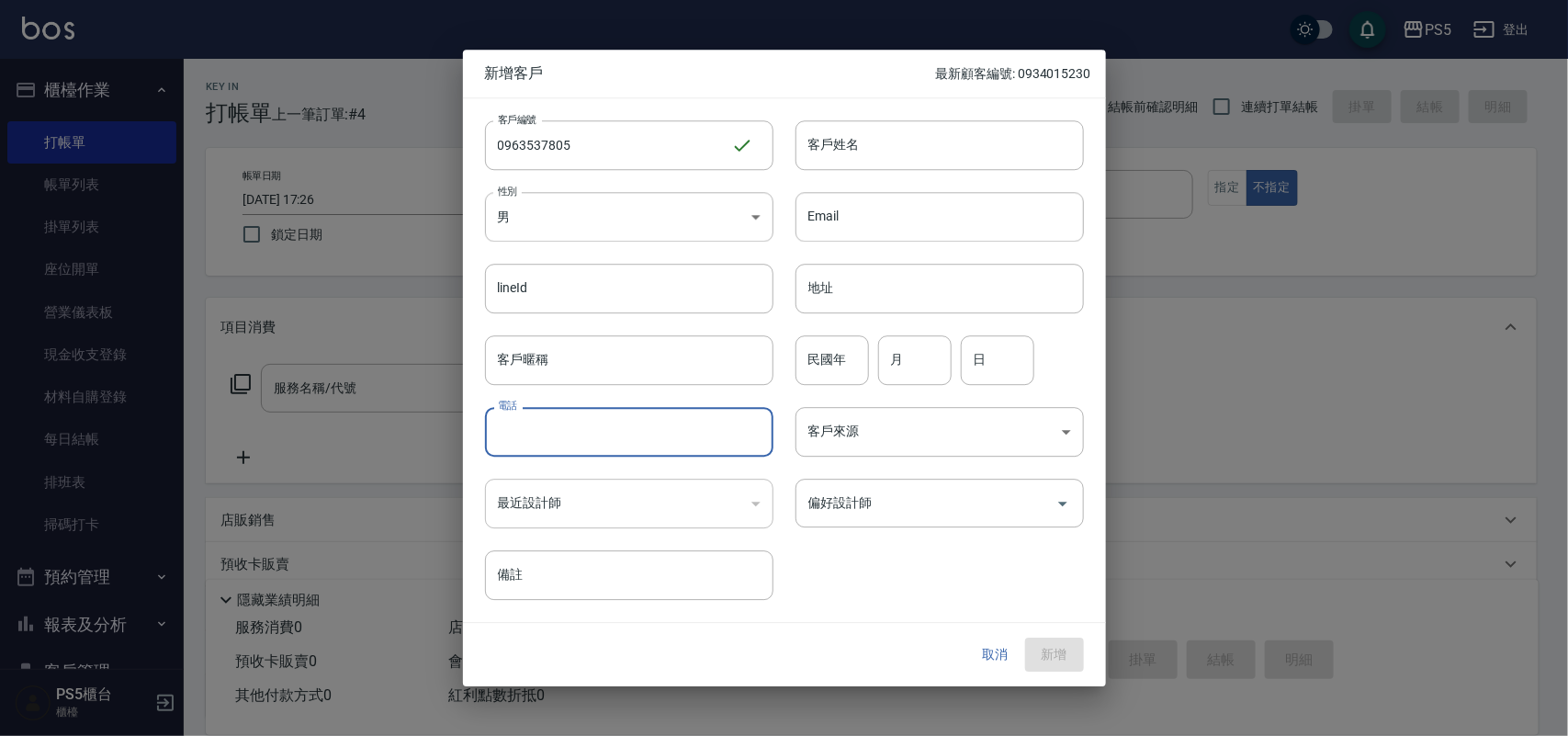
paste input "0963537805"
type input "0963537805"
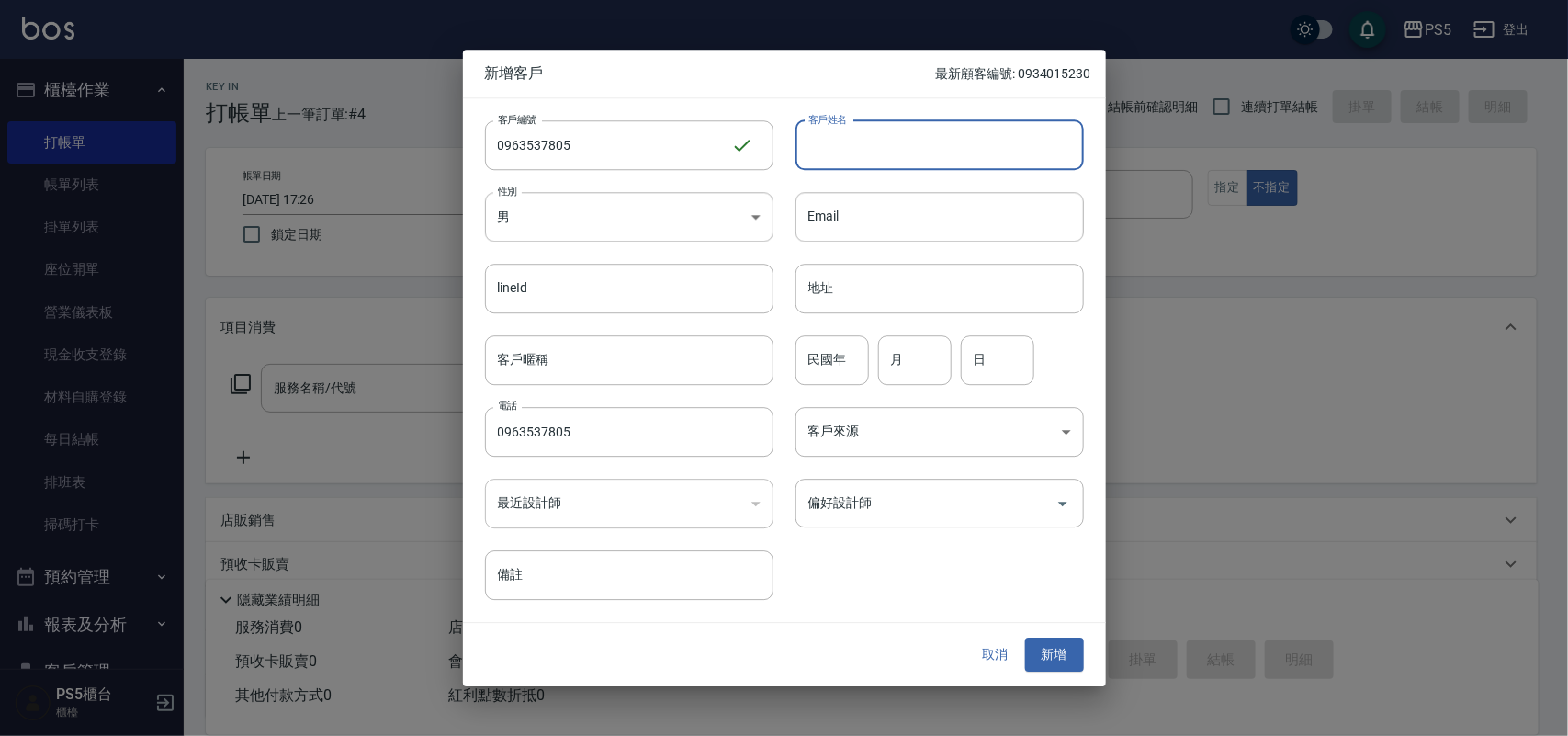
click at [866, 154] on input "客戶姓名" at bounding box center [939, 145] width 288 height 50
type input "林岡宣"
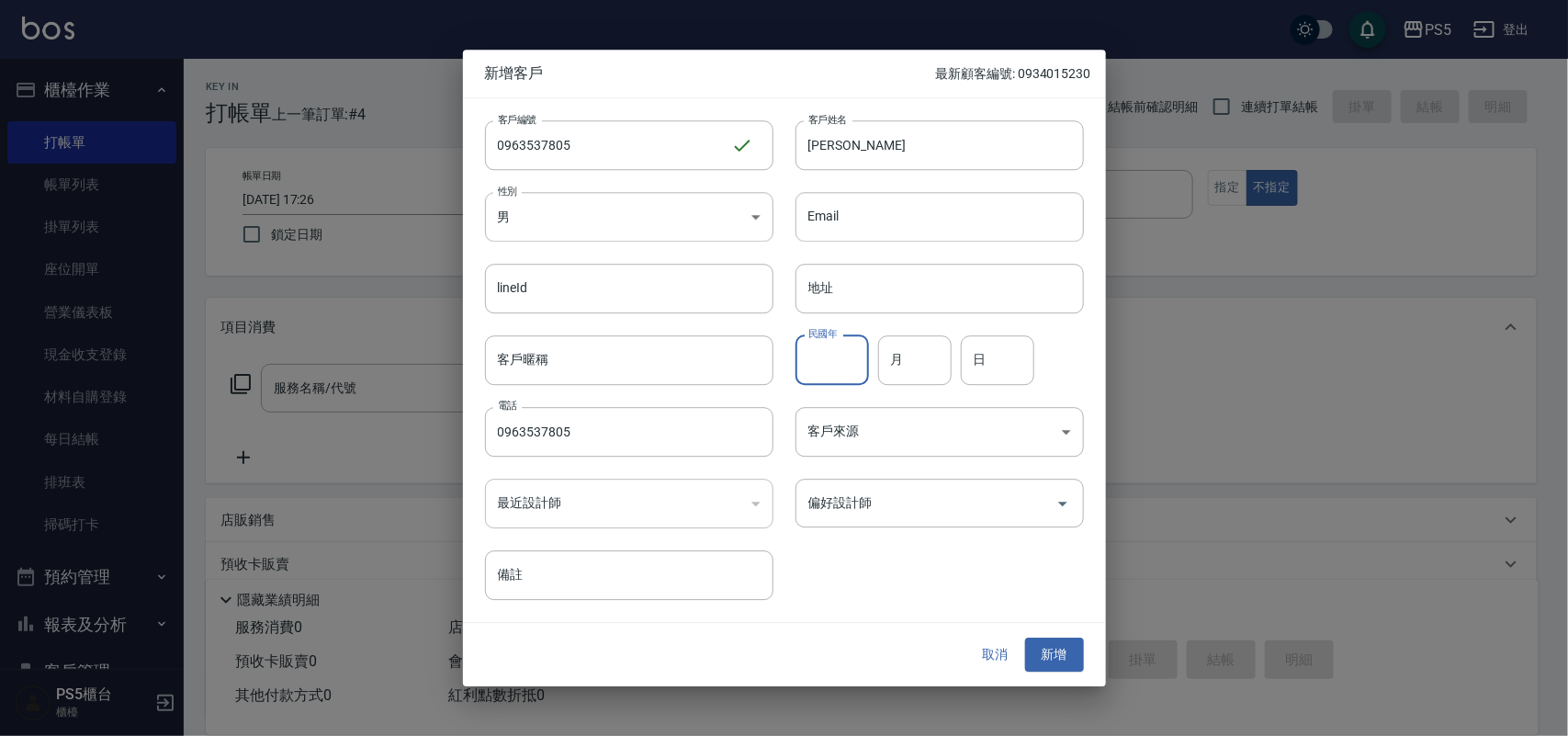
click at [814, 343] on div "民國年 民國年" at bounding box center [831, 361] width 73 height 50
type input "82"
type input "1"
type input "26"
click at [1055, 653] on button "新增" at bounding box center [1055, 655] width 59 height 34
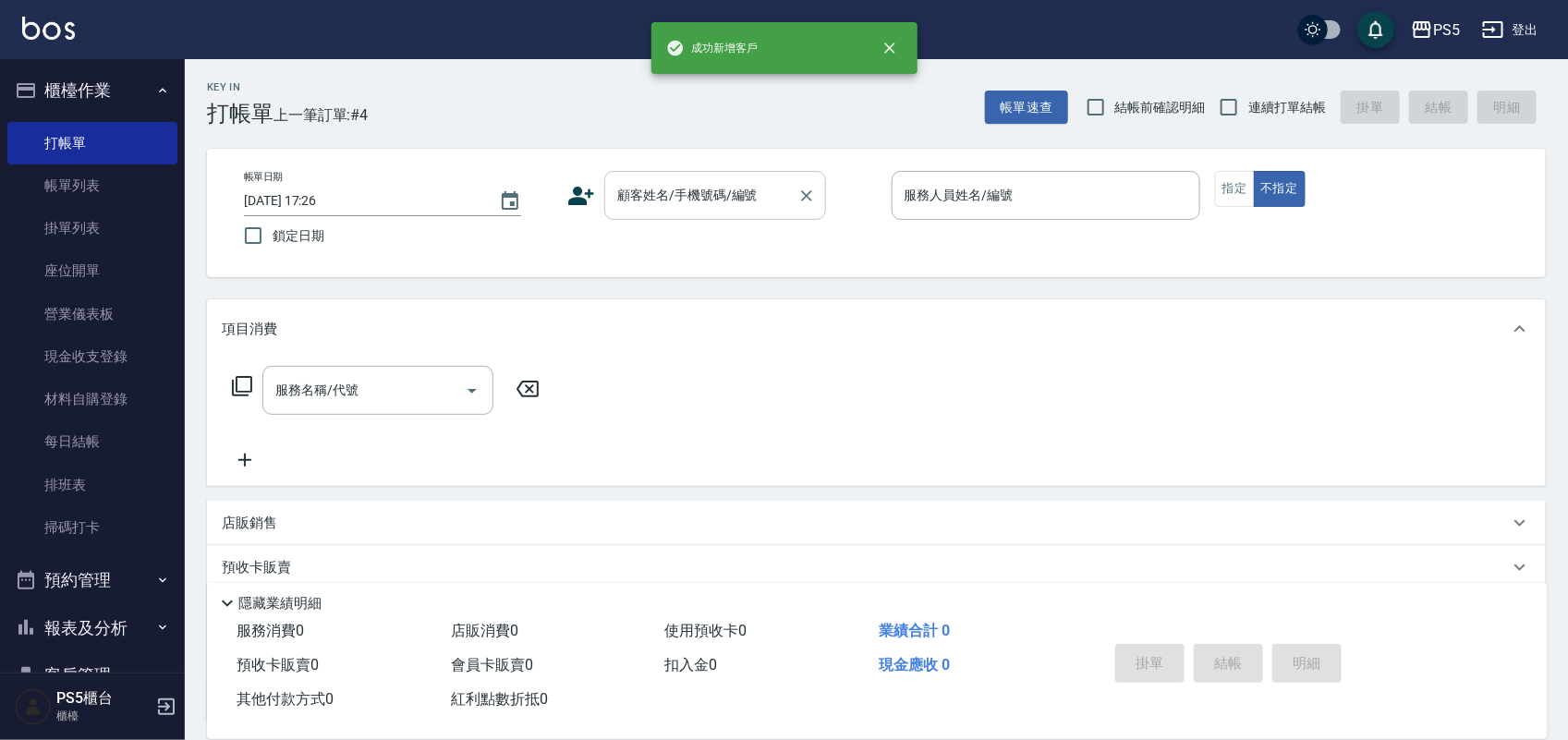
click at [704, 194] on input "顧客姓名/手機號碼/編號" at bounding box center [701, 195] width 178 height 33
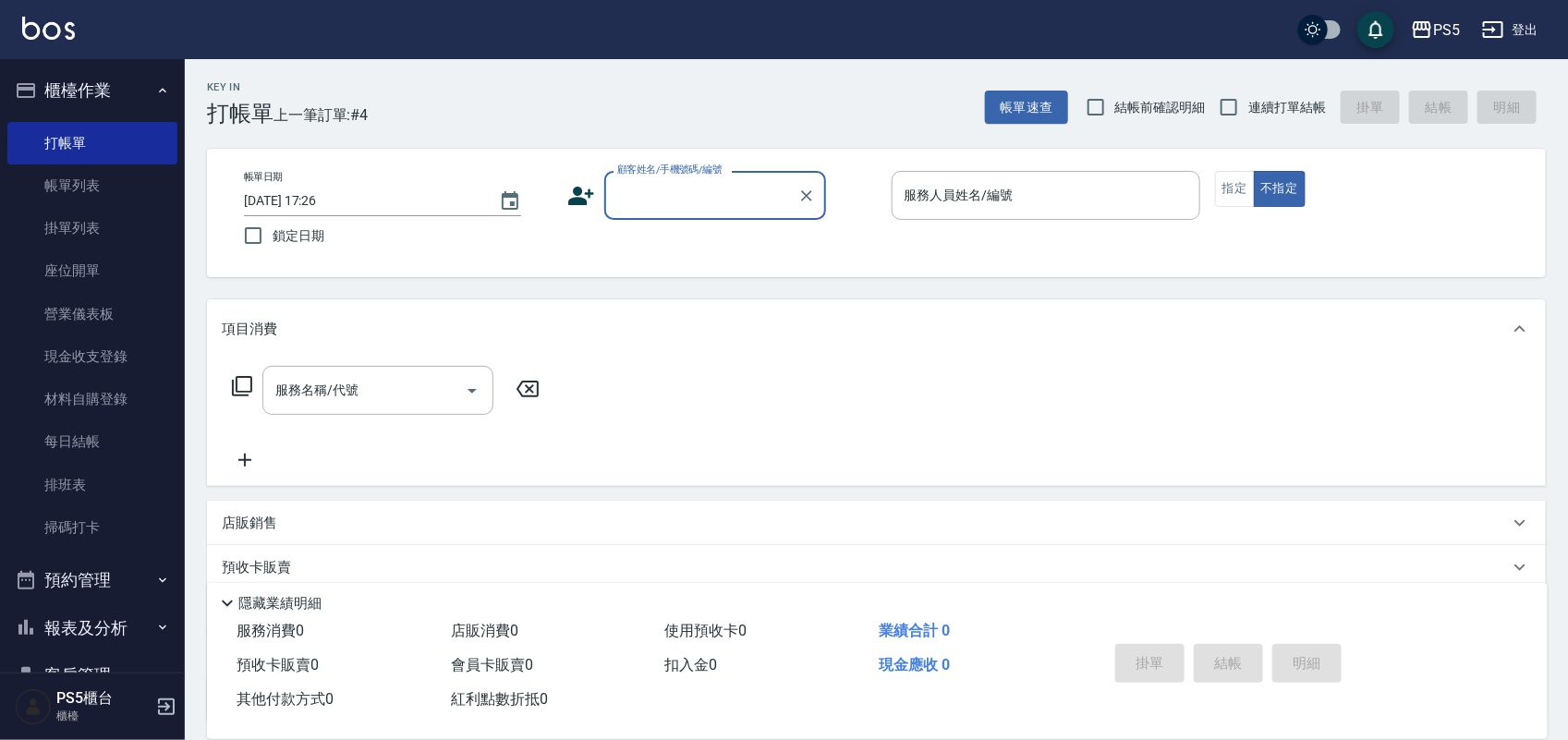
paste input "0963537805"
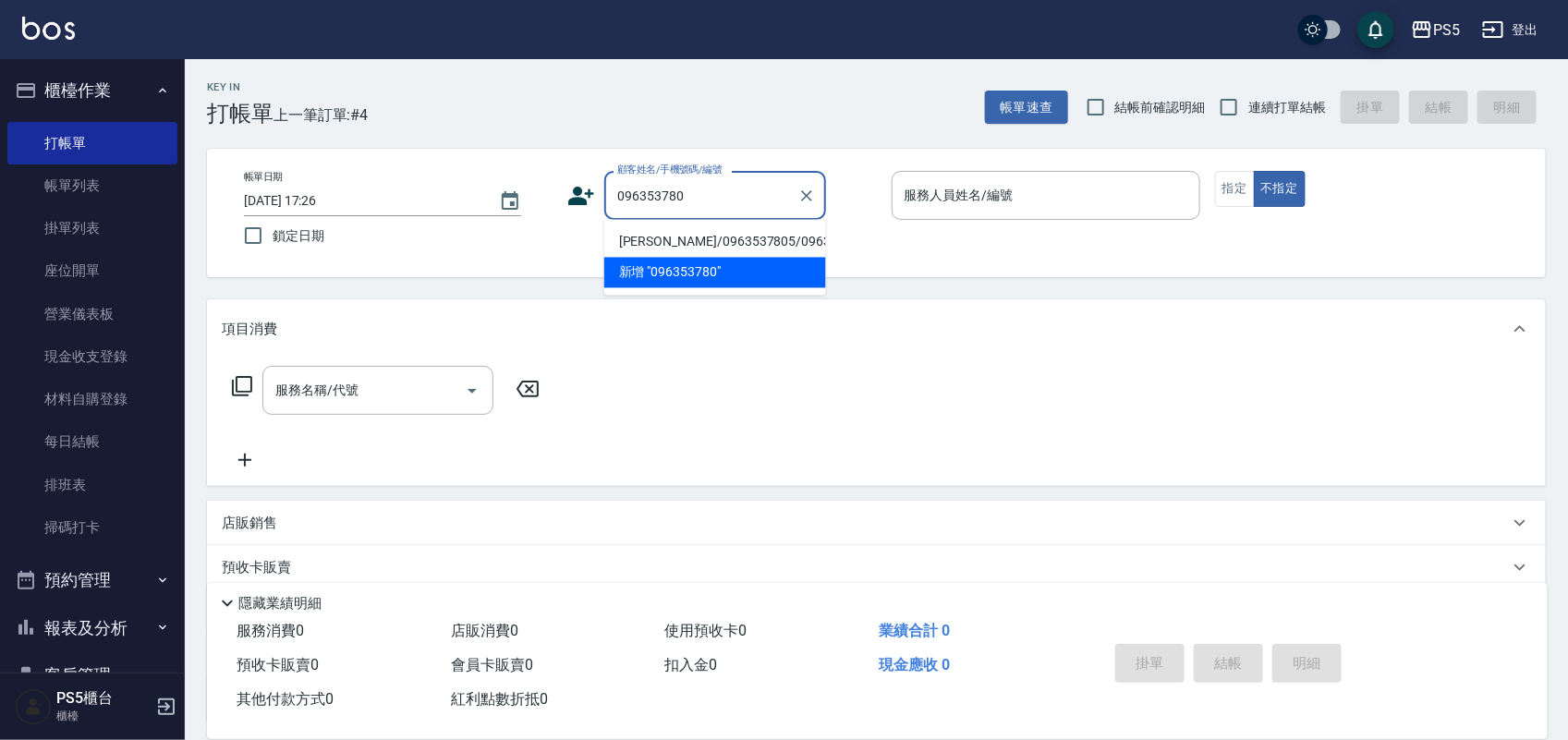
click at [704, 247] on li "林岡宣/0963537805/0963537805" at bounding box center [715, 242] width 221 height 31
type input "林岡宣/0963537805/0963537805"
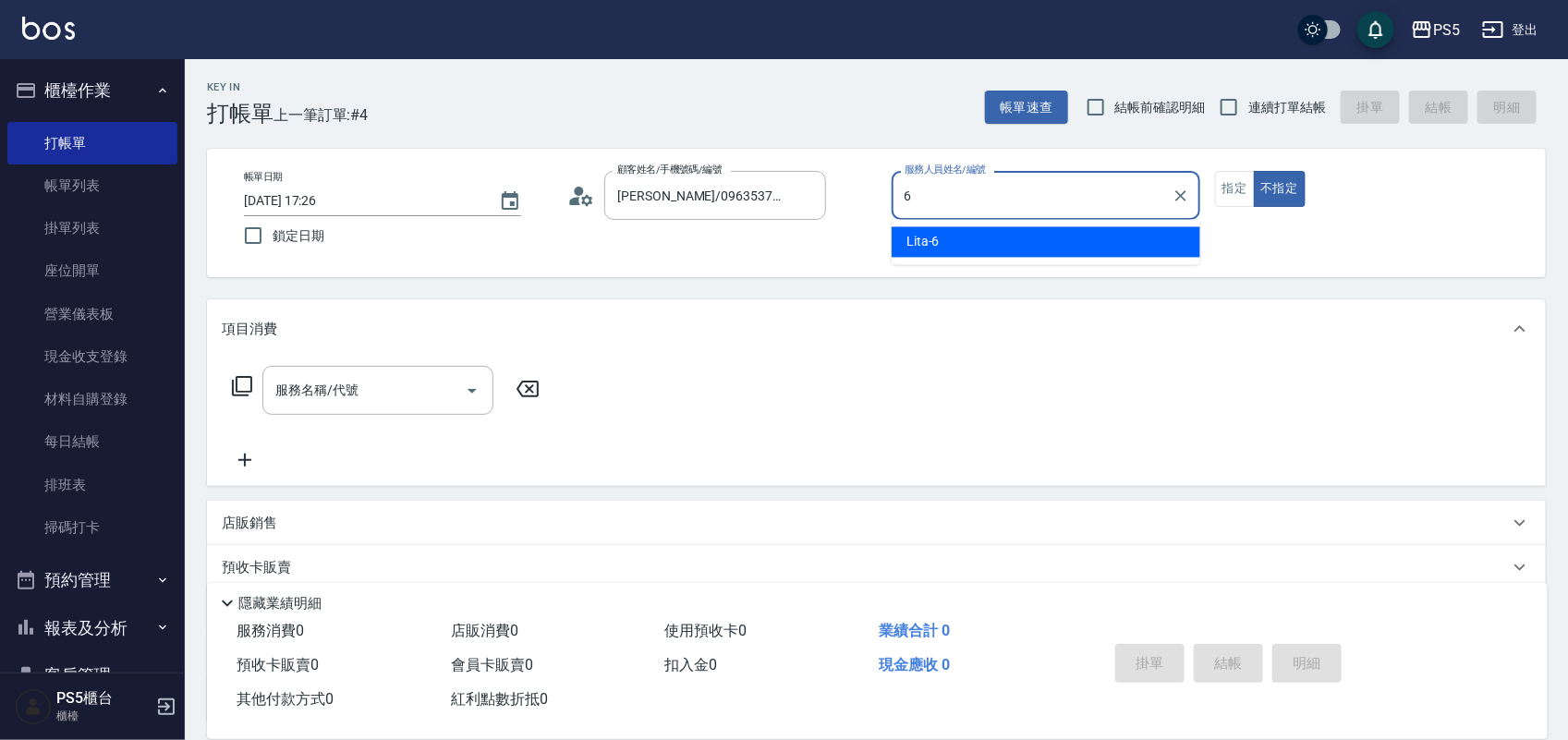
type input "Lita-6"
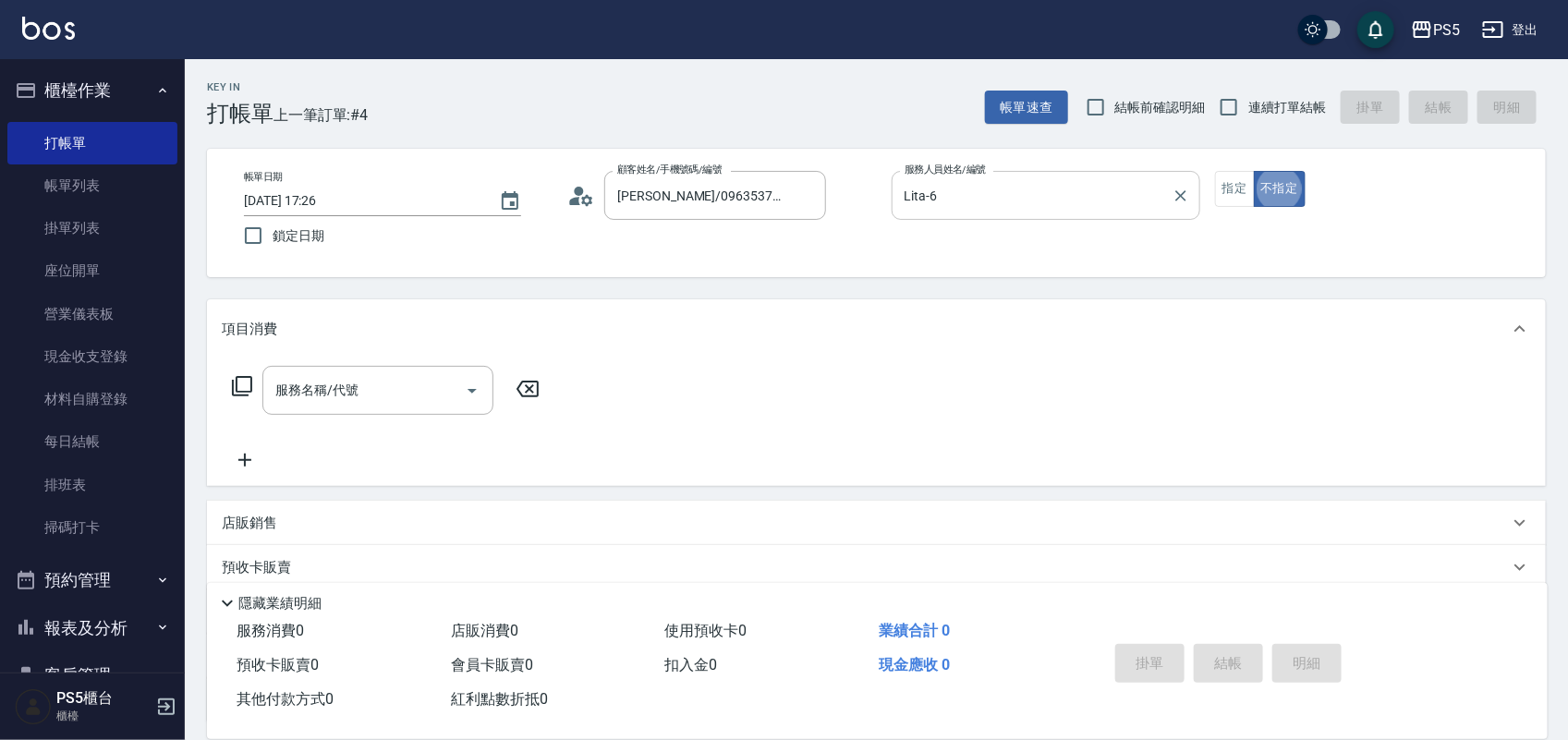
type button "false"
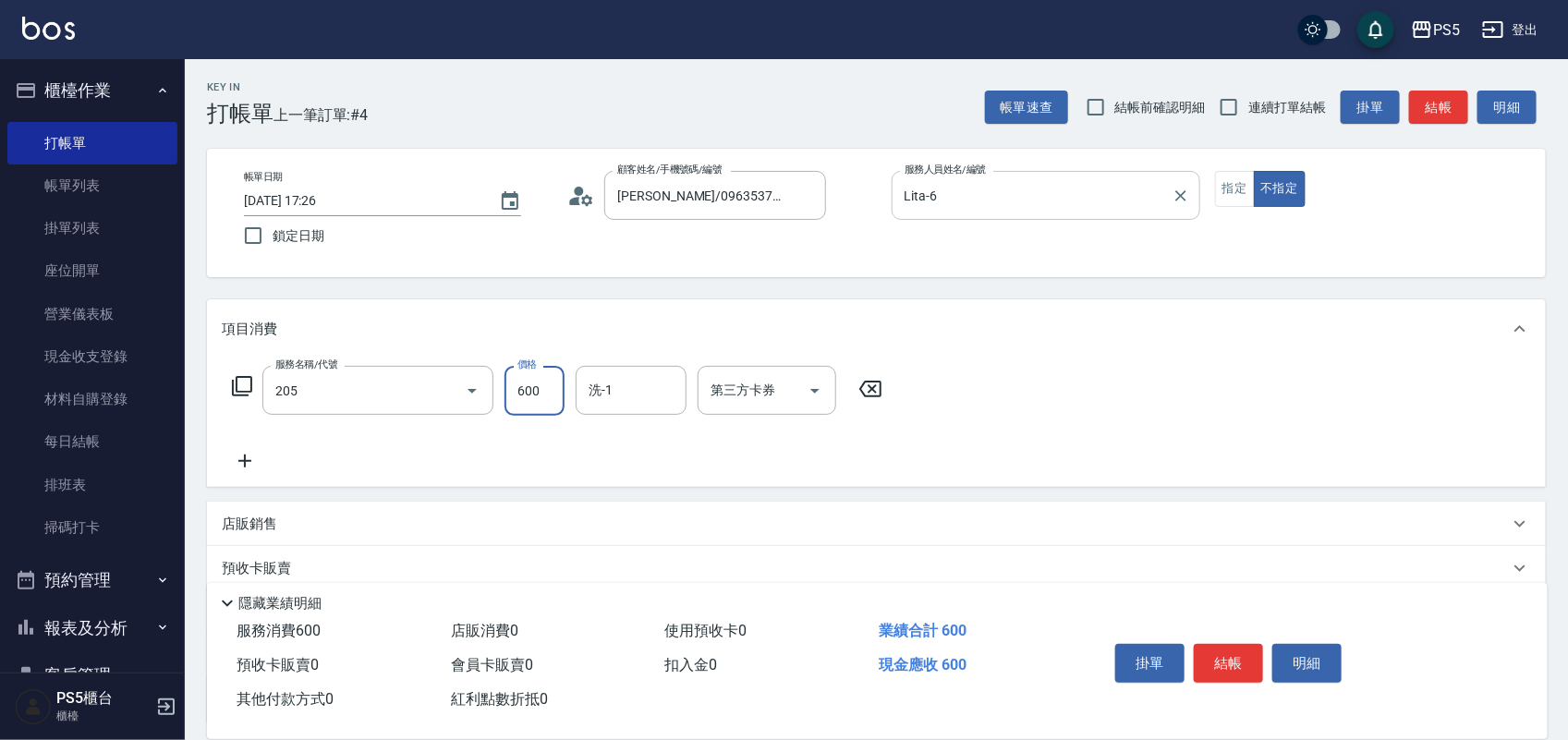
type input "A級洗剪600(205)"
type input "500"
click at [1229, 644] on button "結帳" at bounding box center [1229, 663] width 70 height 39
